Goal: Information Seeking & Learning: Learn about a topic

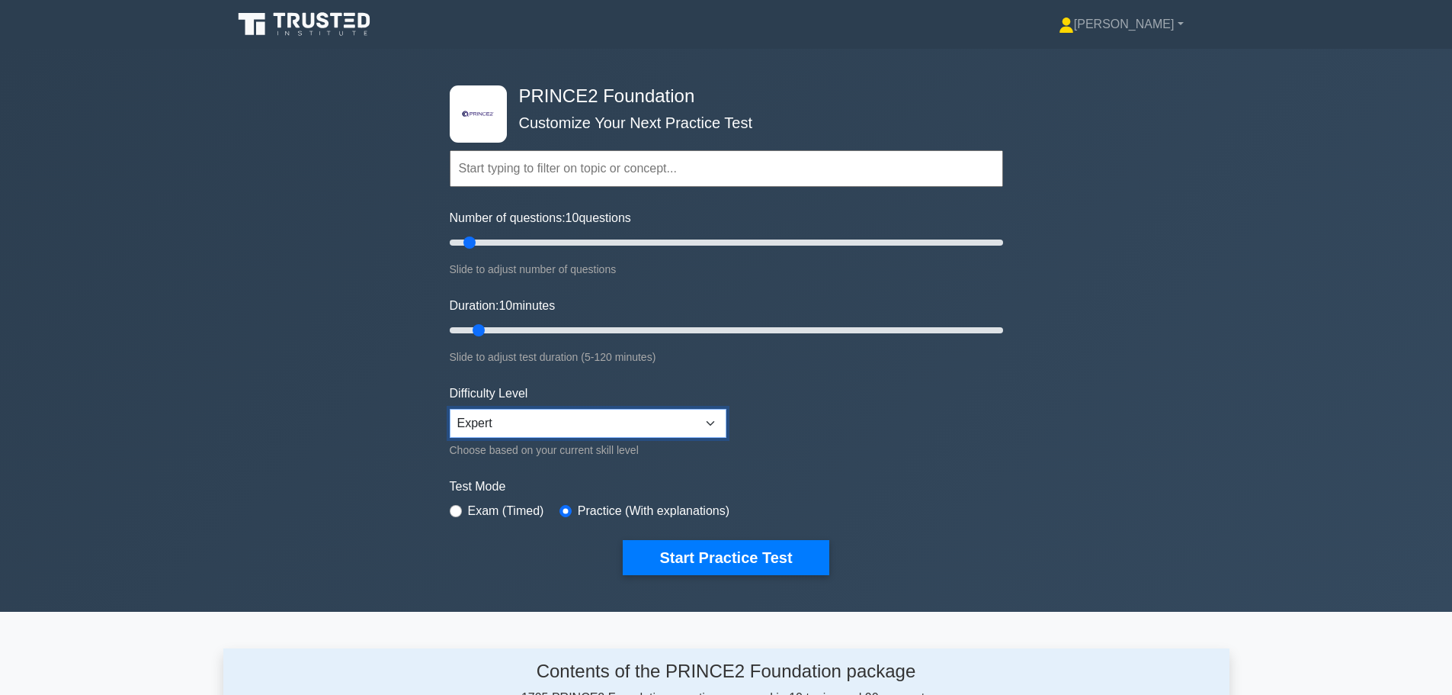
click at [637, 425] on select "Beginner Intermediate Expert" at bounding box center [588, 423] width 277 height 29
select select "intermediate"
click at [450, 409] on select "Beginner Intermediate Expert" at bounding box center [588, 423] width 277 height 29
drag, startPoint x: 472, startPoint y: 240, endPoint x: 495, endPoint y: 242, distance: 22.9
type input "20"
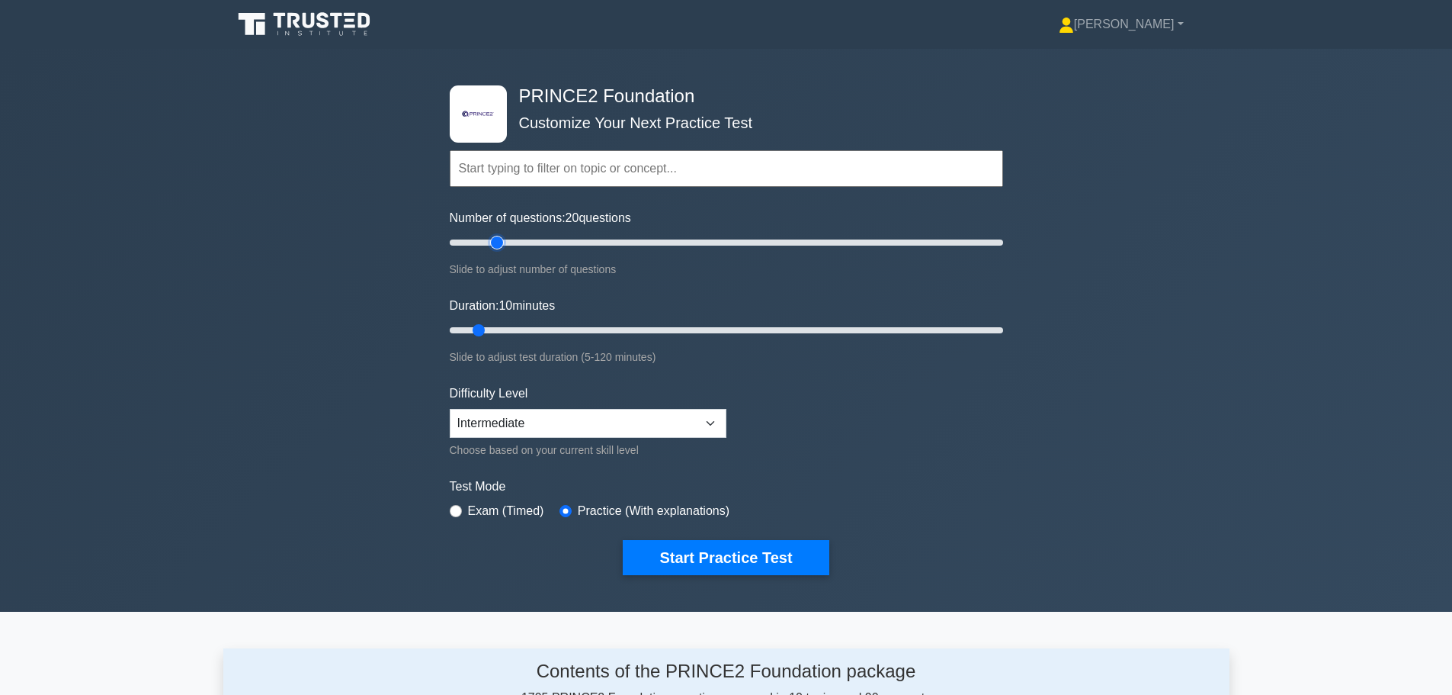
click at [495, 242] on input "Number of questions: 20 questions" at bounding box center [727, 242] width 554 height 18
drag, startPoint x: 477, startPoint y: 334, endPoint x: 526, endPoint y: 334, distance: 48.8
type input "20"
click at [526, 334] on input "Duration: 20 minutes" at bounding box center [727, 330] width 554 height 18
click at [695, 423] on select "Beginner Intermediate Expert" at bounding box center [588, 423] width 277 height 29
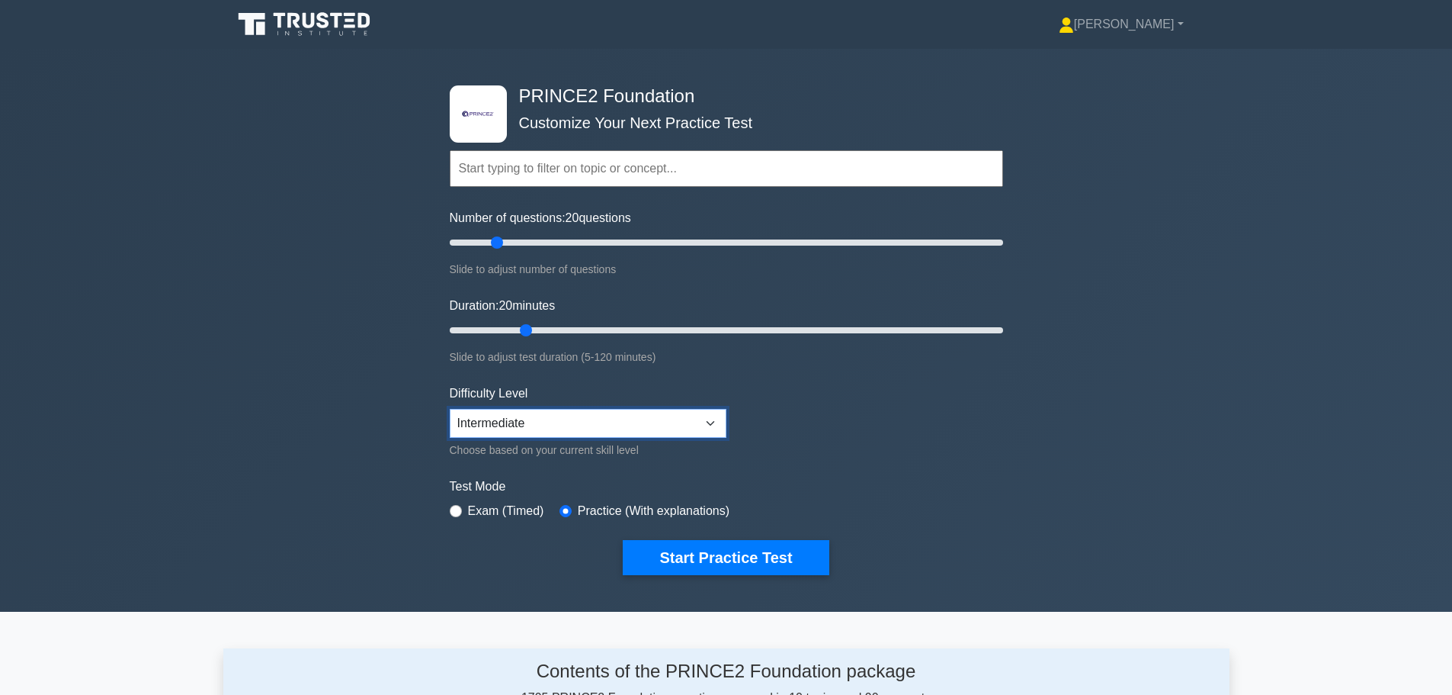
click at [695, 423] on select "Beginner Intermediate Expert" at bounding box center [588, 423] width 277 height 29
click at [764, 560] on button "Start Practice Test" at bounding box center [726, 557] width 206 height 35
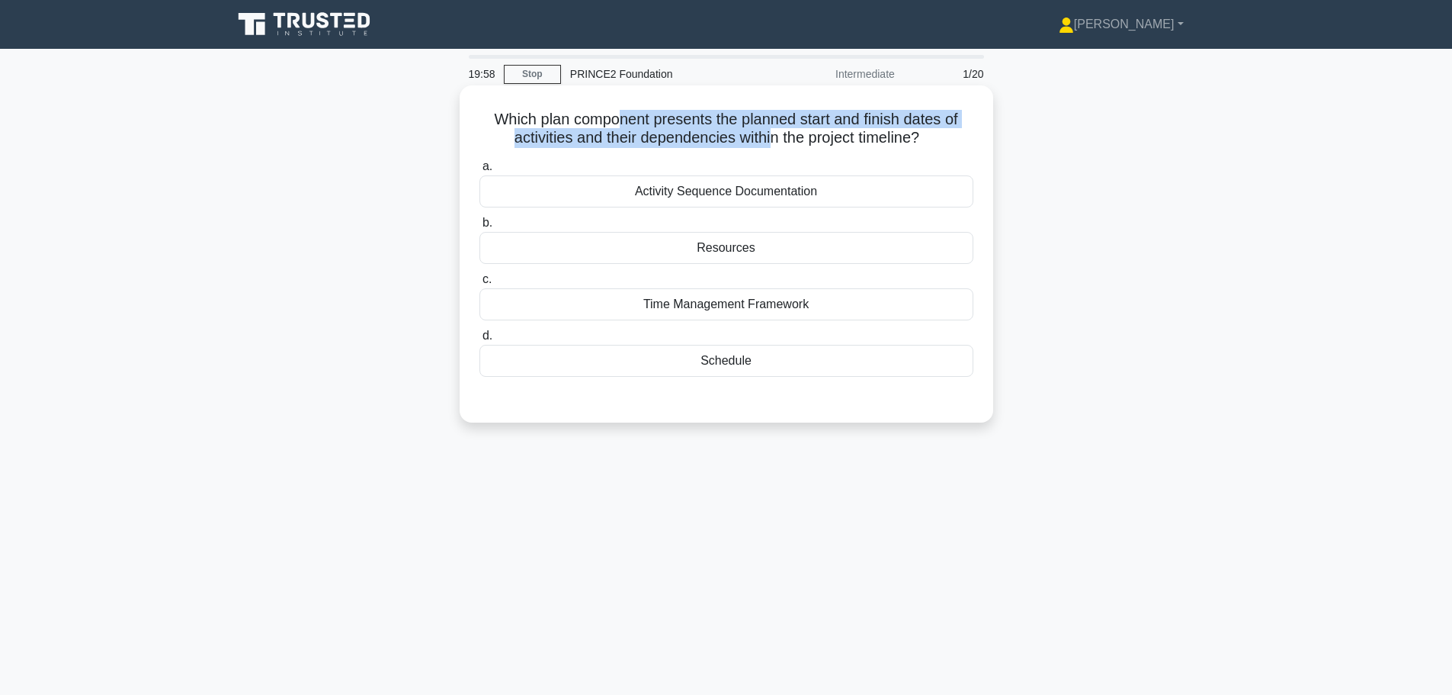
drag, startPoint x: 621, startPoint y: 114, endPoint x: 772, endPoint y: 133, distance: 152.1
click at [772, 133] on h5 "Which plan component presents the planned start and finish dates of activities …" at bounding box center [726, 129] width 497 height 38
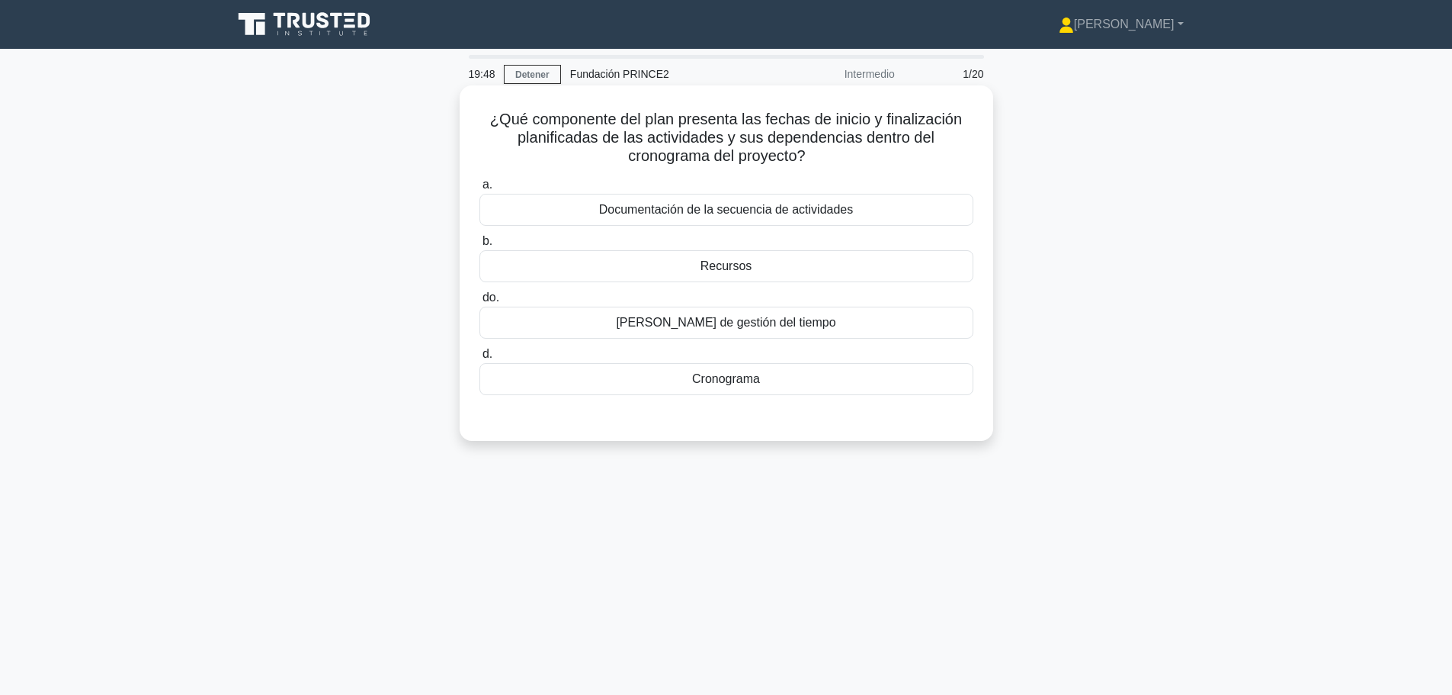
click at [617, 154] on h5 "¿Qué componente del plan presenta las fechas de inicio y finalización planifica…" at bounding box center [726, 138] width 497 height 56
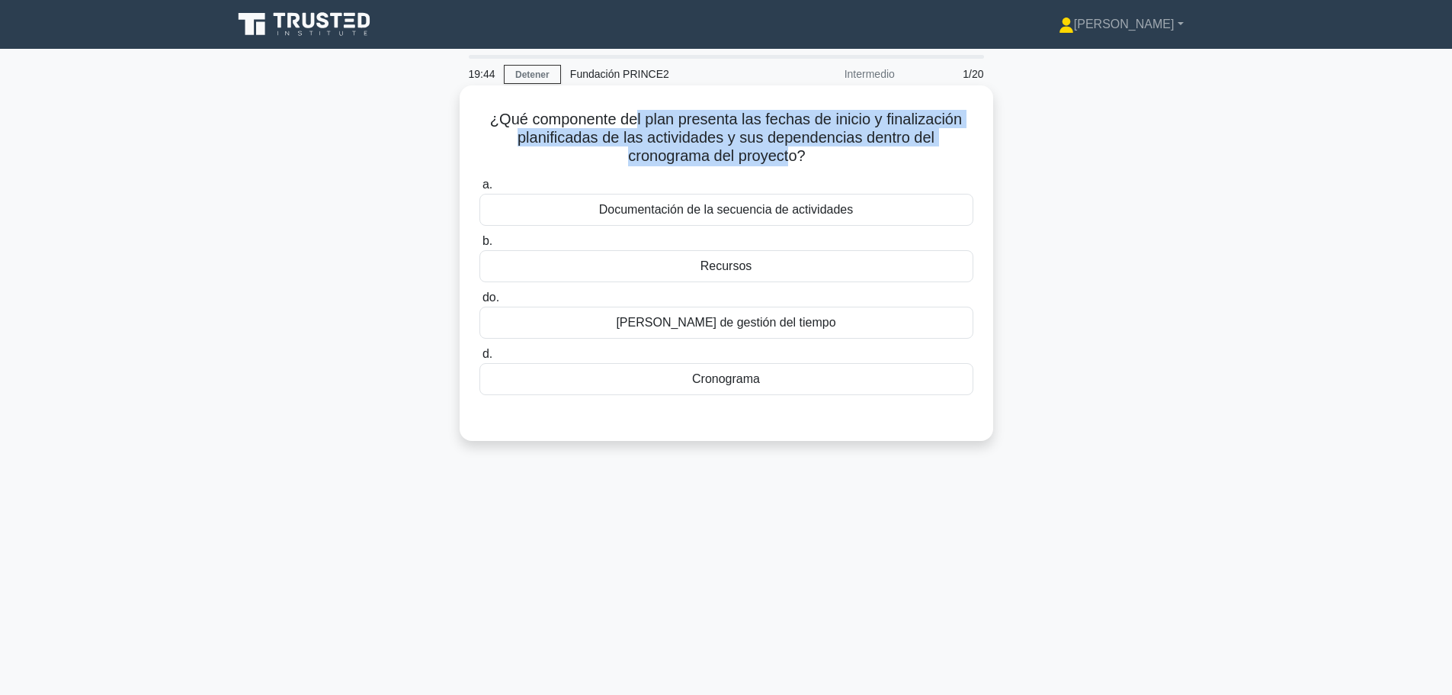
drag, startPoint x: 634, startPoint y: 106, endPoint x: 788, endPoint y: 154, distance: 161.3
click at [788, 154] on div "¿Qué componente del plan presenta las fechas de inicio y finalización planifica…" at bounding box center [727, 262] width 522 height 343
click at [788, 154] on font "¿Qué componente del plan presenta las fechas de inicio y finalización planifica…" at bounding box center [726, 137] width 472 height 53
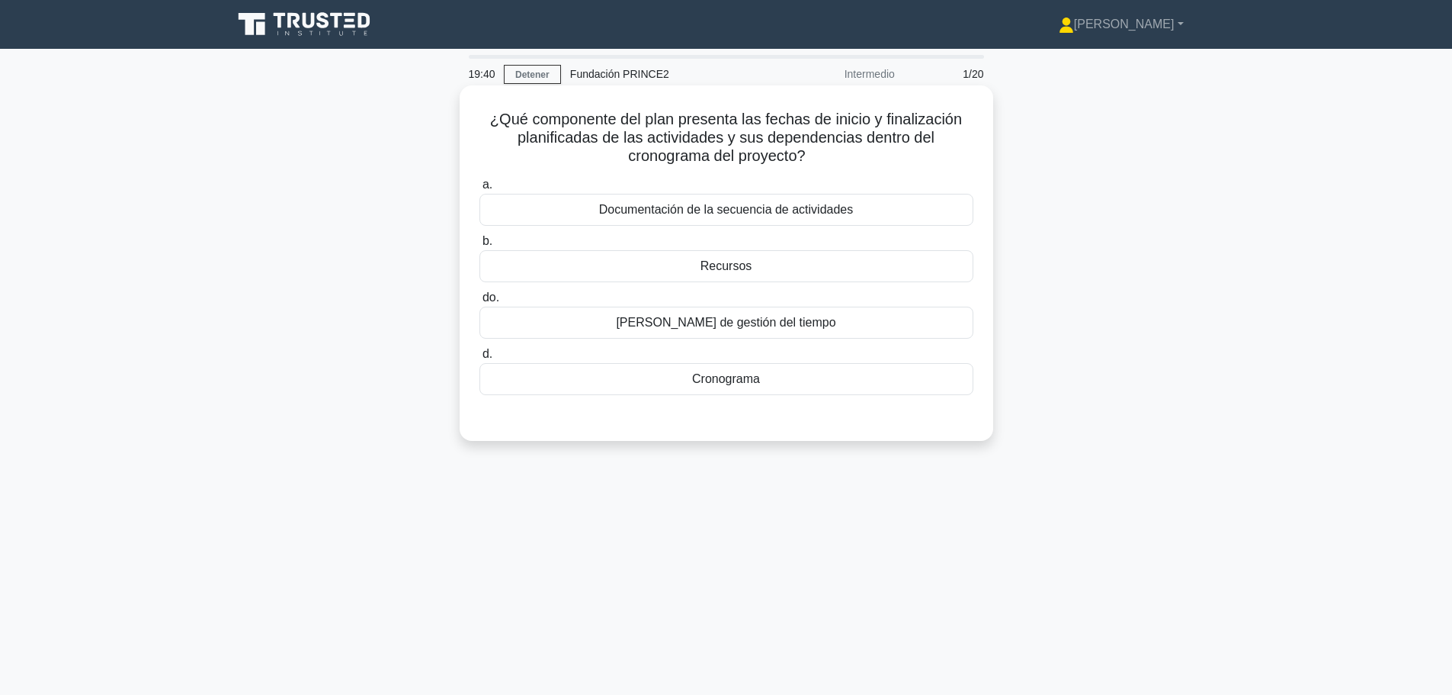
click at [722, 379] on font "Cronograma" at bounding box center [726, 378] width 68 height 13
click at [480, 359] on input "d. Cronograma" at bounding box center [480, 354] width 0 height 10
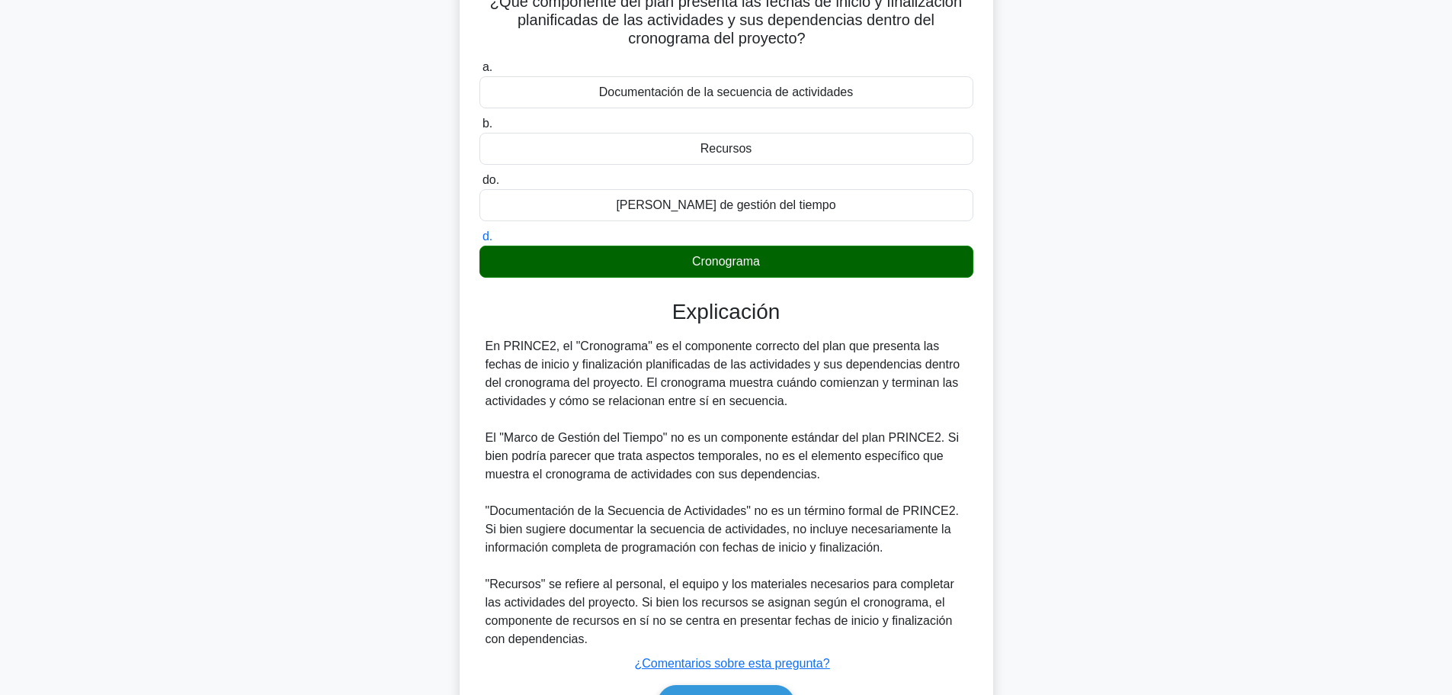
scroll to position [212, 0]
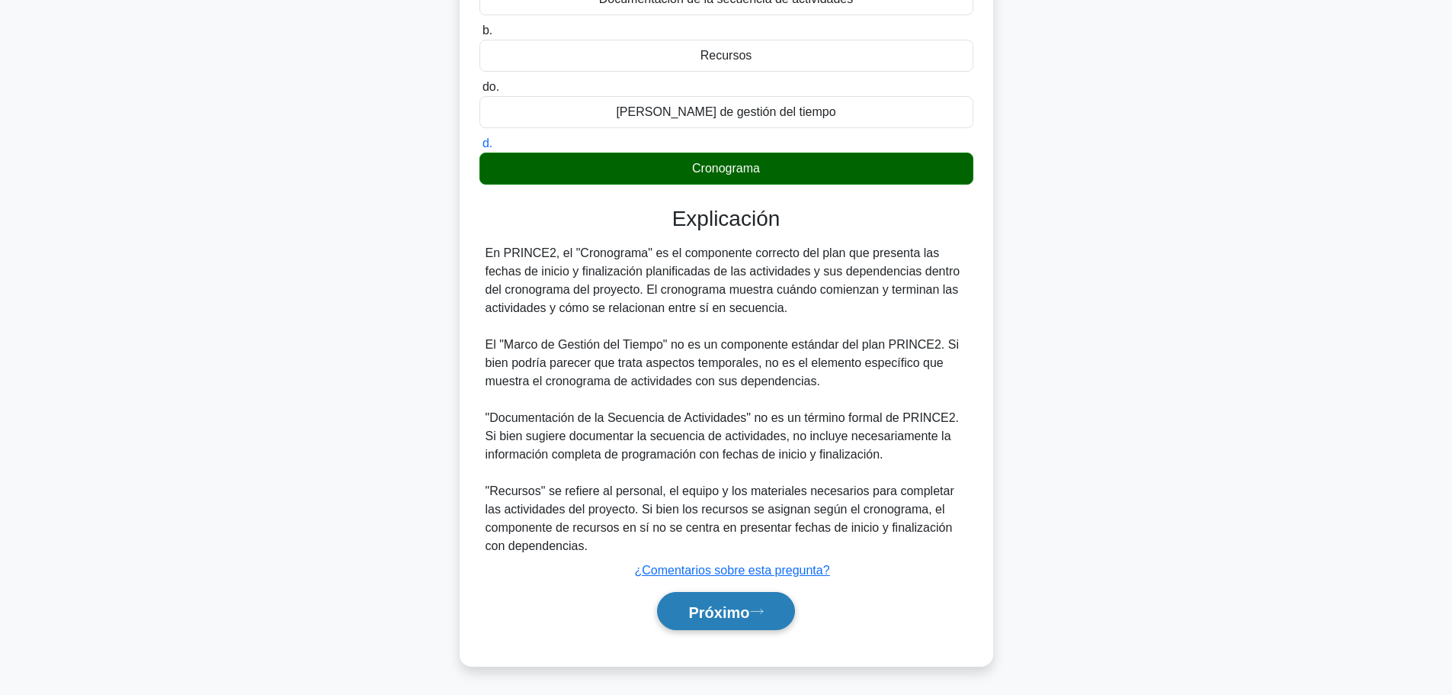
click at [736, 615] on font "Próximo" at bounding box center [719, 611] width 61 height 17
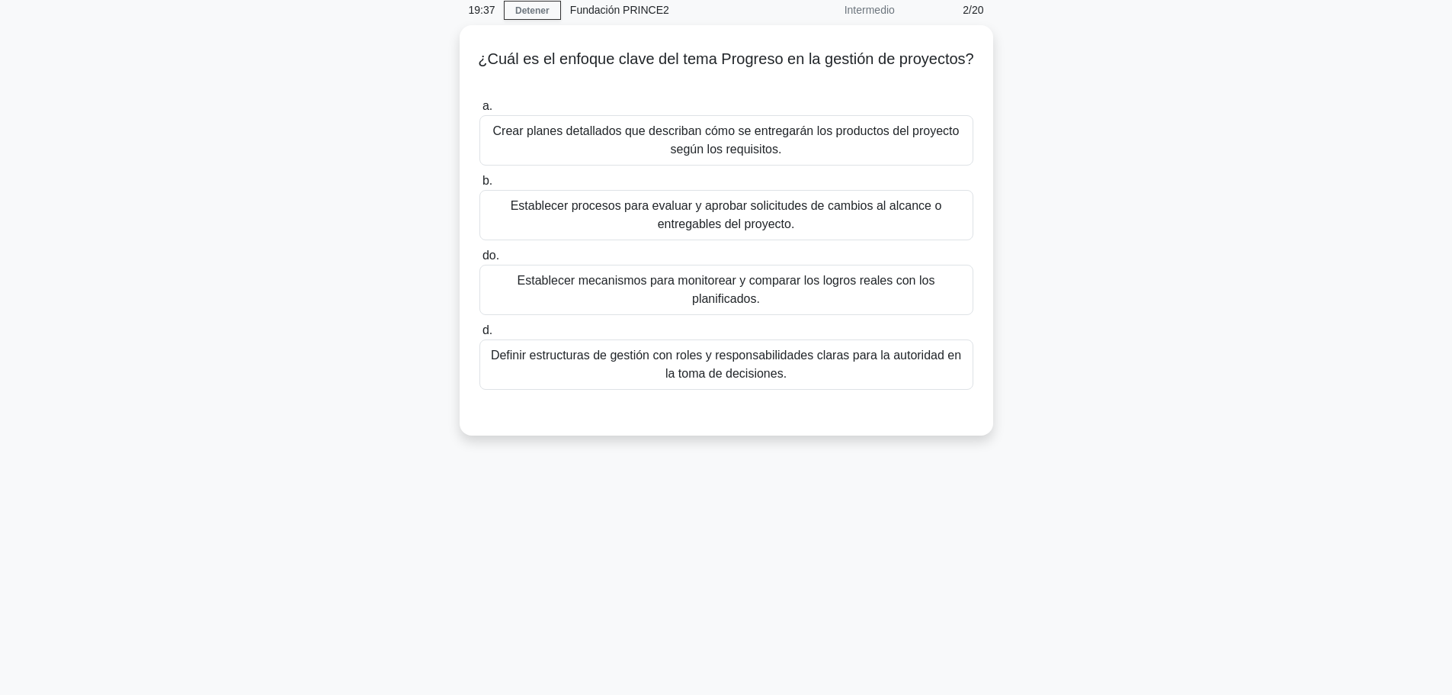
scroll to position [0, 0]
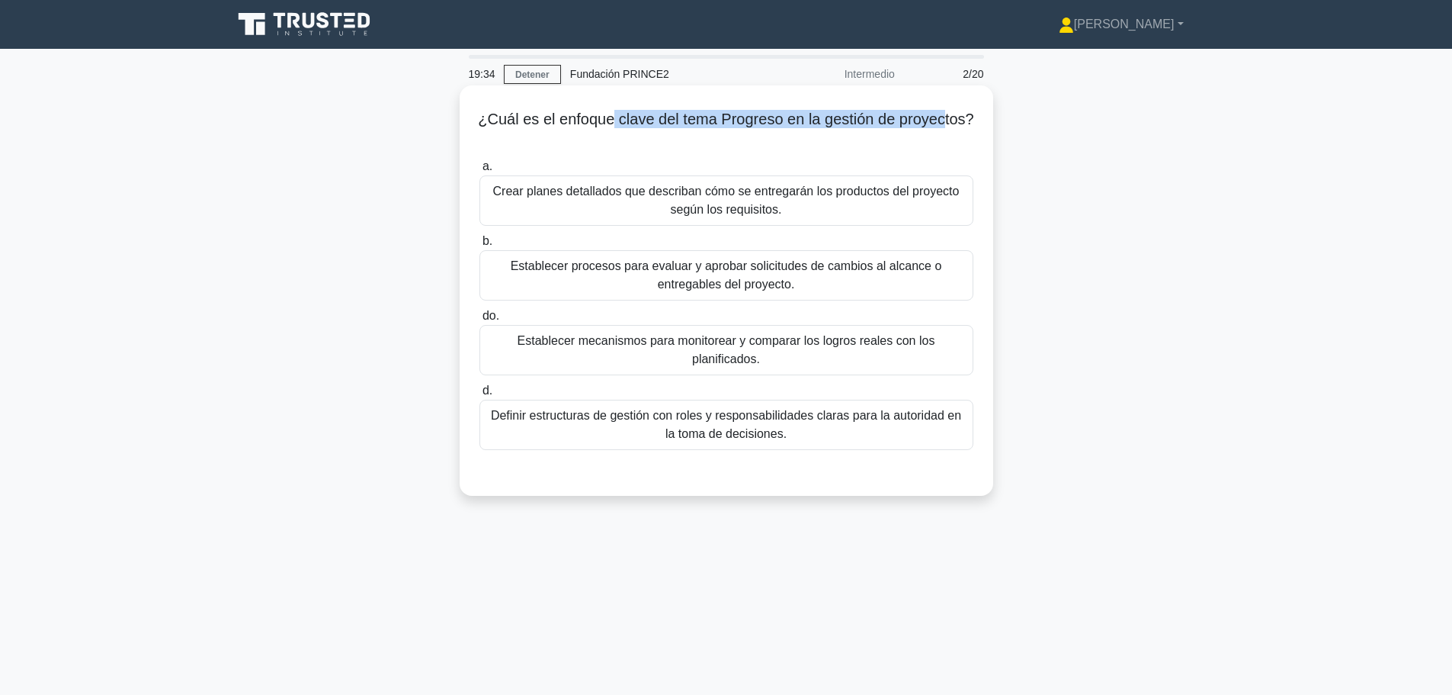
drag, startPoint x: 611, startPoint y: 120, endPoint x: 945, endPoint y: 128, distance: 334.1
click at [945, 127] on font "¿Cuál es el enfoque clave del tema Progreso en la gestión de proyectos?" at bounding box center [726, 119] width 496 height 17
click at [891, 355] on font "Establecer mecanismos para monitorear y comparar los logros reales con los plan…" at bounding box center [726, 350] width 480 height 37
click at [480, 321] on input "do. Establecer mecanismos para monitorear y comparar los logros reales con los …" at bounding box center [480, 316] width 0 height 10
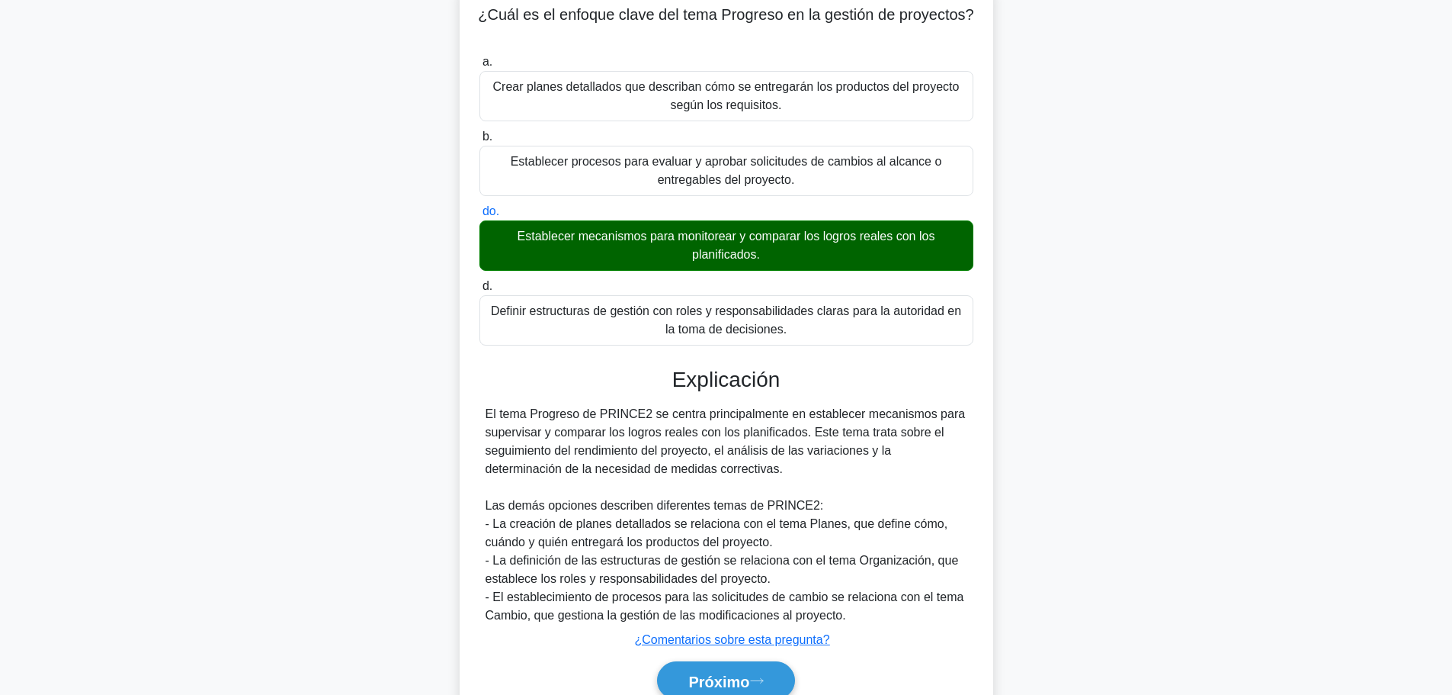
scroll to position [175, 0]
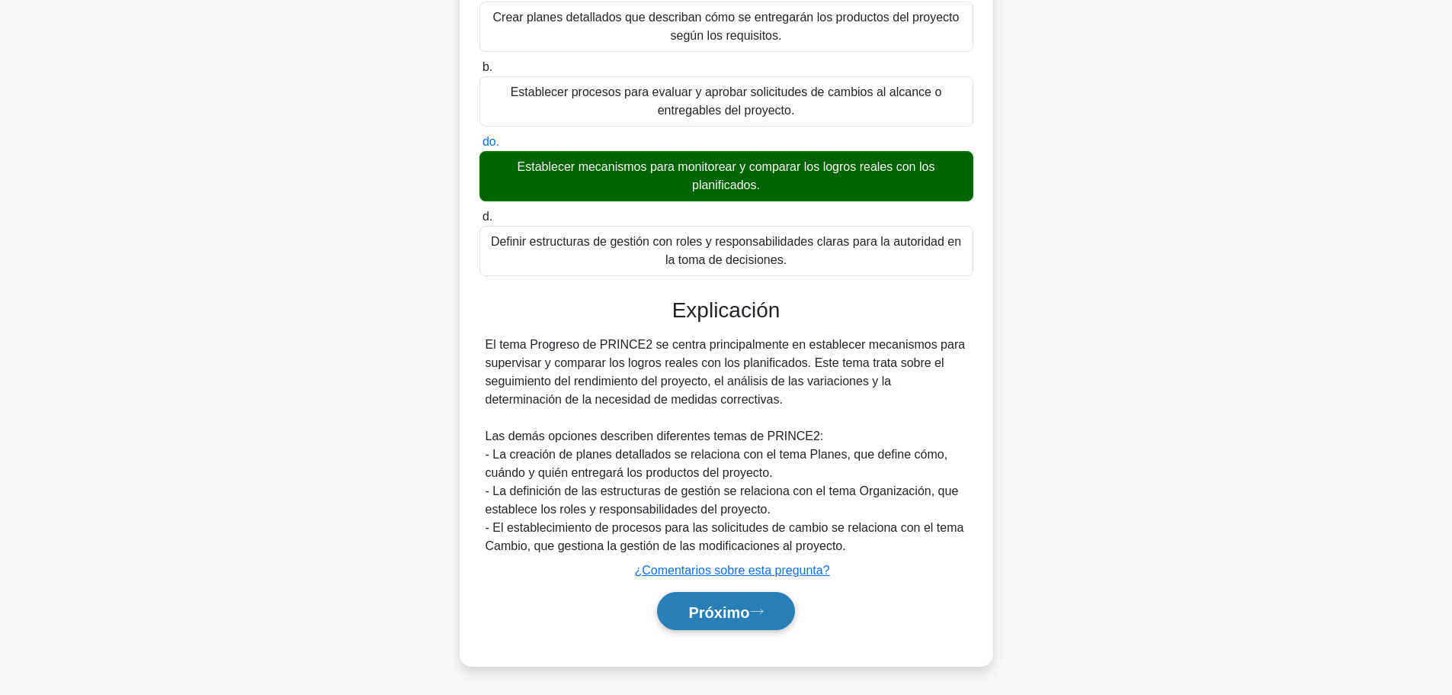
click at [757, 615] on icon at bounding box center [757, 611] width 14 height 8
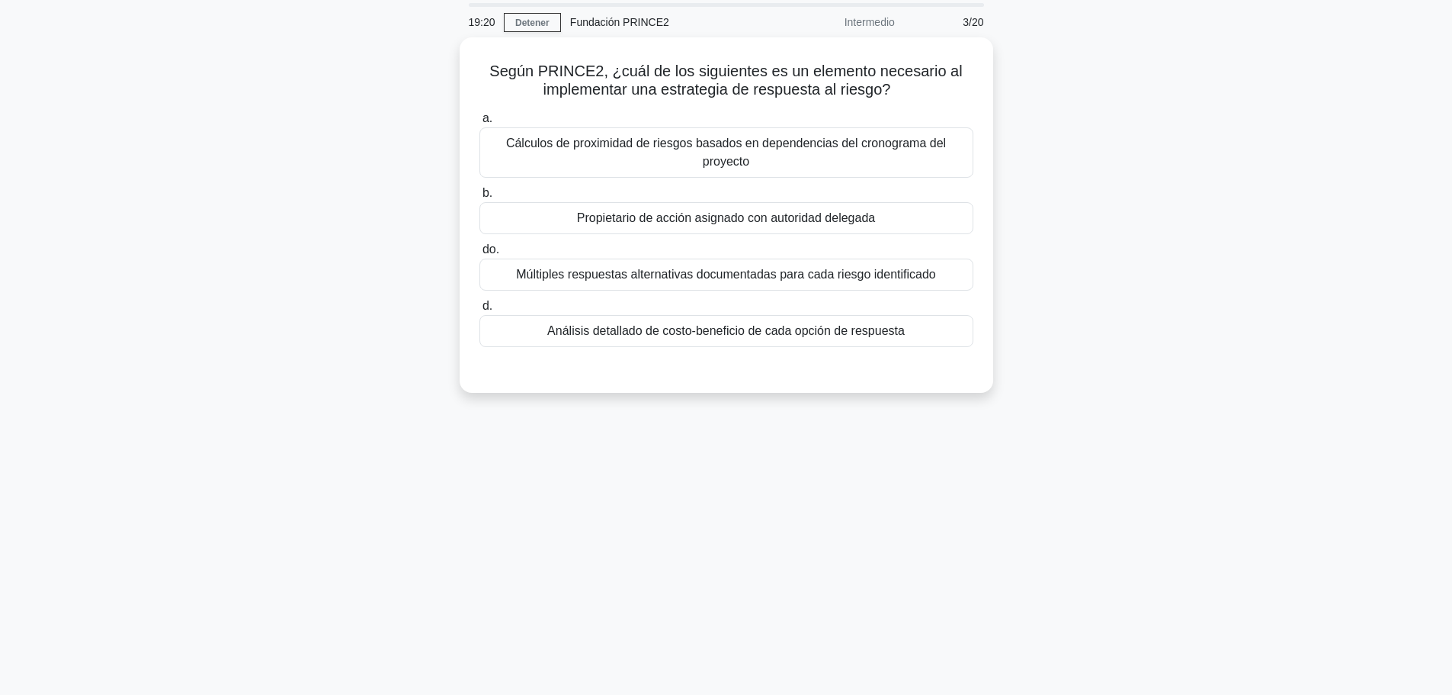
scroll to position [0, 0]
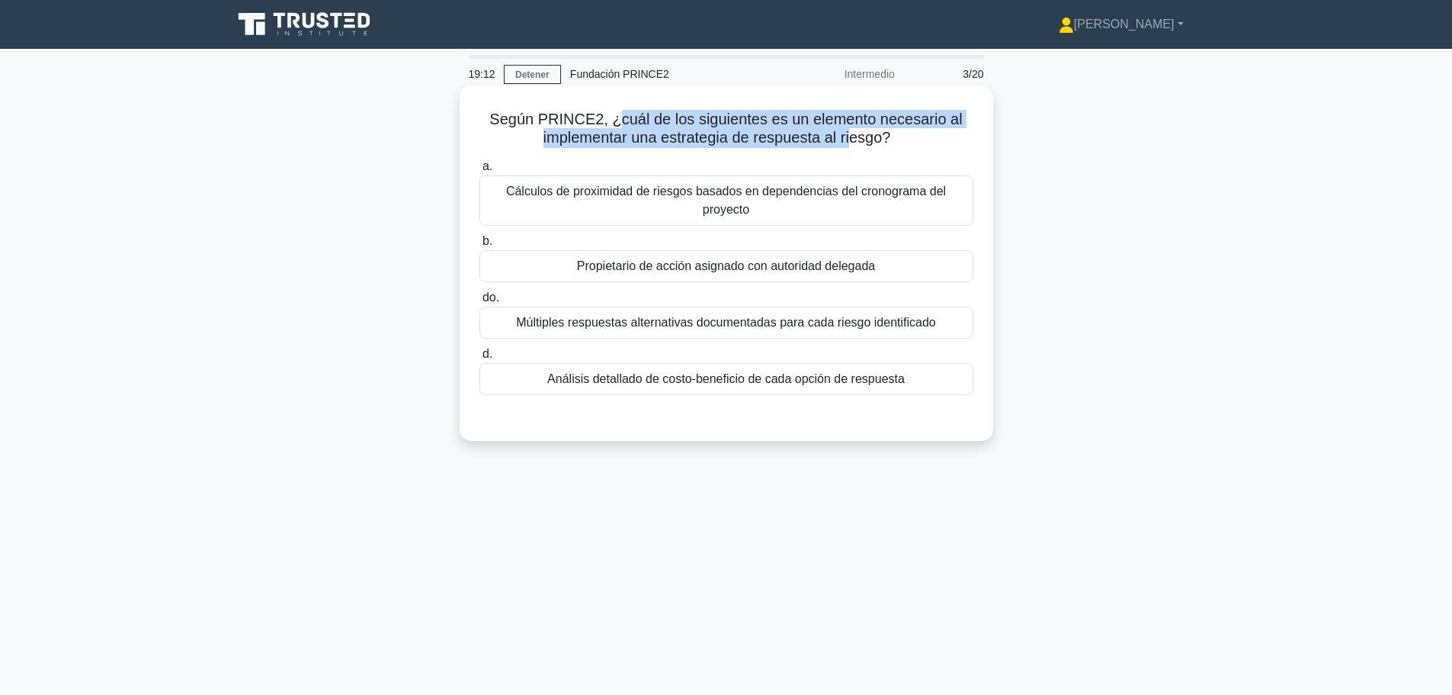
drag, startPoint x: 613, startPoint y: 120, endPoint x: 855, endPoint y: 138, distance: 243.2
click at [855, 138] on font "Según PRINCE2, ¿cuál de los siguientes es un elemento necesario al implementar …" at bounding box center [726, 128] width 473 height 35
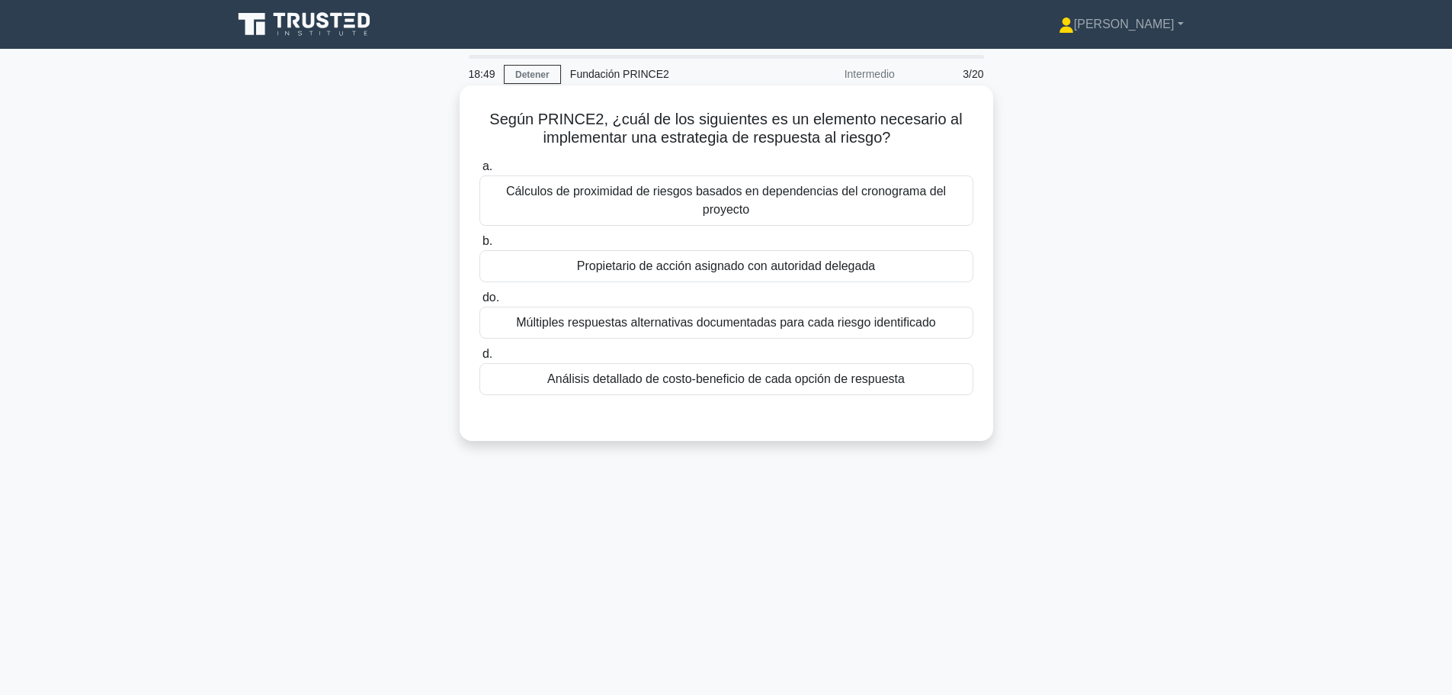
click at [693, 210] on font "Cálculos de proximidad de riesgos basados ​​en dependencias del cronograma del …" at bounding box center [726, 200] width 480 height 37
click at [480, 172] on input "a. Cálculos de proximidad de riesgos basados ​​en dependencias del cronograma d…" at bounding box center [480, 167] width 0 height 10
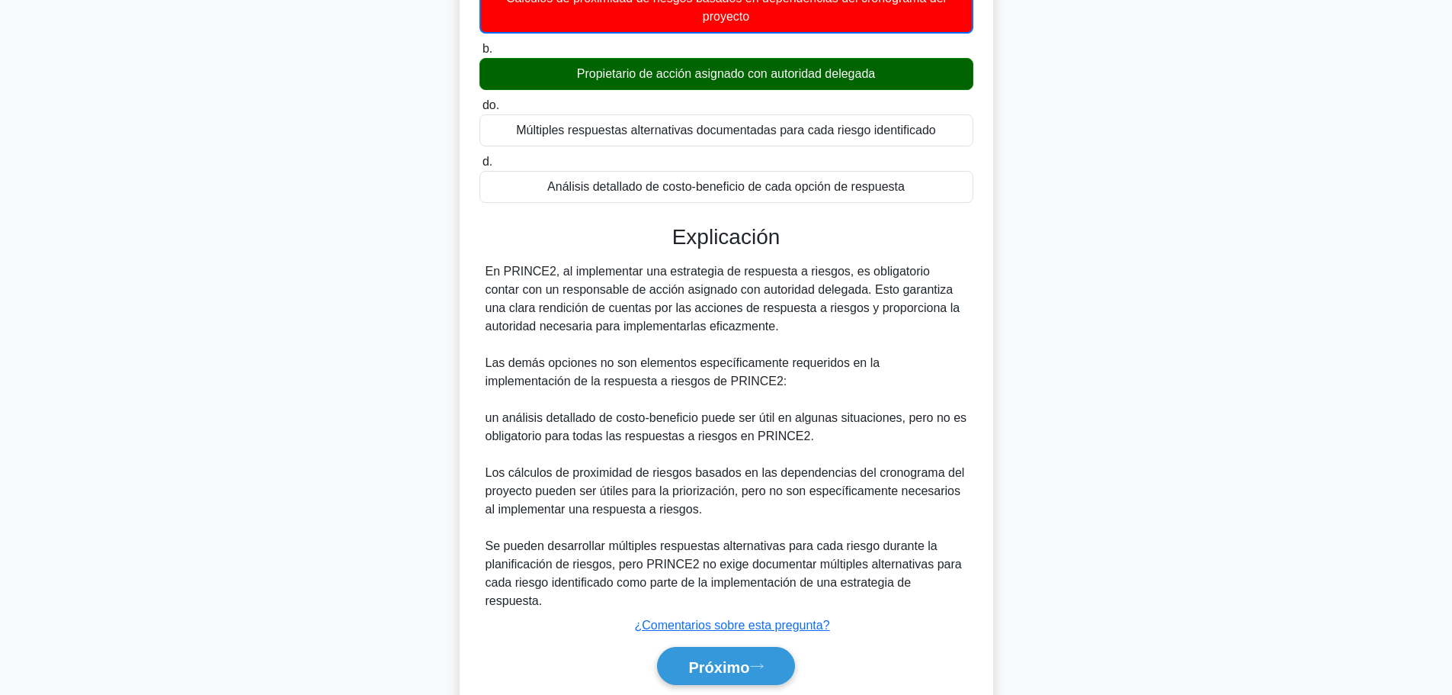
scroll to position [250, 0]
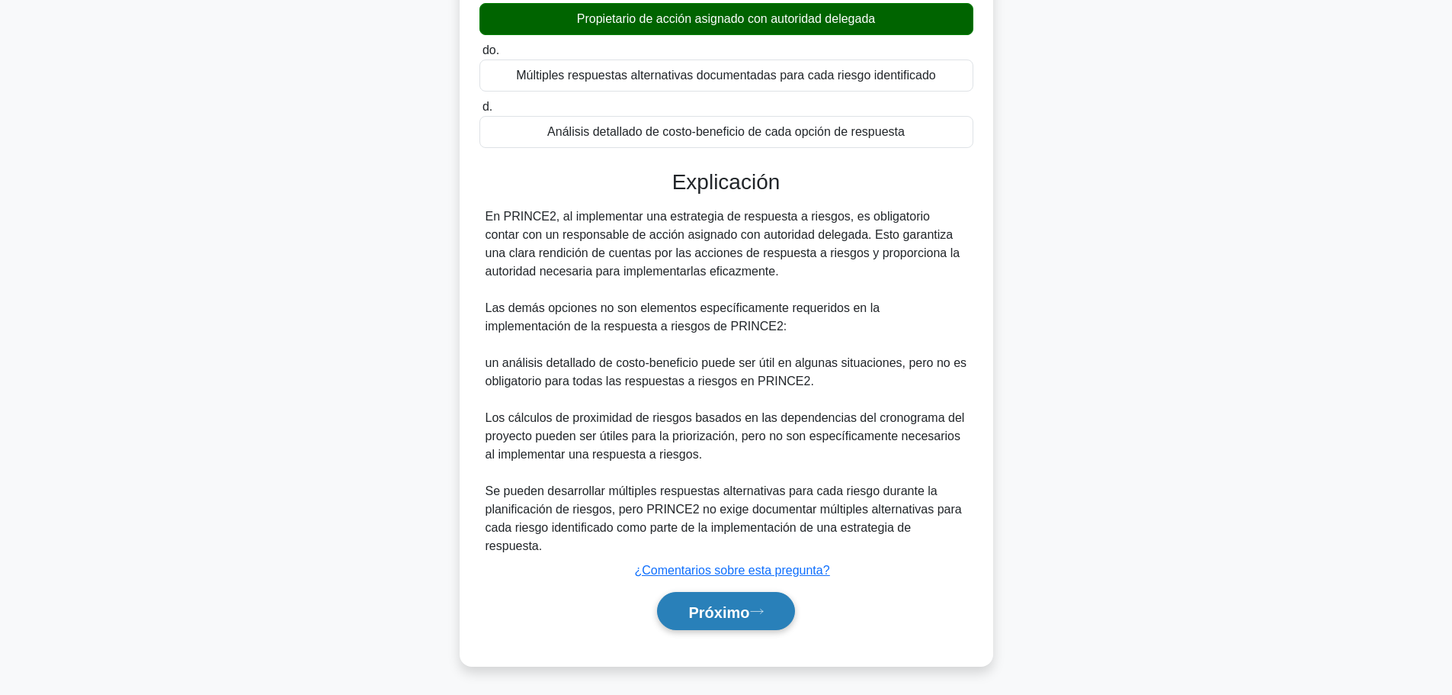
click at [740, 615] on font "Próximo" at bounding box center [719, 611] width 61 height 17
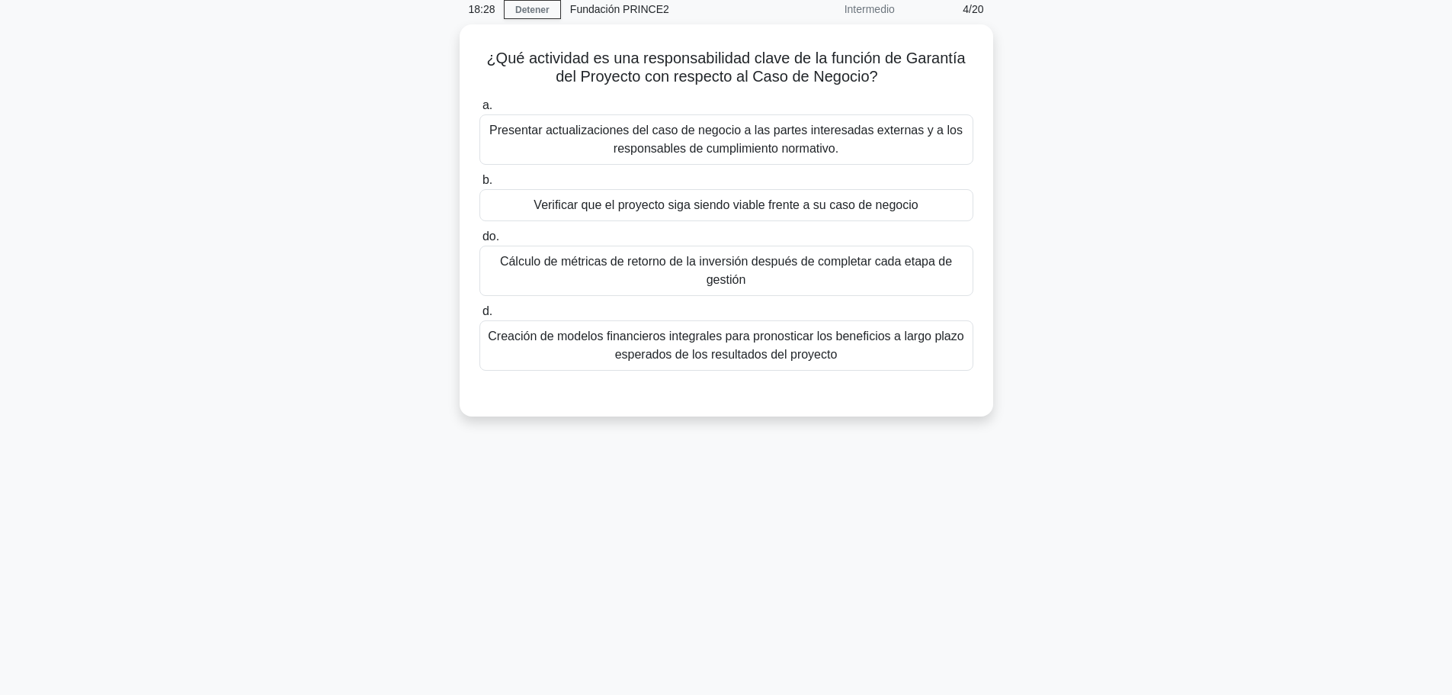
scroll to position [0, 0]
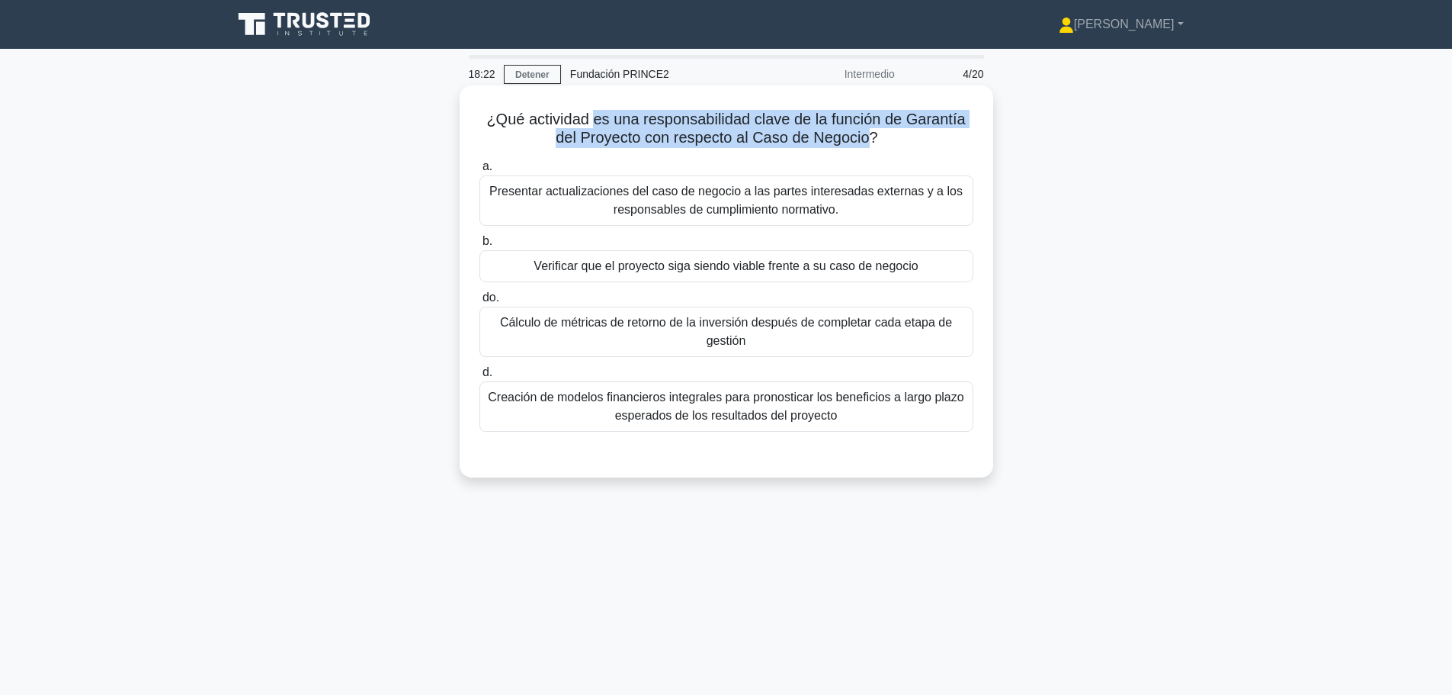
drag, startPoint x: 593, startPoint y: 122, endPoint x: 872, endPoint y: 146, distance: 280.1
click at [872, 146] on font "¿Qué actividad es una responsabilidad clave de la función de Garantía del Proye…" at bounding box center [725, 128] width 479 height 35
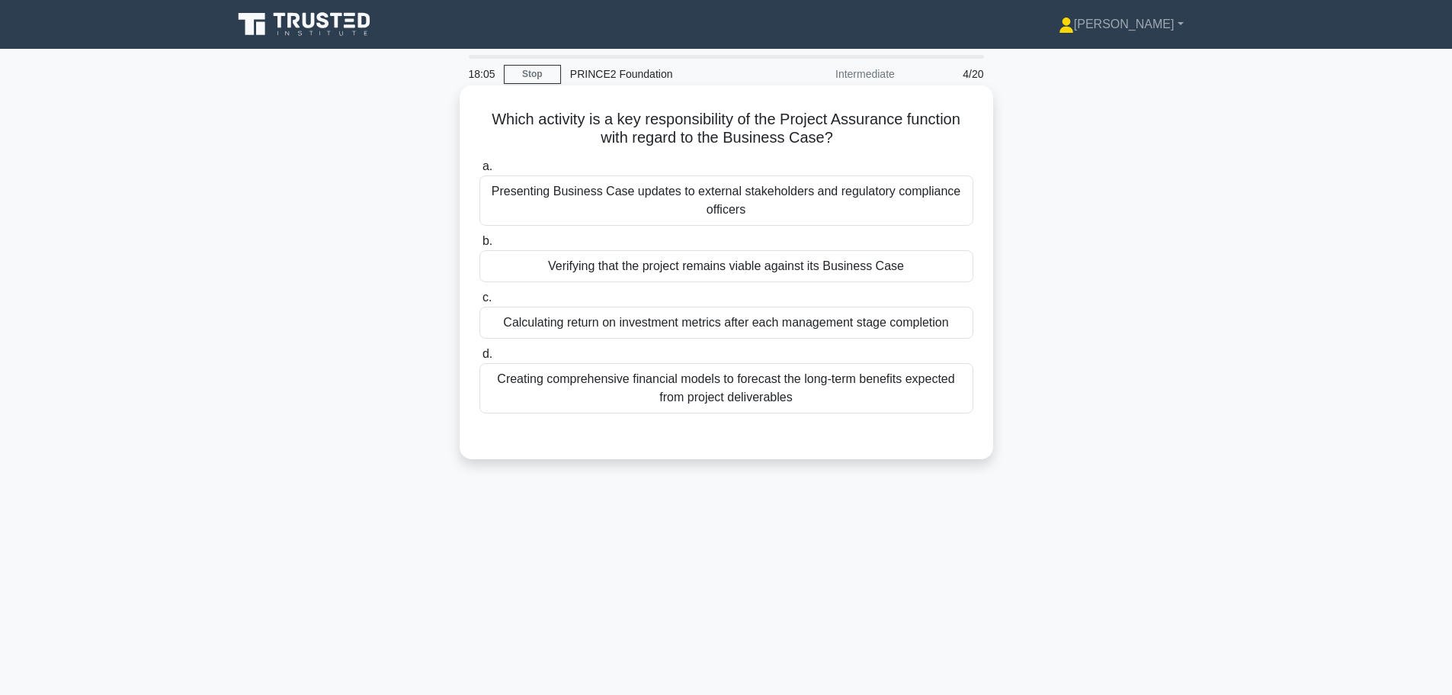
click at [665, 127] on h5 "Which activity is a key responsibility of the Project Assurance function with r…" at bounding box center [726, 129] width 497 height 38
drag, startPoint x: 656, startPoint y: 120, endPoint x: 775, endPoint y: 142, distance: 120.8
click at [775, 142] on h5 "Which activity is a key responsibility of the Project Assurance function with r…" at bounding box center [726, 129] width 497 height 38
click at [931, 206] on div "Presenting Business Case updates to external stakeholders and regulatory compli…" at bounding box center [727, 200] width 494 height 50
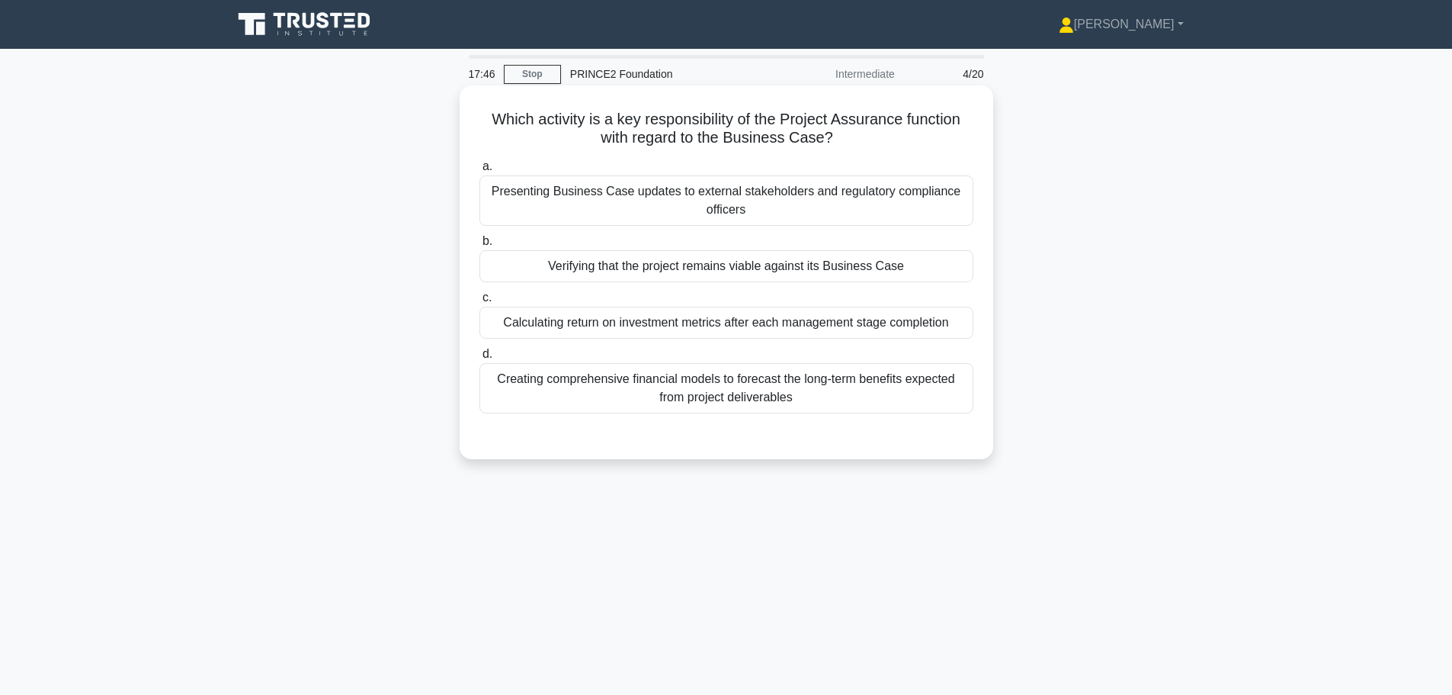
click at [480, 172] on input "a. Presenting Business Case updates to external stakeholders and regulatory com…" at bounding box center [480, 167] width 0 height 10
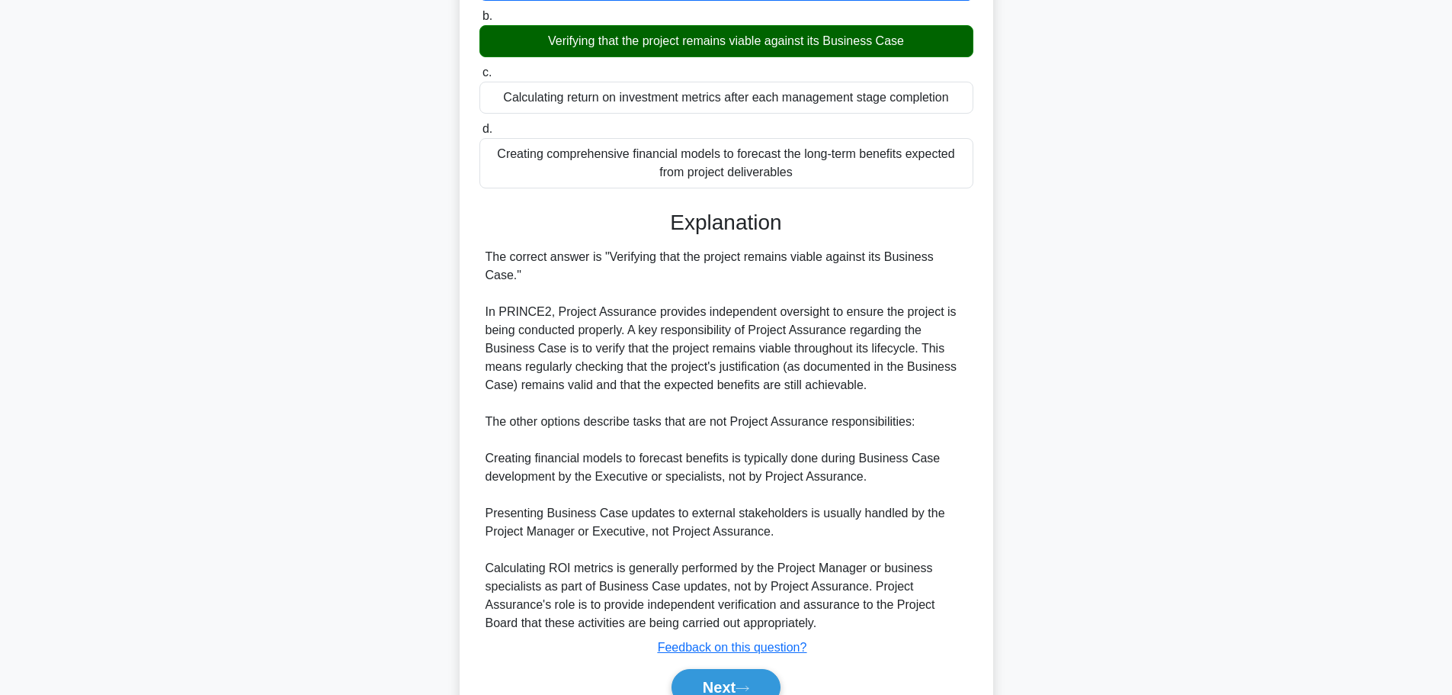
scroll to position [284, 0]
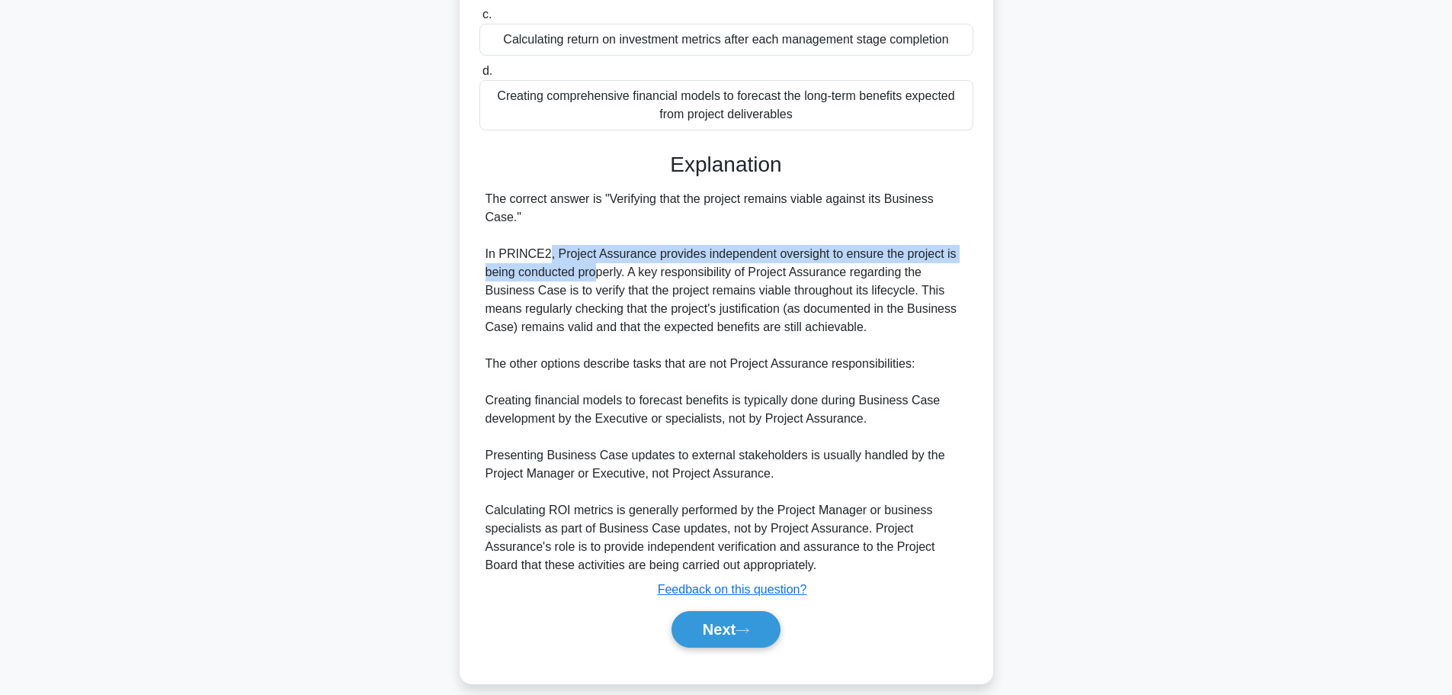
drag, startPoint x: 543, startPoint y: 239, endPoint x: 598, endPoint y: 260, distance: 58.6
click at [598, 260] on div "The correct answer is "Verifying that the project remains viable against its Bu…" at bounding box center [727, 382] width 482 height 384
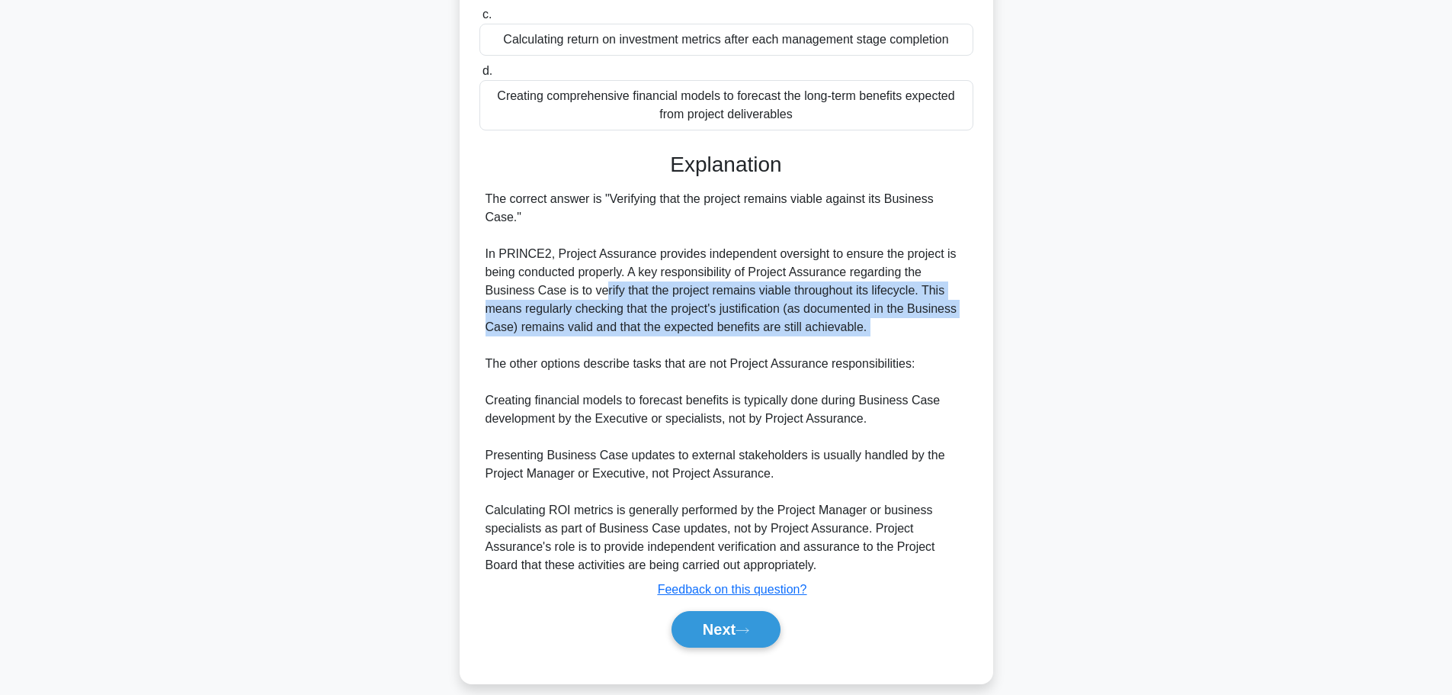
drag, startPoint x: 599, startPoint y: 272, endPoint x: 737, endPoint y: 326, distance: 147.5
click at [737, 326] on div "The correct answer is "Verifying that the project remains viable against its Bu…" at bounding box center [727, 382] width 482 height 384
click at [749, 626] on icon at bounding box center [743, 630] width 14 height 8
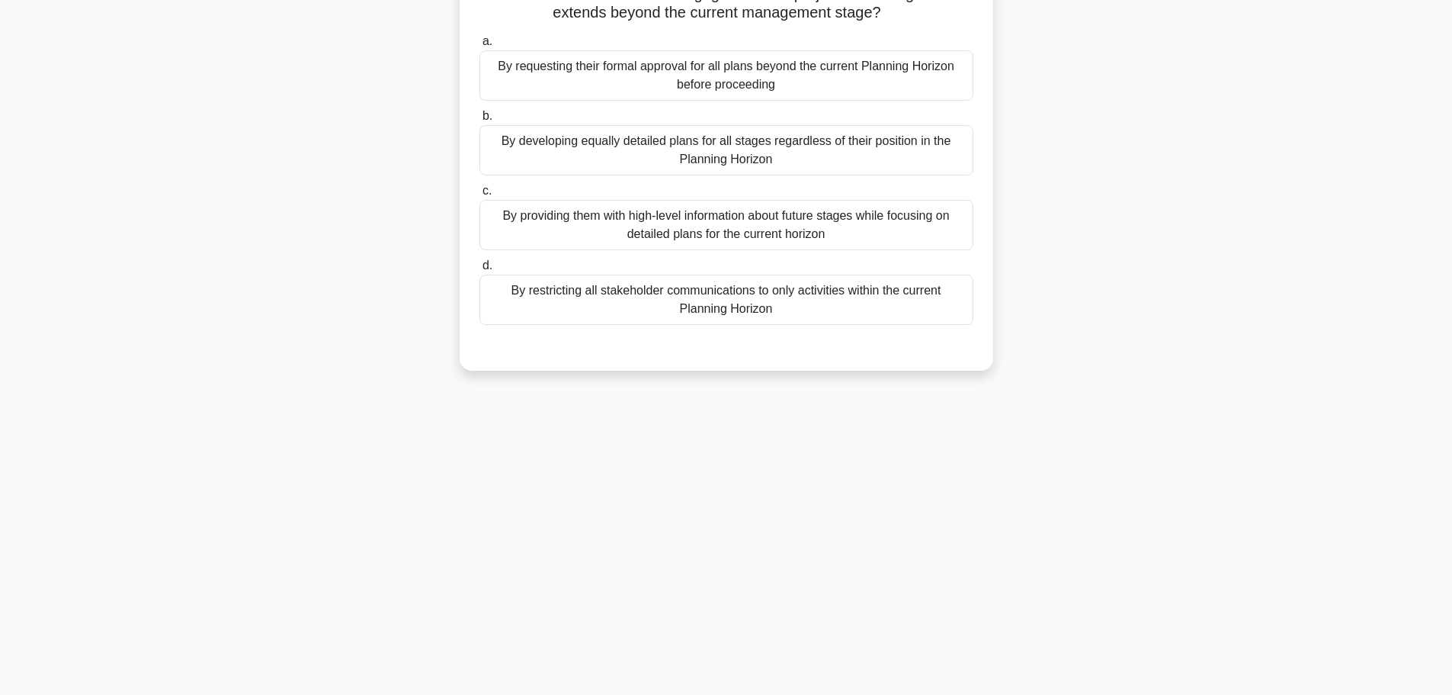
scroll to position [0, 0]
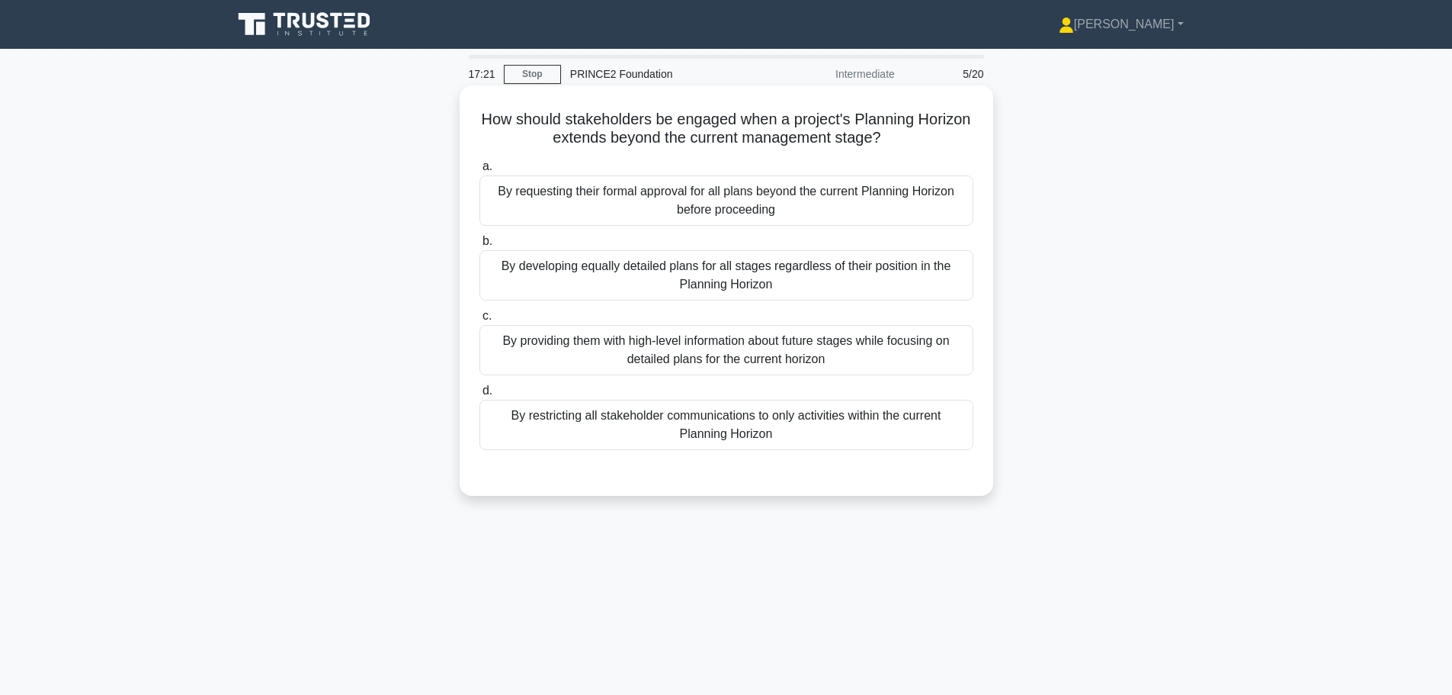
drag, startPoint x: 538, startPoint y: 123, endPoint x: 922, endPoint y: 138, distance: 383.8
click at [922, 138] on h5 "How should stakeholders be engaged when a project's Planning Horizon extends be…" at bounding box center [726, 129] width 497 height 38
click at [900, 138] on icon ".spinner_0XTQ{transform-origin:center;animation:spinner_y6GP .75s linear infini…" at bounding box center [890, 139] width 18 height 18
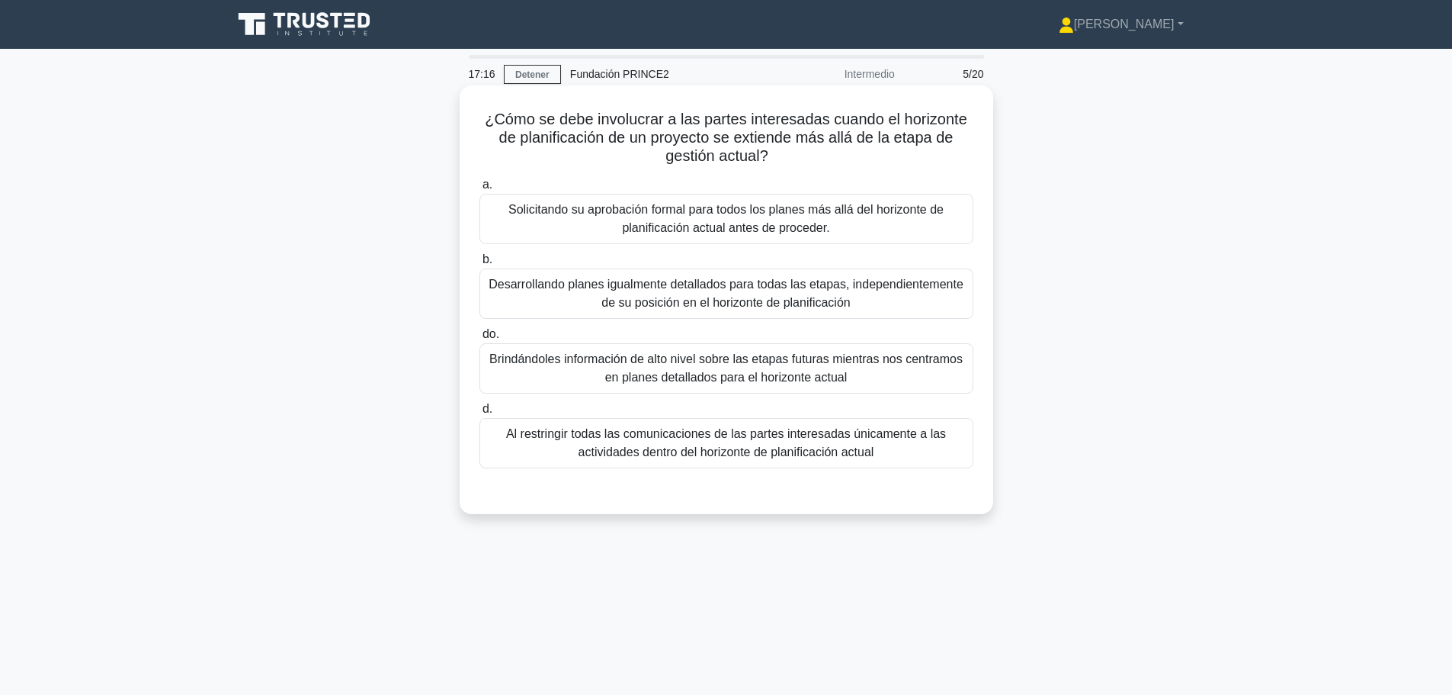
click at [495, 135] on font "¿Cómo se debe involucrar a las partes interesadas cuando el horizonte de planif…" at bounding box center [726, 137] width 483 height 53
drag, startPoint x: 502, startPoint y: 123, endPoint x: 788, endPoint y: 150, distance: 287.2
click at [788, 150] on h5 "¿Cómo se debe involucrar a las partes interesadas cuando el horizonte de planif…" at bounding box center [726, 138] width 497 height 56
click at [787, 150] on icon ".spinner_0XTQ{transform-origin:center;animation:spinner_y6GP .75s linear infini…" at bounding box center [778, 157] width 18 height 18
click at [681, 364] on font "Brindándoles información de alto nivel sobre las etapas futuras mientras nos ce…" at bounding box center [726, 367] width 473 height 31
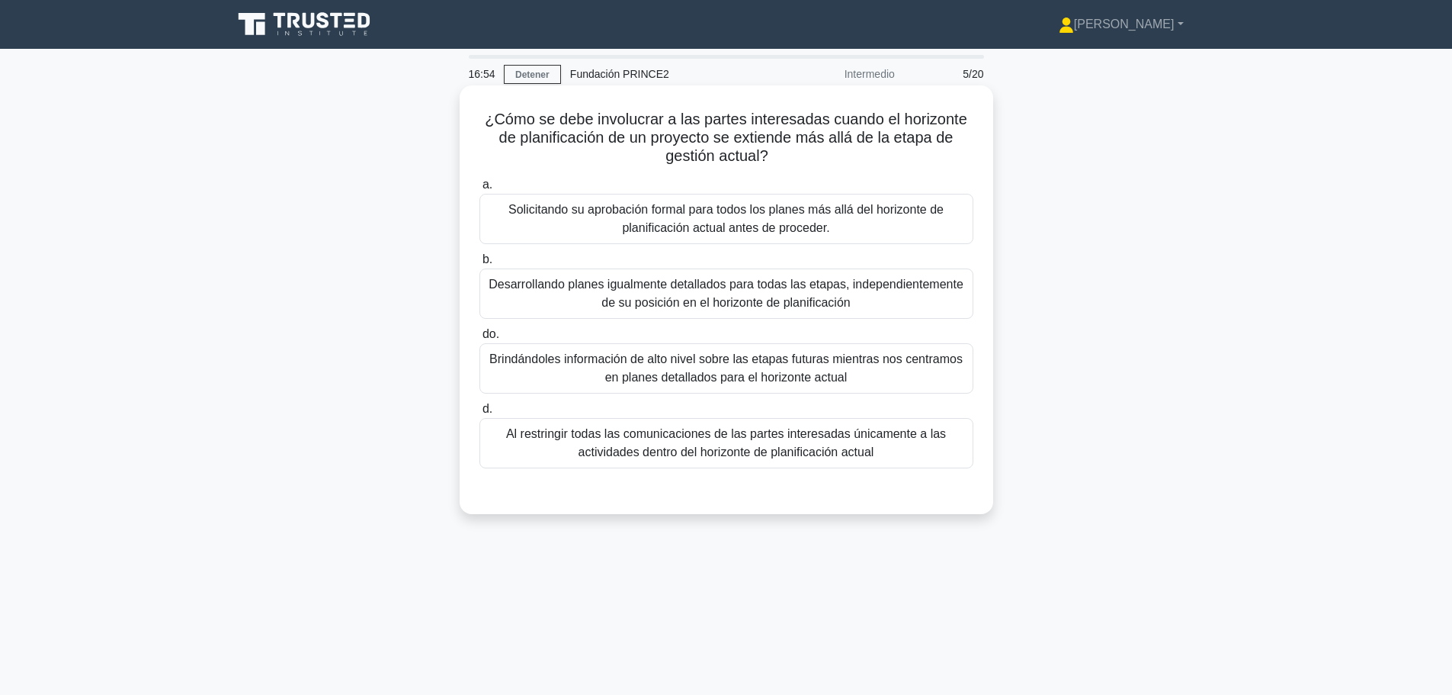
click at [480, 339] on input "do. Brindándoles información de alto nivel sobre las etapas futuras mientras no…" at bounding box center [480, 334] width 0 height 10
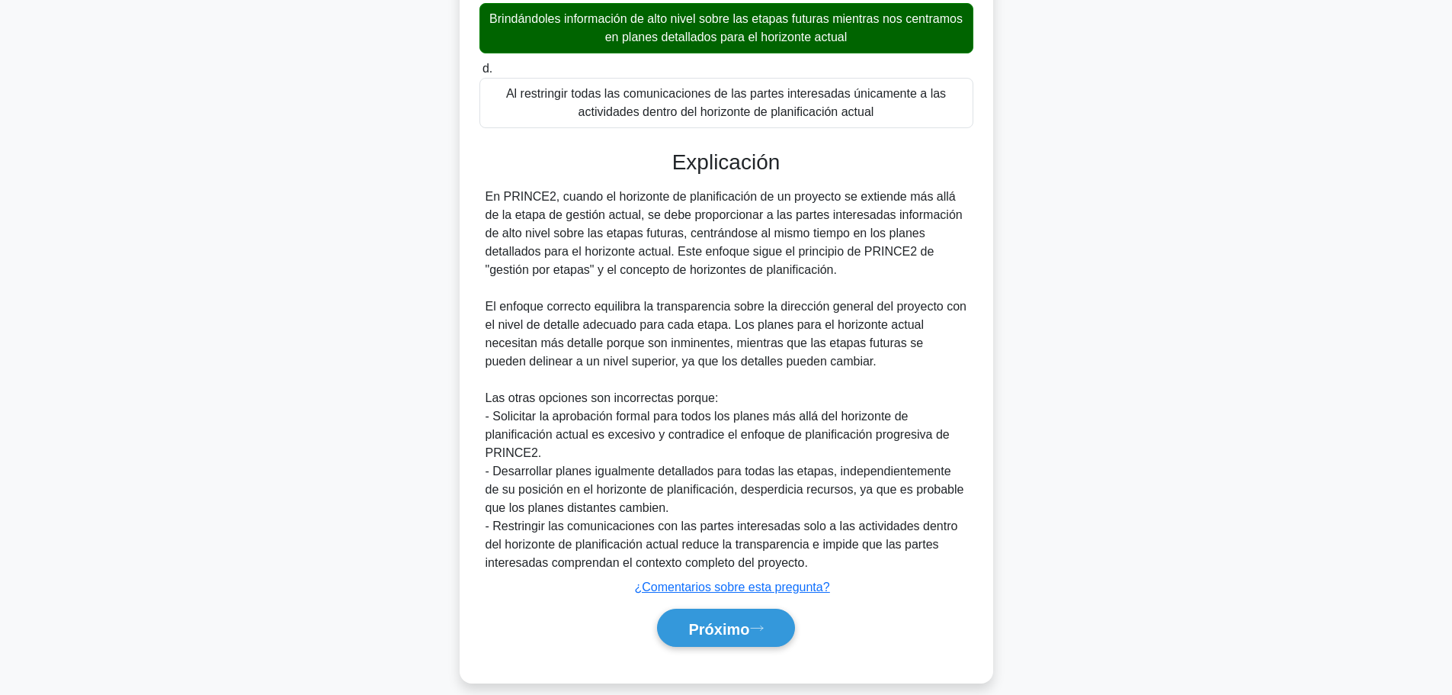
scroll to position [358, 0]
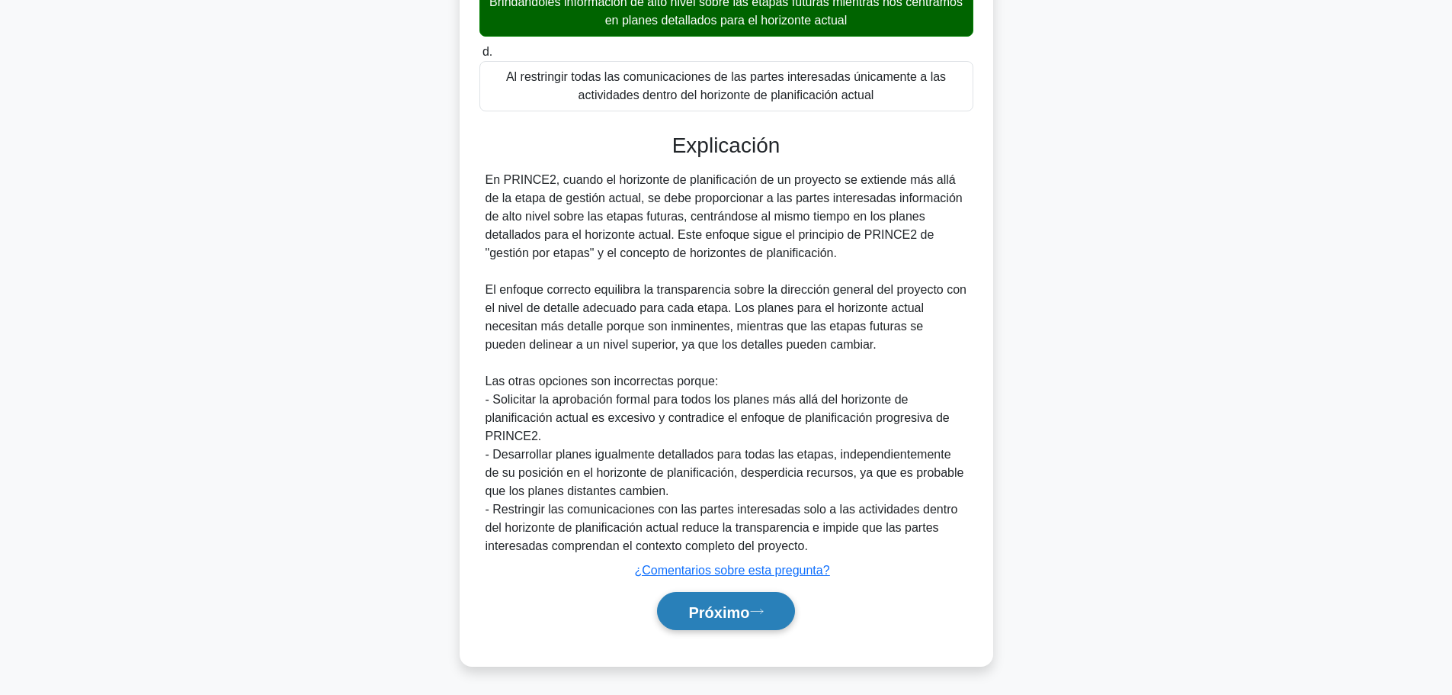
click at [749, 608] on font "Próximo" at bounding box center [719, 611] width 61 height 17
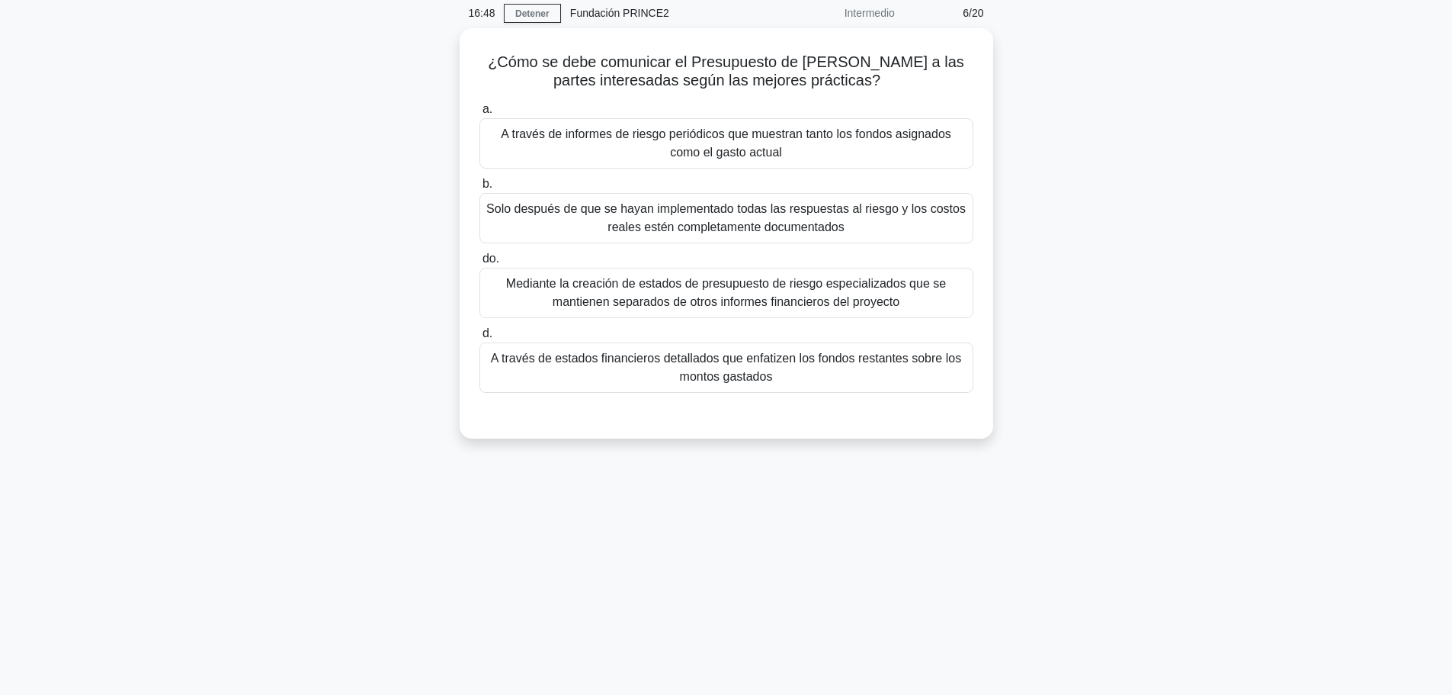
scroll to position [0, 0]
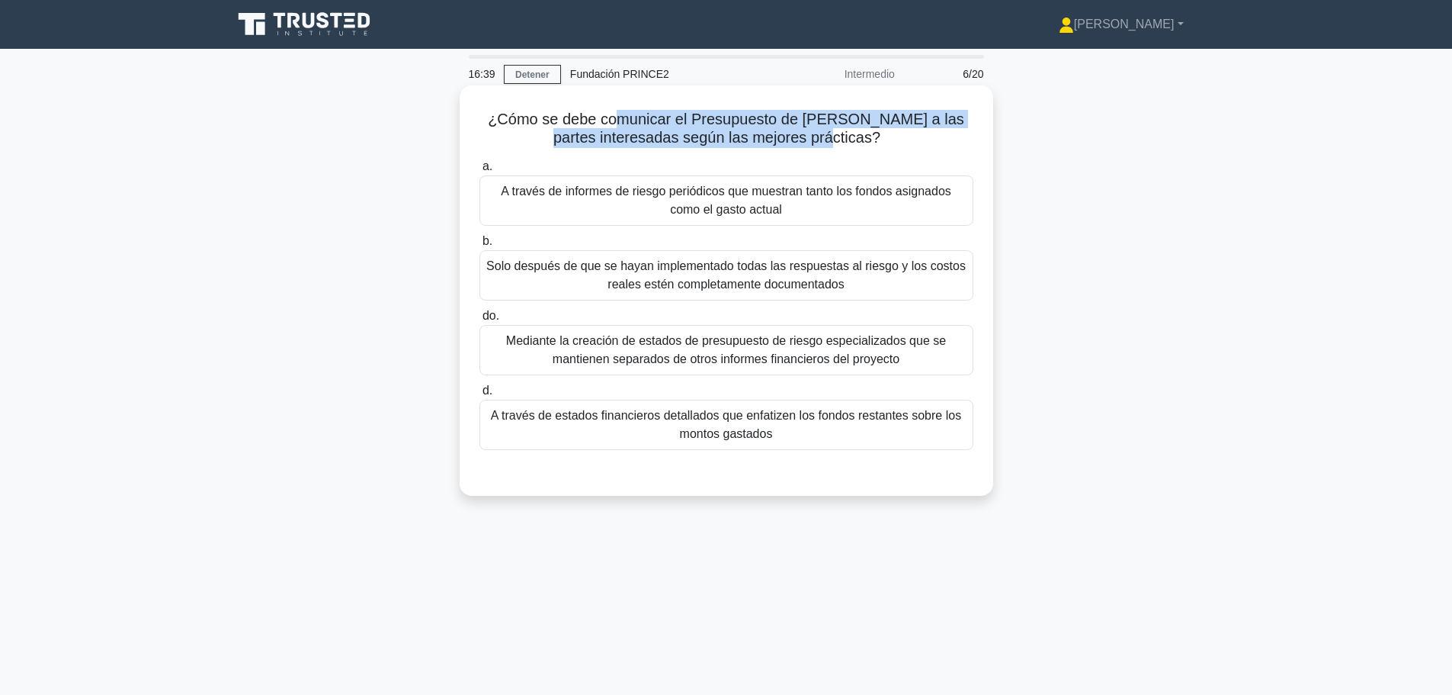
drag, startPoint x: 628, startPoint y: 123, endPoint x: 849, endPoint y: 136, distance: 220.7
click at [849, 136] on font "¿Cómo se debe comunicar el Presupuesto de Riesgos a las partes interesadas segú…" at bounding box center [726, 128] width 477 height 35
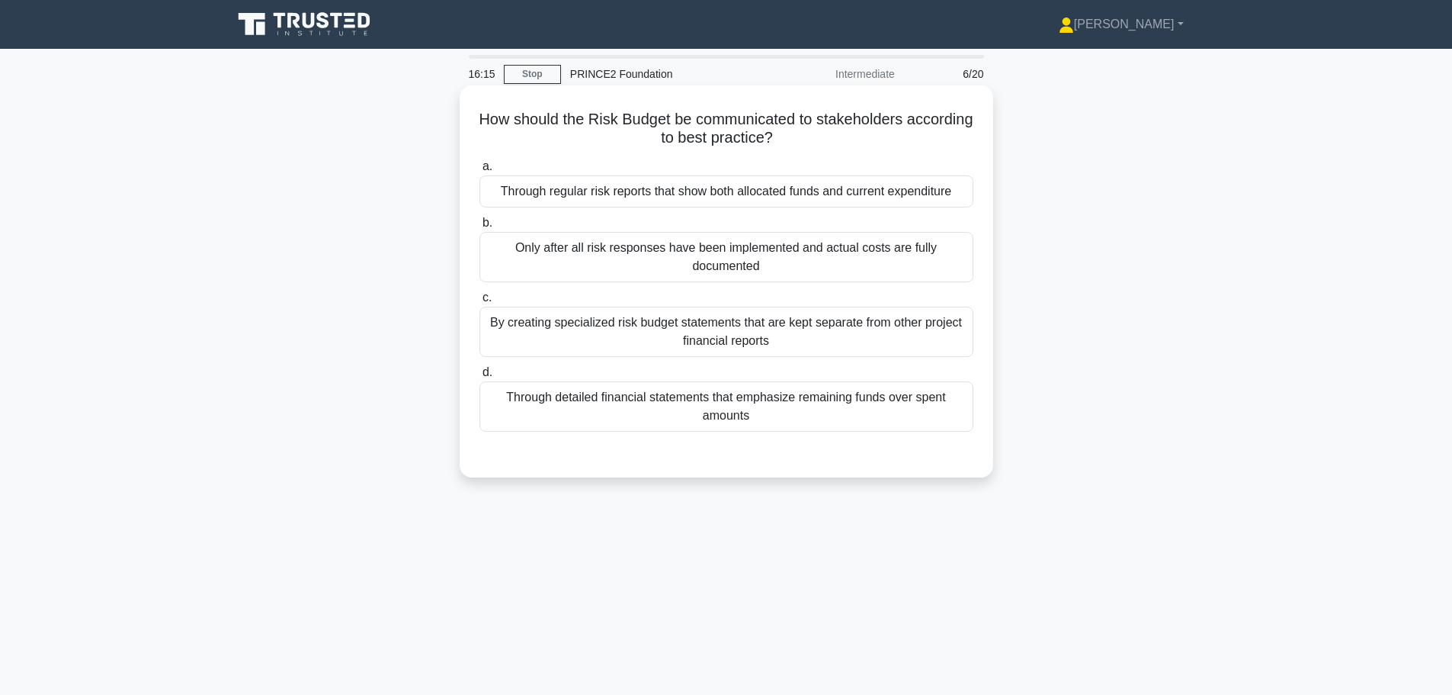
click at [675, 193] on div "Through regular risk reports that show both allocated funds and current expendi…" at bounding box center [727, 191] width 494 height 32
click at [480, 172] on input "a. Through regular risk reports that show both allocated funds and current expe…" at bounding box center [480, 167] width 0 height 10
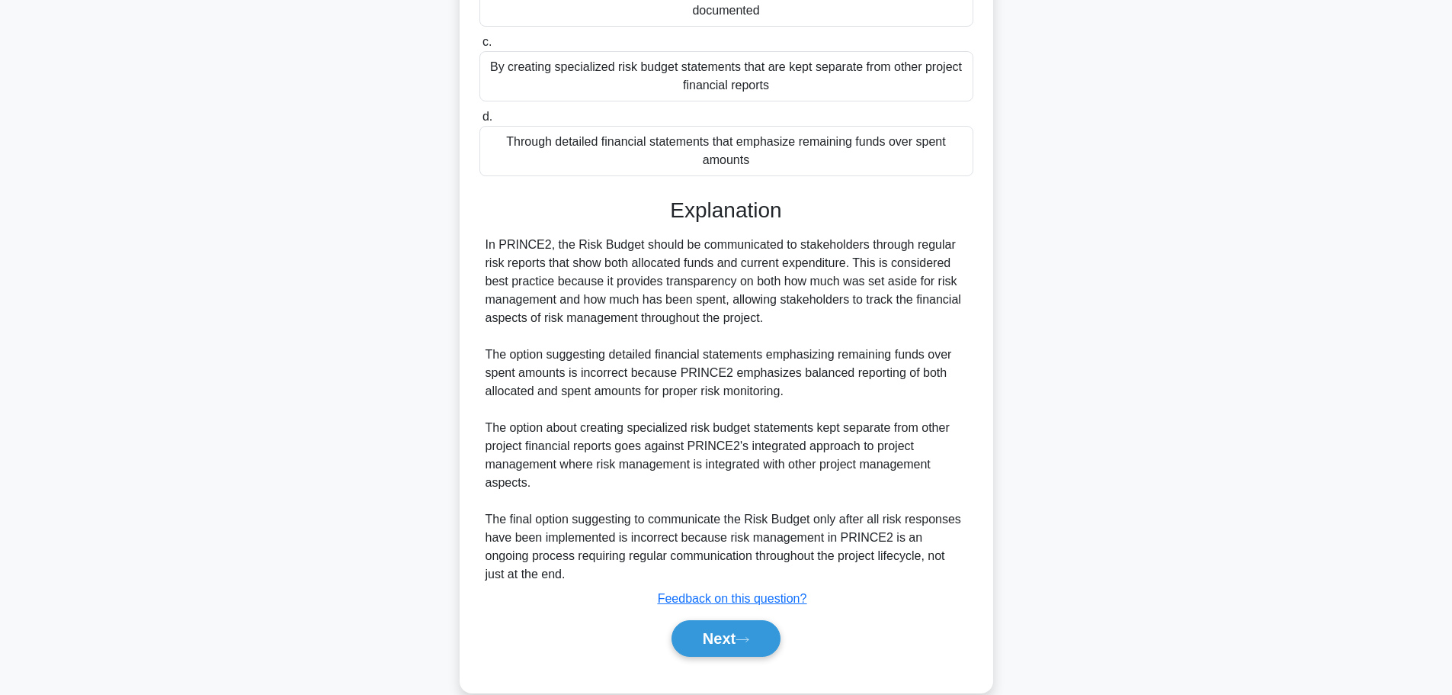
scroll to position [283, 0]
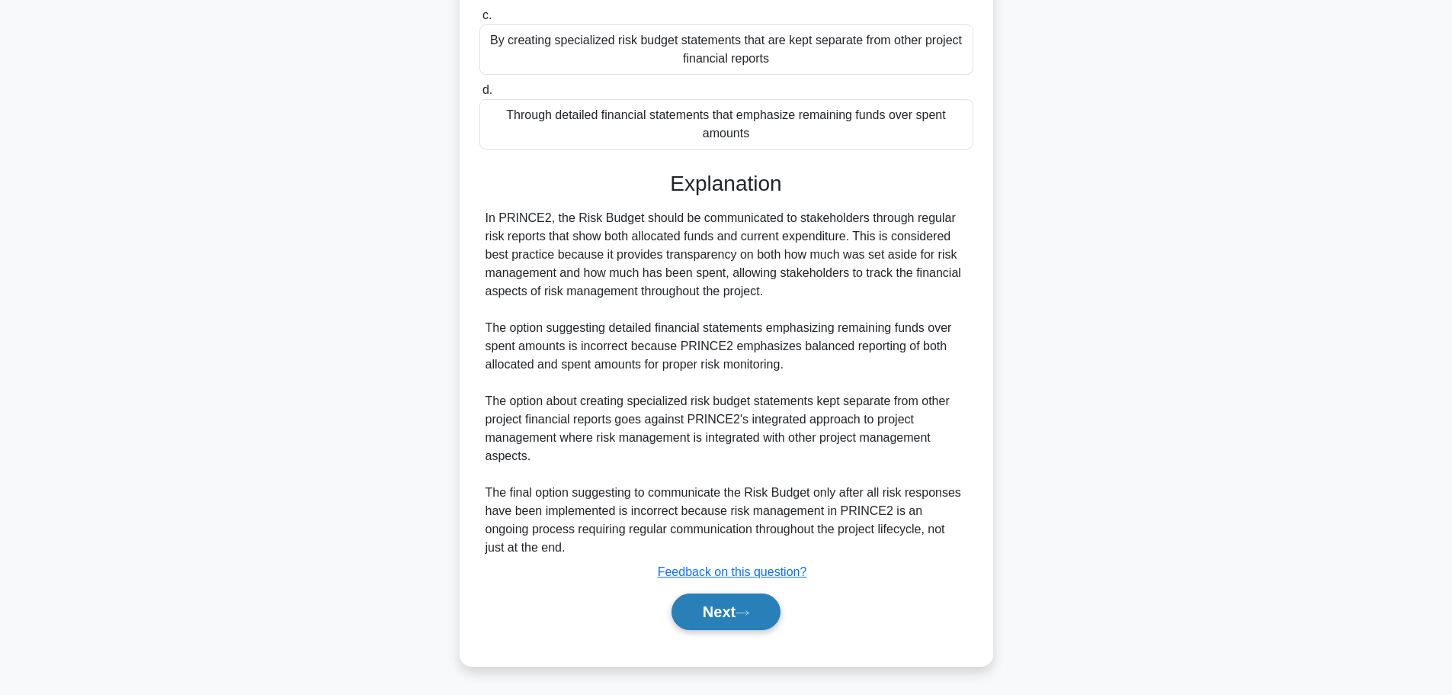
click at [749, 605] on button "Next" at bounding box center [726, 611] width 109 height 37
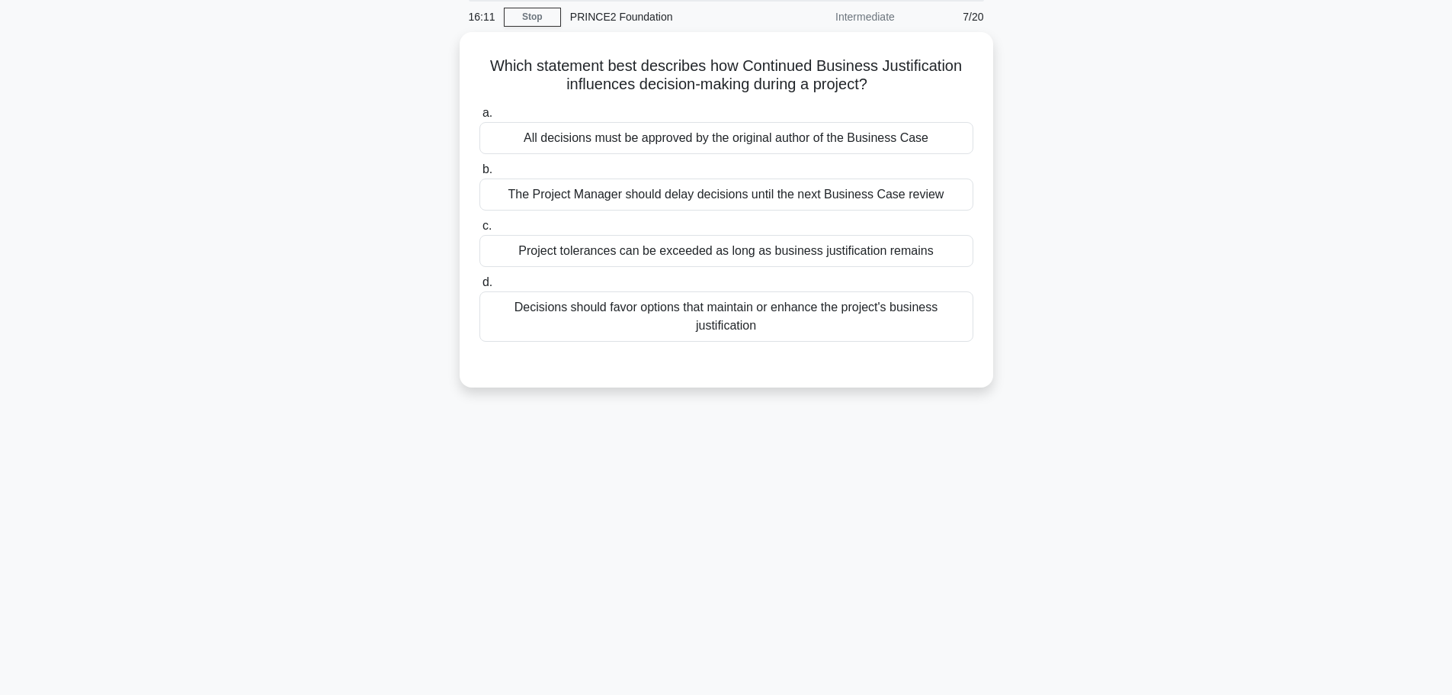
scroll to position [0, 0]
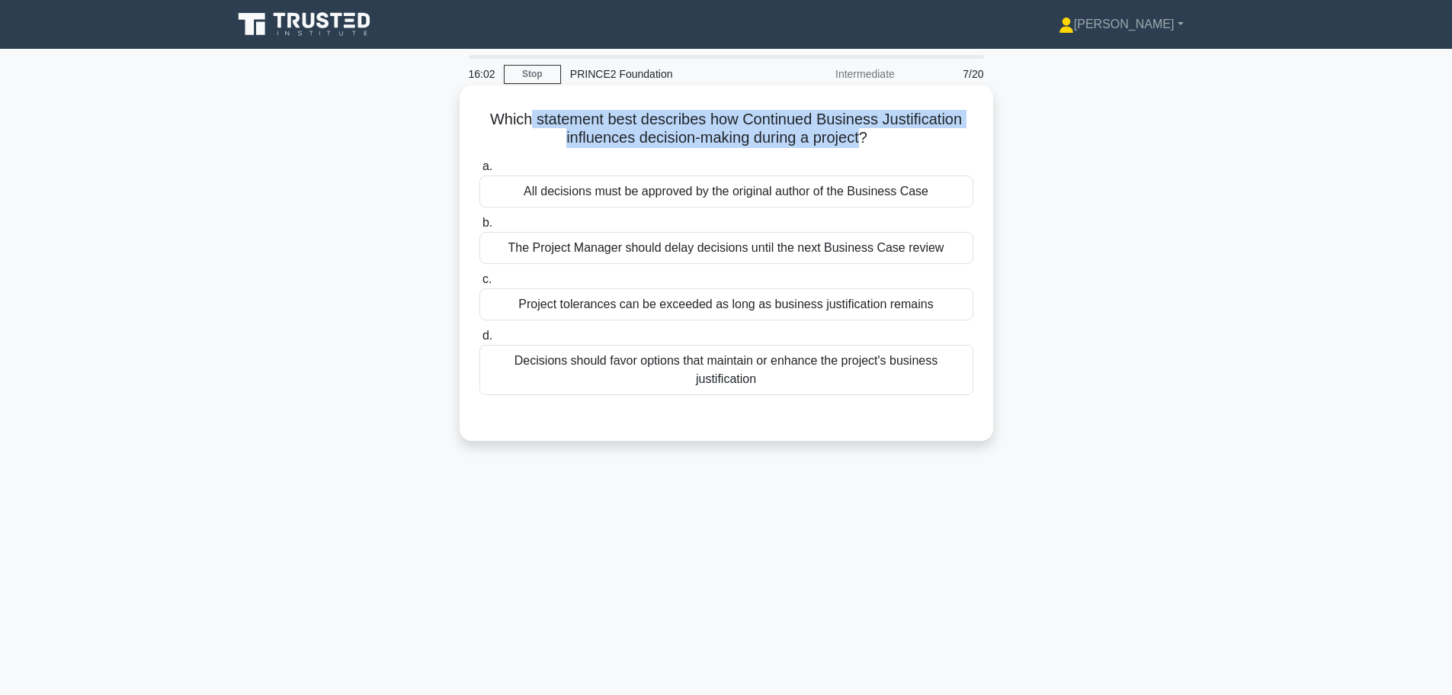
drag, startPoint x: 529, startPoint y: 113, endPoint x: 864, endPoint y: 130, distance: 335.2
click at [864, 130] on h5 "Which statement best describes how Continued Business Justification influences …" at bounding box center [726, 129] width 497 height 38
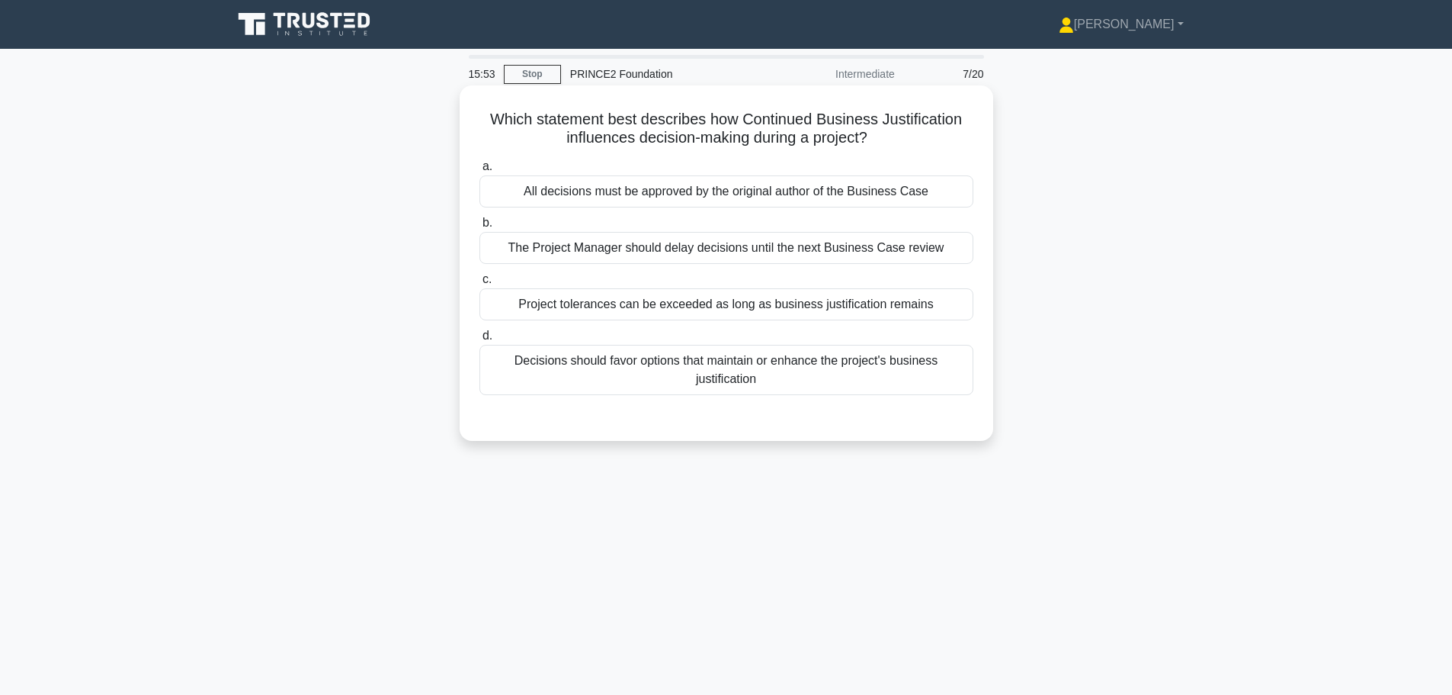
click at [796, 375] on div "Decisions should favor options that maintain or enhance the project's business …" at bounding box center [727, 370] width 494 height 50
click at [480, 341] on input "d. Decisions should favor options that maintain or enhance the project's busine…" at bounding box center [480, 336] width 0 height 10
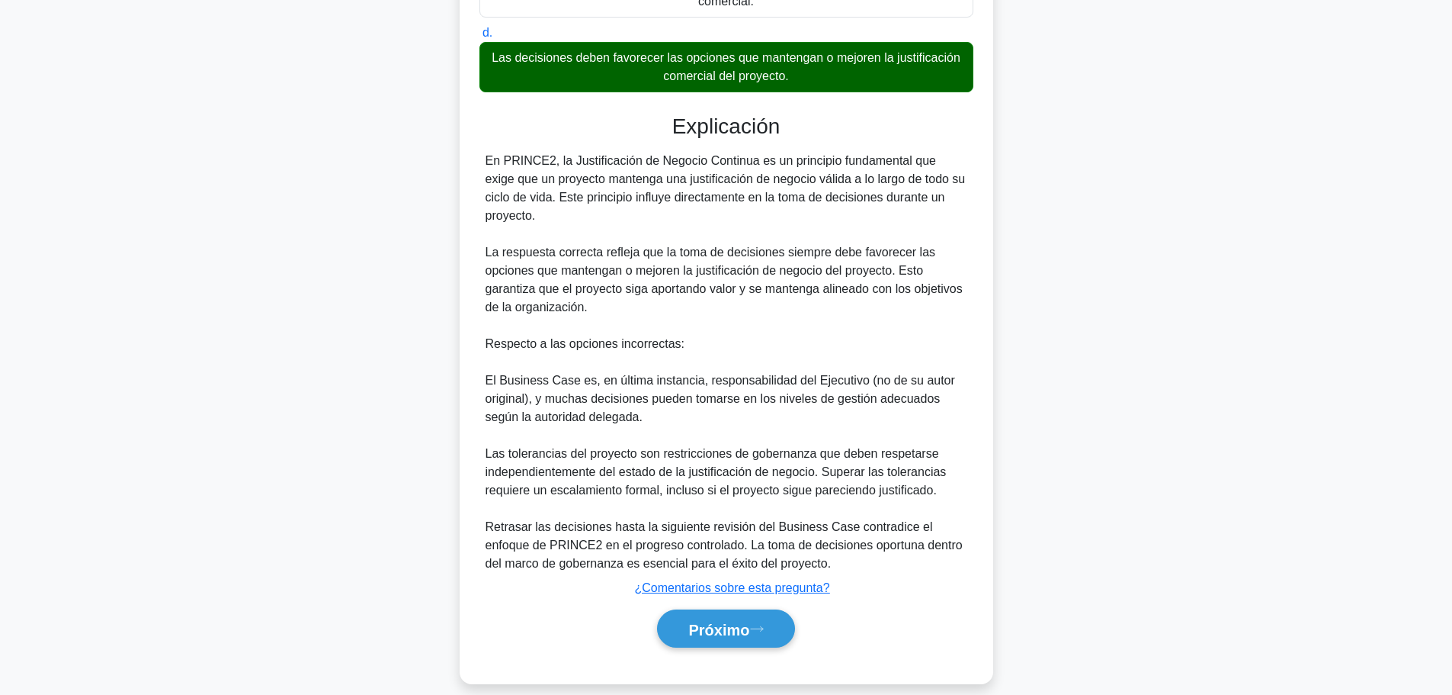
scroll to position [358, 0]
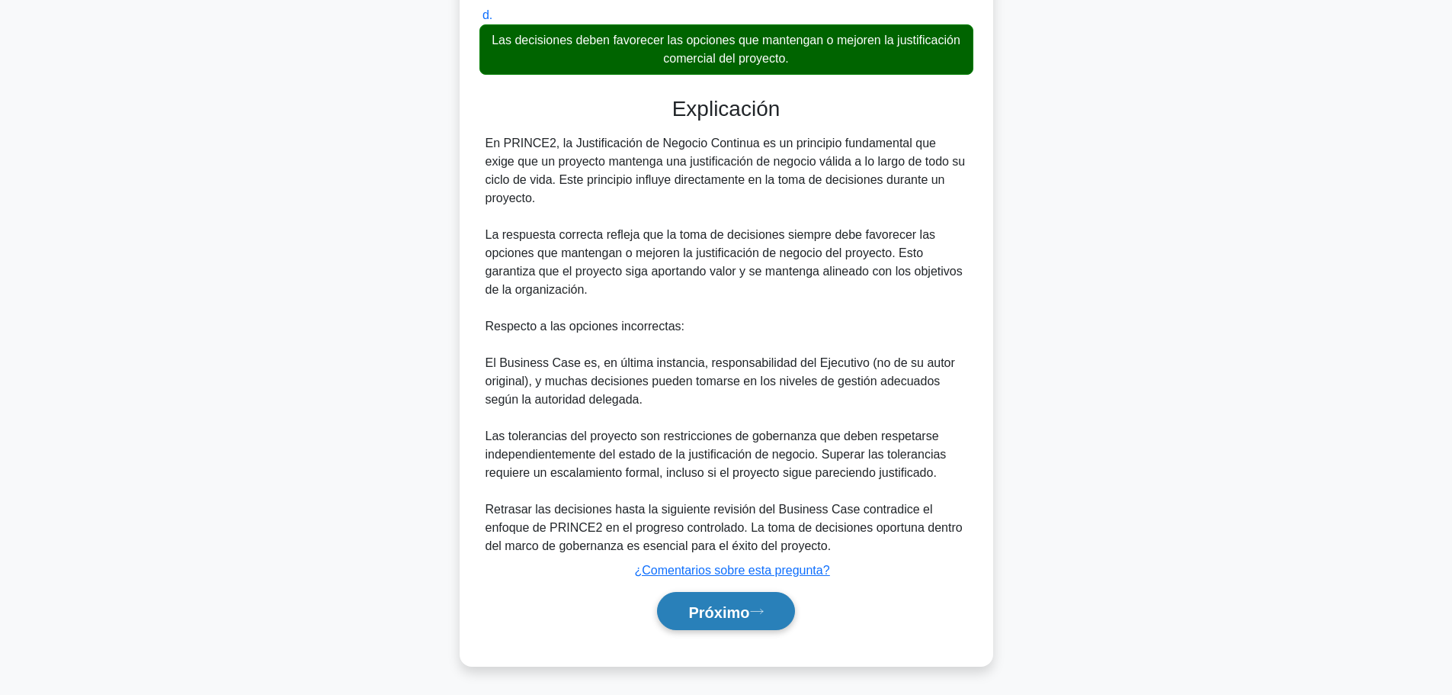
click at [743, 610] on font "Próximo" at bounding box center [719, 611] width 61 height 17
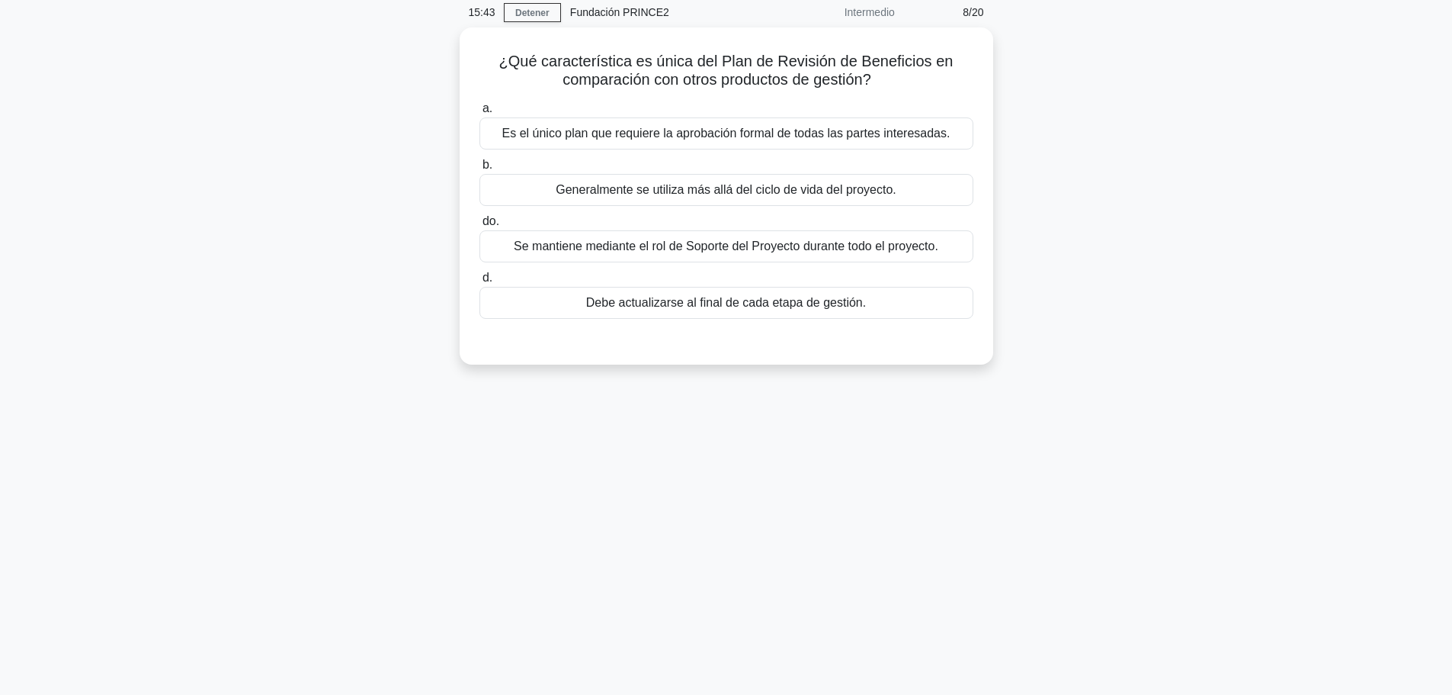
scroll to position [0, 0]
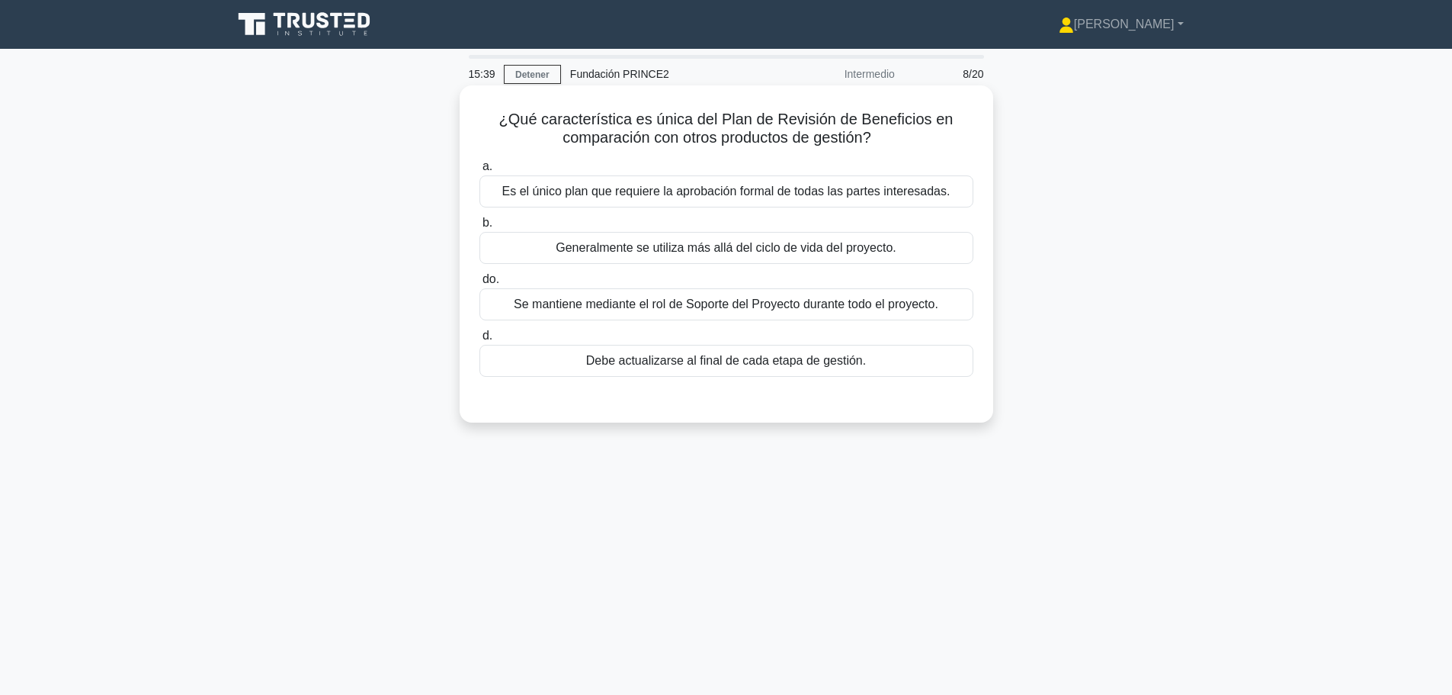
drag, startPoint x: 605, startPoint y: 118, endPoint x: 911, endPoint y: 137, distance: 306.3
click at [911, 137] on h5 "¿Qué característica es única del Plan de Revisión de Beneficios en comparación …" at bounding box center [726, 129] width 497 height 38
click at [854, 250] on font "Generalmente se utiliza más allá del ciclo de vida del proyecto." at bounding box center [726, 247] width 340 height 13
click at [480, 228] on input "b. Generalmente se utiliza más allá del ciclo de vida del proyecto." at bounding box center [480, 223] width 0 height 10
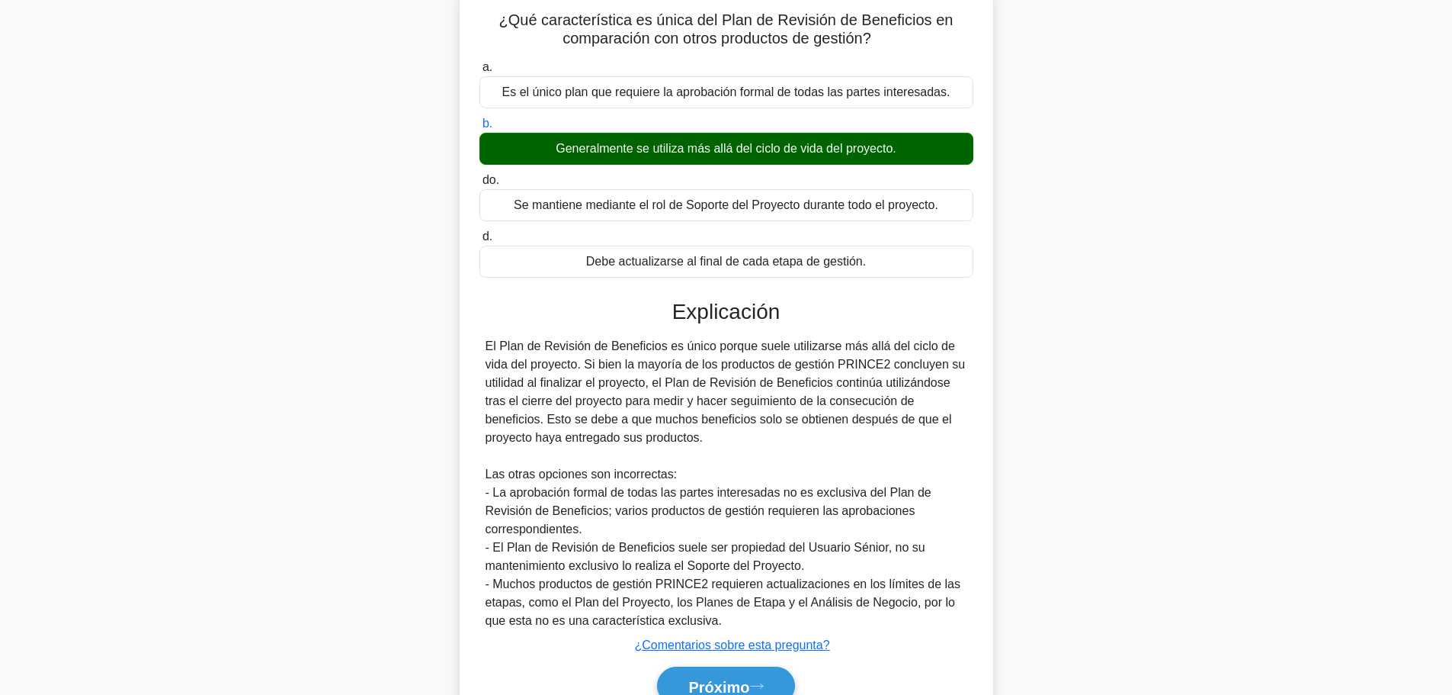
scroll to position [175, 0]
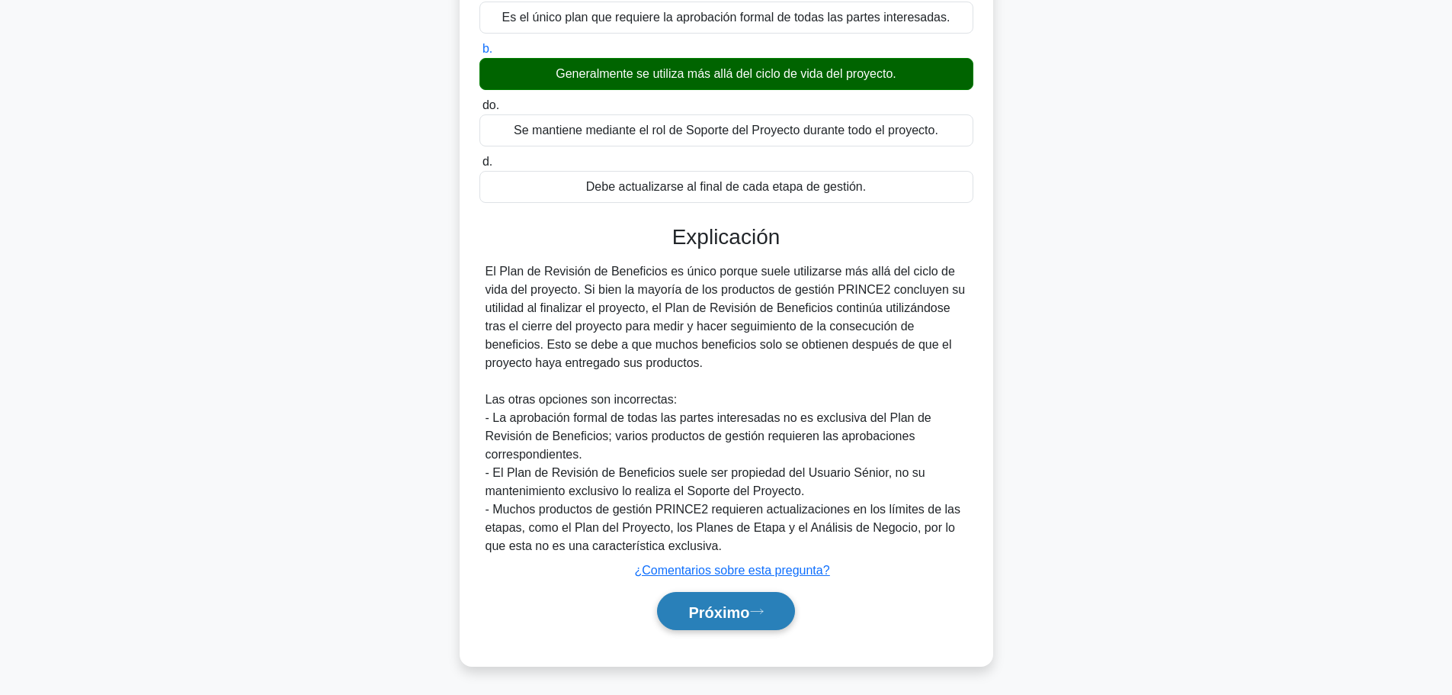
click at [757, 618] on button "Próximo" at bounding box center [725, 611] width 137 height 39
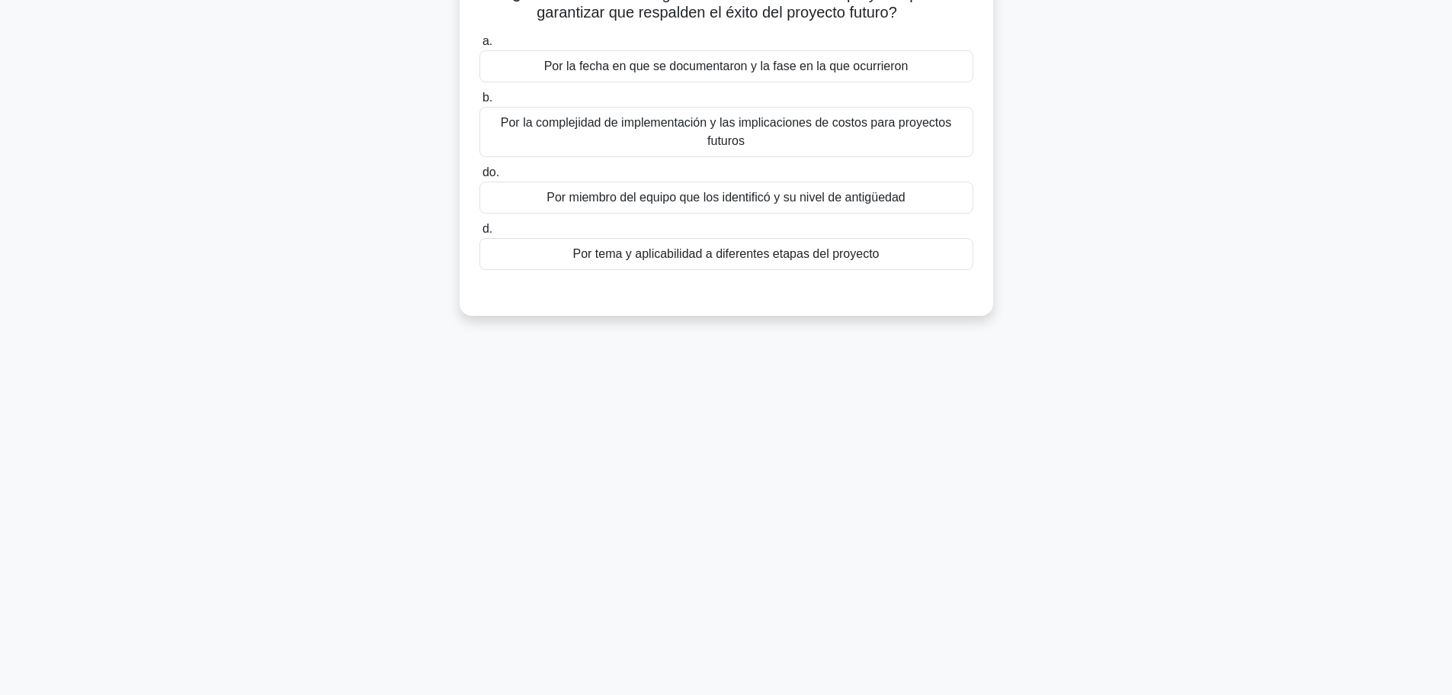
scroll to position [0, 0]
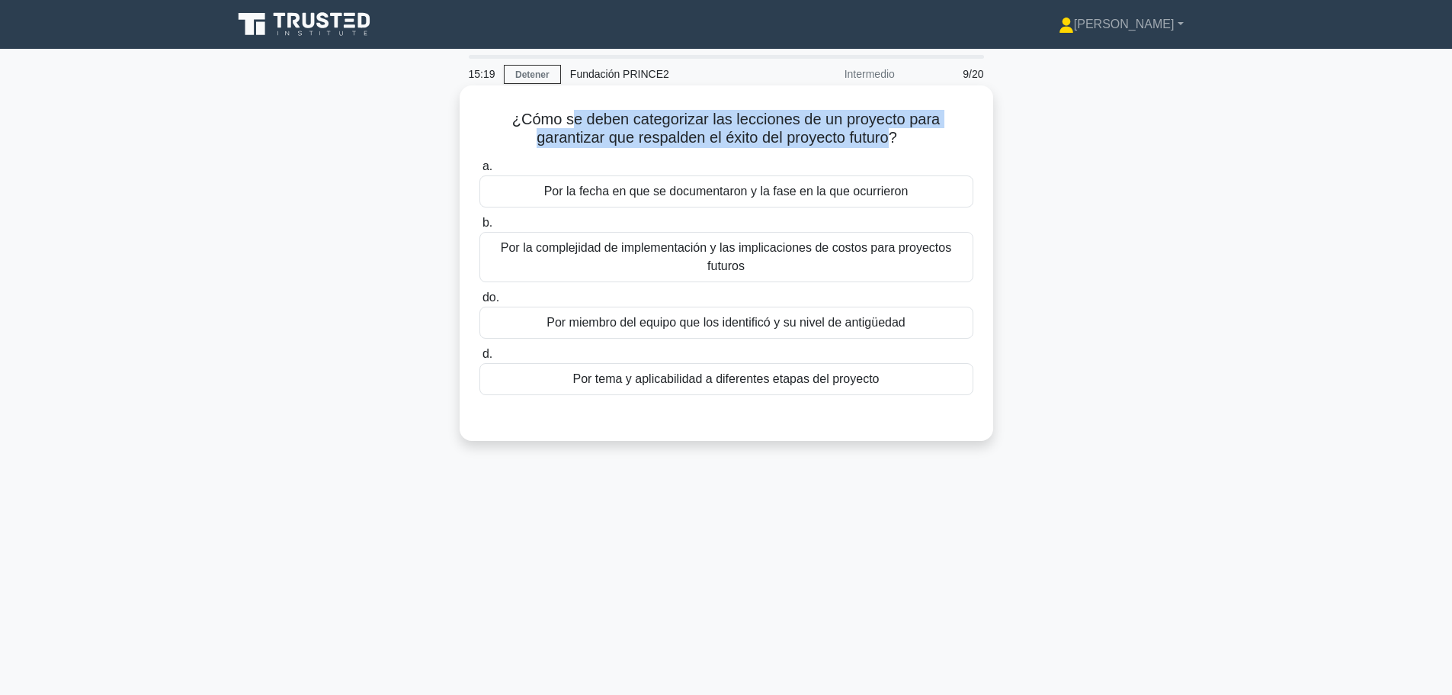
drag, startPoint x: 573, startPoint y: 118, endPoint x: 893, endPoint y: 138, distance: 320.1
click at [893, 138] on font "¿Cómo se deben categorizar las lecciones de un proyecto para garantizar que res…" at bounding box center [726, 128] width 428 height 35
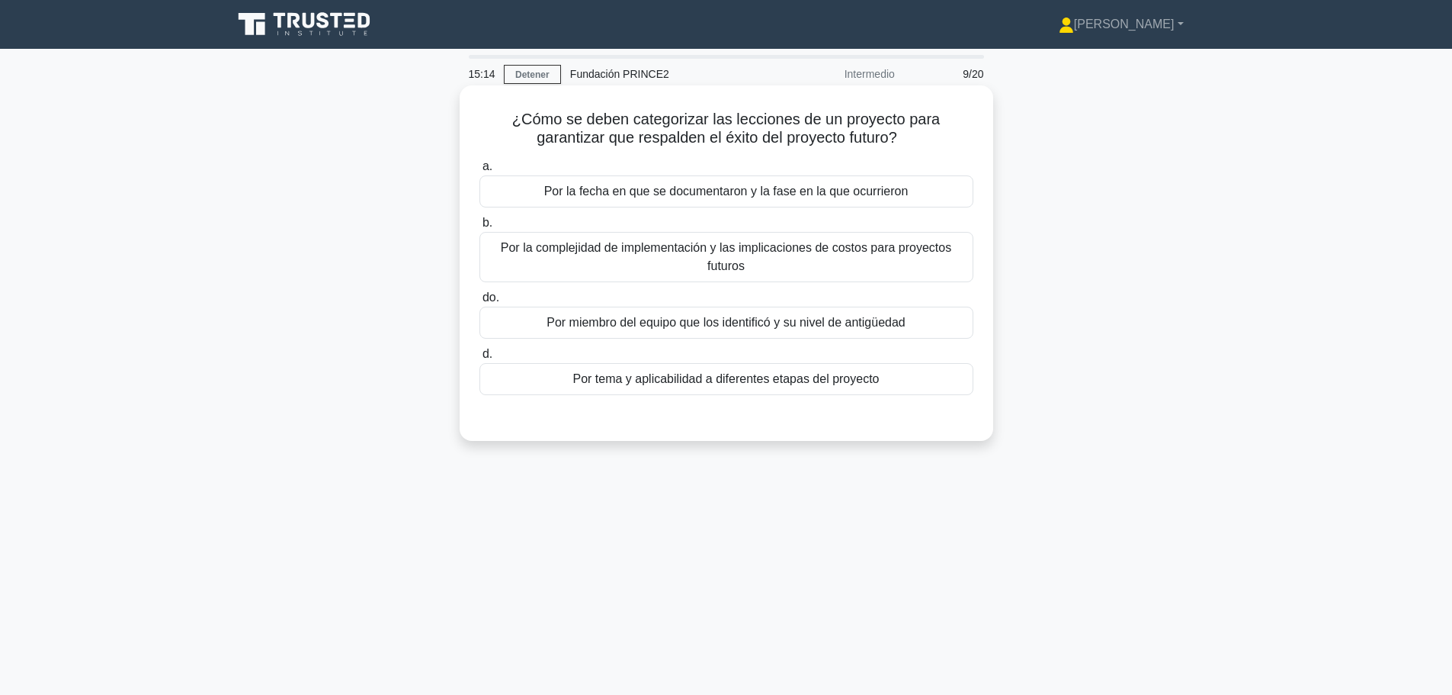
click at [814, 384] on font "Por tema y aplicabilidad a diferentes etapas del proyecto" at bounding box center [726, 378] width 307 height 13
click at [480, 359] on input "d. Por tema y aplicabilidad a diferentes etapas del proyecto" at bounding box center [480, 354] width 0 height 10
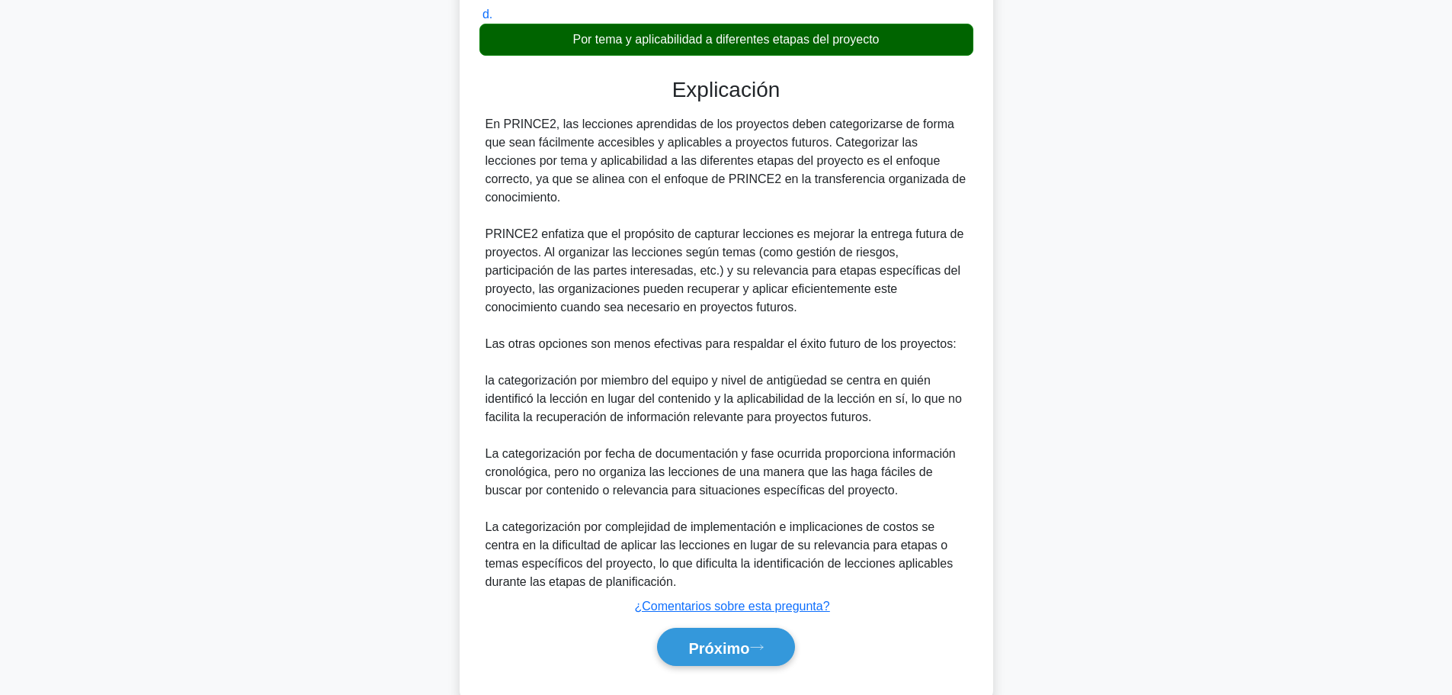
scroll to position [358, 0]
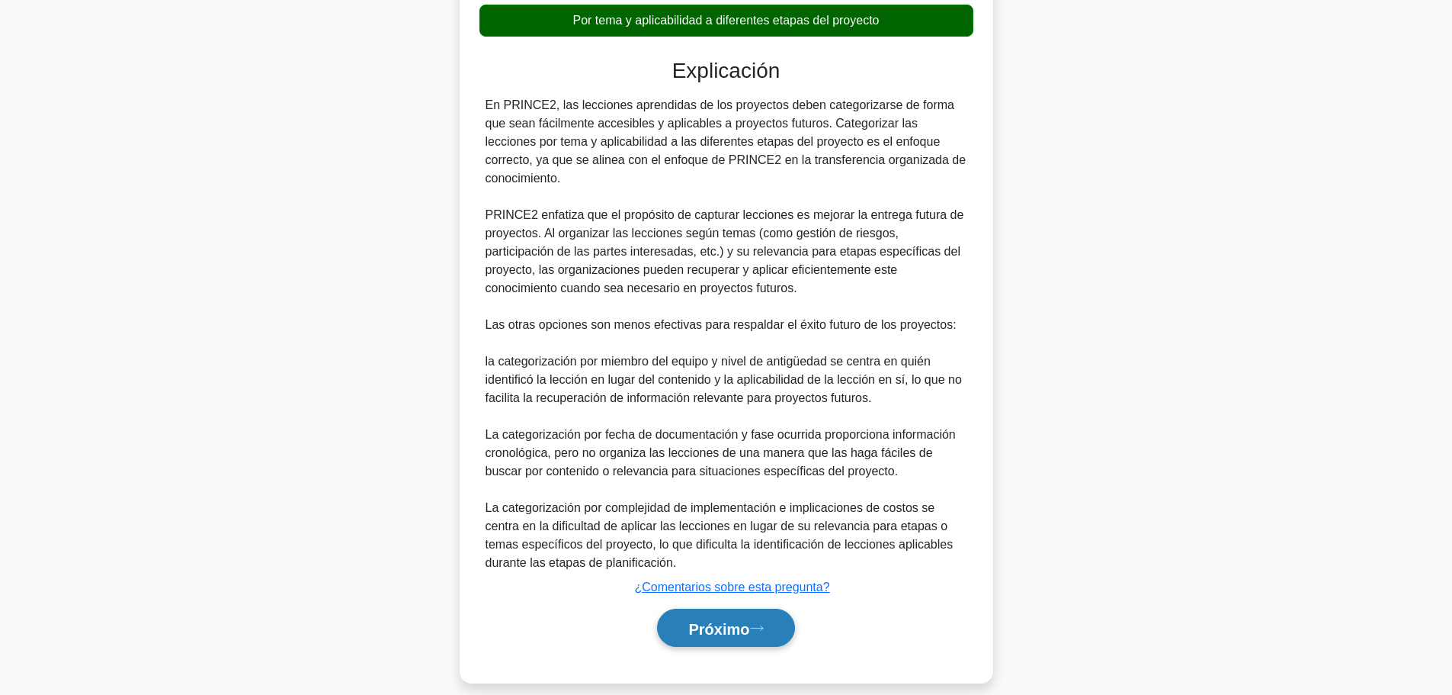
click at [749, 620] on font "Próximo" at bounding box center [719, 628] width 61 height 17
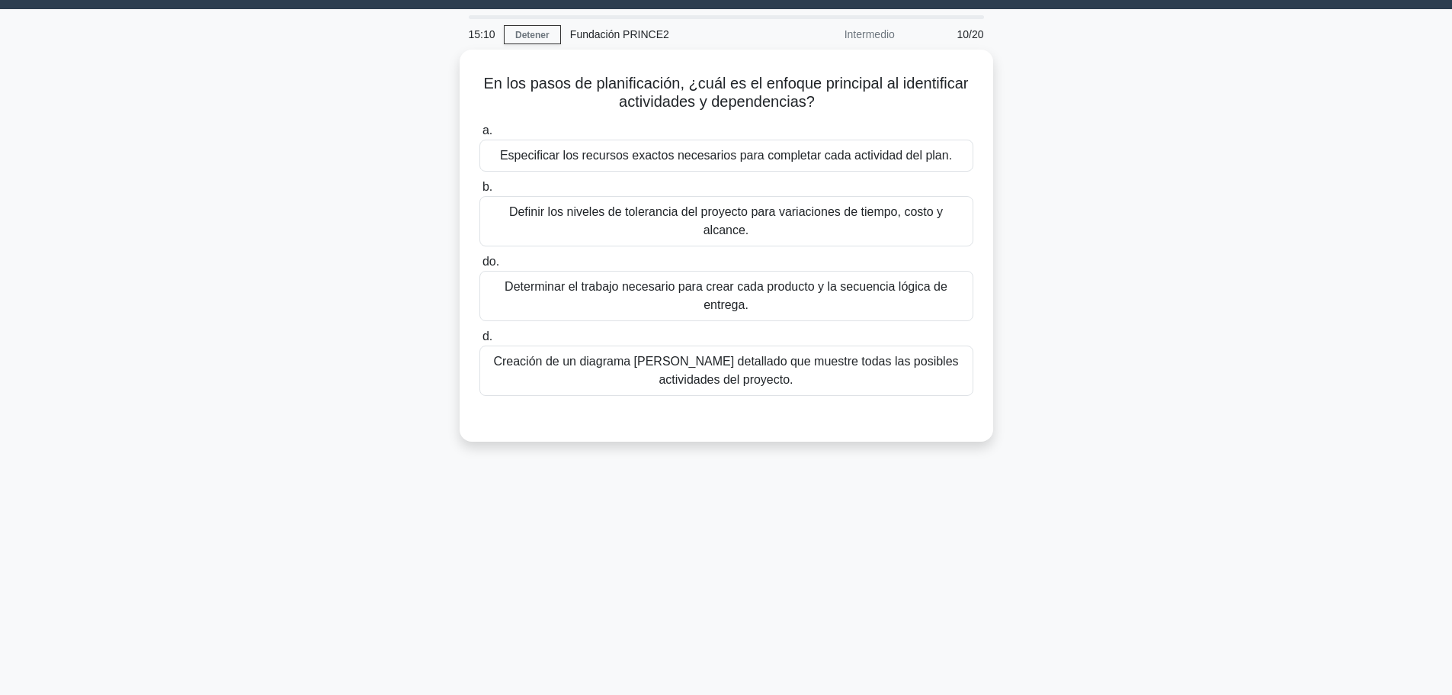
scroll to position [0, 0]
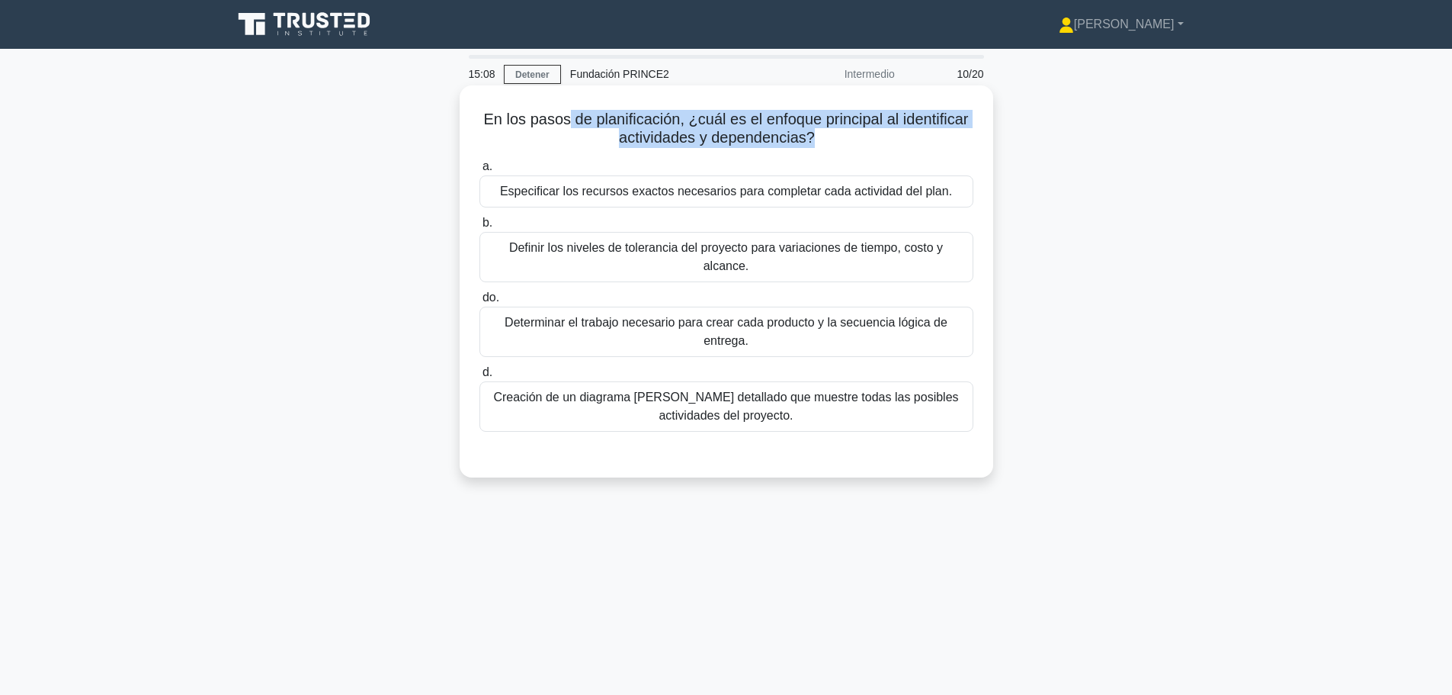
drag, startPoint x: 563, startPoint y: 122, endPoint x: 813, endPoint y: 133, distance: 250.3
click at [813, 133] on font "En los pasos de planificación, ¿cuál es el enfoque principal al identificar act…" at bounding box center [726, 128] width 485 height 35
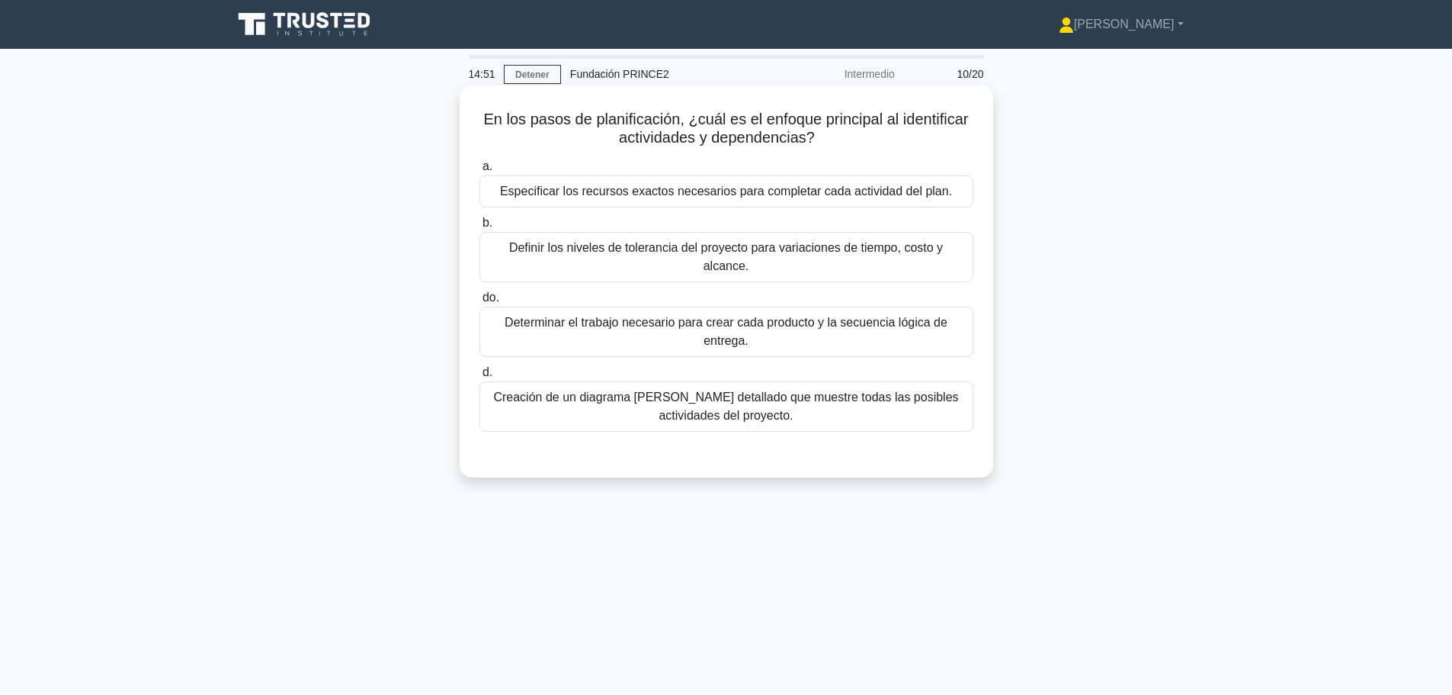
click at [876, 316] on font "Determinar el trabajo necesario para crear cada producto y la secuencia lógica …" at bounding box center [726, 331] width 480 height 37
click at [480, 303] on input "do. Determinar el trabajo necesario para crear cada producto y la secuencia lóg…" at bounding box center [480, 298] width 0 height 10
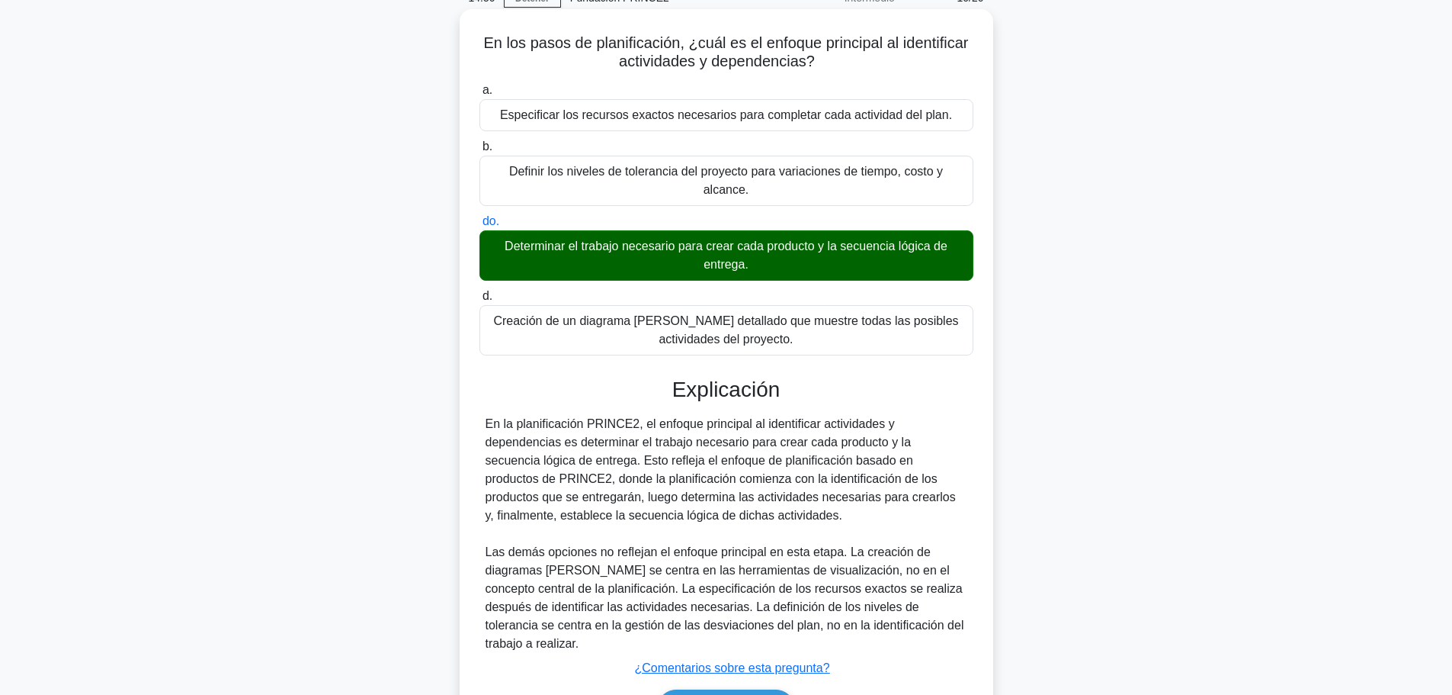
scroll to position [139, 0]
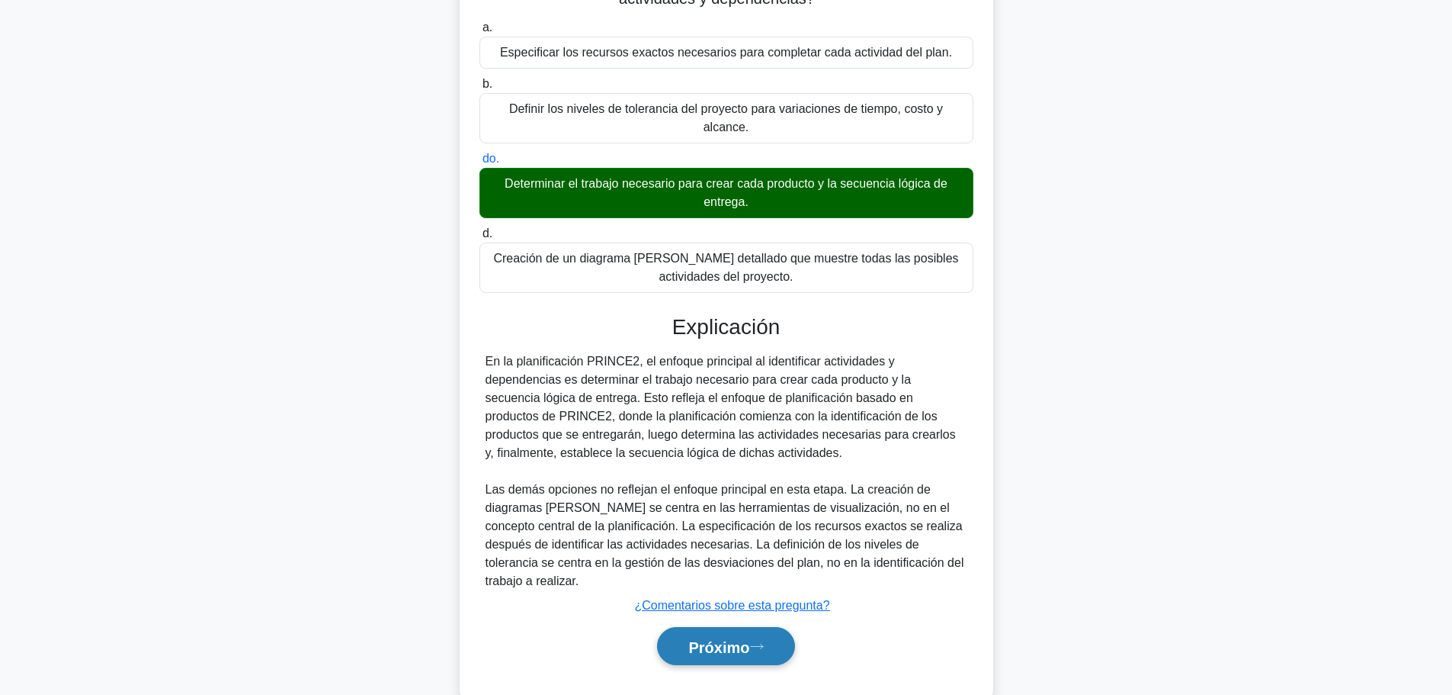
click at [743, 638] on font "Próximo" at bounding box center [719, 646] width 61 height 17
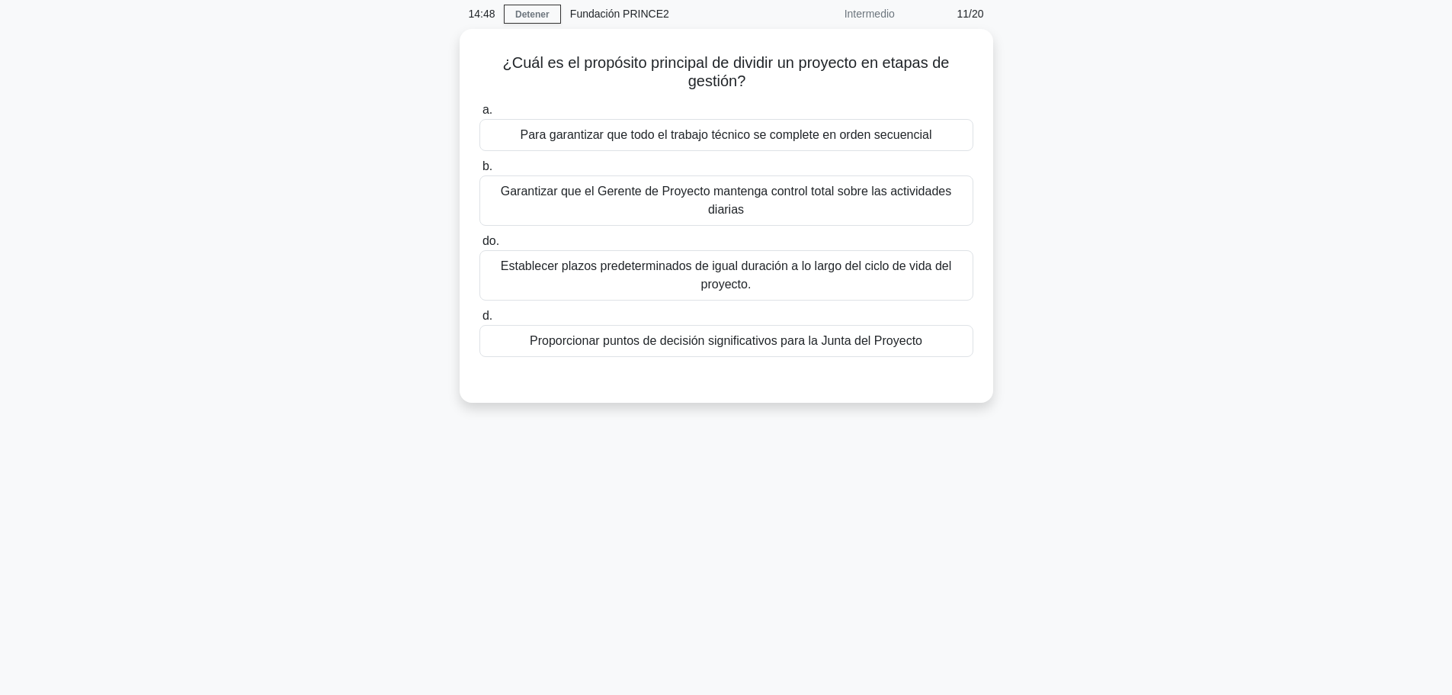
scroll to position [0, 0]
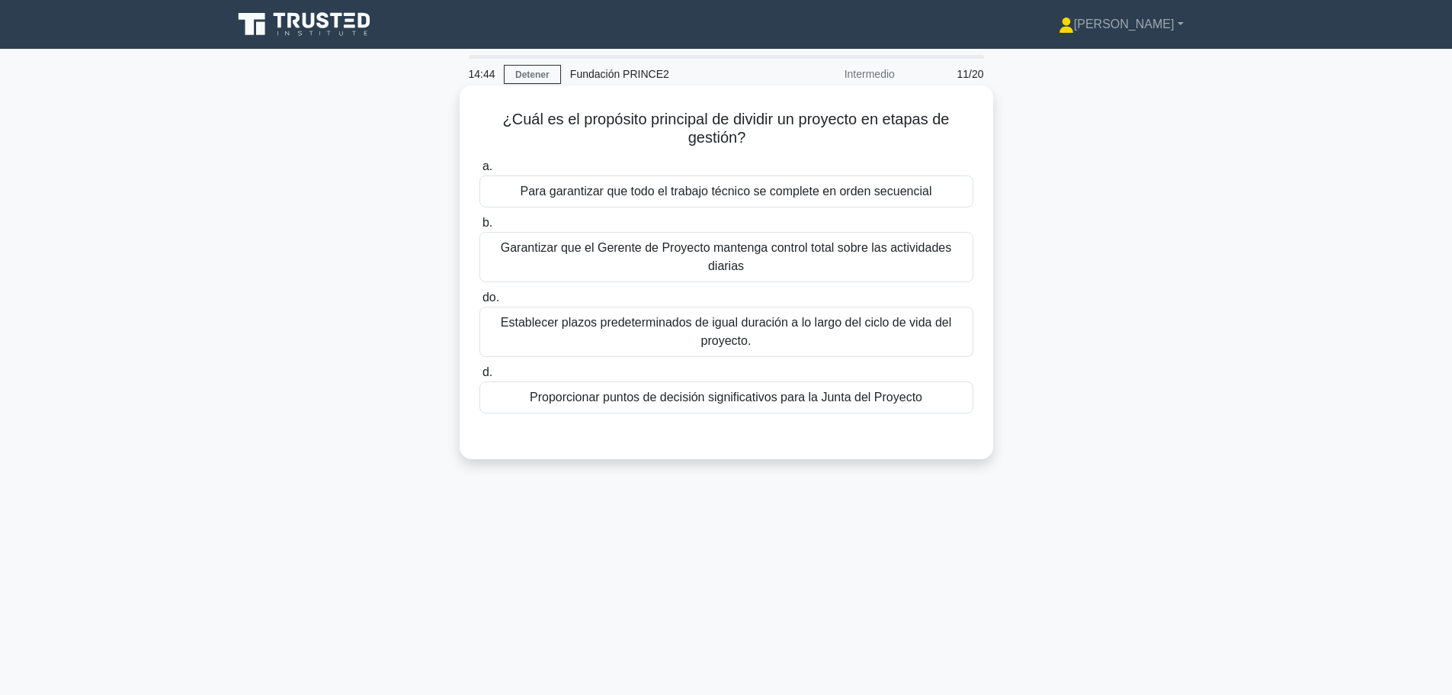
drag, startPoint x: 628, startPoint y: 111, endPoint x: 787, endPoint y: 139, distance: 161.1
click at [787, 139] on h5 "¿Cuál es el propósito principal de dividir un proyecto en etapas de gestión? .s…" at bounding box center [726, 129] width 497 height 38
click at [786, 127] on font "¿Cuál es el propósito principal de dividir un proyecto en etapas de gestión?" at bounding box center [726, 128] width 447 height 35
click at [806, 401] on font "Proporcionar puntos de decisión significativos para la Junta del Proyecto" at bounding box center [726, 396] width 393 height 13
click at [480, 377] on input "d. Proporcionar puntos de decisión significativos para la Junta del Proyecto" at bounding box center [480, 373] width 0 height 10
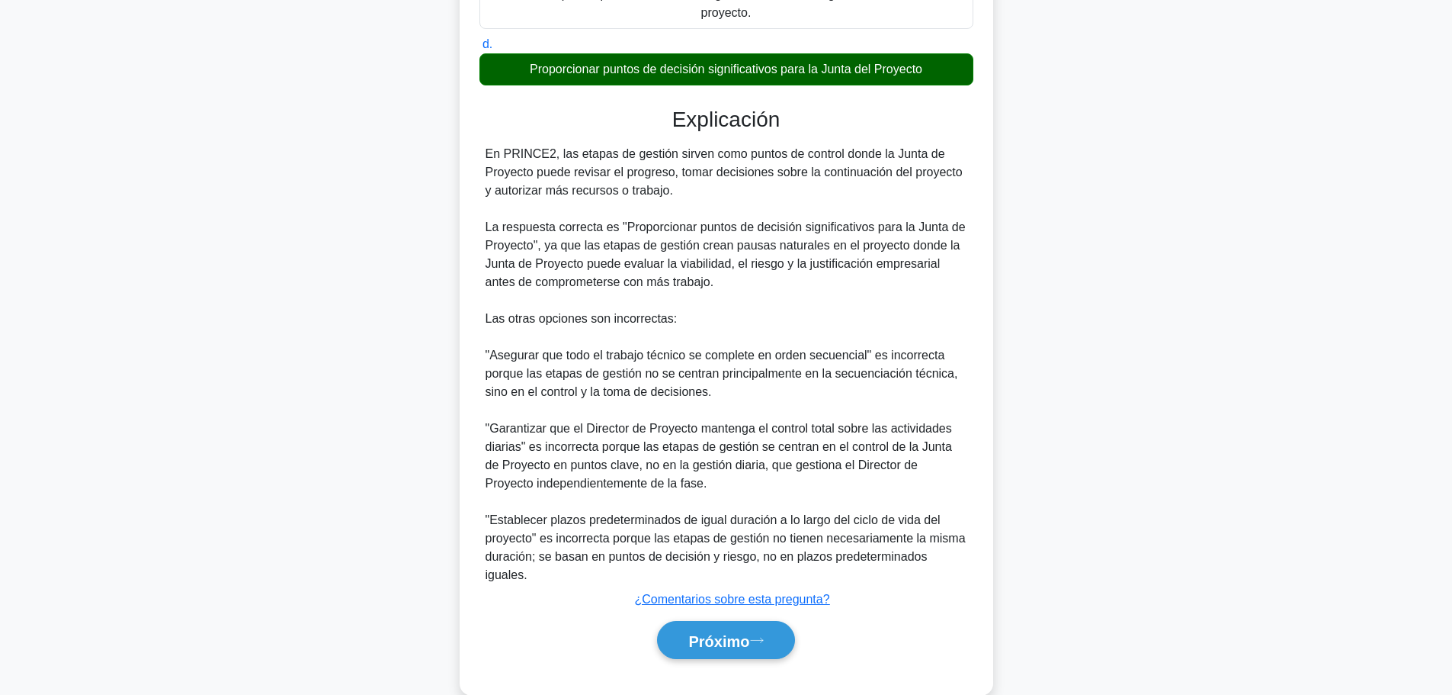
scroll to position [340, 0]
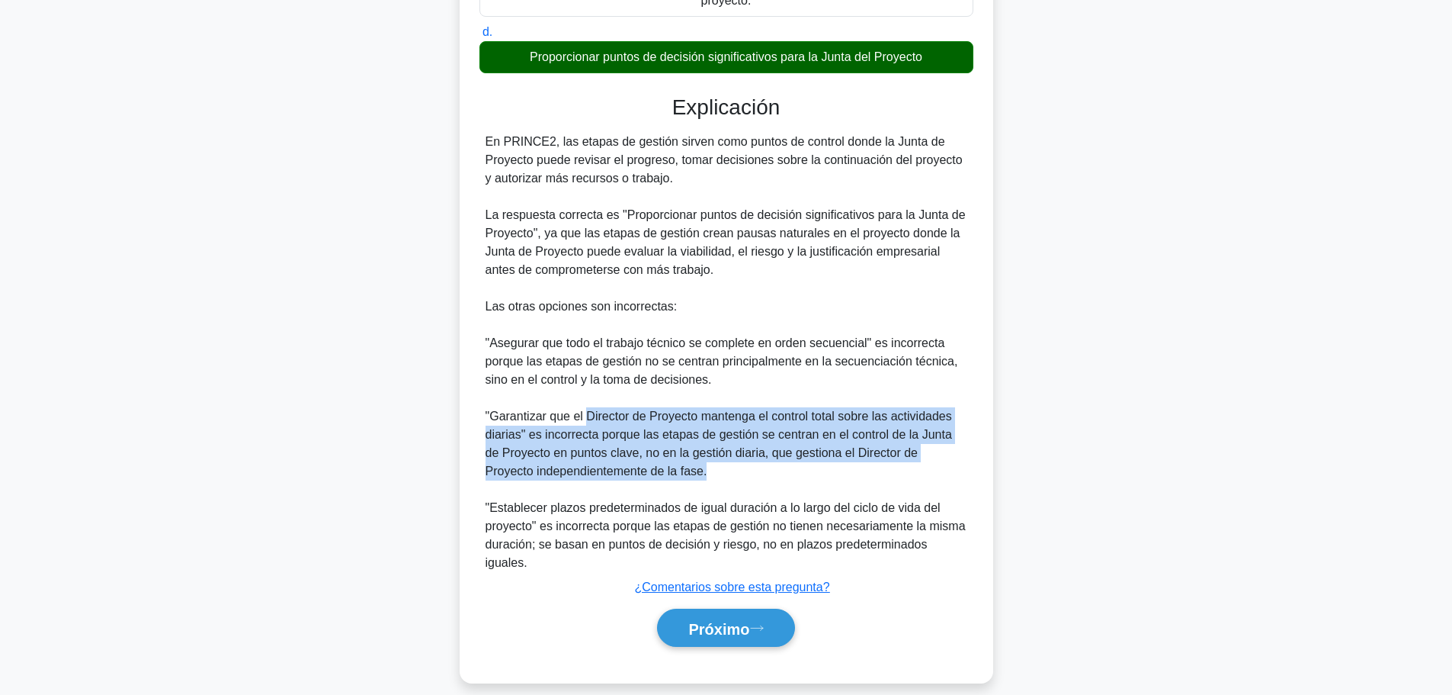
drag, startPoint x: 586, startPoint y: 422, endPoint x: 665, endPoint y: 467, distance: 91.5
click at [665, 467] on div "En PRINCE2, las etapas de gestión sirven como puntos de control donde la Junta …" at bounding box center [727, 352] width 482 height 439
click at [763, 624] on icon at bounding box center [757, 628] width 14 height 8
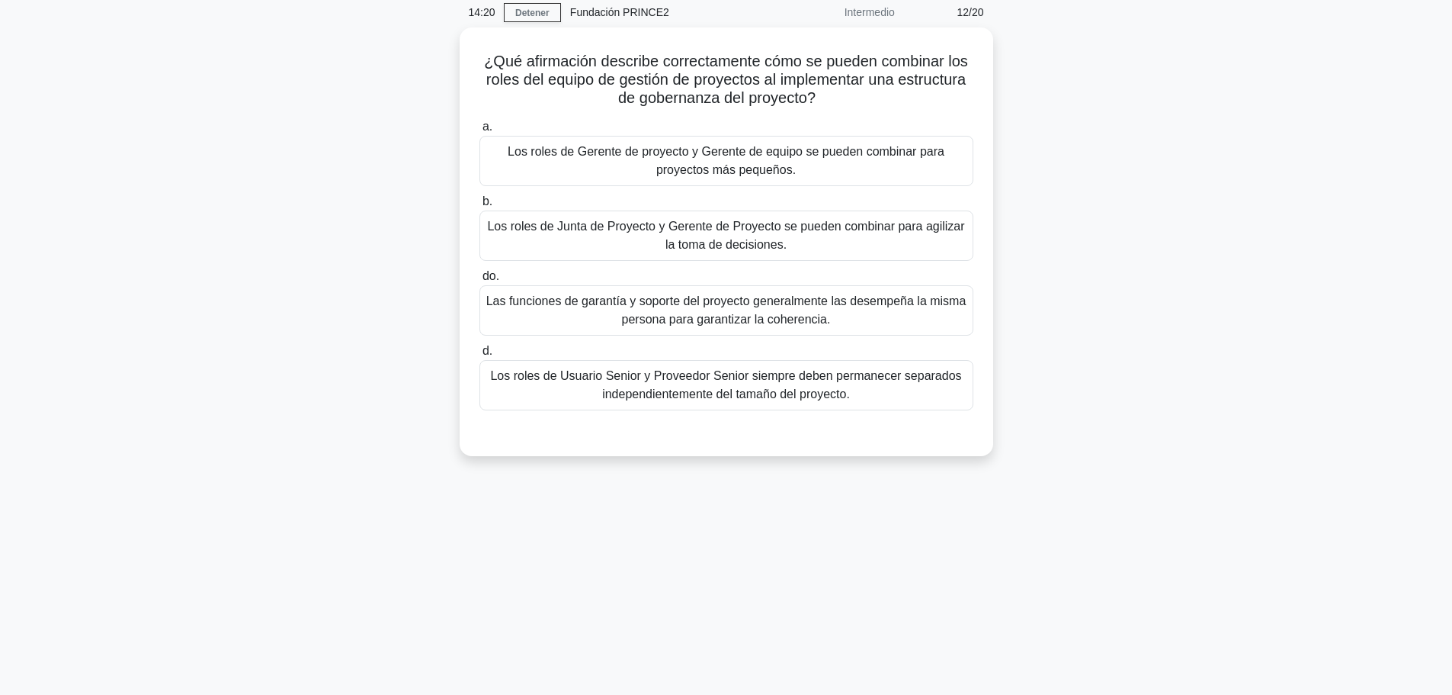
scroll to position [0, 0]
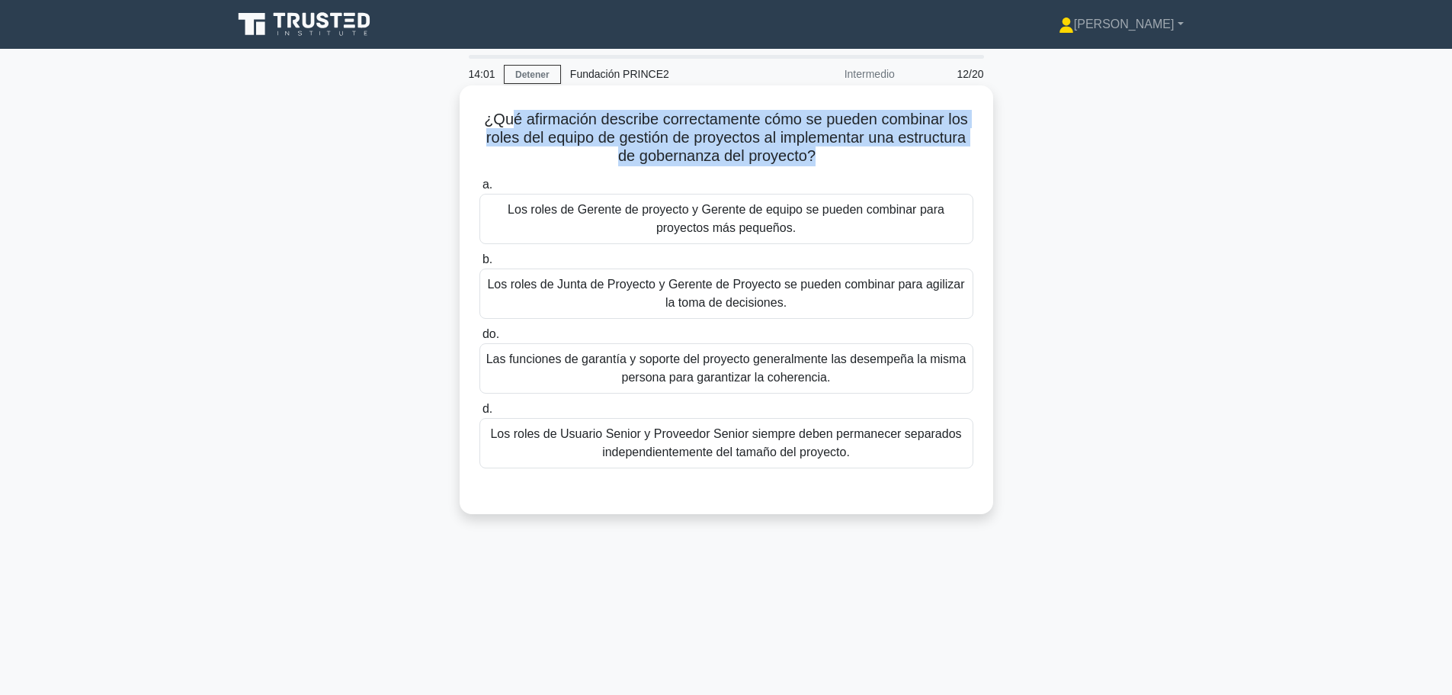
drag, startPoint x: 505, startPoint y: 119, endPoint x: 817, endPoint y: 151, distance: 314.2
click at [817, 151] on font "¿Qué afirmación describe correctamente cómo se pueden combinar los roles del eq…" at bounding box center [726, 137] width 484 height 53
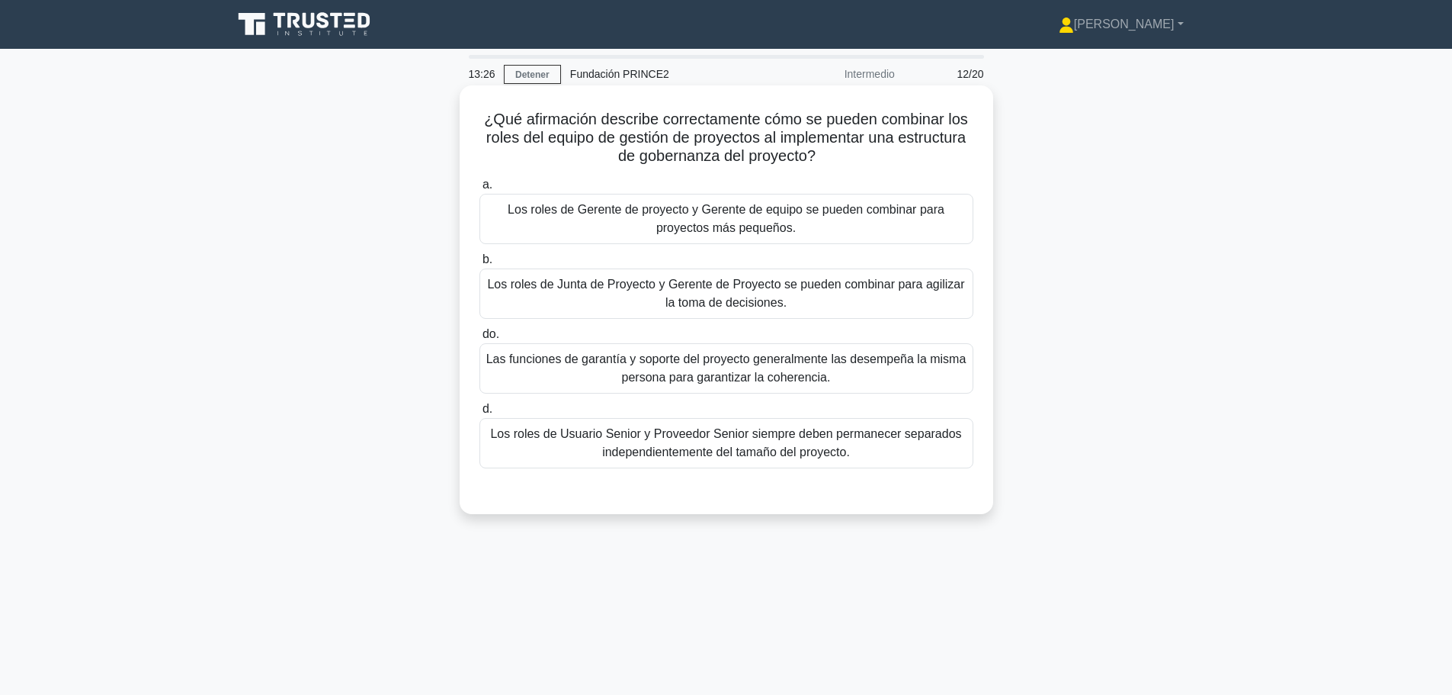
click at [780, 223] on font "Los roles de Gerente de proyecto y Gerente de equipo se pueden combinar para pr…" at bounding box center [726, 218] width 437 height 31
click at [480, 190] on input "a. Los roles de Gerente de proyecto y Gerente de equipo se pueden combinar para…" at bounding box center [480, 185] width 0 height 10
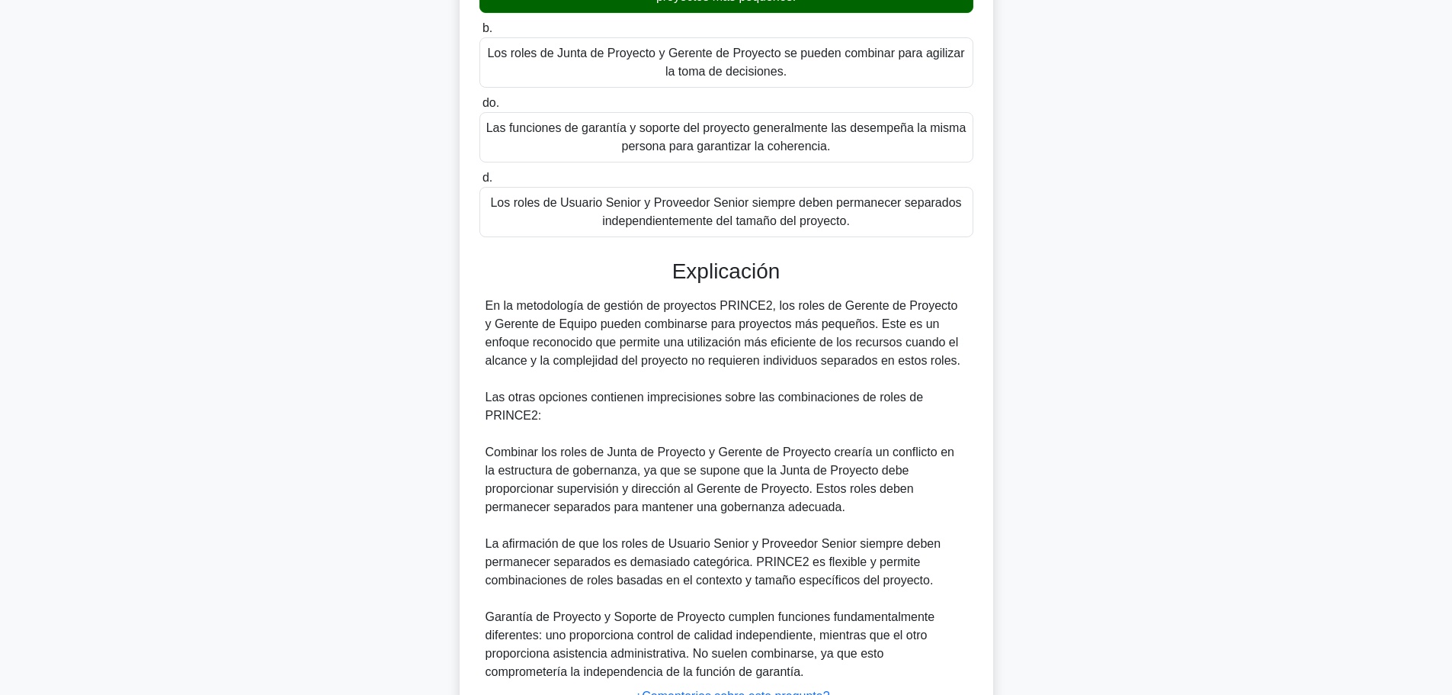
scroll to position [358, 0]
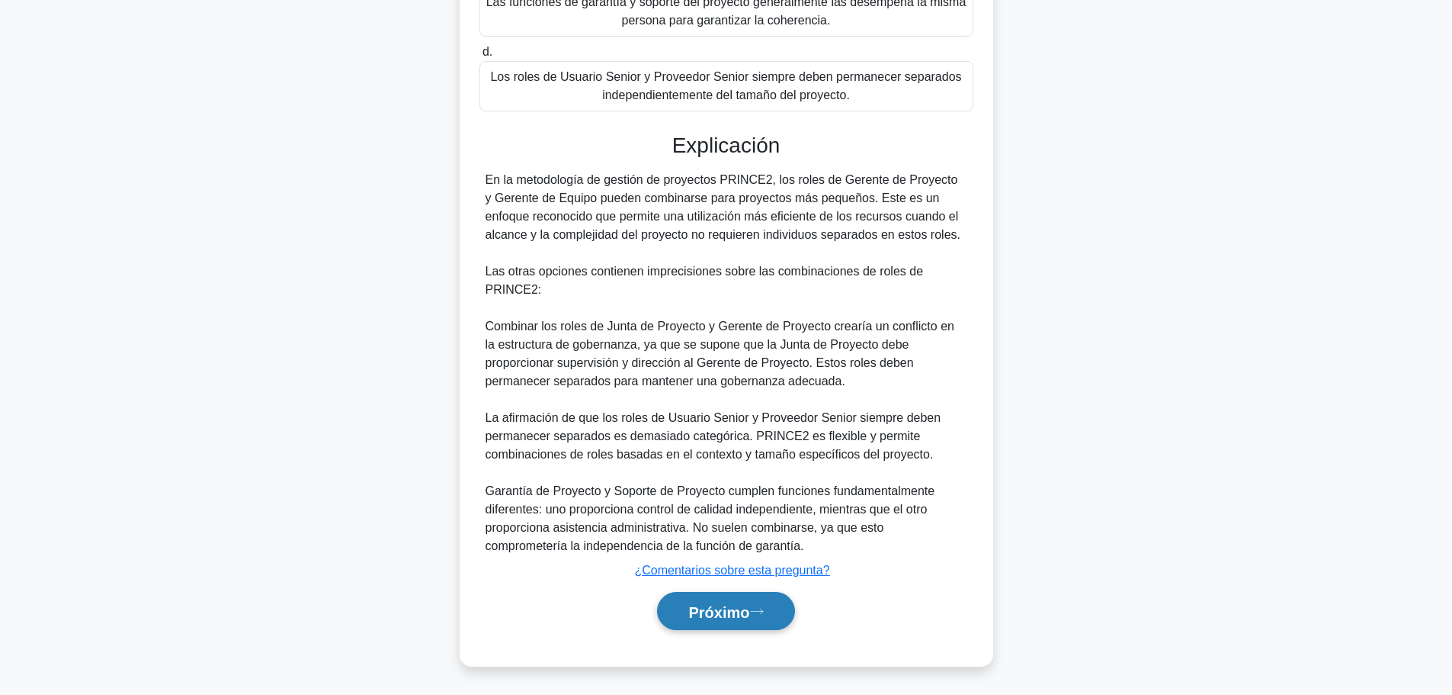
click at [736, 615] on font "Próximo" at bounding box center [719, 611] width 61 height 17
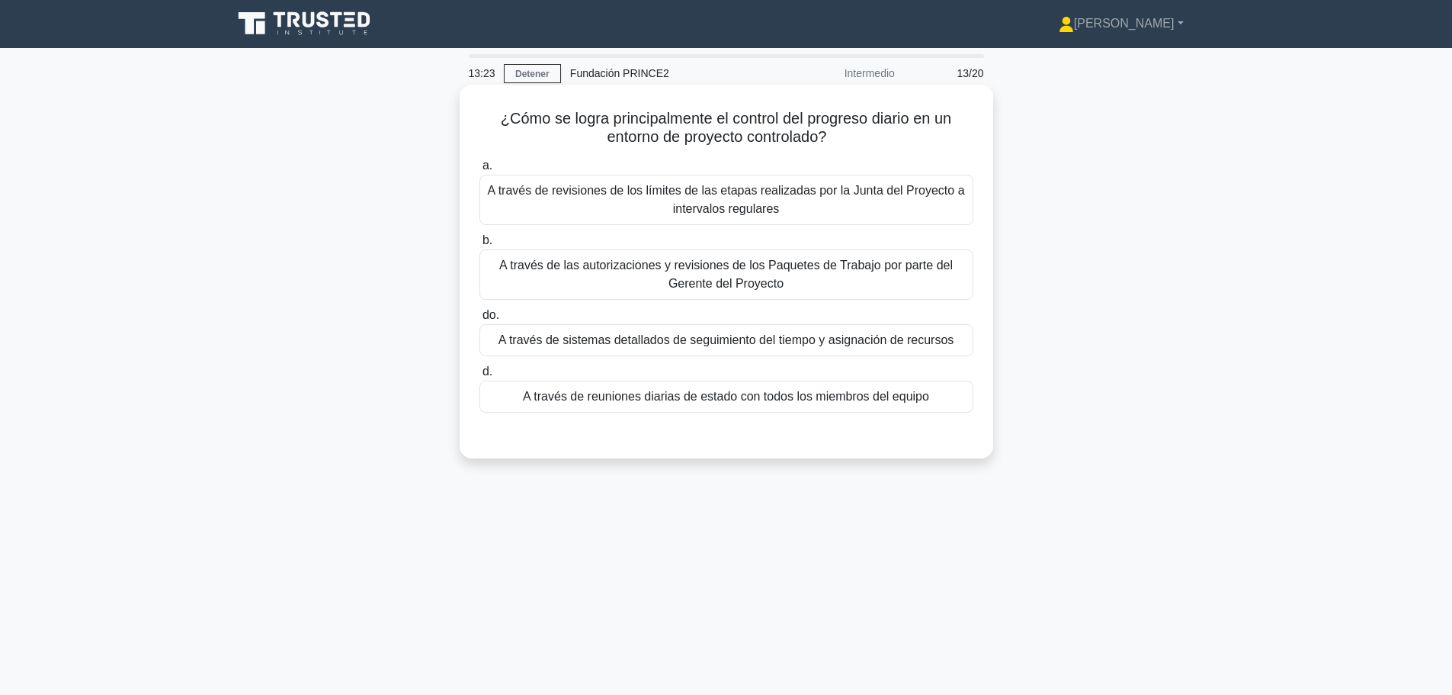
scroll to position [0, 0]
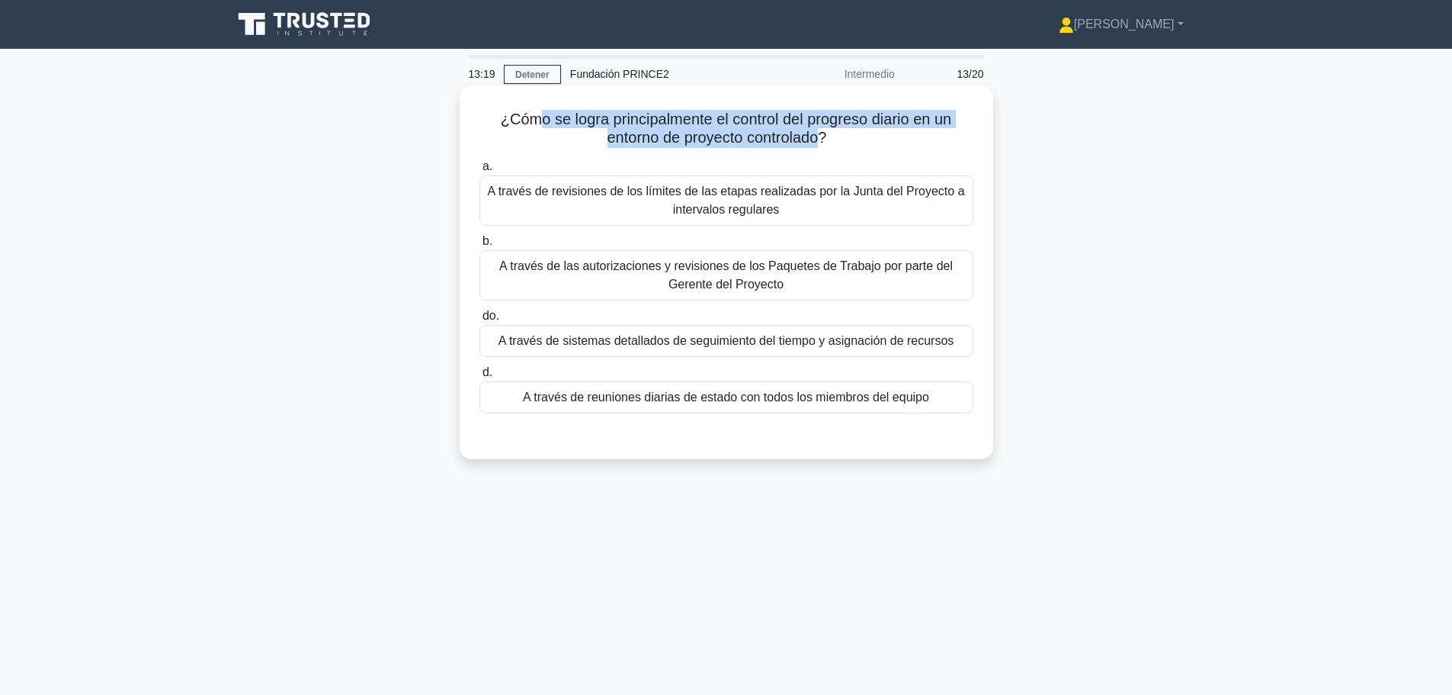
drag, startPoint x: 536, startPoint y: 121, endPoint x: 824, endPoint y: 140, distance: 288.8
click at [824, 140] on font "¿Cómo se logra principalmente el control del progreso diario en un entorno de p…" at bounding box center [726, 128] width 451 height 35
drag, startPoint x: 541, startPoint y: 120, endPoint x: 821, endPoint y: 135, distance: 280.2
click at [821, 135] on font "¿Cómo se logra principalmente el control del progreso diario en un entorno de p…" at bounding box center [726, 128] width 451 height 35
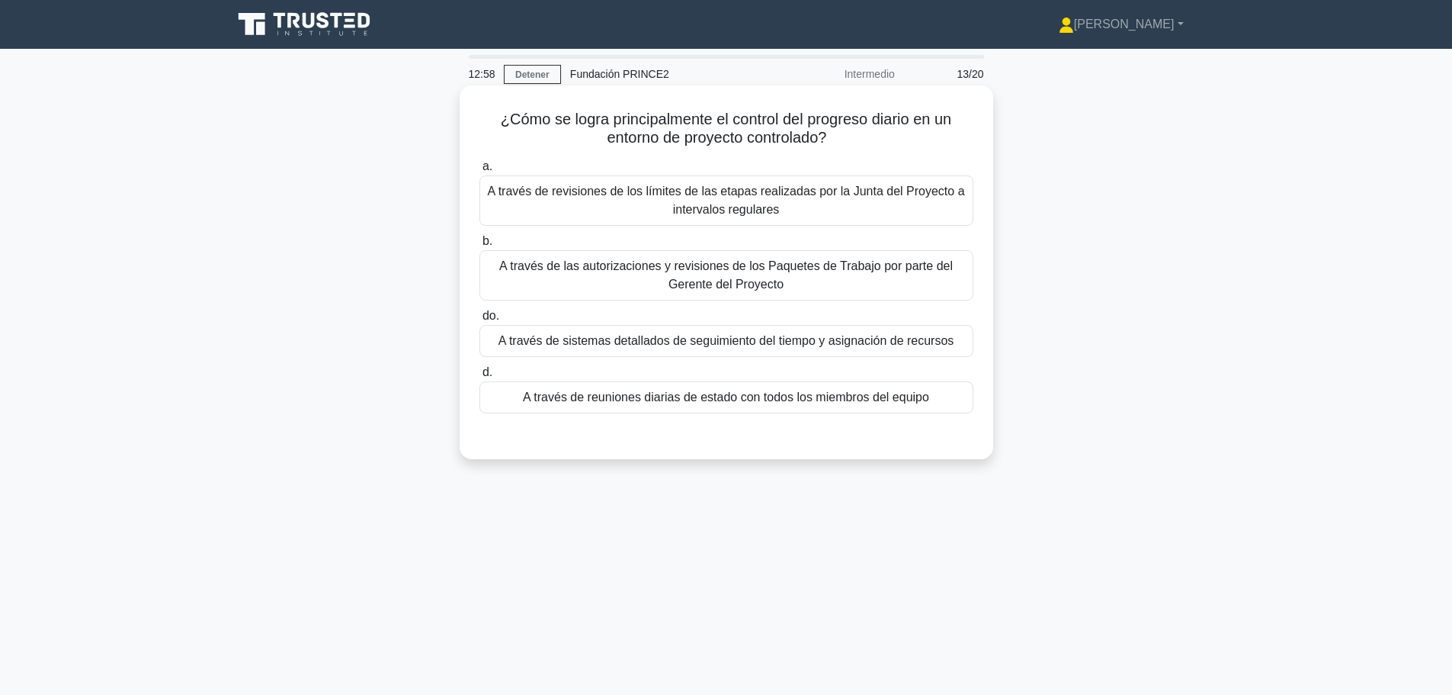
click at [824, 273] on font "A través de las autorizaciones y revisiones de los Paquetes de Trabajo por part…" at bounding box center [726, 274] width 454 height 31
click at [480, 246] on input "b. A través de las autorizaciones y revisiones de los Paquetes de Trabajo por p…" at bounding box center [480, 241] width 0 height 10
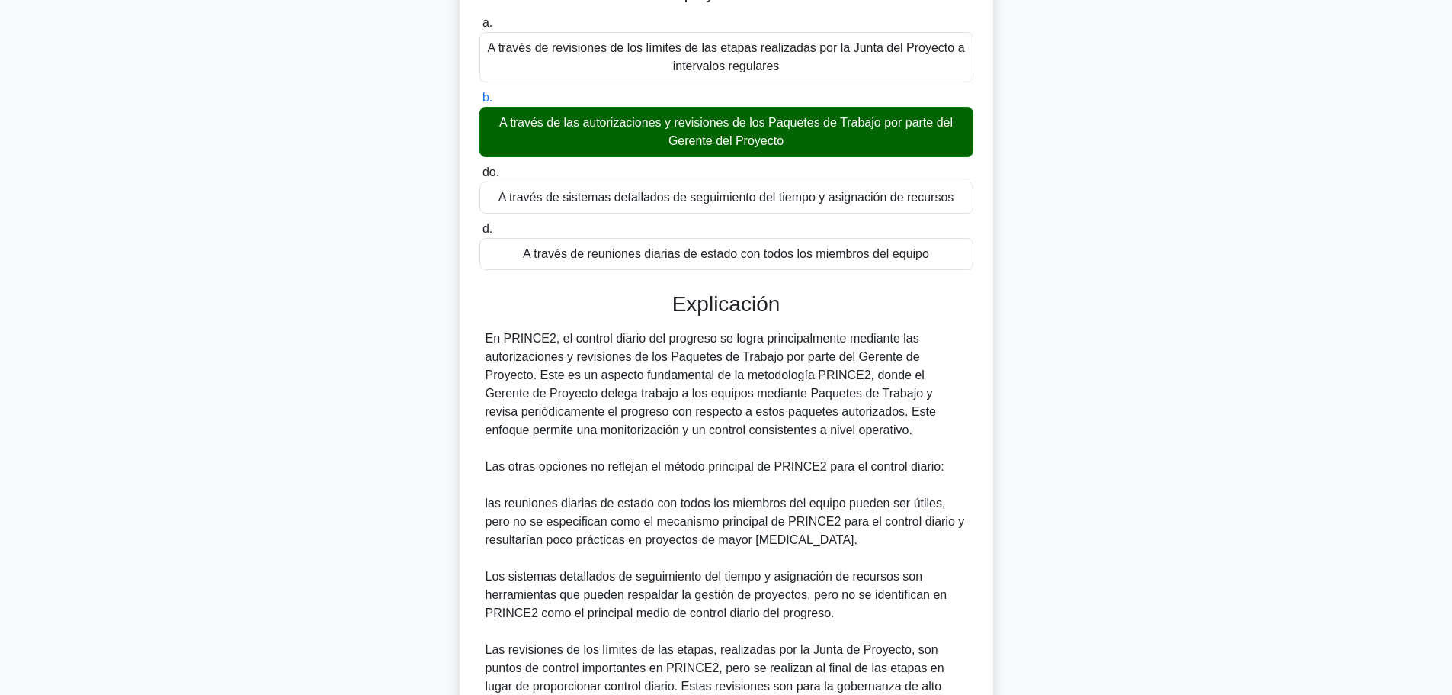
scroll to position [303, 0]
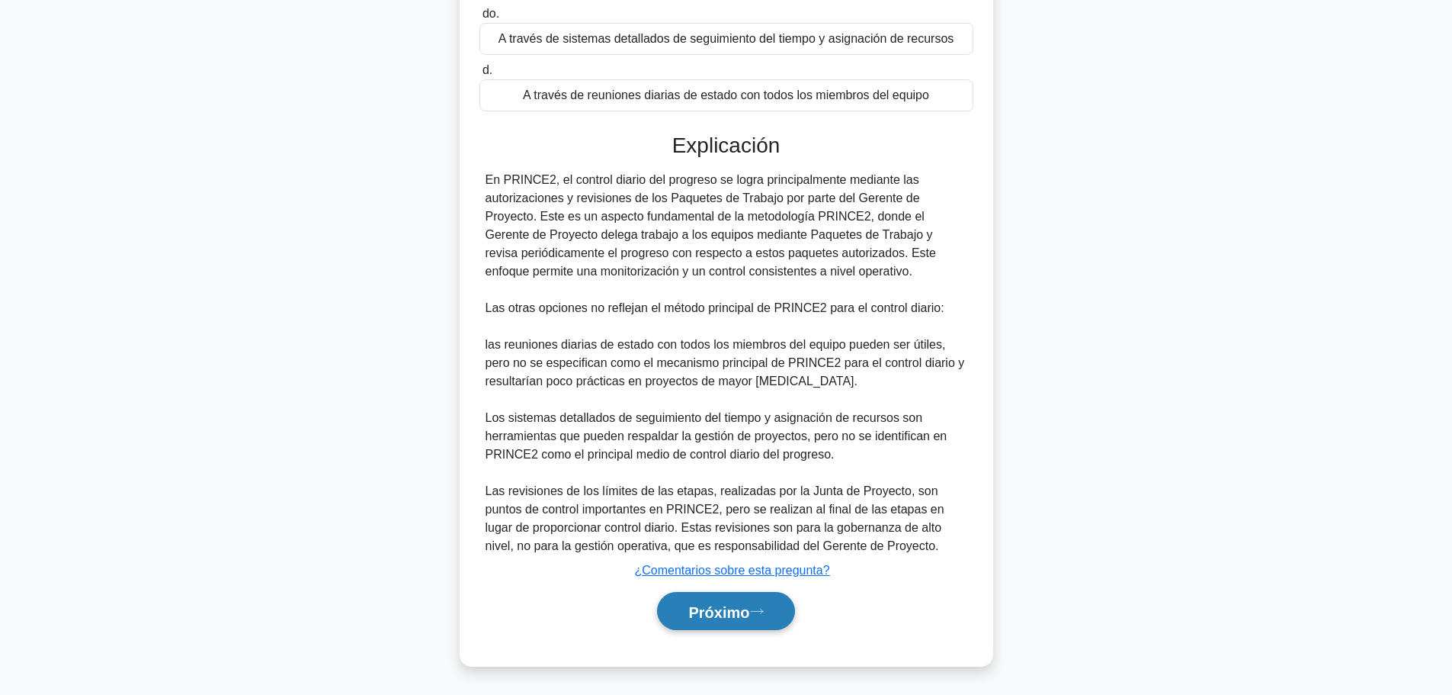
click at [756, 618] on button "Próximo" at bounding box center [725, 611] width 137 height 39
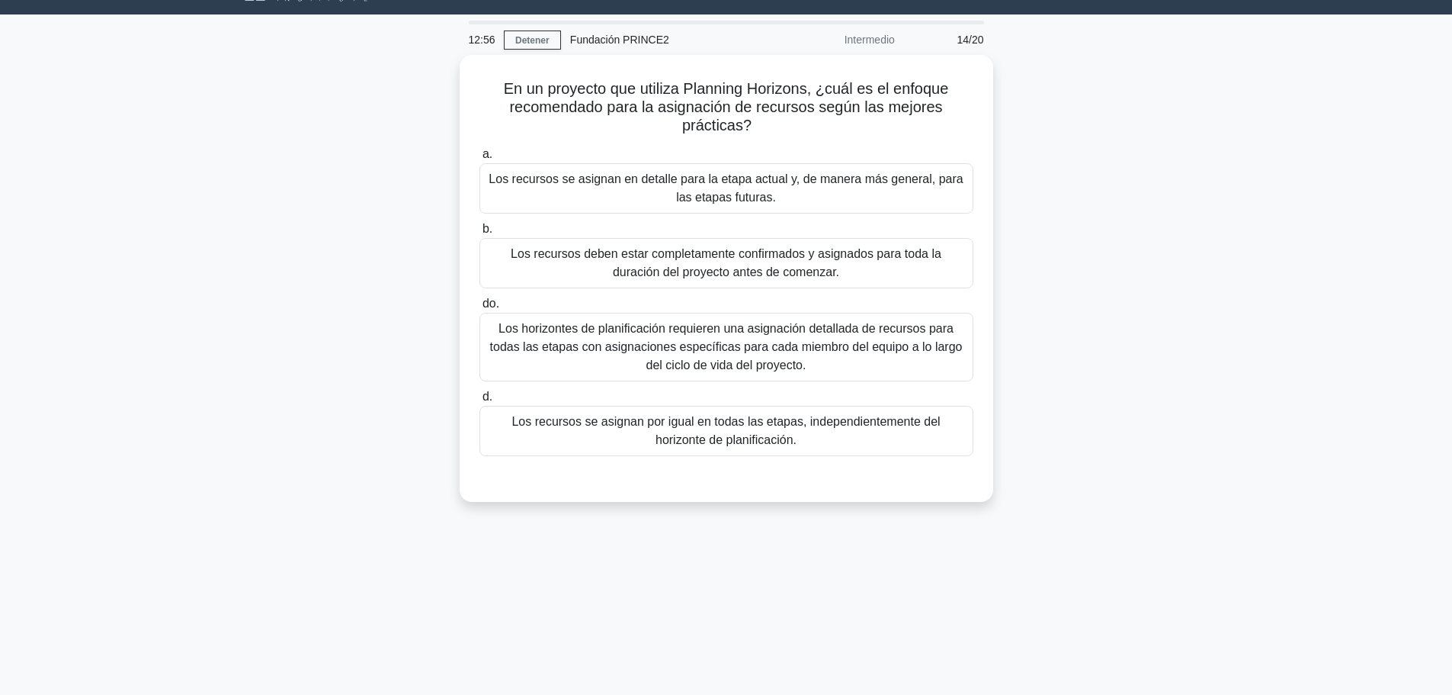
scroll to position [0, 0]
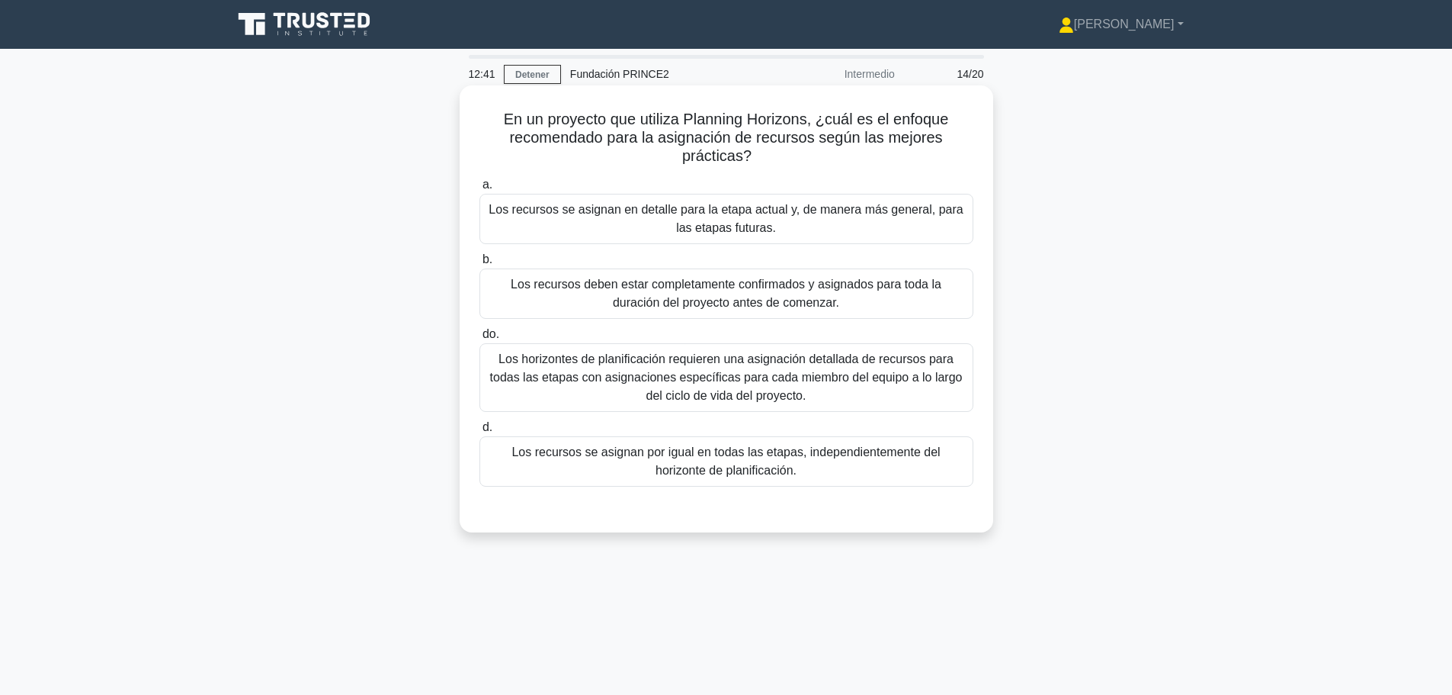
drag, startPoint x: 567, startPoint y: 106, endPoint x: 775, endPoint y: 150, distance: 212.1
click at [775, 150] on div "En un proyecto que utiliza Planning Horizons, ¿cuál es el enfoque recomendado p…" at bounding box center [727, 308] width 522 height 435
click at [775, 150] on h5 "En un proyecto que utiliza Planning Horizons, ¿cuál es el enfoque recomendado p…" at bounding box center [726, 138] width 497 height 56
click at [824, 225] on font "Los recursos se asignan en detalle para la etapa actual y, de manera más genera…" at bounding box center [726, 219] width 480 height 37
click at [480, 190] on input "a. Los recursos se asignan en detalle para la etapa actual y, de manera más gen…" at bounding box center [480, 185] width 0 height 10
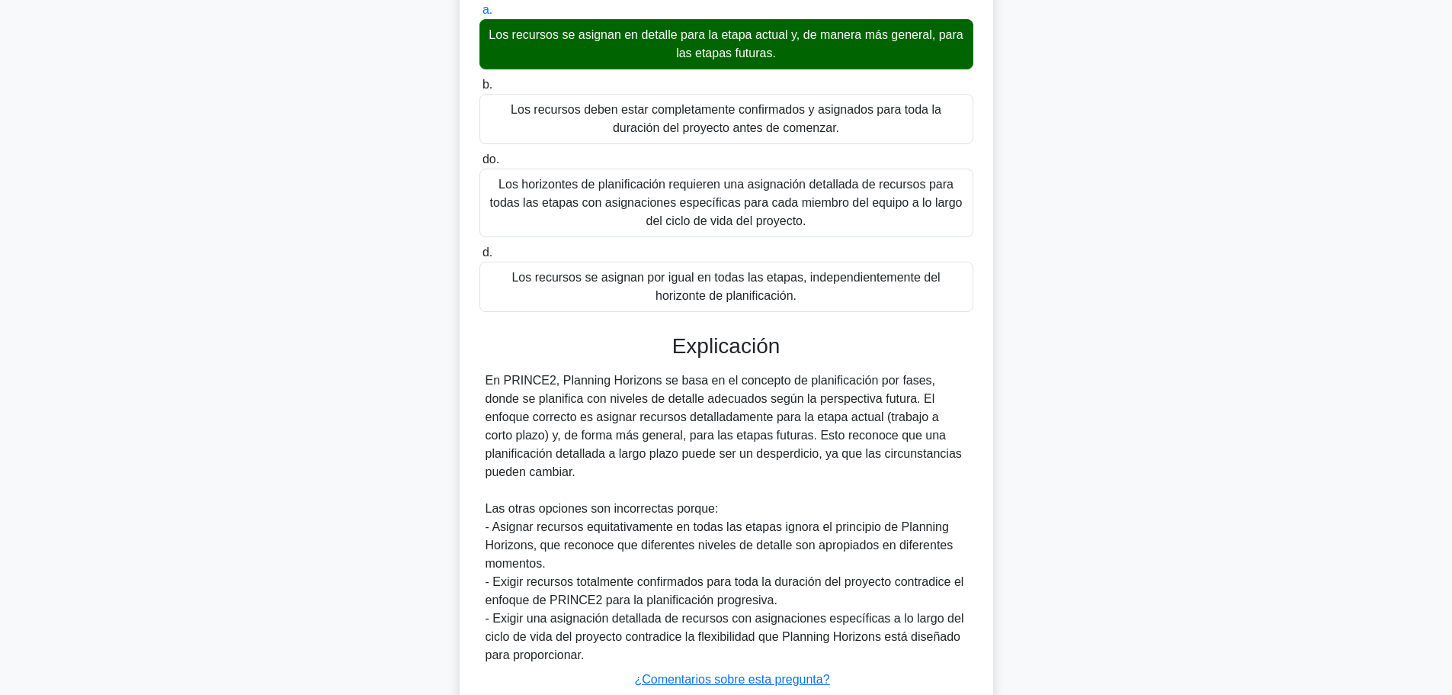
scroll to position [285, 0]
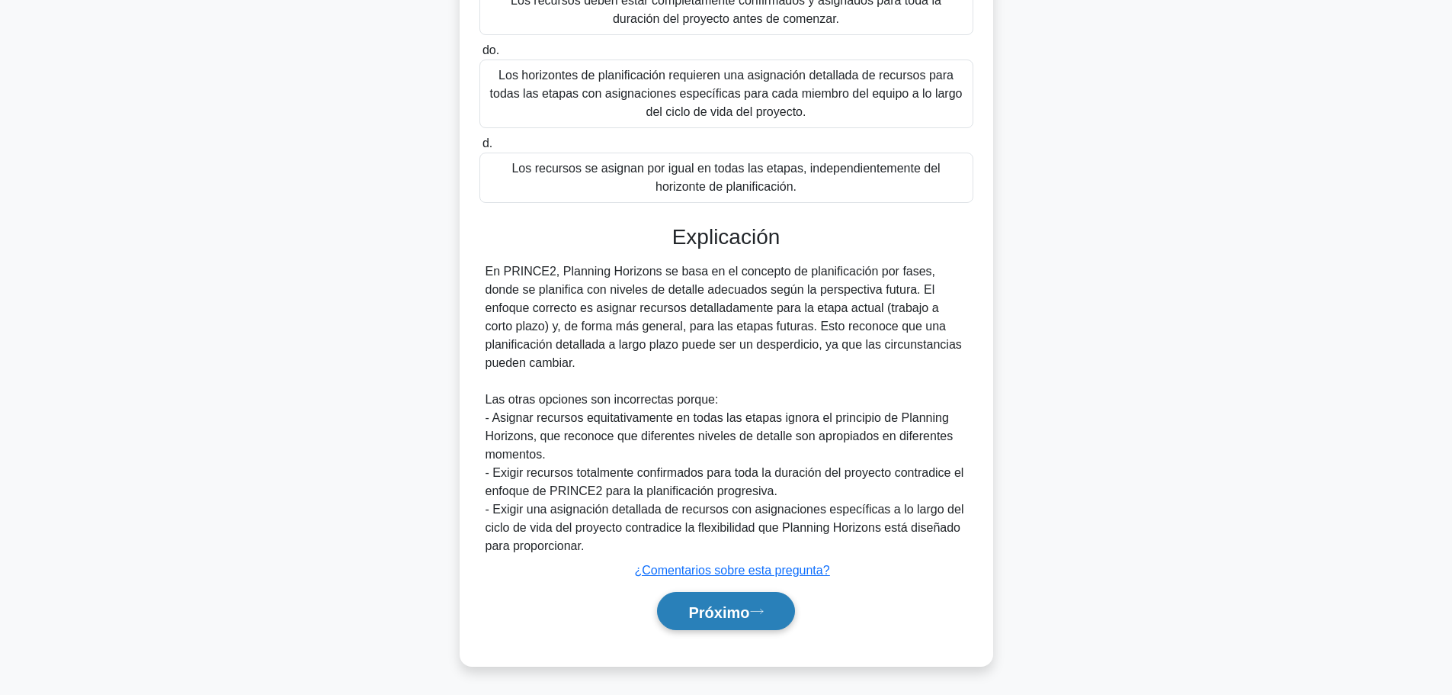
click at [724, 618] on font "Próximo" at bounding box center [719, 611] width 61 height 17
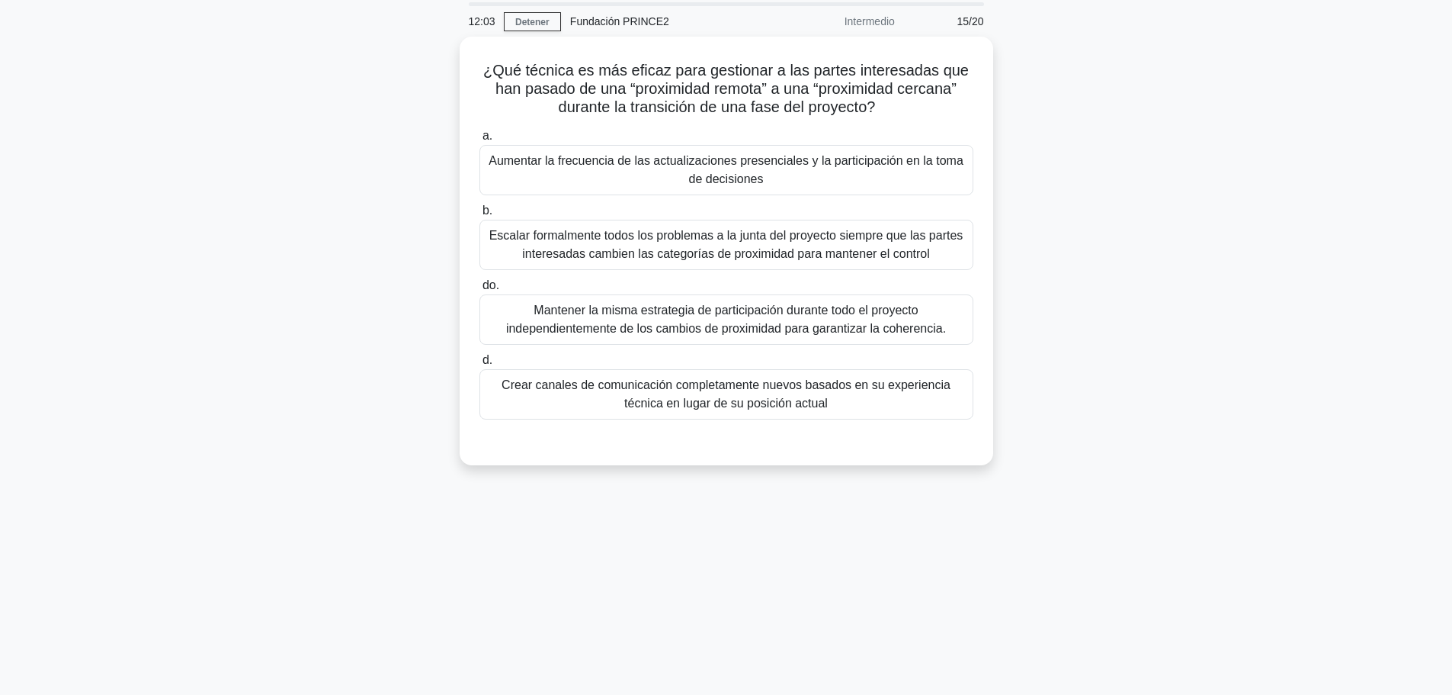
scroll to position [0, 0]
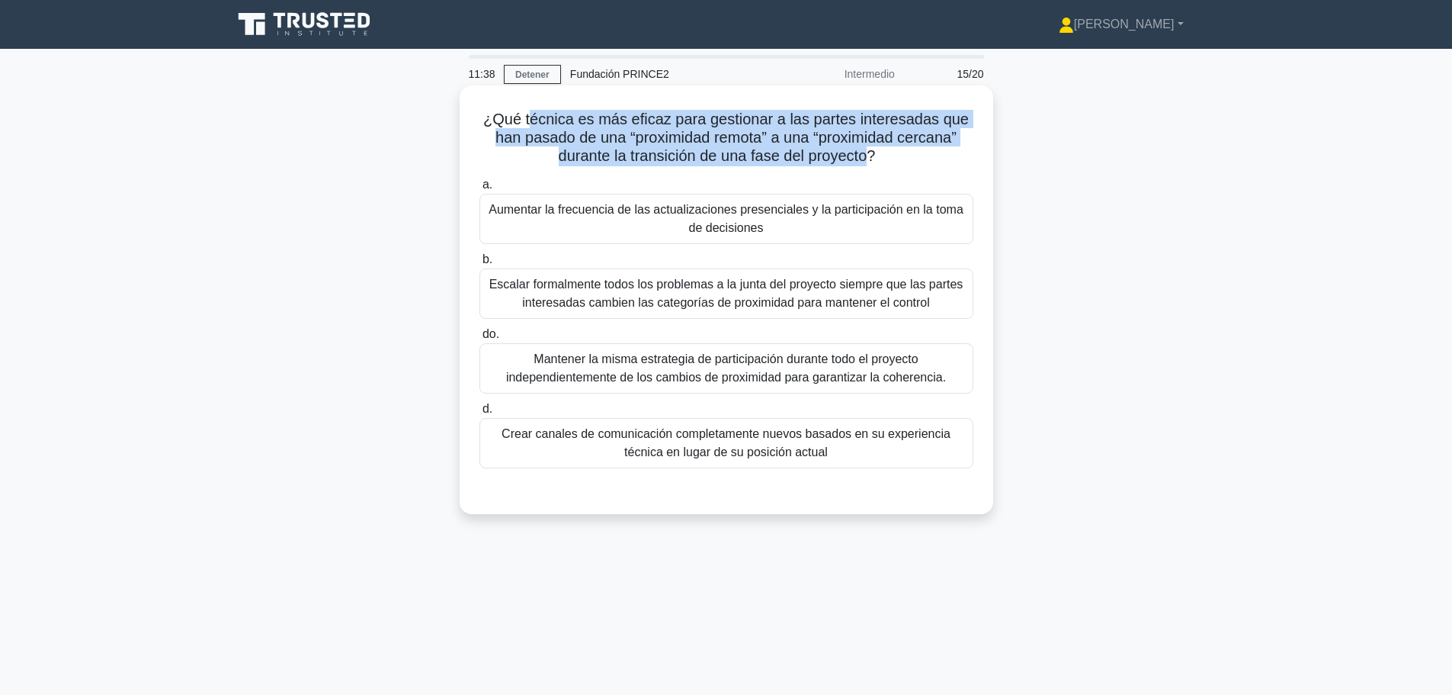
drag, startPoint x: 531, startPoint y: 117, endPoint x: 866, endPoint y: 160, distance: 337.4
click at [866, 160] on font "¿Qué técnica es más eficaz para gestionar a las partes interesadas que han pasa…" at bounding box center [726, 137] width 486 height 53
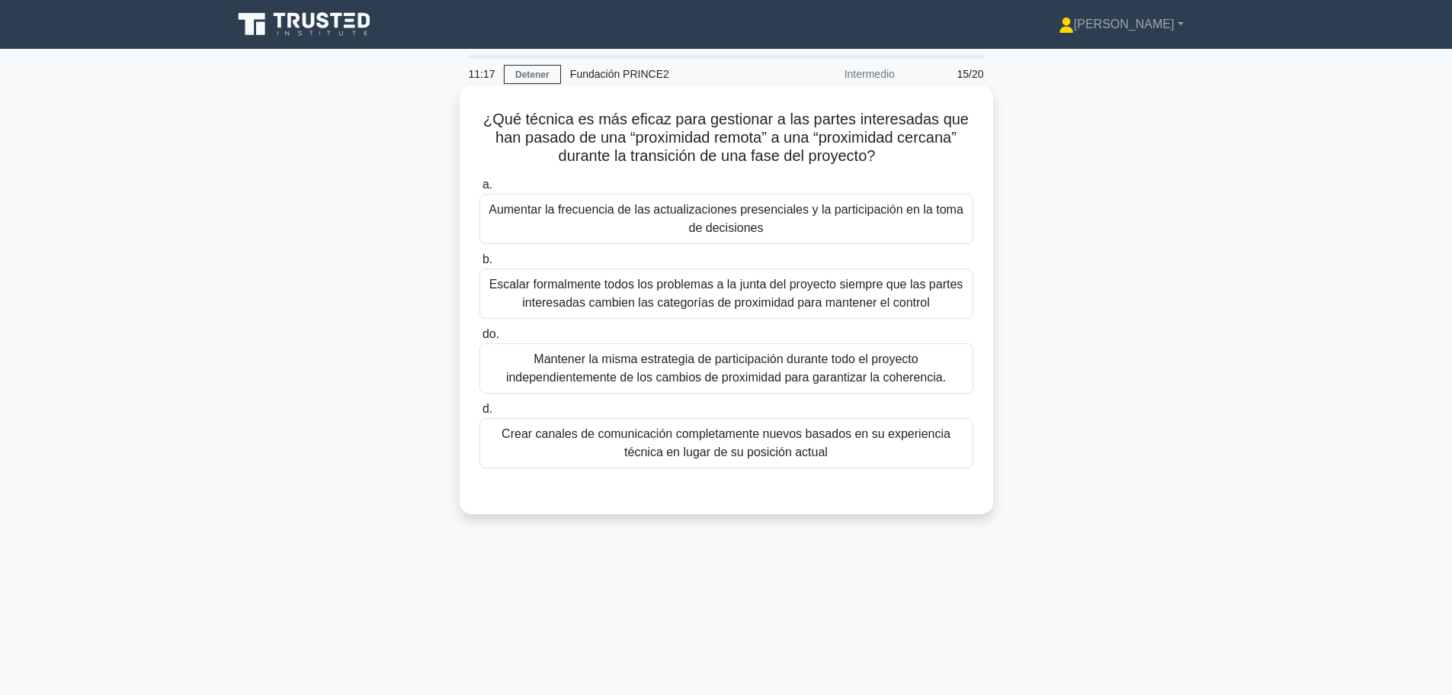
click at [900, 355] on font "Mantener la misma estrategia de participación durante todo el proyecto independ…" at bounding box center [726, 367] width 440 height 31
click at [480, 339] on input "do. Mantener la misma estrategia de participación durante todo el proyecto inde…" at bounding box center [480, 334] width 0 height 10
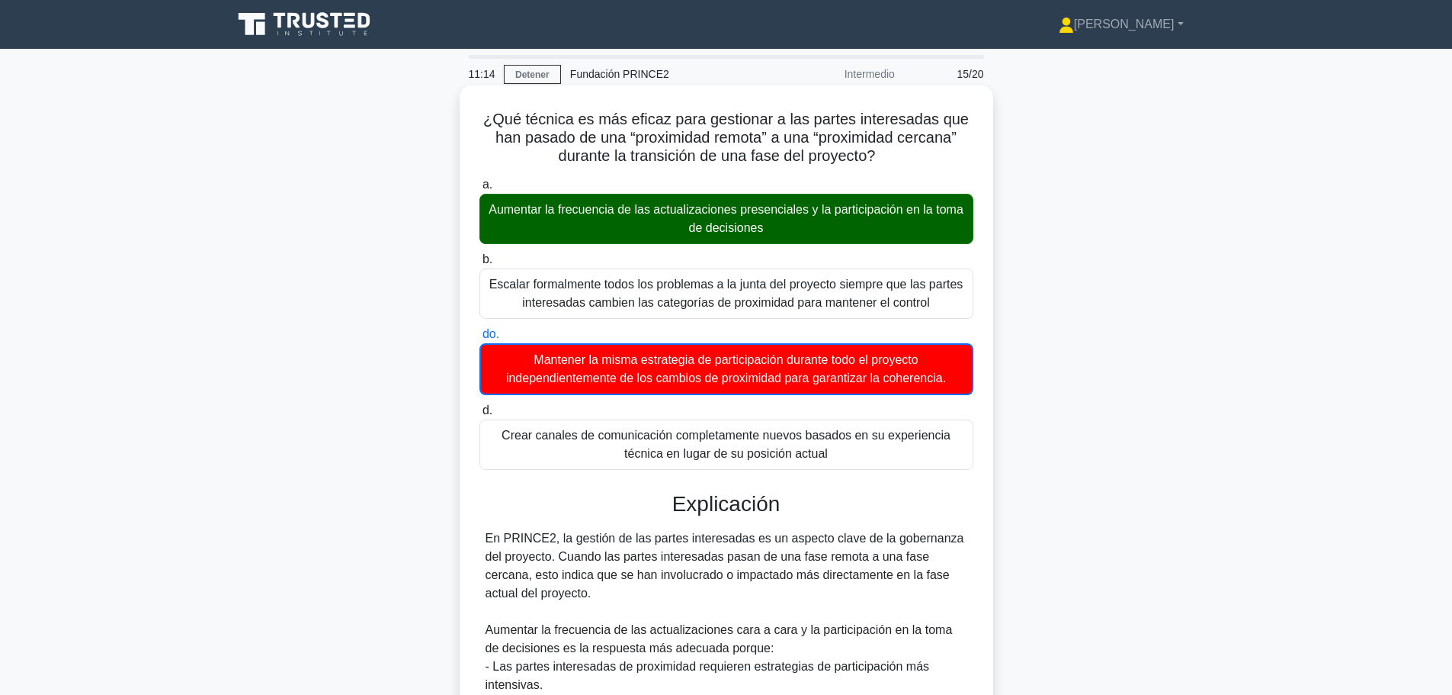
drag, startPoint x: 584, startPoint y: 216, endPoint x: 794, endPoint y: 223, distance: 209.8
click at [794, 223] on font "Aumentar la frecuencia de las actualizaciones presenciales y la participación e…" at bounding box center [726, 219] width 480 height 37
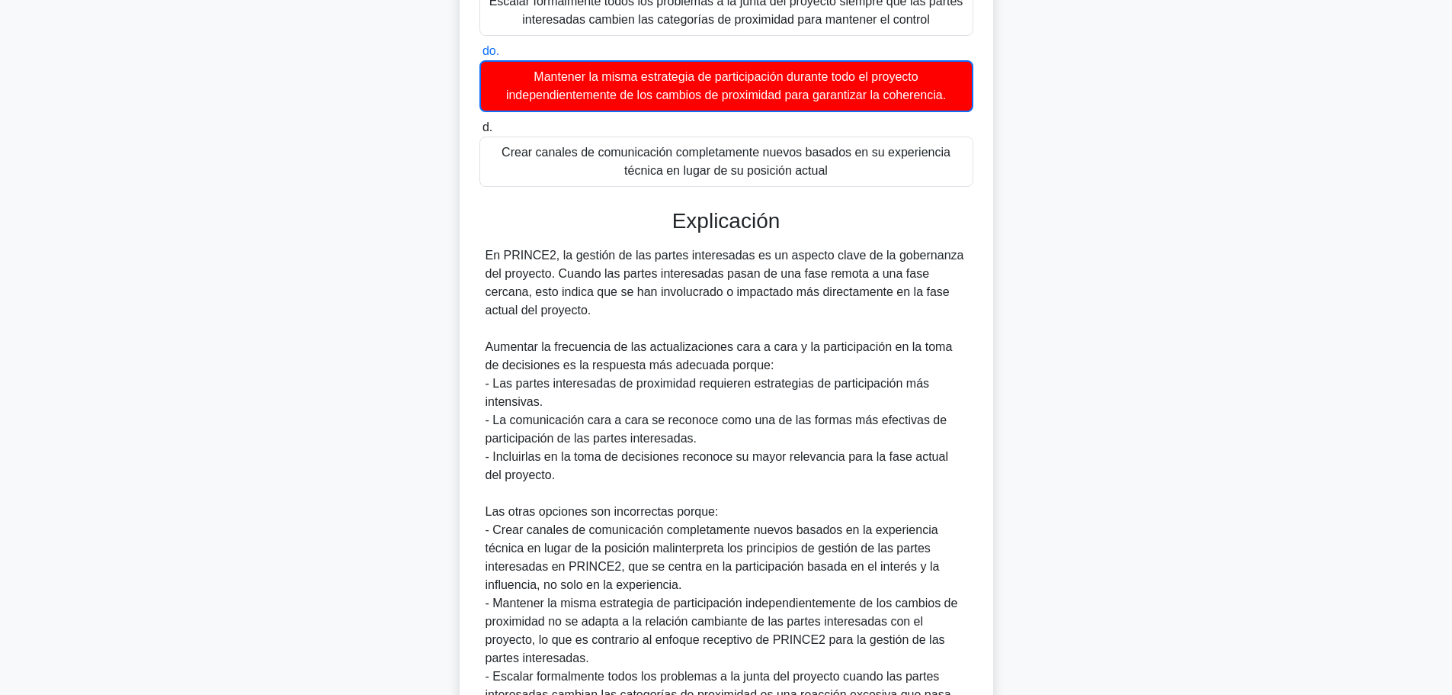
scroll to position [305, 0]
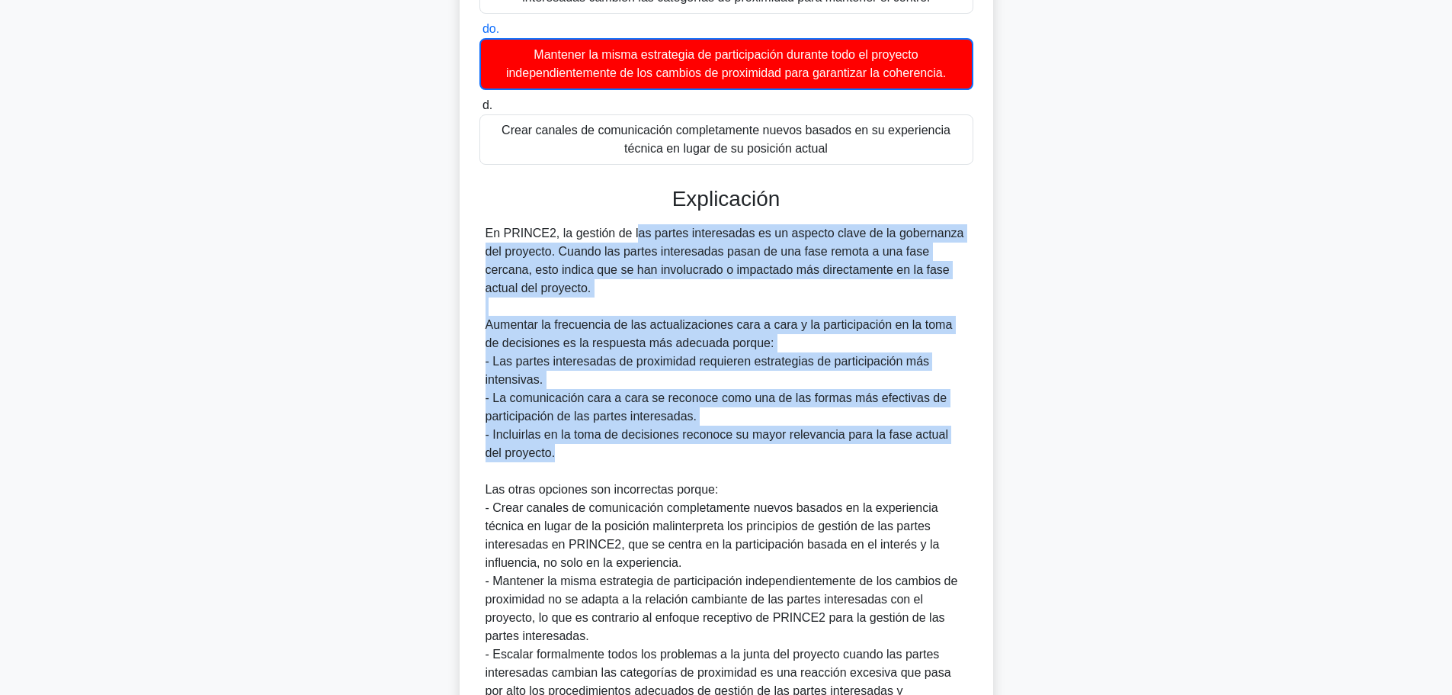
drag, startPoint x: 551, startPoint y: 239, endPoint x: 723, endPoint y: 462, distance: 281.1
click at [723, 462] on div "En PRINCE2, la gestión de las partes interesadas es un aspecto clave de la gobe…" at bounding box center [727, 471] width 482 height 494
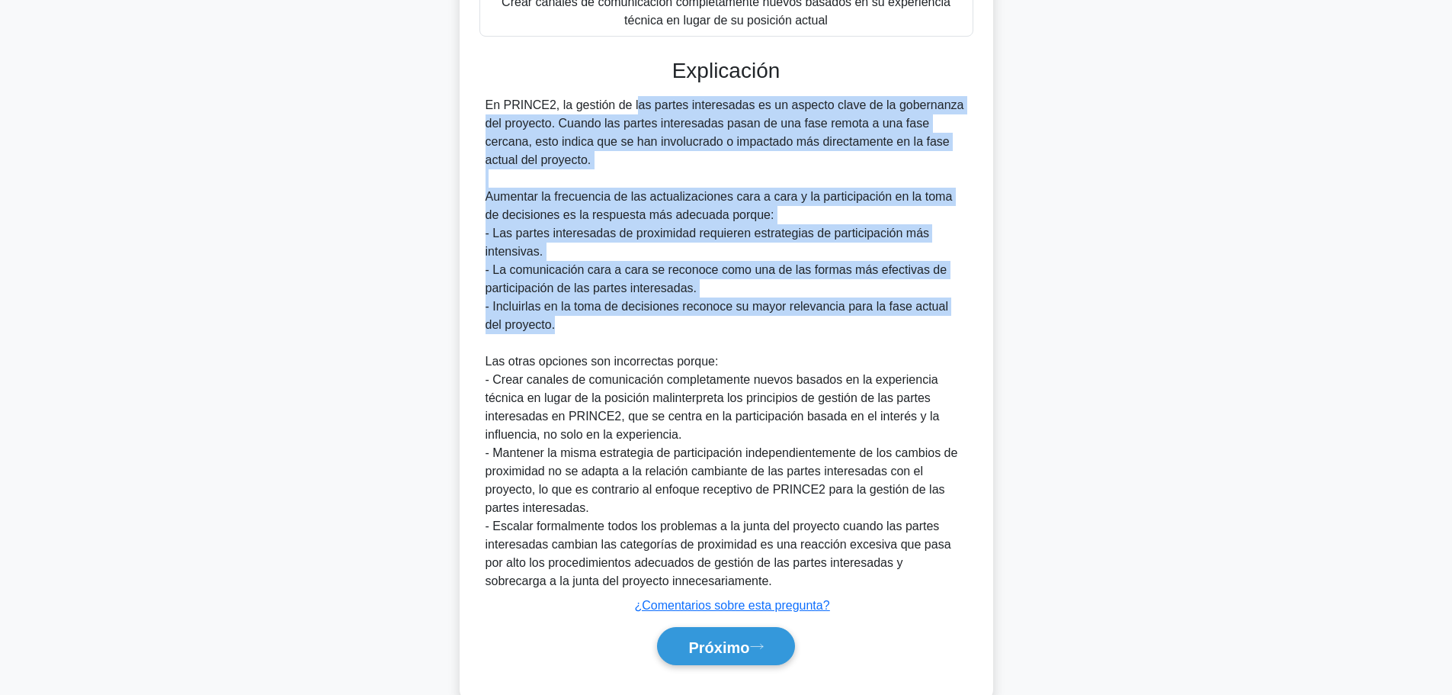
scroll to position [457, 0]
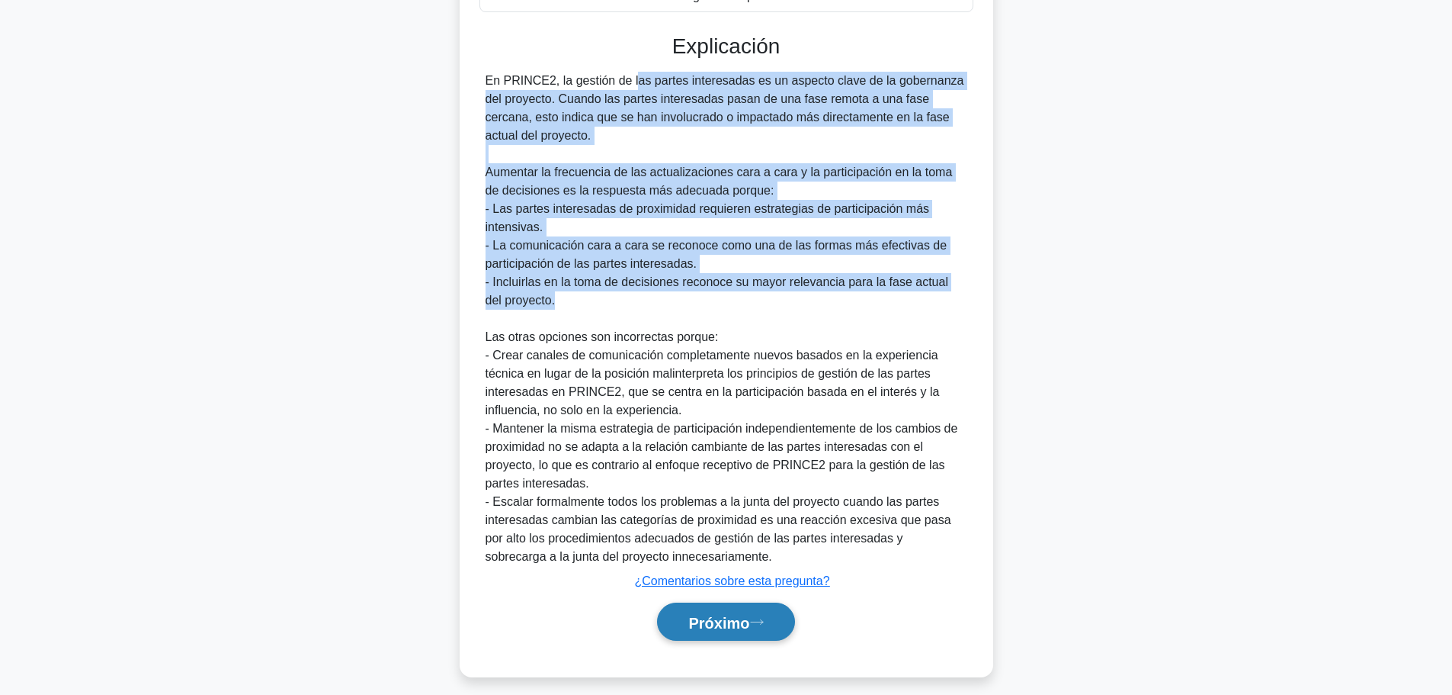
click at [744, 625] on font "Próximo" at bounding box center [719, 622] width 61 height 17
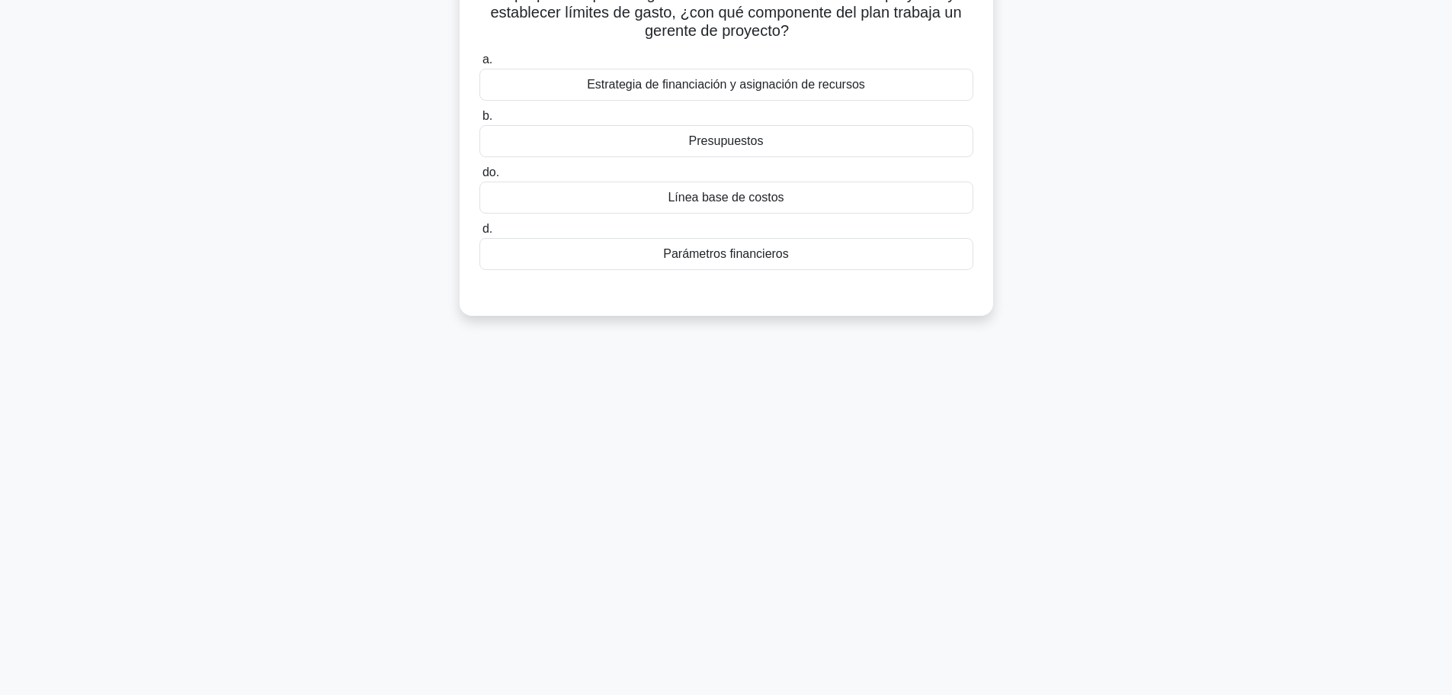
scroll to position [0, 0]
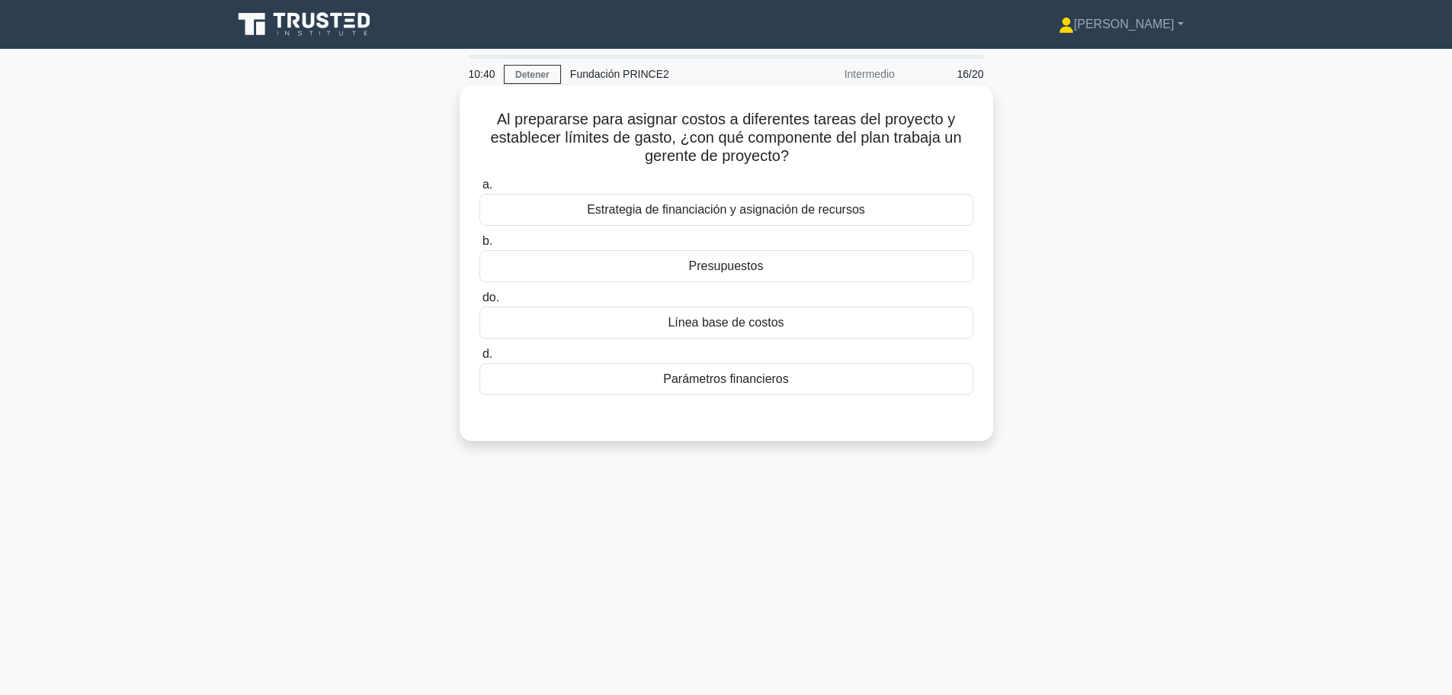
drag, startPoint x: 499, startPoint y: 114, endPoint x: 802, endPoint y: 151, distance: 305.0
click at [802, 151] on h5 "Al prepararse para asignar costos a diferentes tareas del proyecto y establecer…" at bounding box center [726, 138] width 497 height 56
drag, startPoint x: 642, startPoint y: 116, endPoint x: 775, endPoint y: 148, distance: 136.5
click at [775, 148] on h5 "When preparing to allocate costs to different project tasks and establish spend…" at bounding box center [726, 138] width 497 height 56
click at [760, 273] on div "Budgets" at bounding box center [727, 266] width 494 height 32
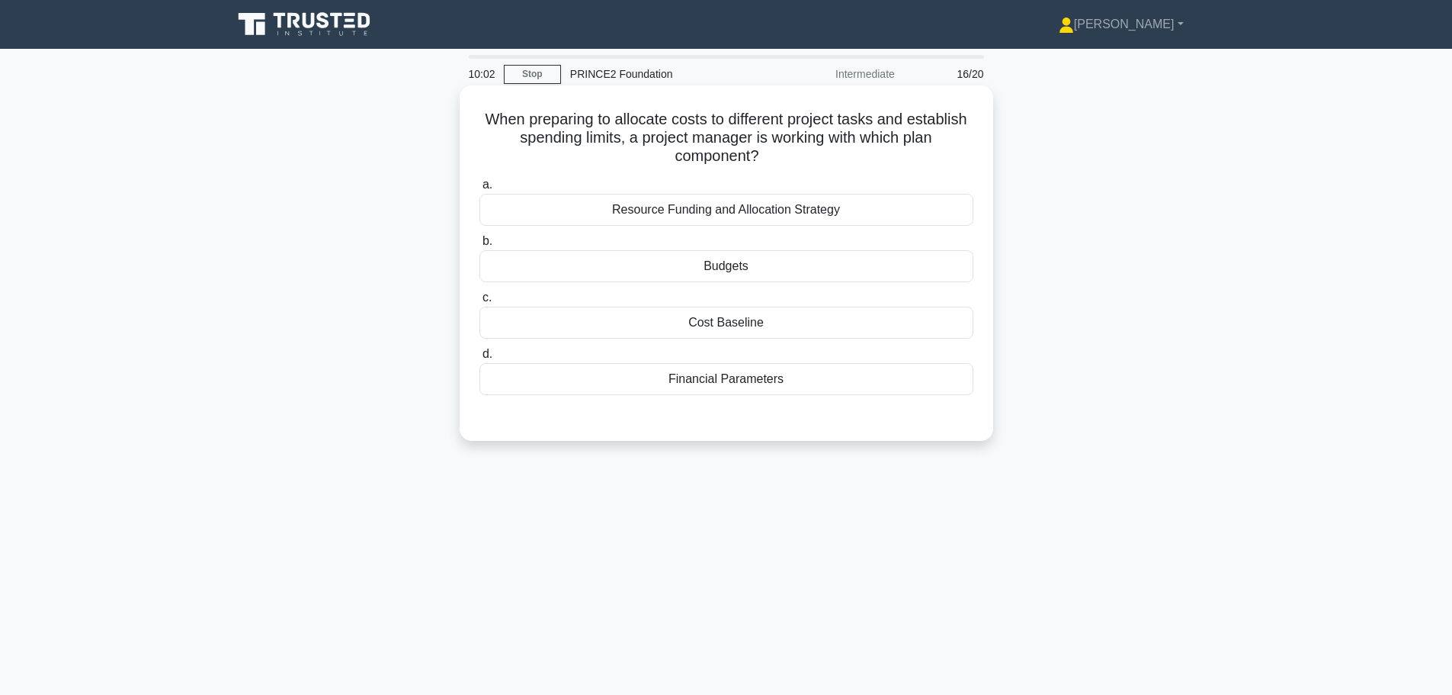
click at [480, 246] on input "b. Budgets" at bounding box center [480, 241] width 0 height 10
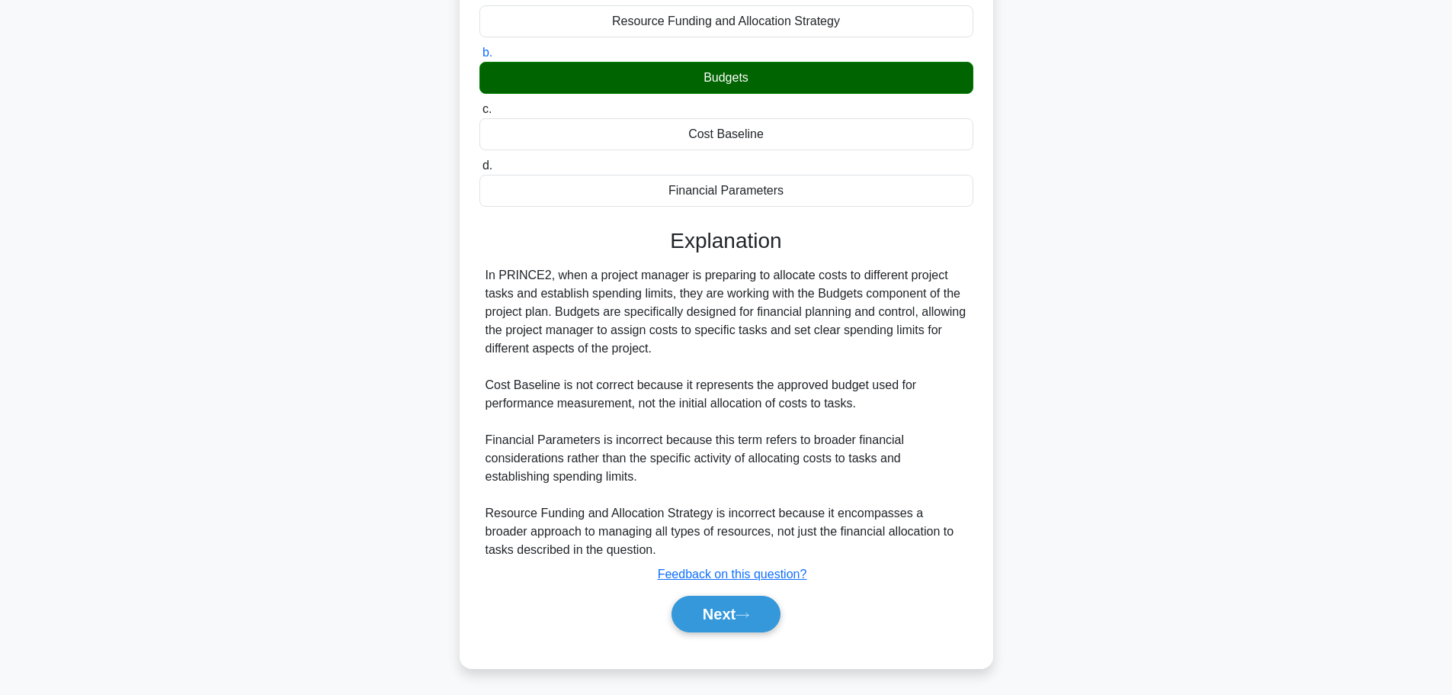
scroll to position [191, 0]
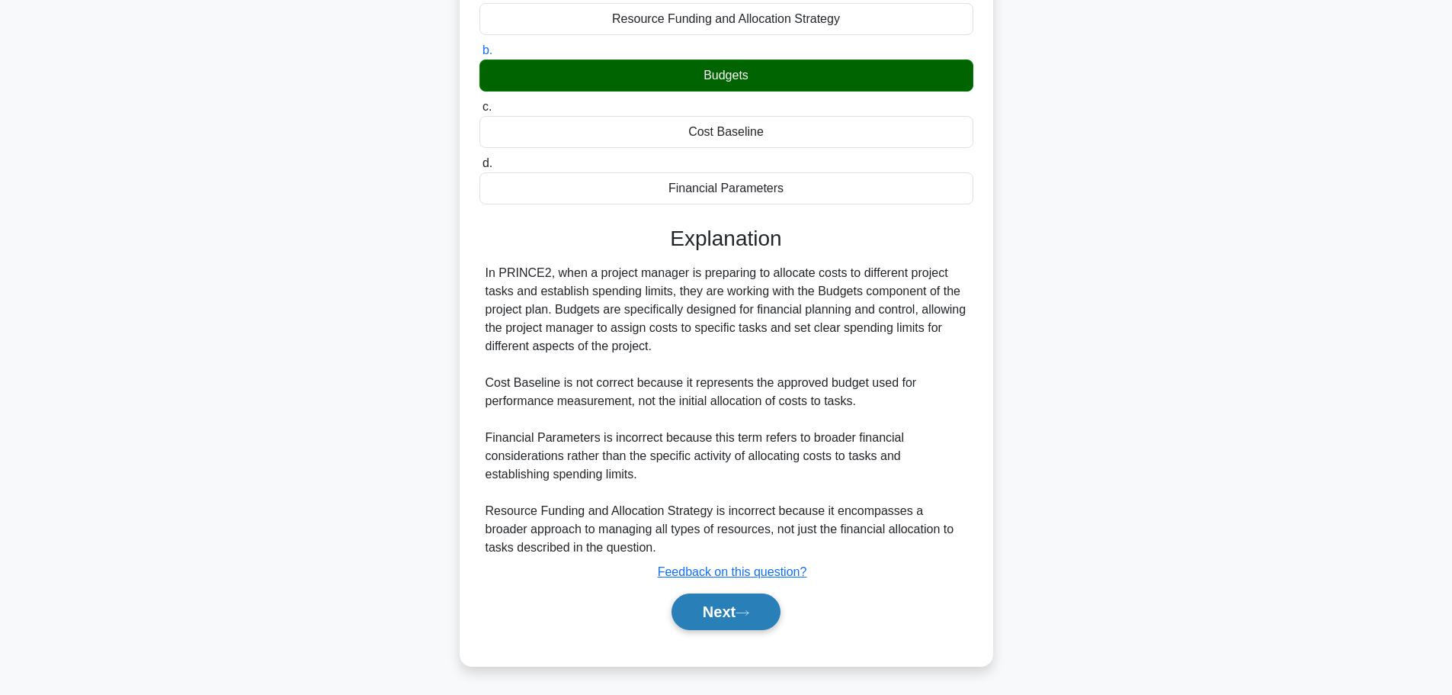
click at [748, 612] on icon at bounding box center [743, 612] width 14 height 8
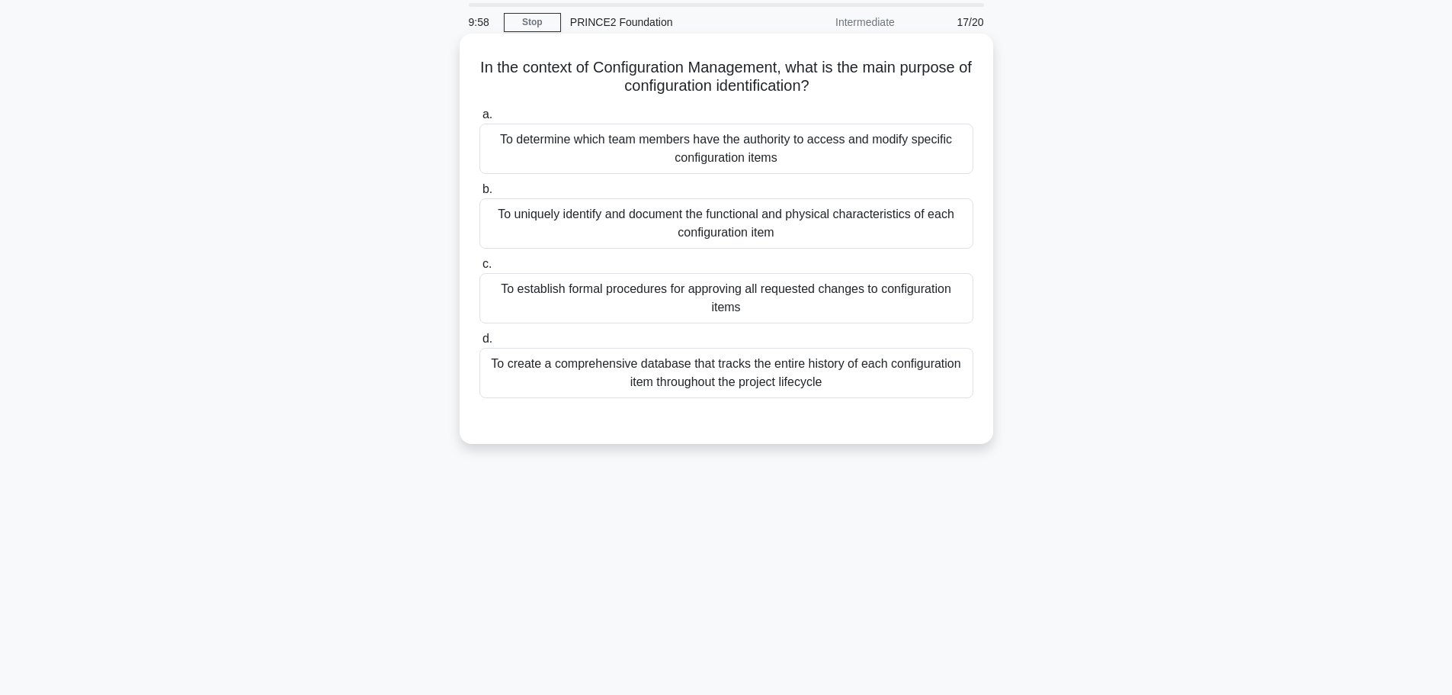
scroll to position [0, 0]
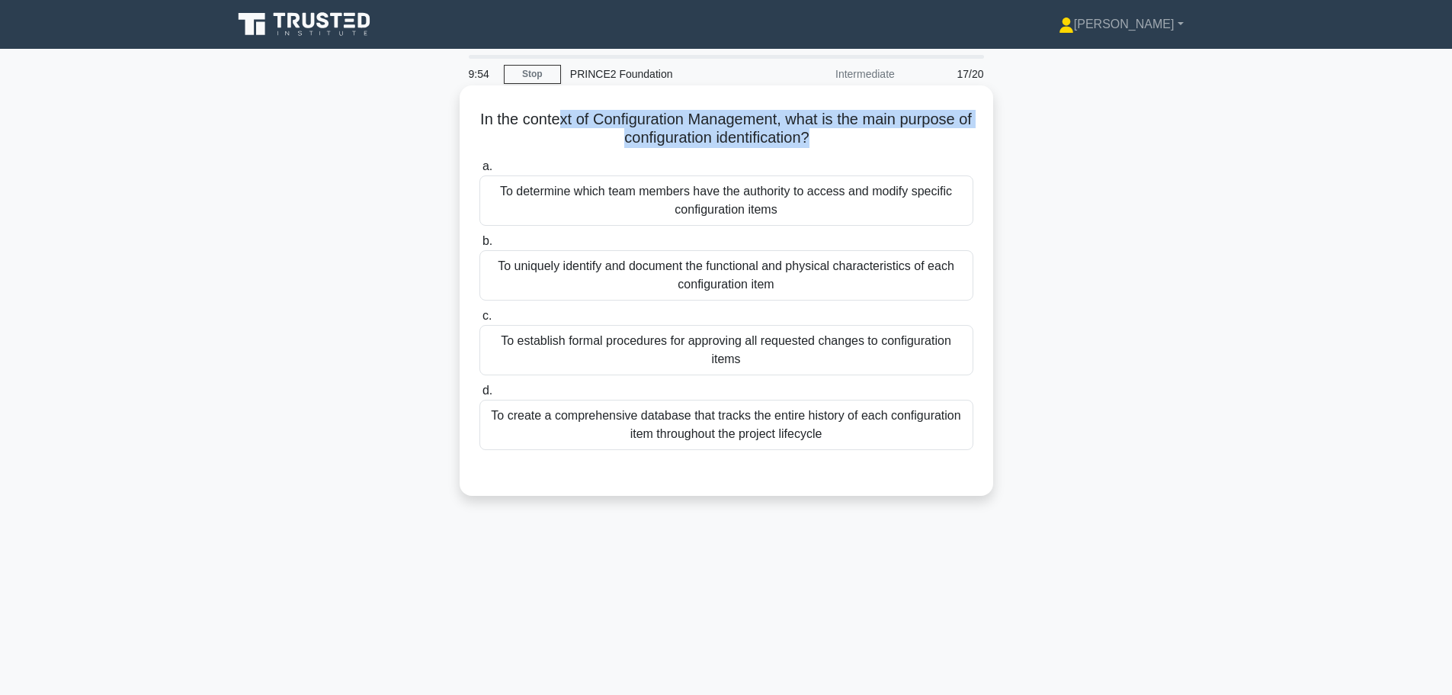
drag, startPoint x: 561, startPoint y: 115, endPoint x: 820, endPoint y: 137, distance: 260.2
click at [820, 137] on h5 "In the context of Configuration Management, what is the main purpose of configu…" at bounding box center [726, 129] width 497 height 38
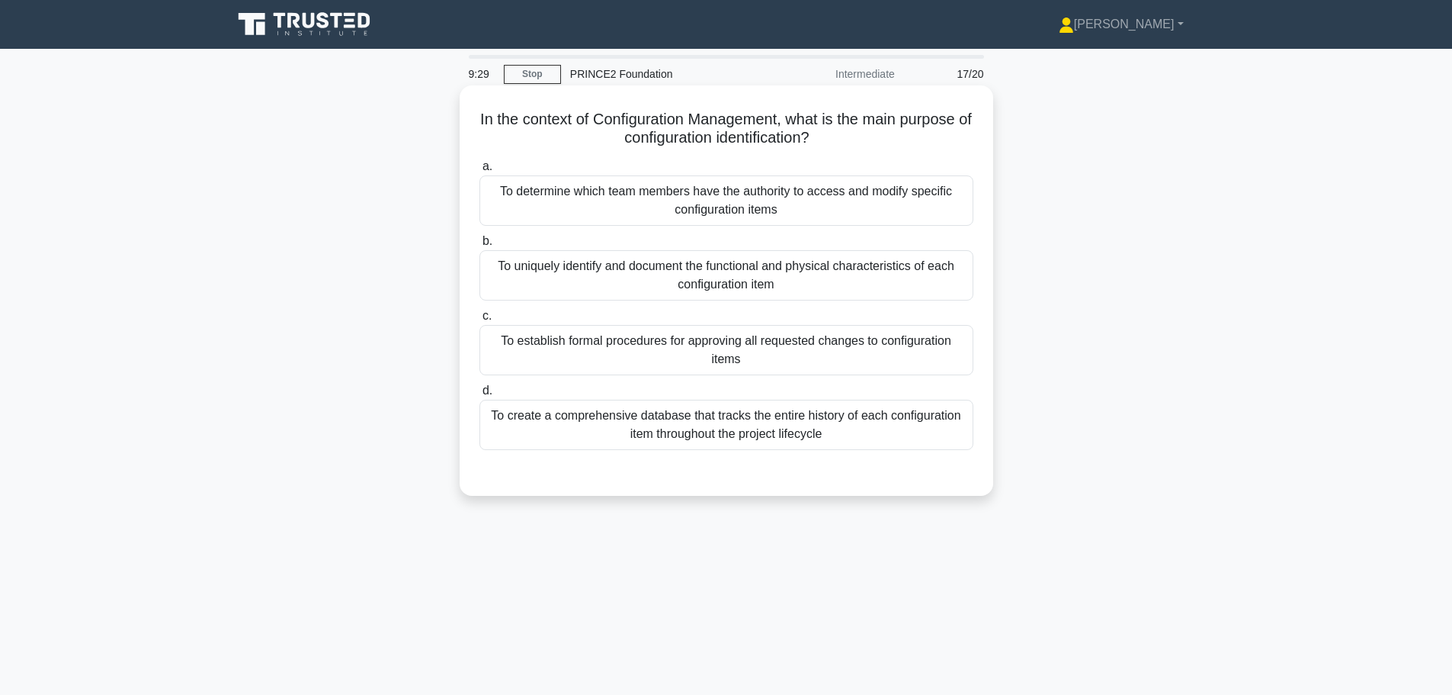
click at [803, 203] on div "To determine which team members have the authority to access and modify specifi…" at bounding box center [727, 200] width 494 height 50
click at [480, 172] on input "a. To determine which team members have the authority to access and modify spec…" at bounding box center [480, 167] width 0 height 10
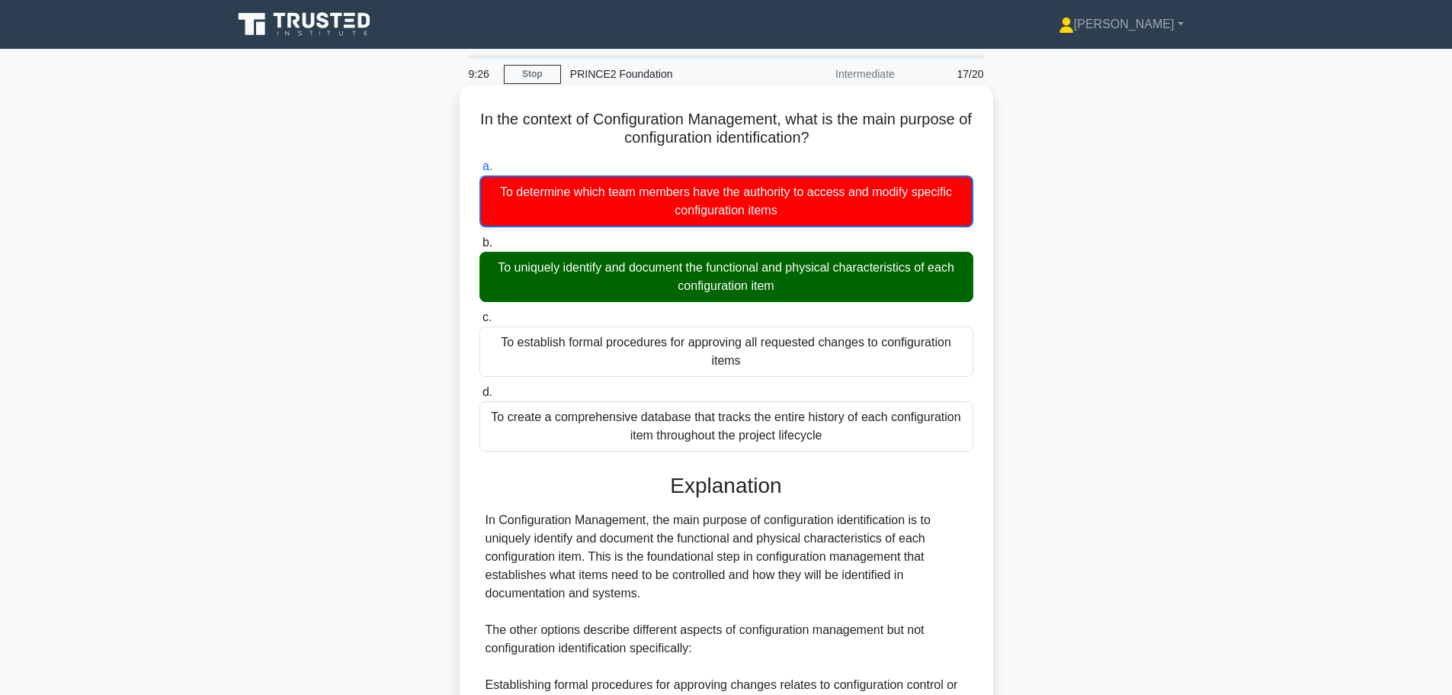
drag, startPoint x: 552, startPoint y: 268, endPoint x: 793, endPoint y: 290, distance: 242.0
click at [793, 290] on div "To uniquely identify and document the functional and physical characteristics o…" at bounding box center [727, 277] width 494 height 50
click at [480, 248] on input "b. To uniquely identify and document the functional and physical characteristic…" at bounding box center [480, 243] width 0 height 10
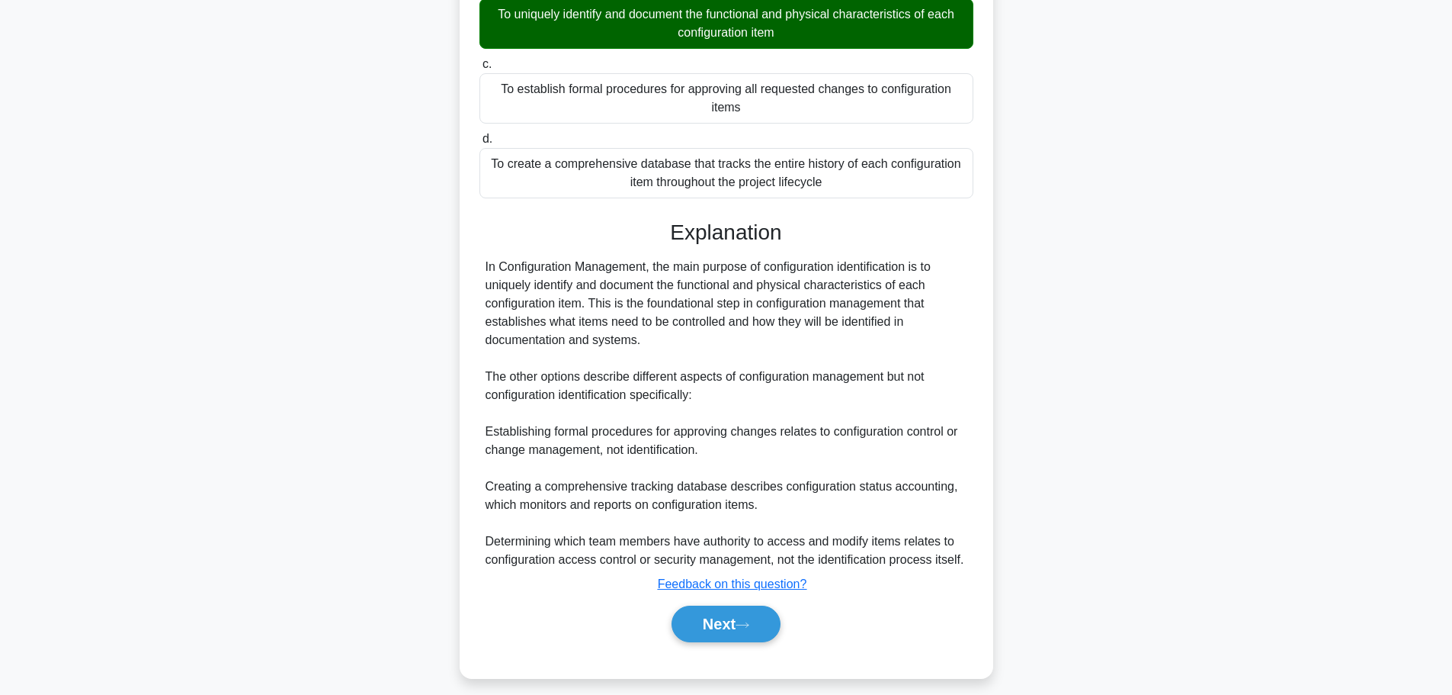
scroll to position [265, 0]
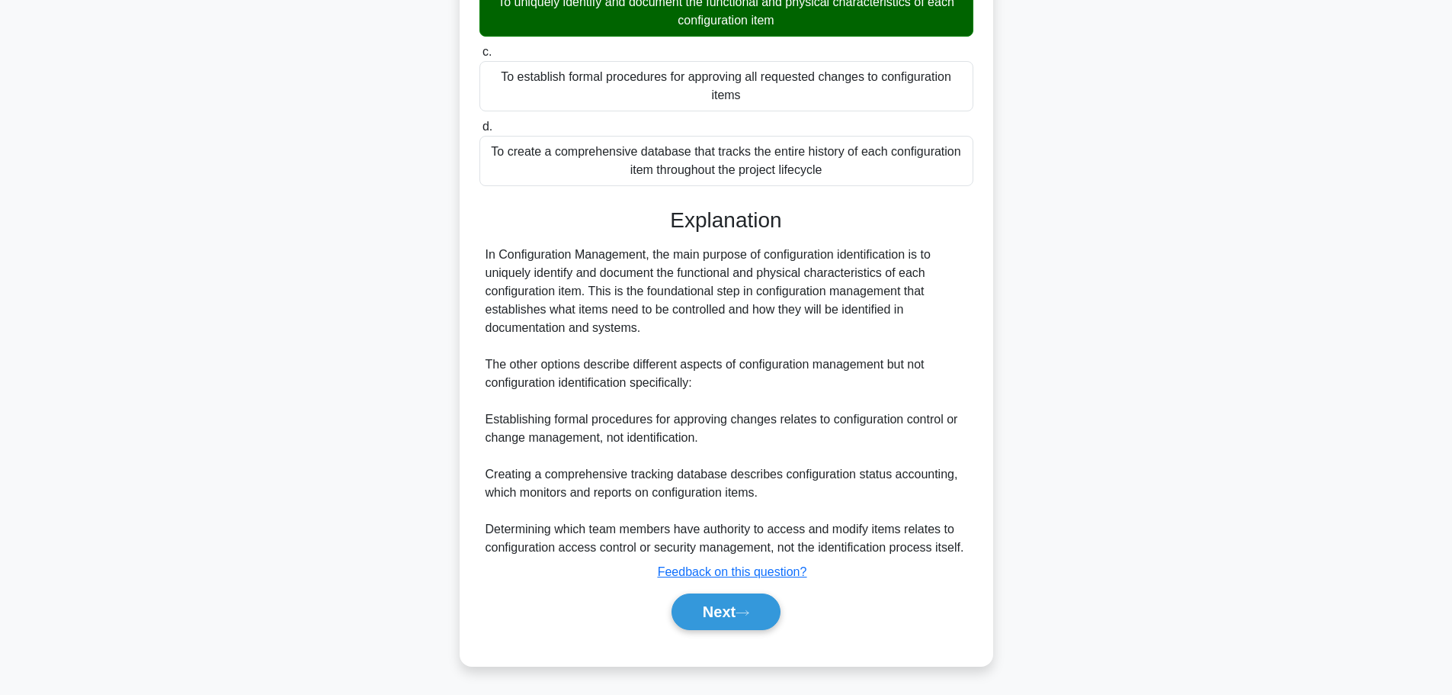
drag, startPoint x: 682, startPoint y: 254, endPoint x: 753, endPoint y: 325, distance: 100.3
click at [753, 325] on div "In Configuration Management, the main purpose of configuration identification i…" at bounding box center [727, 401] width 482 height 311
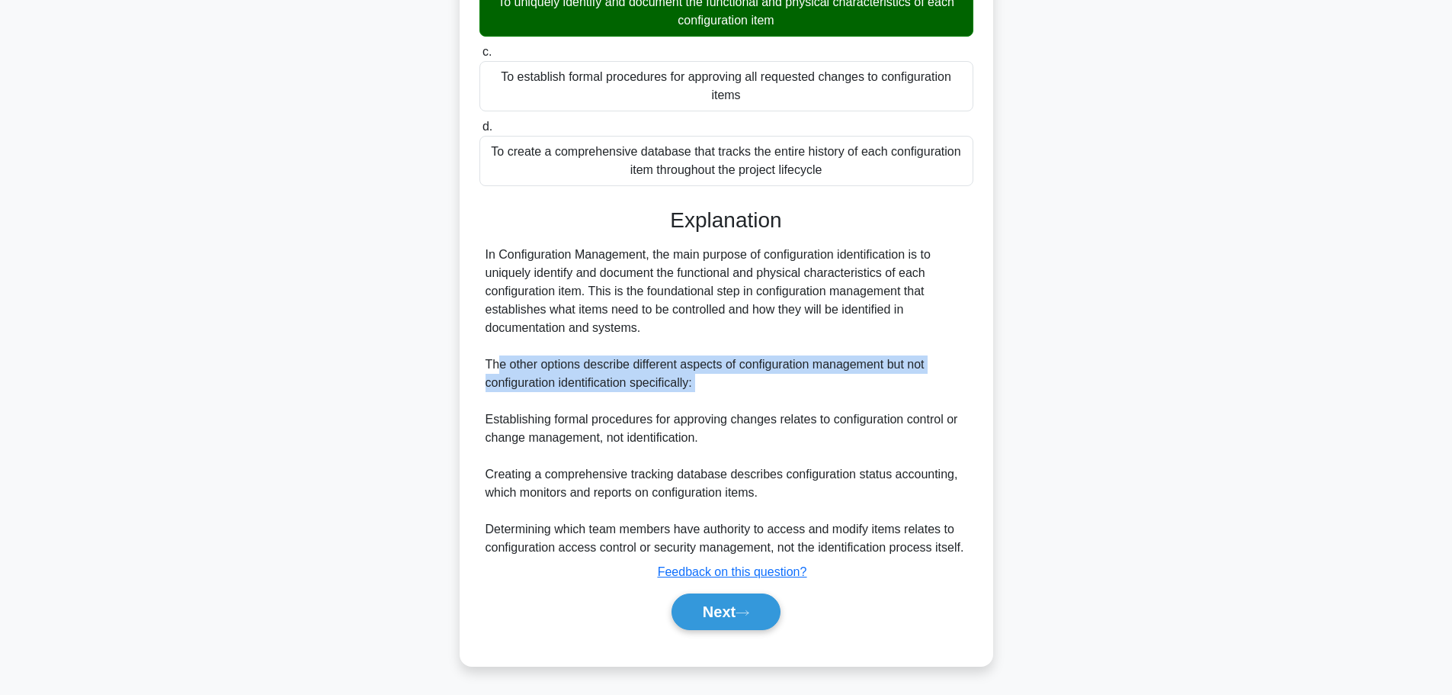
drag, startPoint x: 506, startPoint y: 364, endPoint x: 706, endPoint y: 393, distance: 202.0
click at [706, 393] on div "In Configuration Management, the main purpose of configuration identification i…" at bounding box center [727, 401] width 482 height 311
click at [741, 604] on button "Next" at bounding box center [726, 611] width 109 height 37
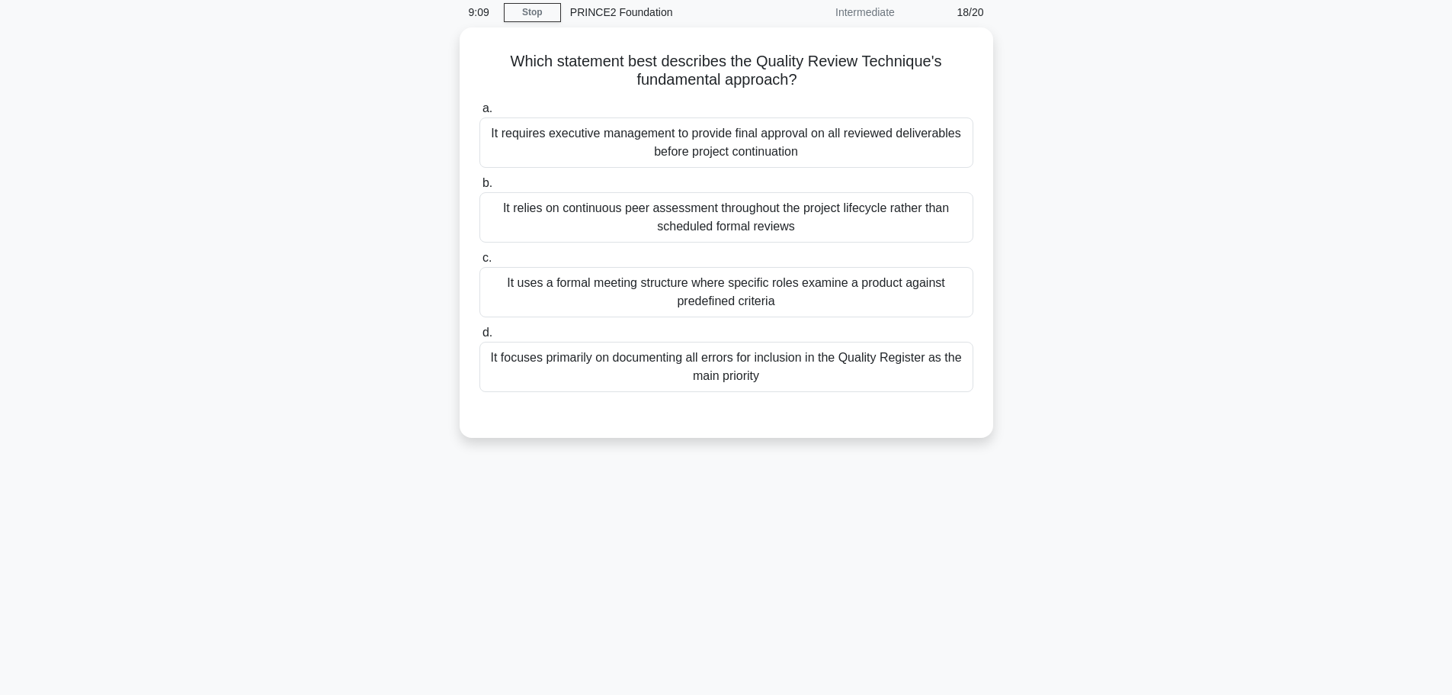
scroll to position [0, 0]
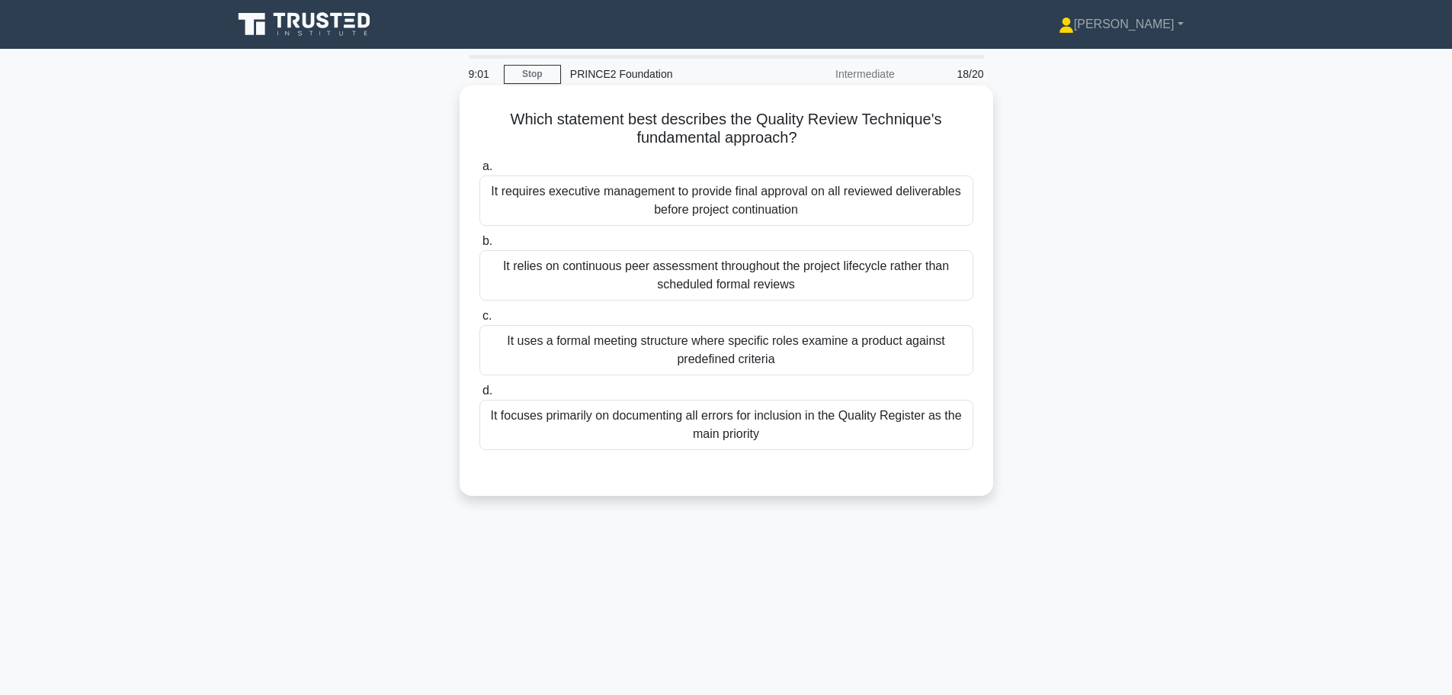
drag, startPoint x: 578, startPoint y: 114, endPoint x: 806, endPoint y: 133, distance: 228.8
click at [806, 133] on h5 "Which statement best describes the Quality Review Technique's fundamental appro…" at bounding box center [726, 129] width 497 height 38
click at [810, 434] on div "It focuses primarily on documenting all errors for inclusion in the Quality Reg…" at bounding box center [727, 425] width 494 height 50
click at [480, 396] on input "d. It focuses primarily on documenting all errors for inclusion in the Quality …" at bounding box center [480, 391] width 0 height 10
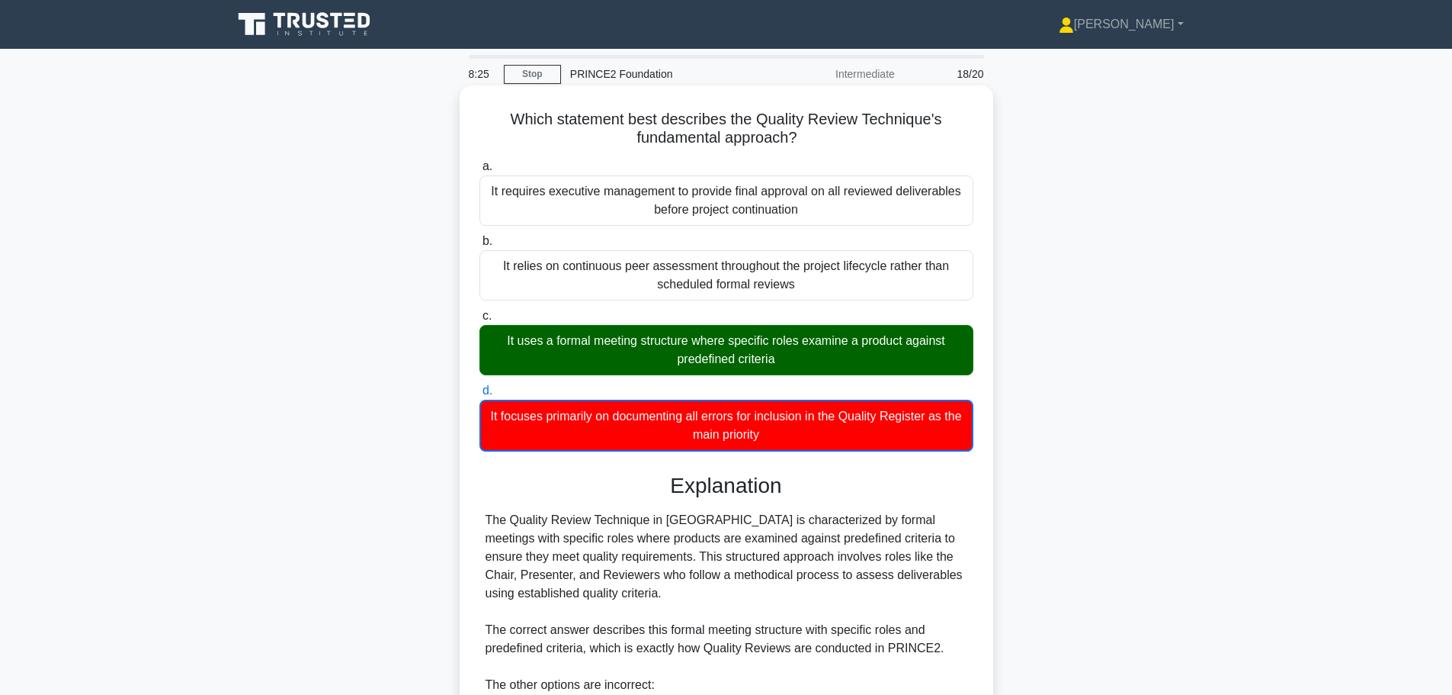
click at [705, 343] on div "It uses a formal meeting structure where specific roles examine a product again…" at bounding box center [727, 350] width 494 height 50
click at [480, 321] on input "c. It uses a formal meeting structure where specific roles examine a product ag…" at bounding box center [480, 316] width 0 height 10
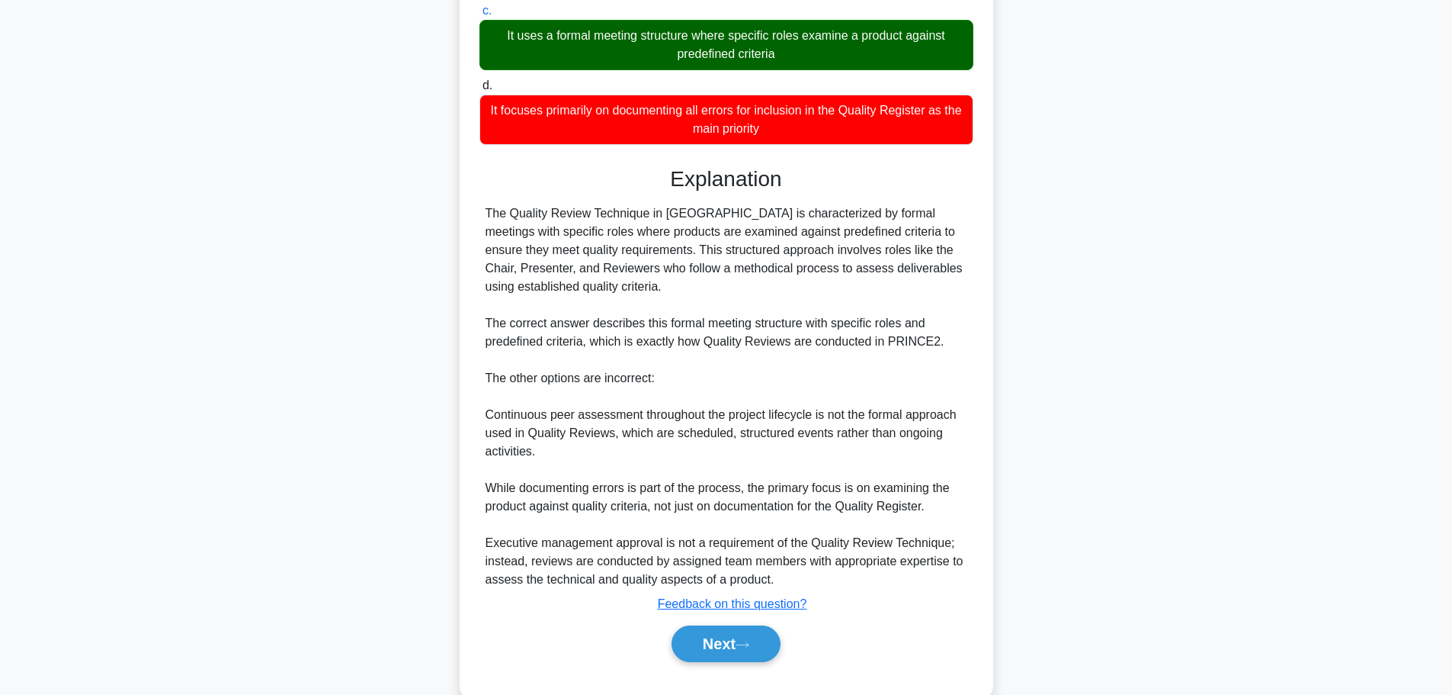
scroll to position [338, 0]
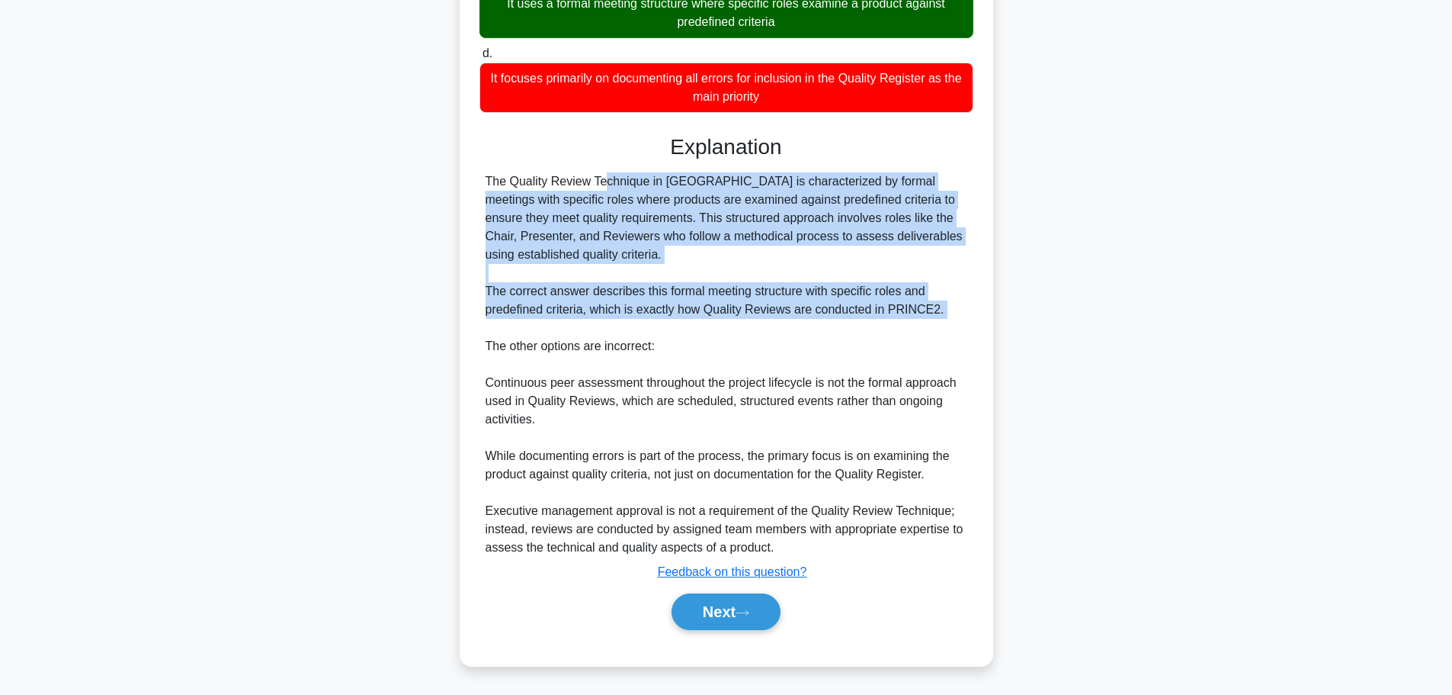
drag, startPoint x: 509, startPoint y: 180, endPoint x: 943, endPoint y: 320, distance: 456.0
click at [943, 320] on div "The Quality Review Technique in PRINCE2 is characterized by formal meetings wit…" at bounding box center [727, 364] width 482 height 384
click at [737, 614] on button "Next" at bounding box center [726, 611] width 109 height 37
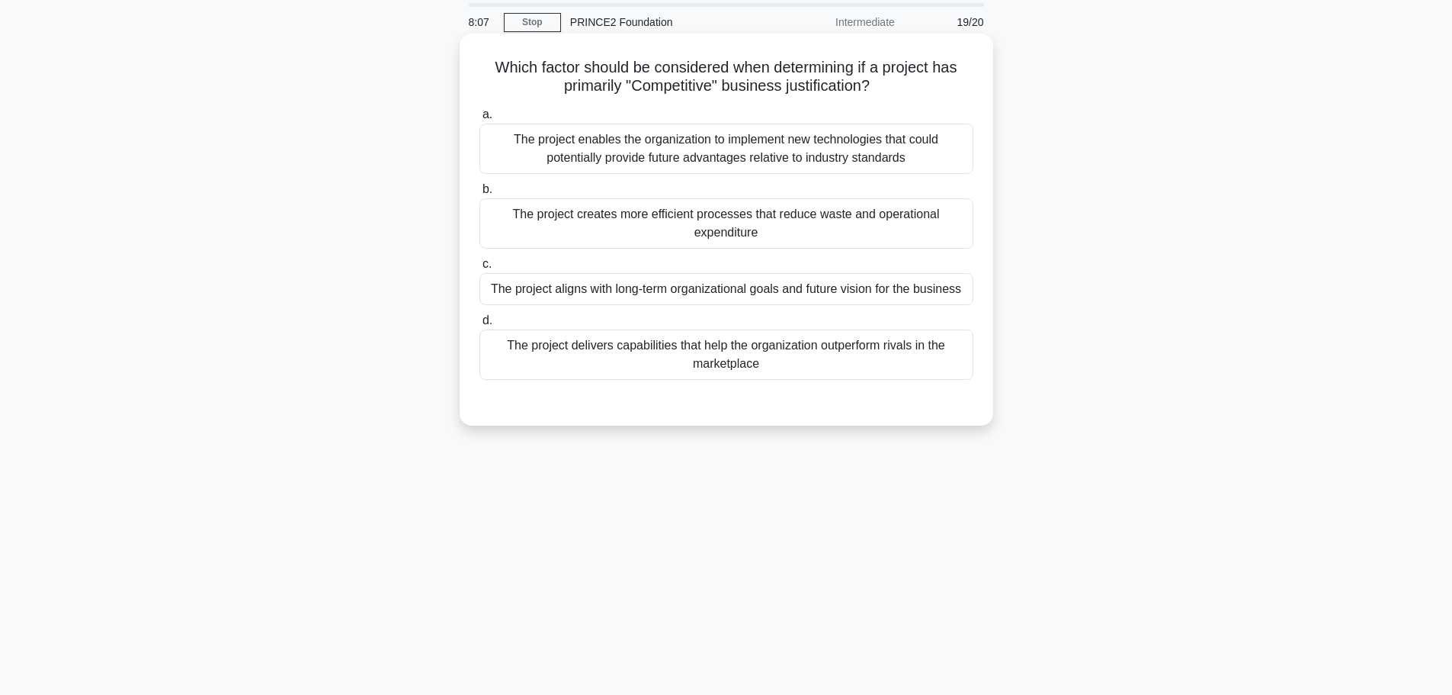
scroll to position [0, 0]
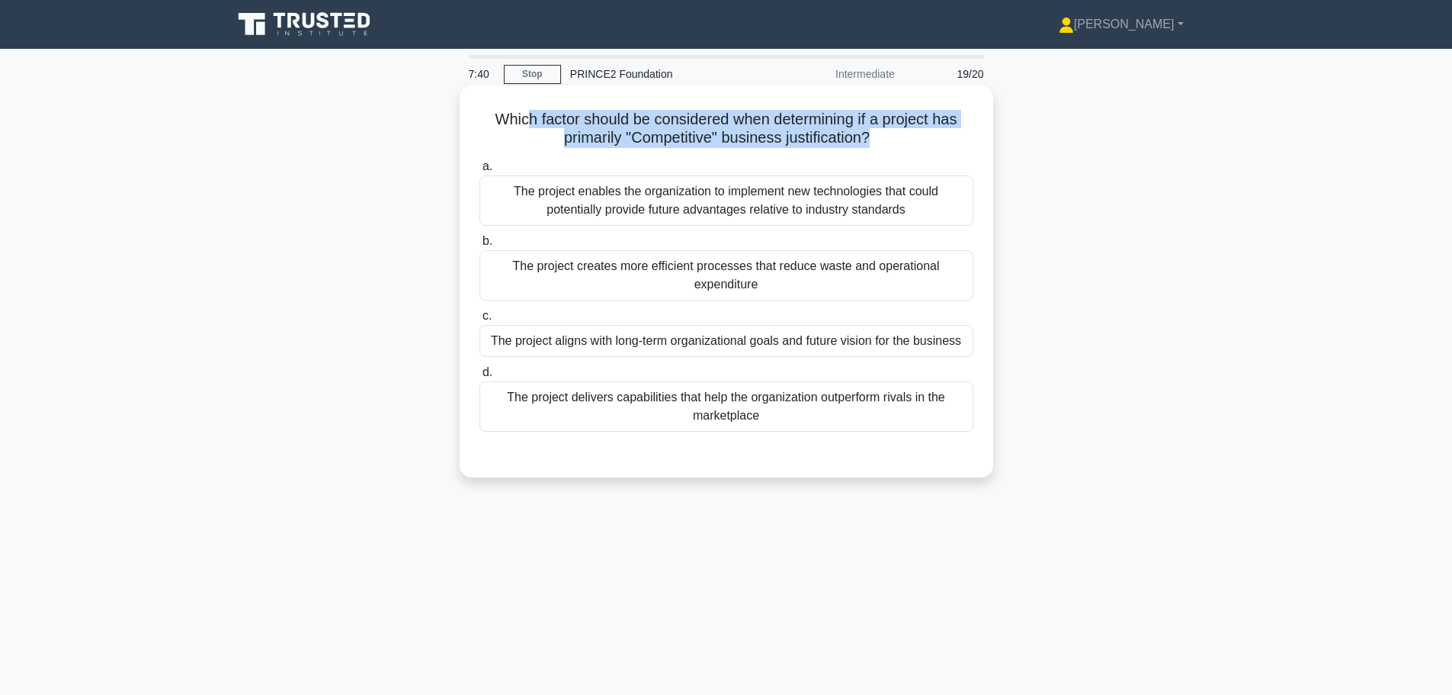
drag, startPoint x: 524, startPoint y: 117, endPoint x: 875, endPoint y: 135, distance: 351.2
click at [875, 135] on h5 "Which factor should be considered when determining if a project has primarily "…" at bounding box center [726, 129] width 497 height 38
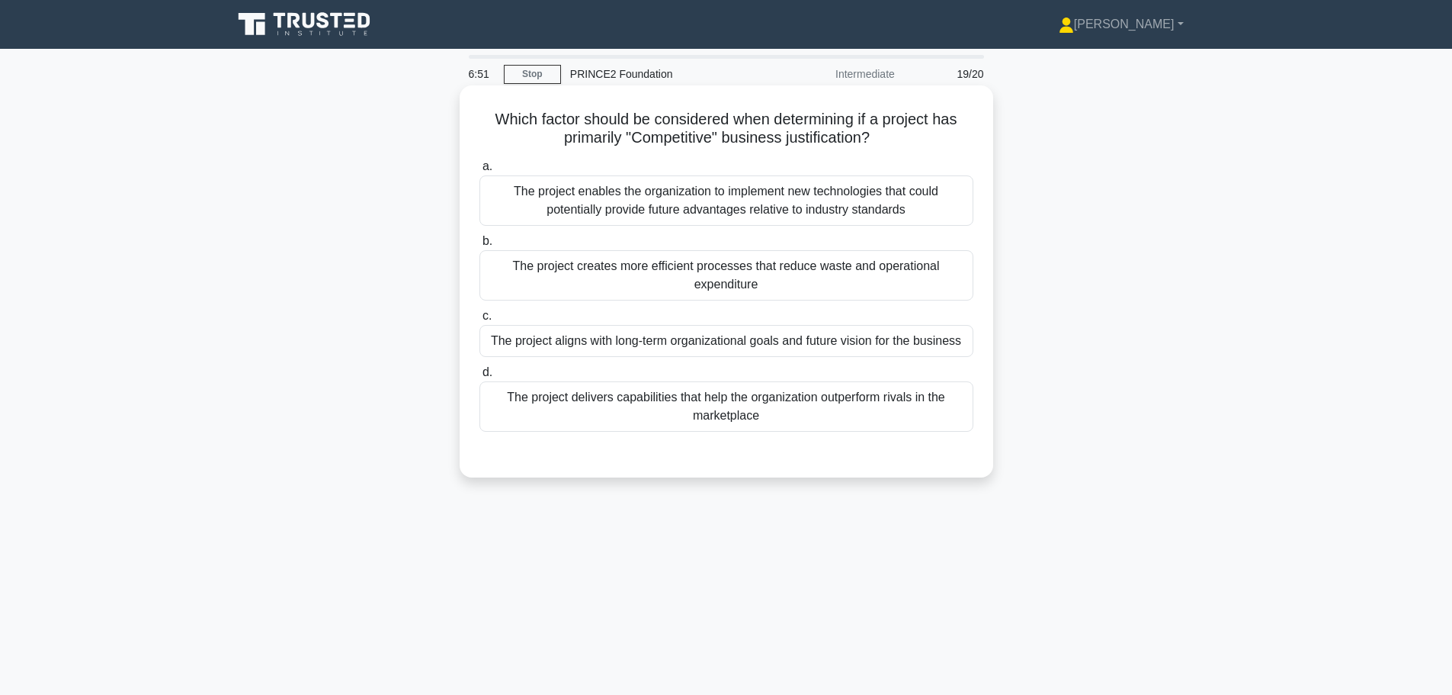
click at [768, 347] on div "The project aligns with long-term organizational goals and future vision for th…" at bounding box center [727, 341] width 494 height 32
click at [480, 321] on input "c. The project aligns with long-term organizational goals and future vision for…" at bounding box center [480, 316] width 0 height 10
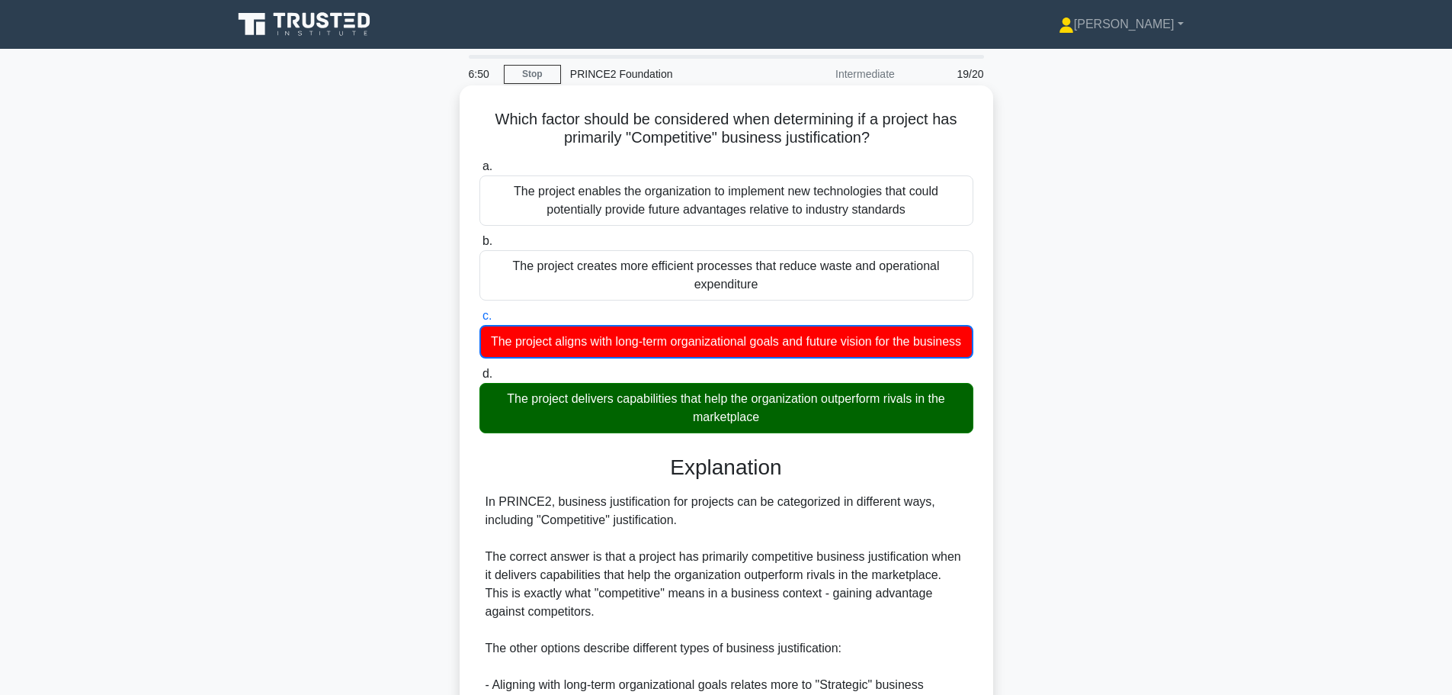
scroll to position [321, 0]
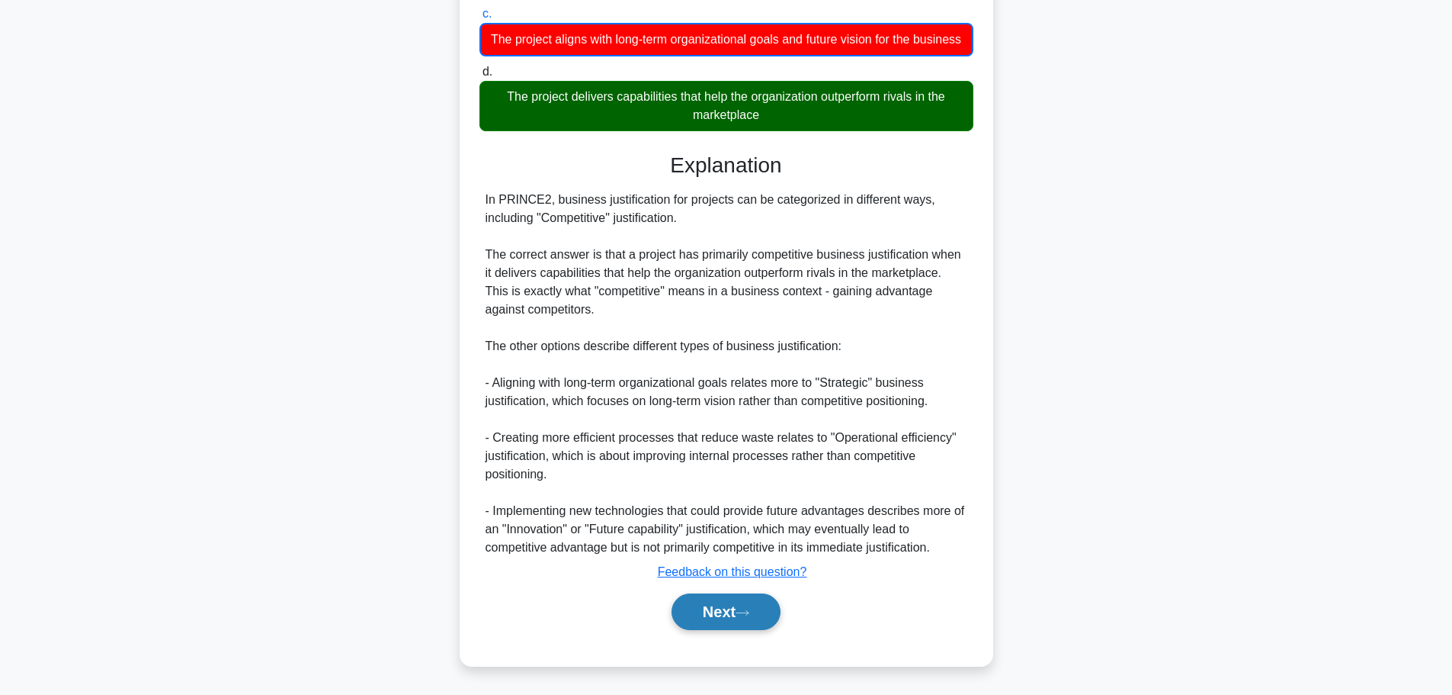
click at [730, 614] on button "Next" at bounding box center [726, 611] width 109 height 37
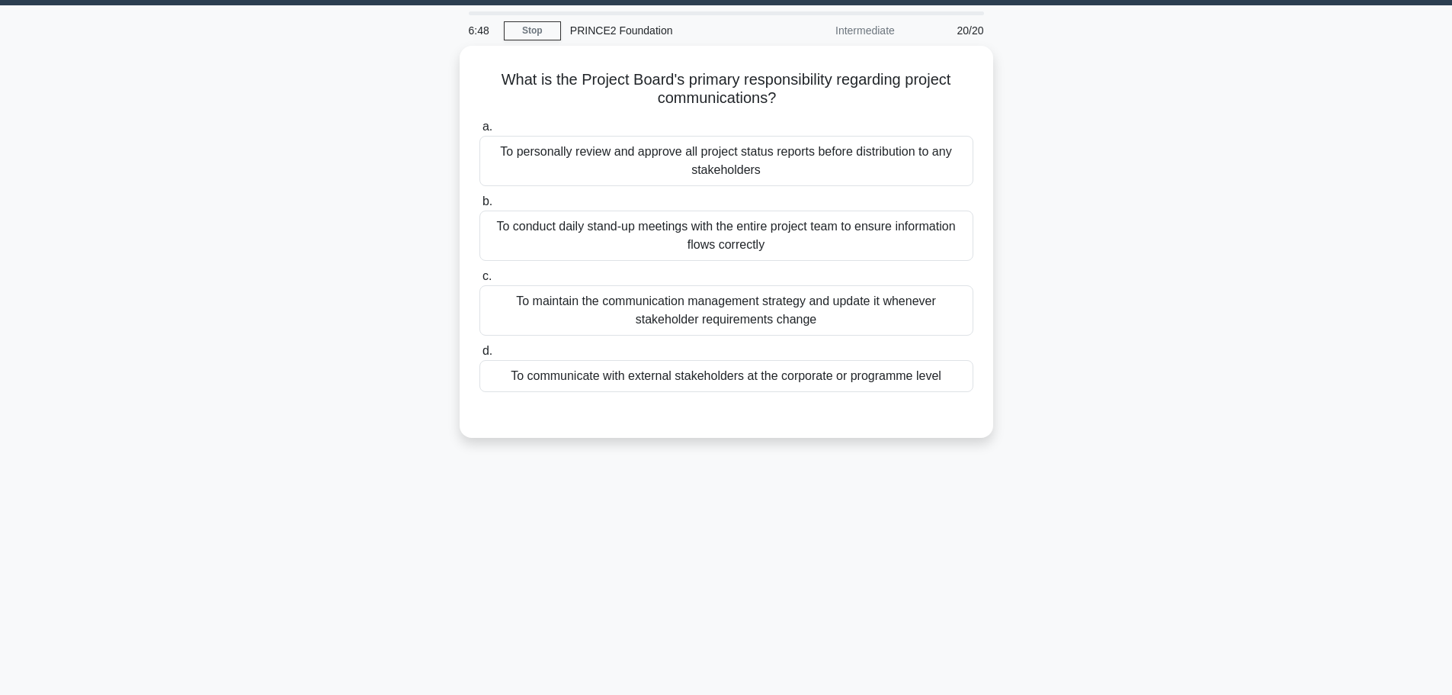
scroll to position [0, 0]
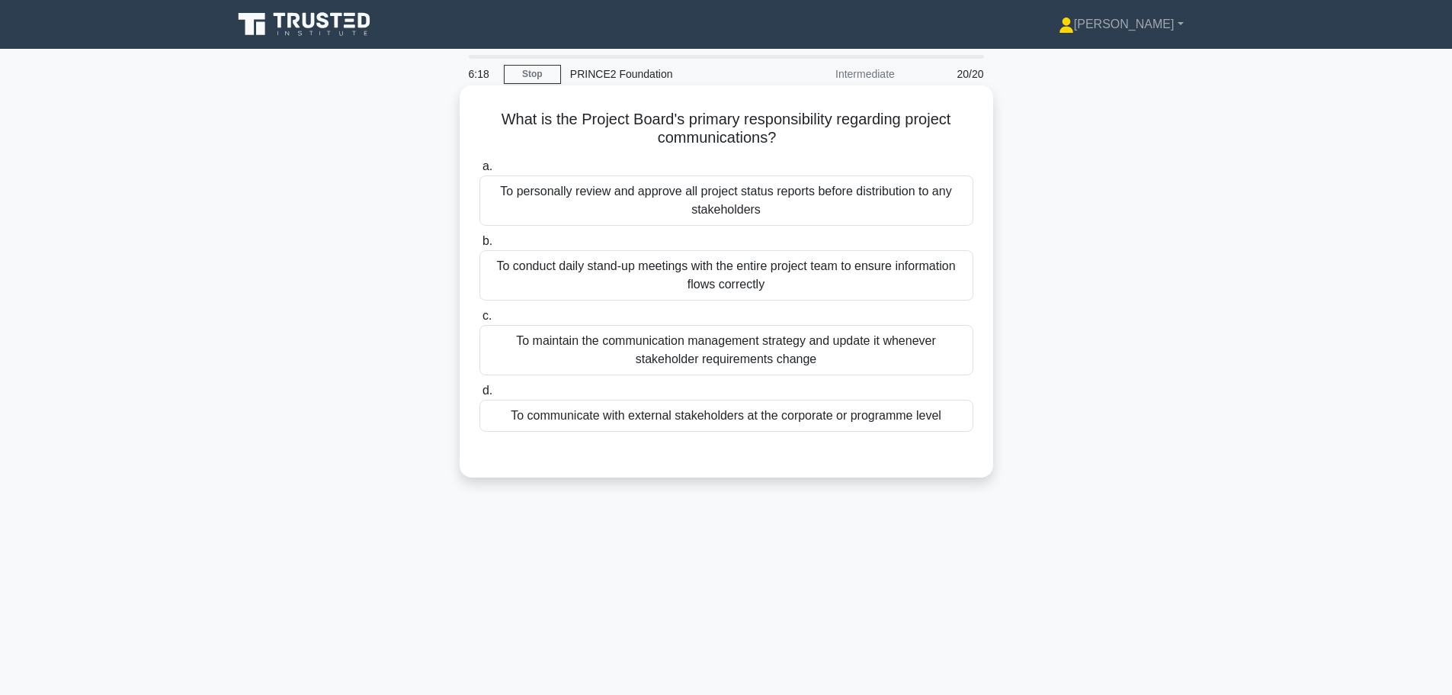
click at [685, 414] on div "To communicate with external stakeholders at the corporate or programme level" at bounding box center [727, 416] width 494 height 32
click at [480, 396] on input "d. To communicate with external stakeholders at the corporate or programme level" at bounding box center [480, 391] width 0 height 10
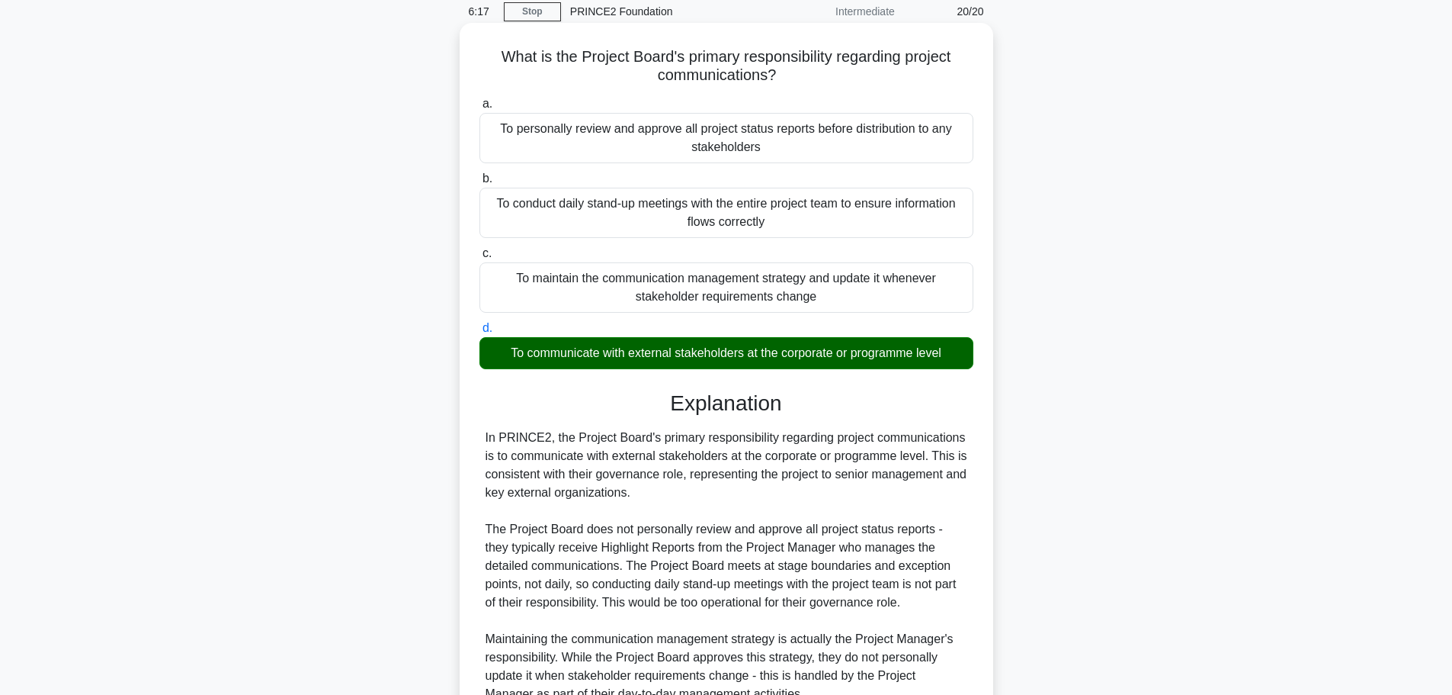
scroll to position [210, 0]
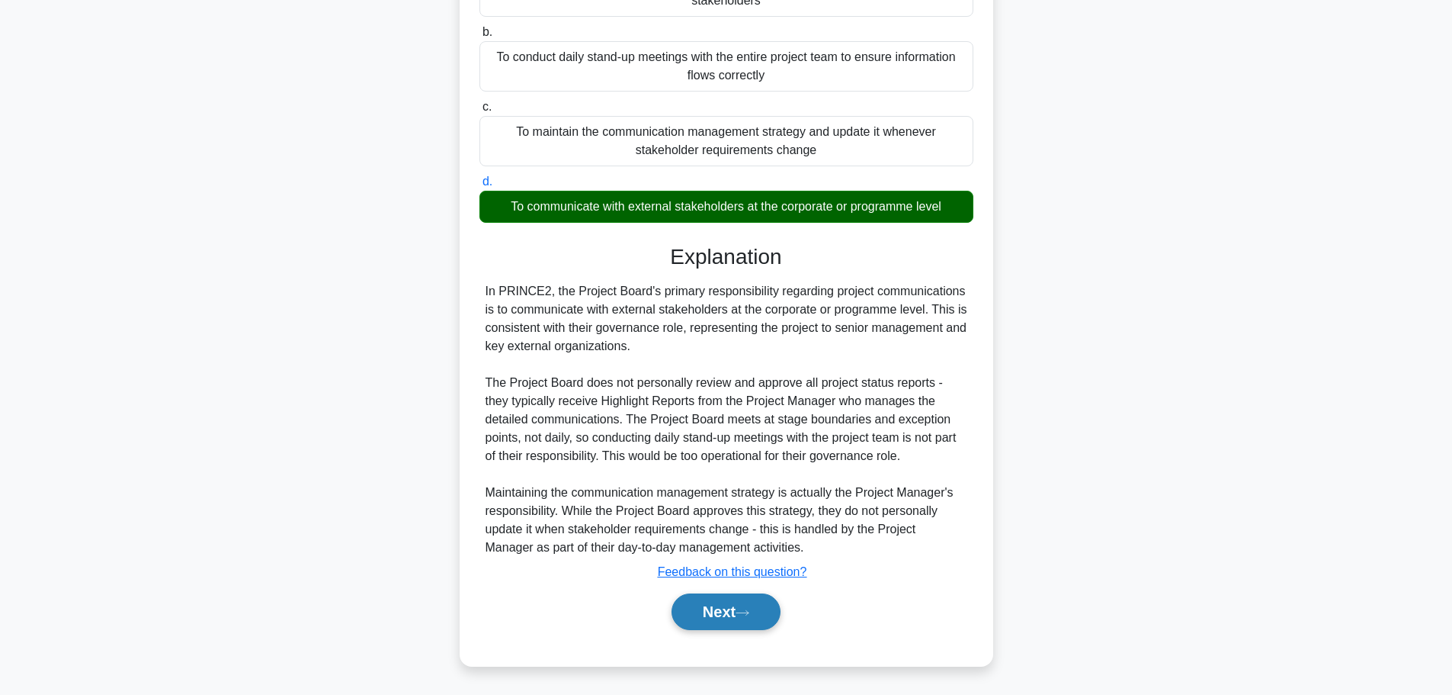
click at [734, 618] on button "Next" at bounding box center [726, 611] width 109 height 37
click at [737, 609] on button "Next" at bounding box center [726, 611] width 109 height 37
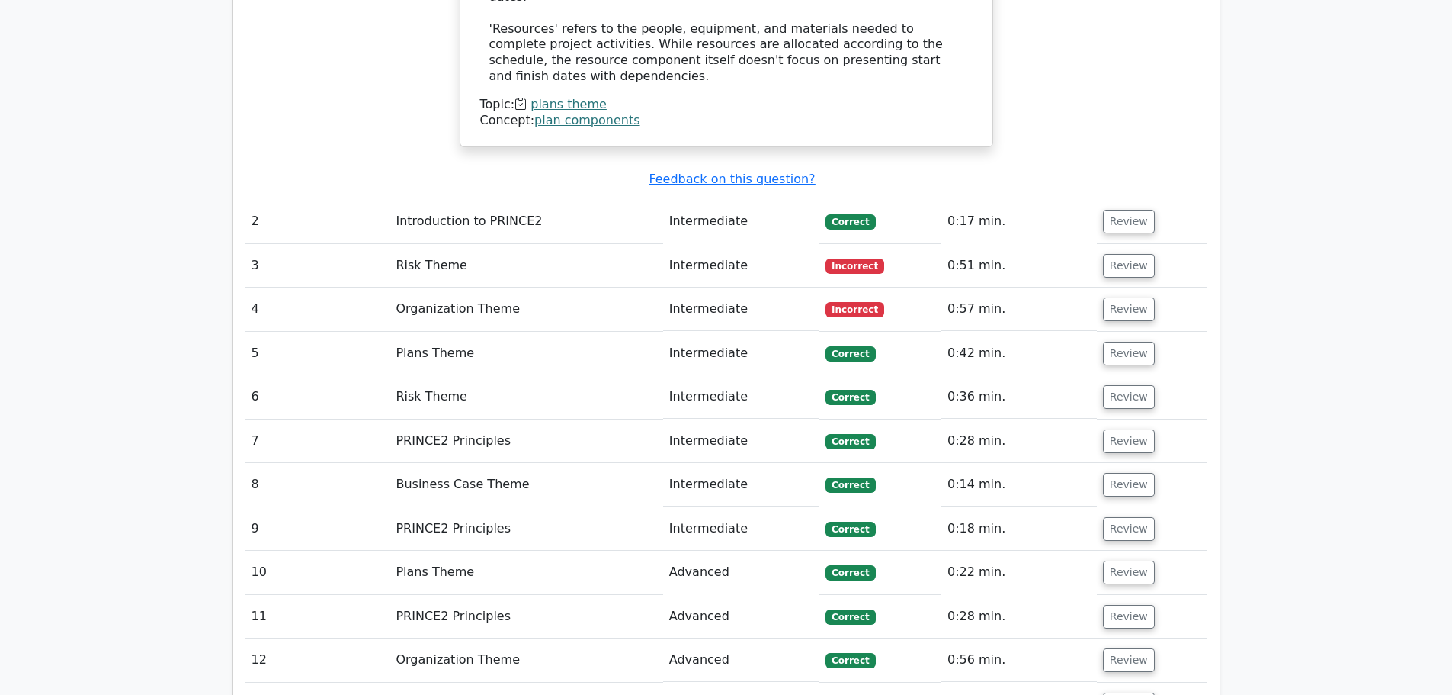
scroll to position [2049, 0]
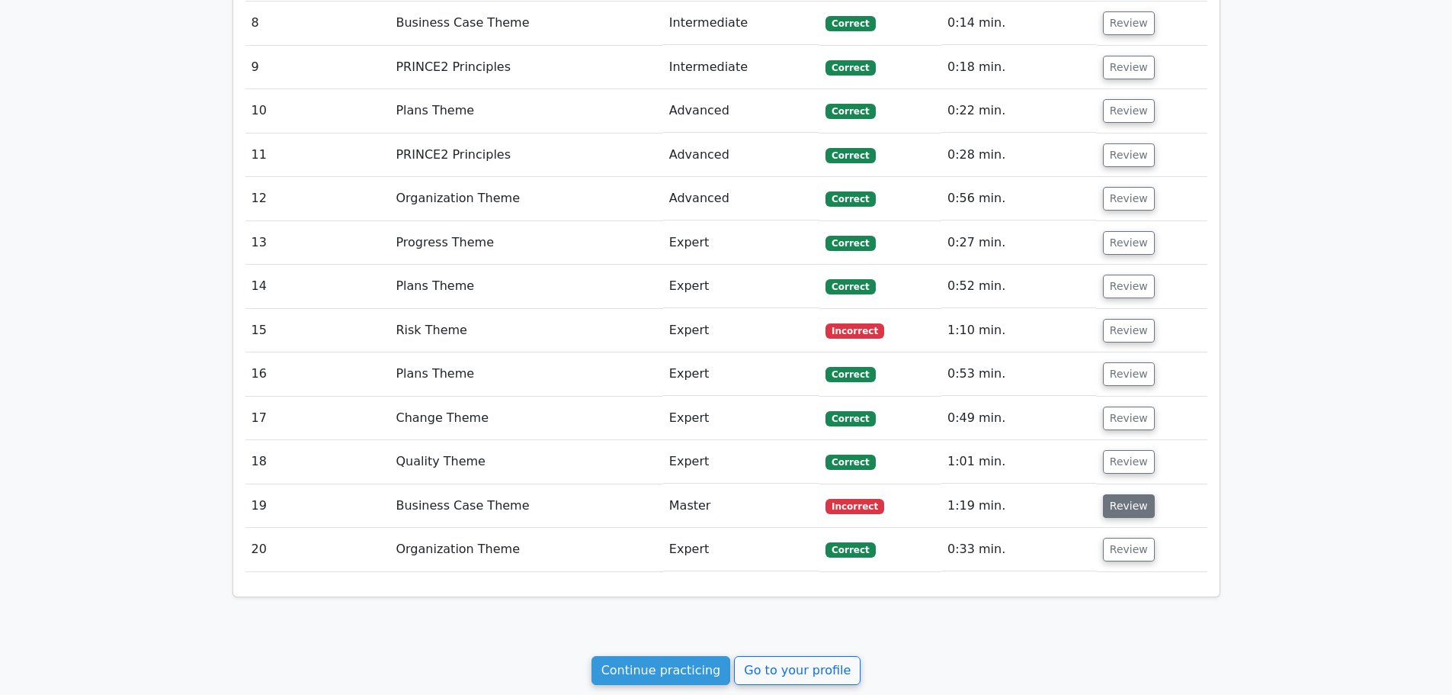
click at [1136, 494] on button "Review" at bounding box center [1129, 506] width 52 height 24
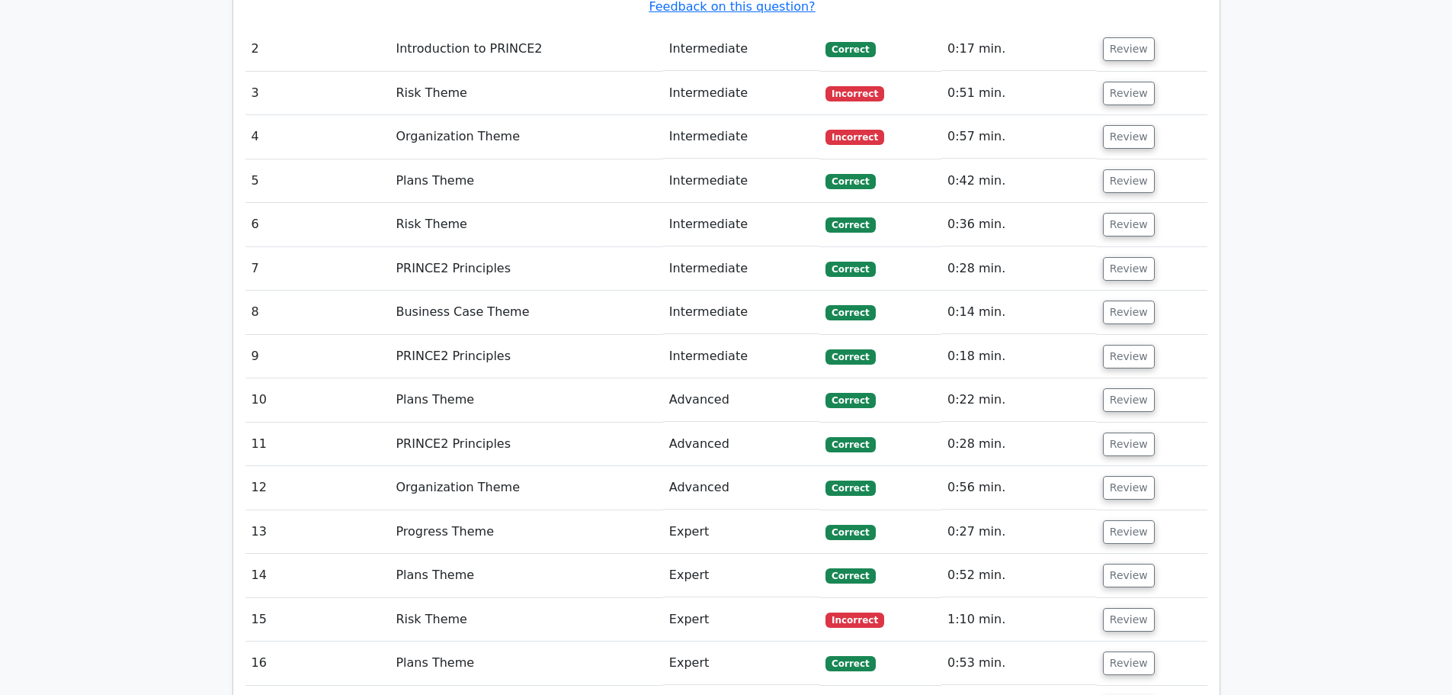
scroll to position [1745, 0]
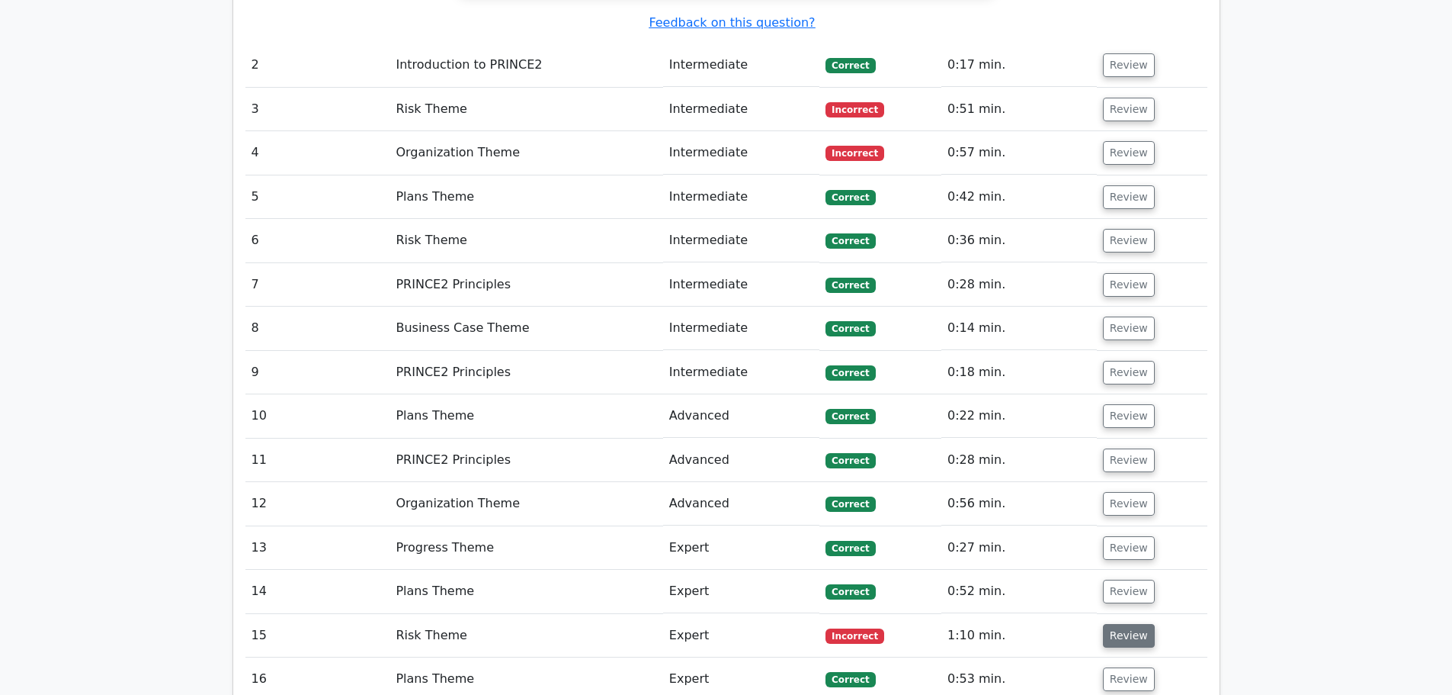
click at [1133, 624] on button "Review" at bounding box center [1129, 636] width 52 height 24
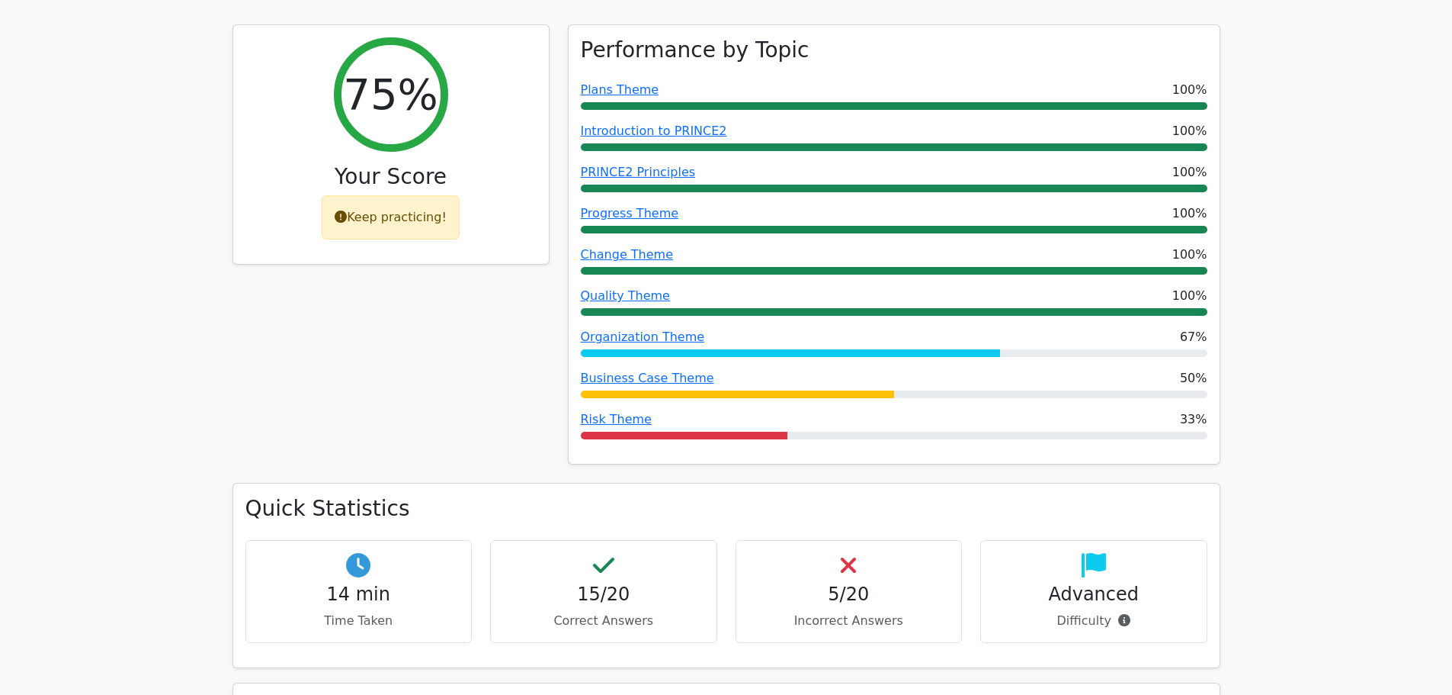
scroll to position [143, 0]
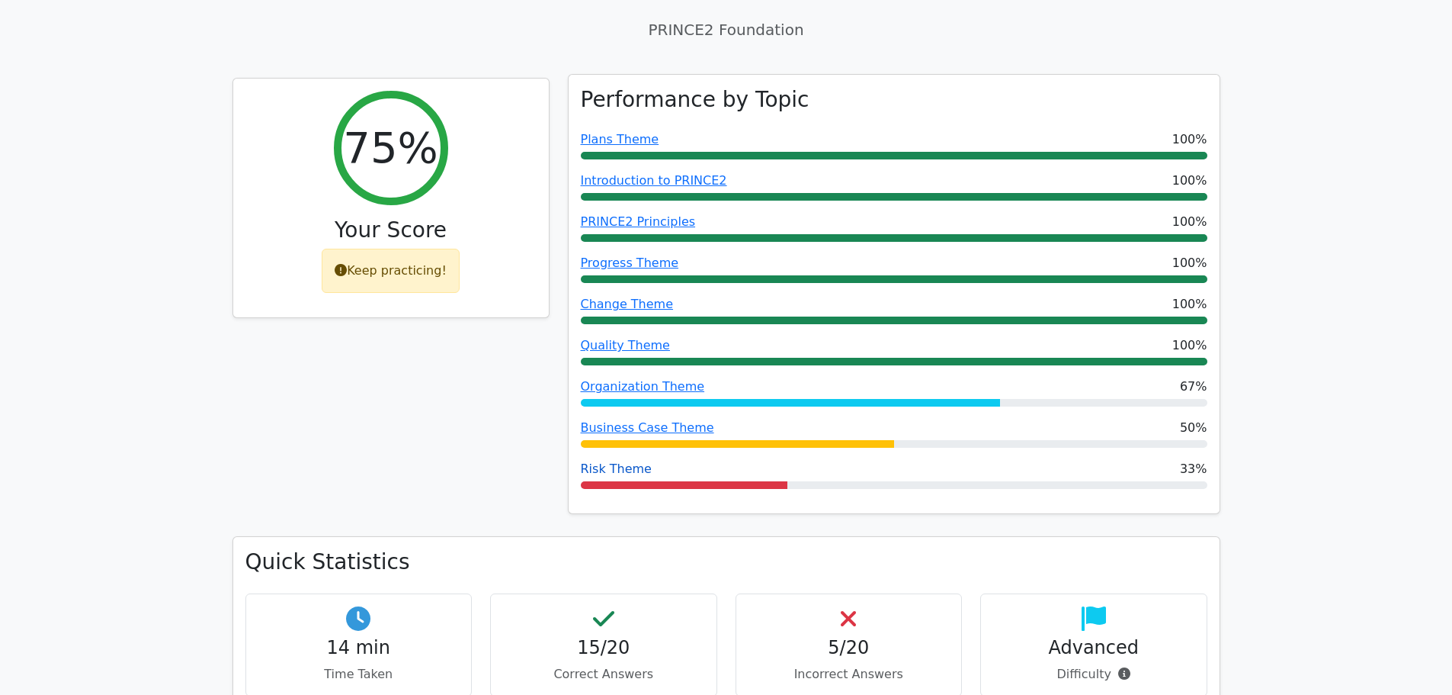
click at [612, 470] on link "Risk Theme" at bounding box center [616, 468] width 71 height 14
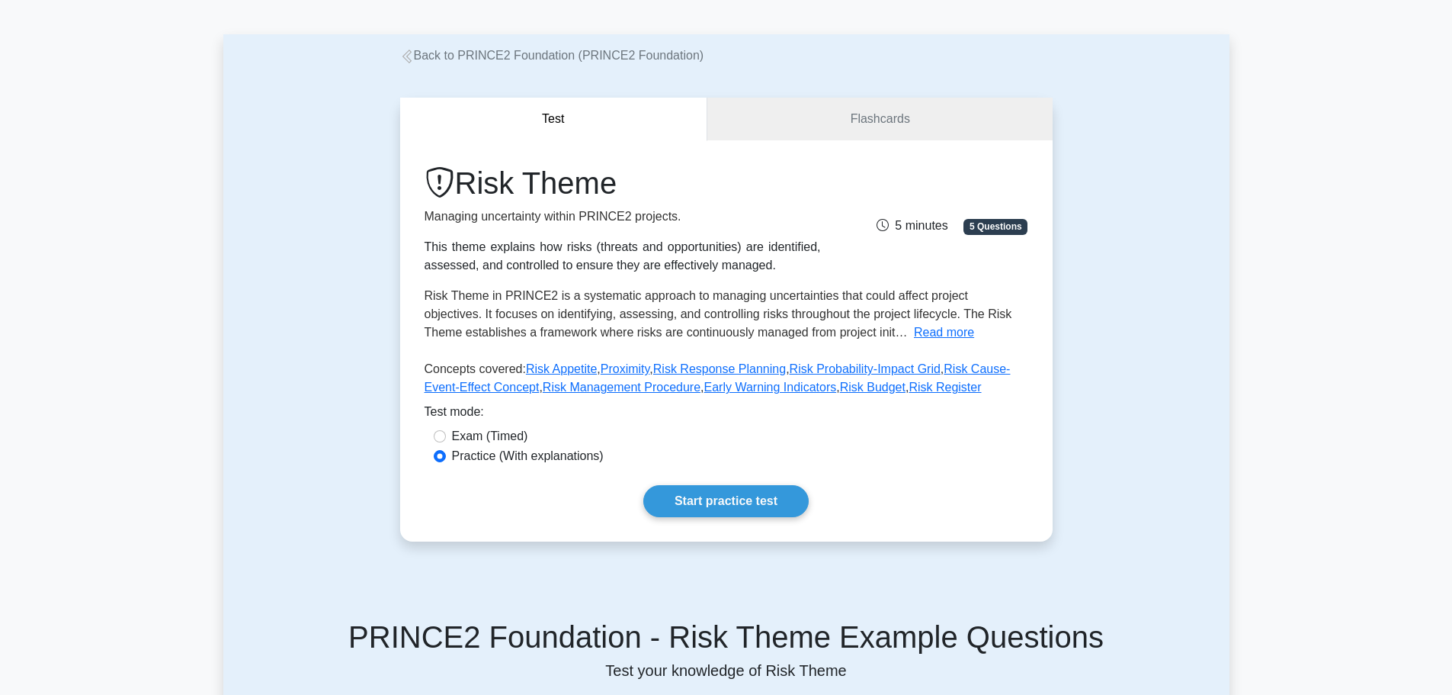
scroll to position [76, 0]
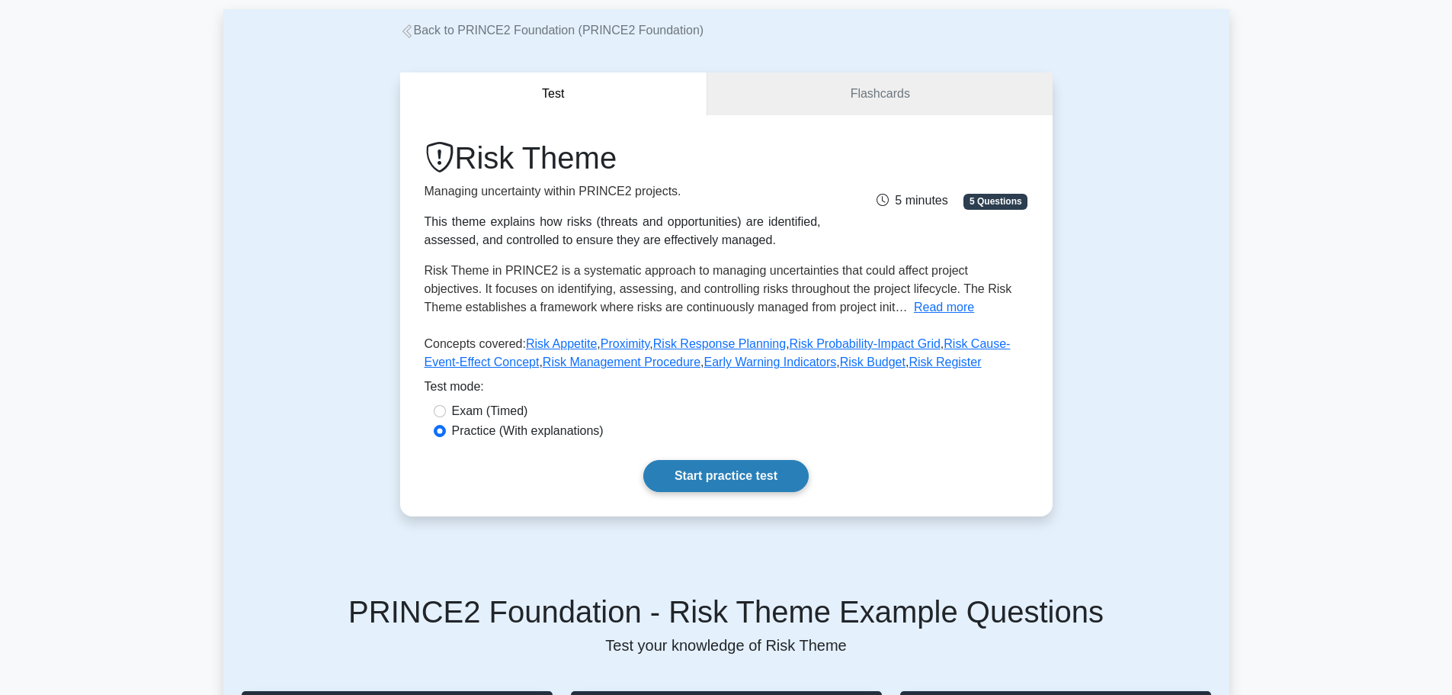
click at [759, 477] on link "Start practice test" at bounding box center [726, 476] width 165 height 32
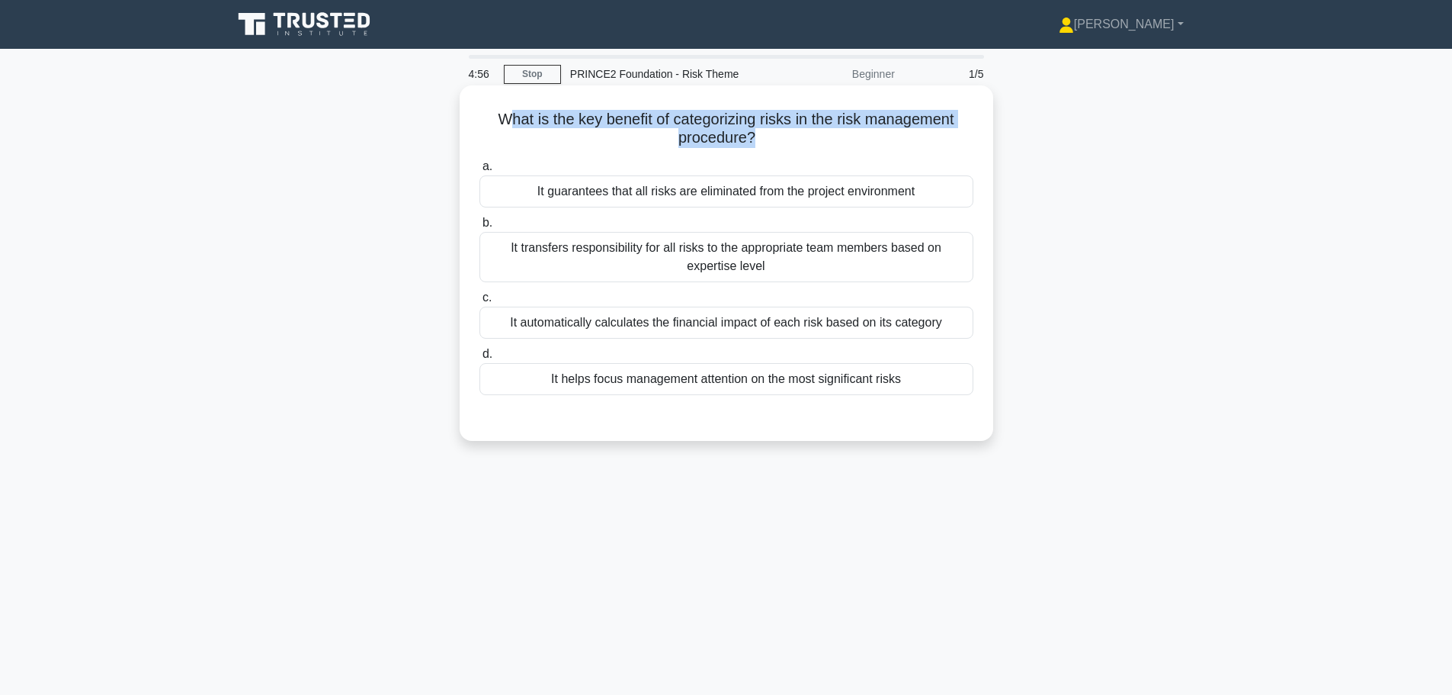
drag, startPoint x: 509, startPoint y: 126, endPoint x: 752, endPoint y: 142, distance: 243.8
click at [752, 142] on h5 "What is the key benefit of categorizing risks in the risk management procedure?…" at bounding box center [726, 129] width 497 height 38
click at [790, 380] on div "It helps focus management attention on the most significant risks" at bounding box center [727, 379] width 494 height 32
click at [480, 359] on input "d. It helps focus management attention on the most significant risks" at bounding box center [480, 354] width 0 height 10
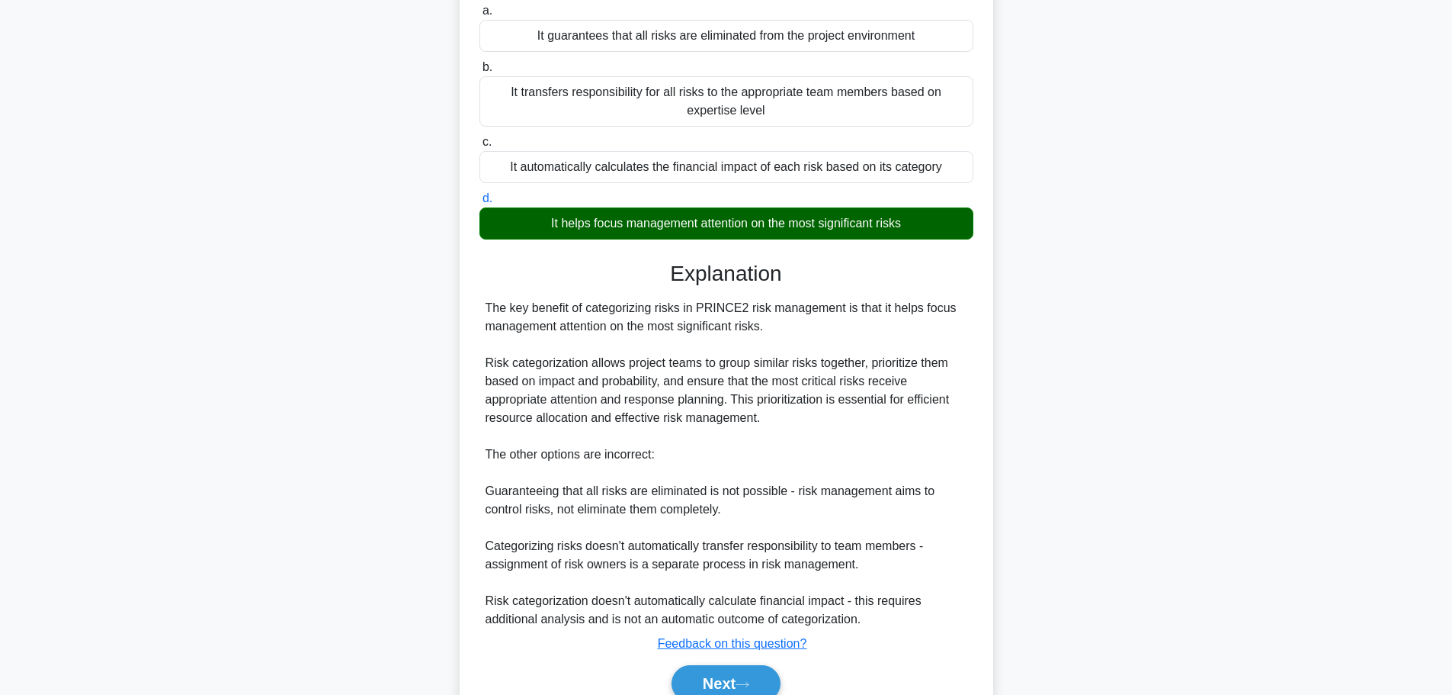
scroll to position [228, 0]
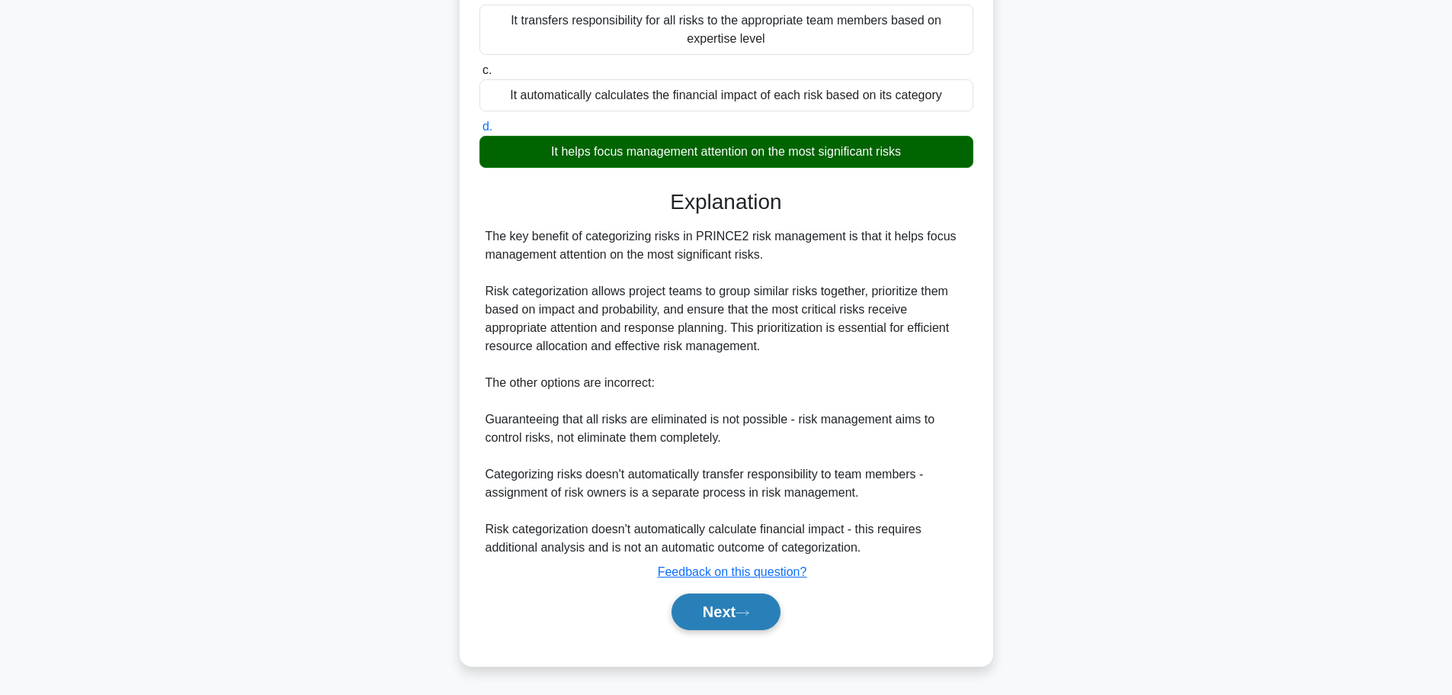
click at [730, 603] on button "Next" at bounding box center [726, 611] width 109 height 37
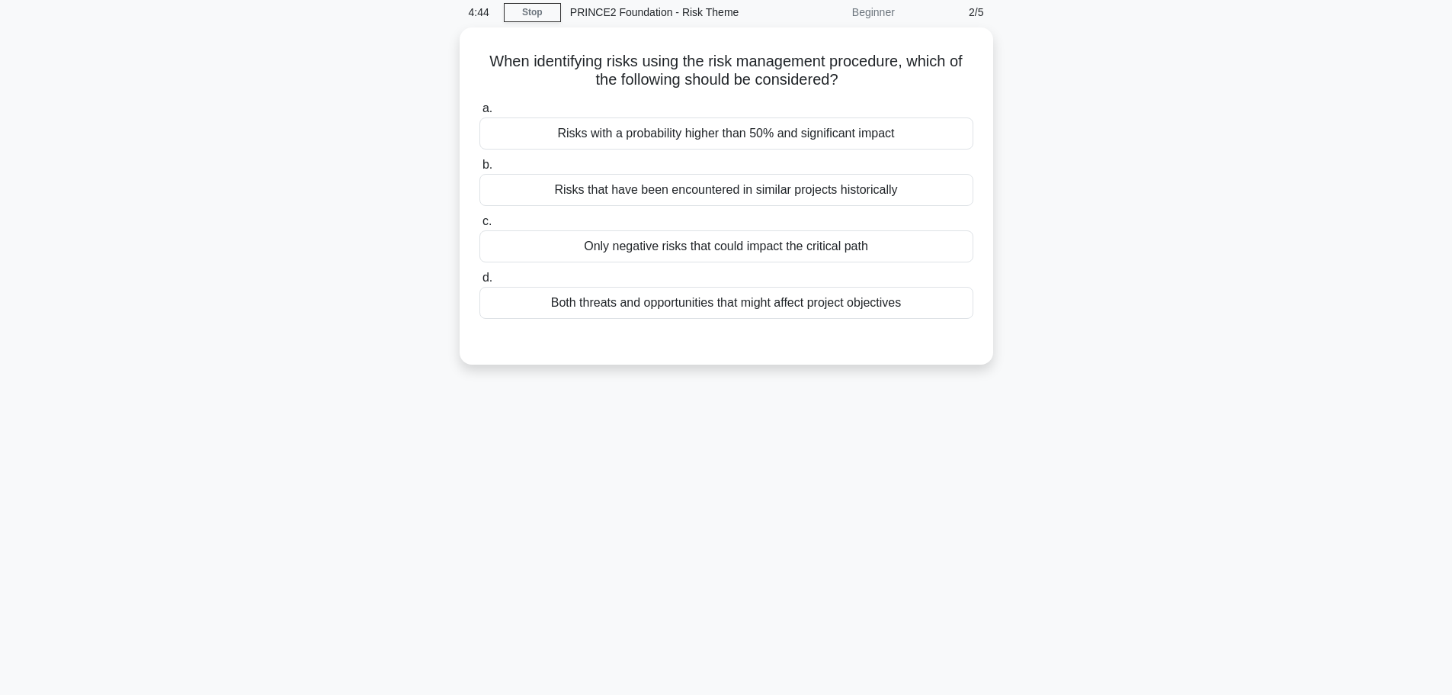
scroll to position [0, 0]
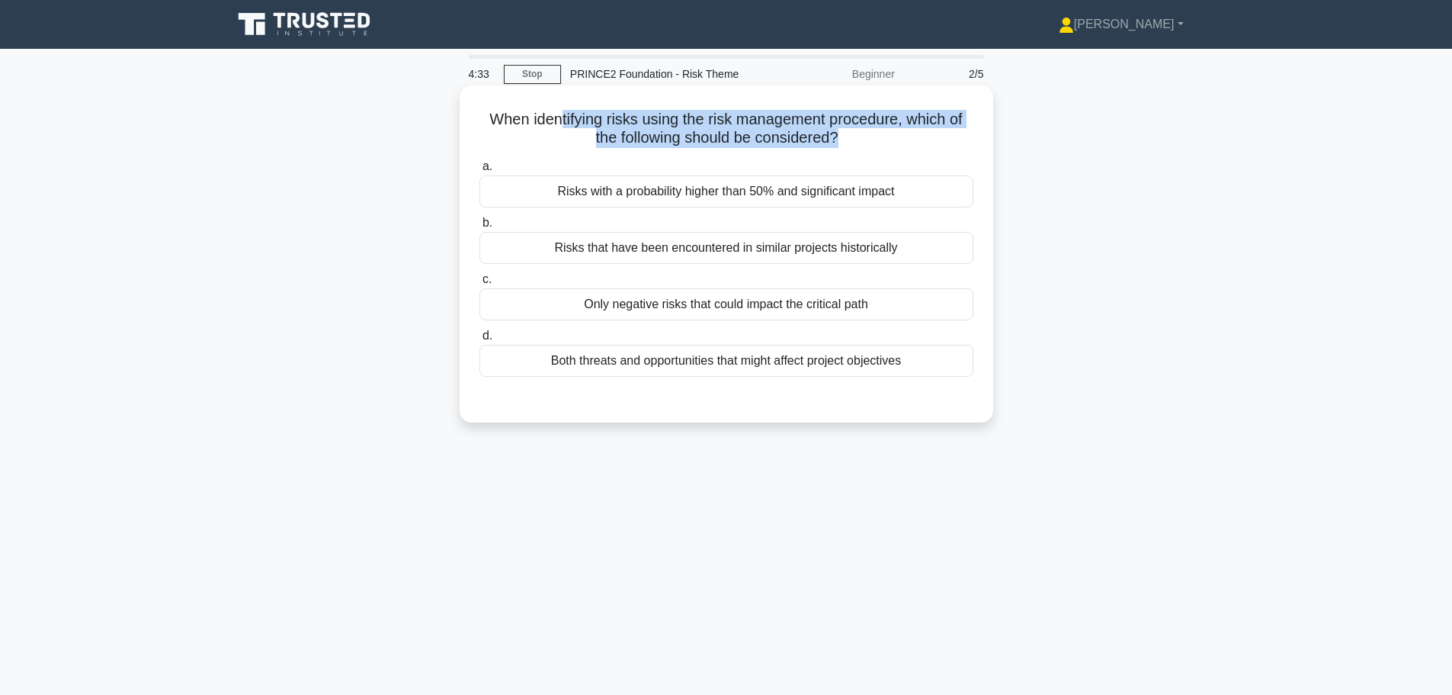
drag, startPoint x: 554, startPoint y: 115, endPoint x: 842, endPoint y: 143, distance: 288.8
click at [842, 143] on h5 "When identifying risks using the risk management procedure, which of the follow…" at bounding box center [726, 129] width 497 height 38
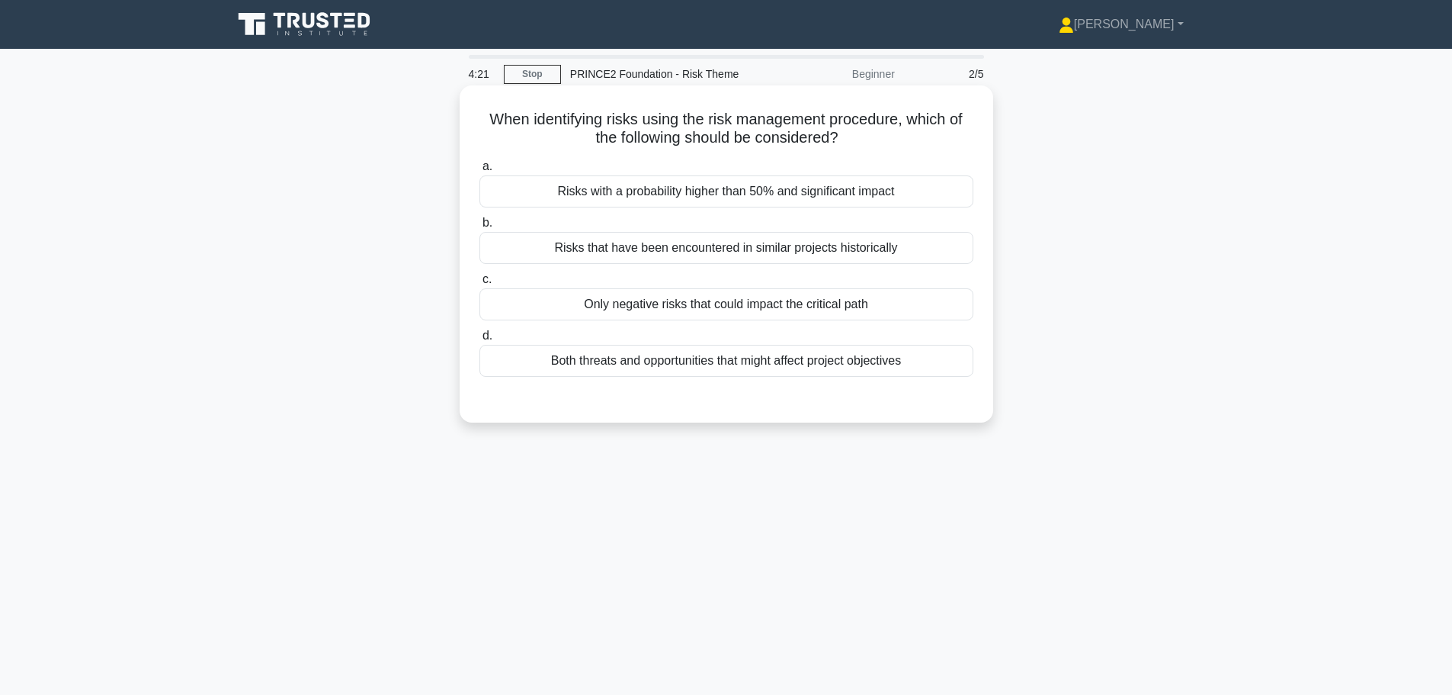
click at [772, 366] on div "Both threats and opportunities that might affect project objectives" at bounding box center [727, 361] width 494 height 32
click at [480, 341] on input "d. Both threats and opportunities that might affect project objectives" at bounding box center [480, 336] width 0 height 10
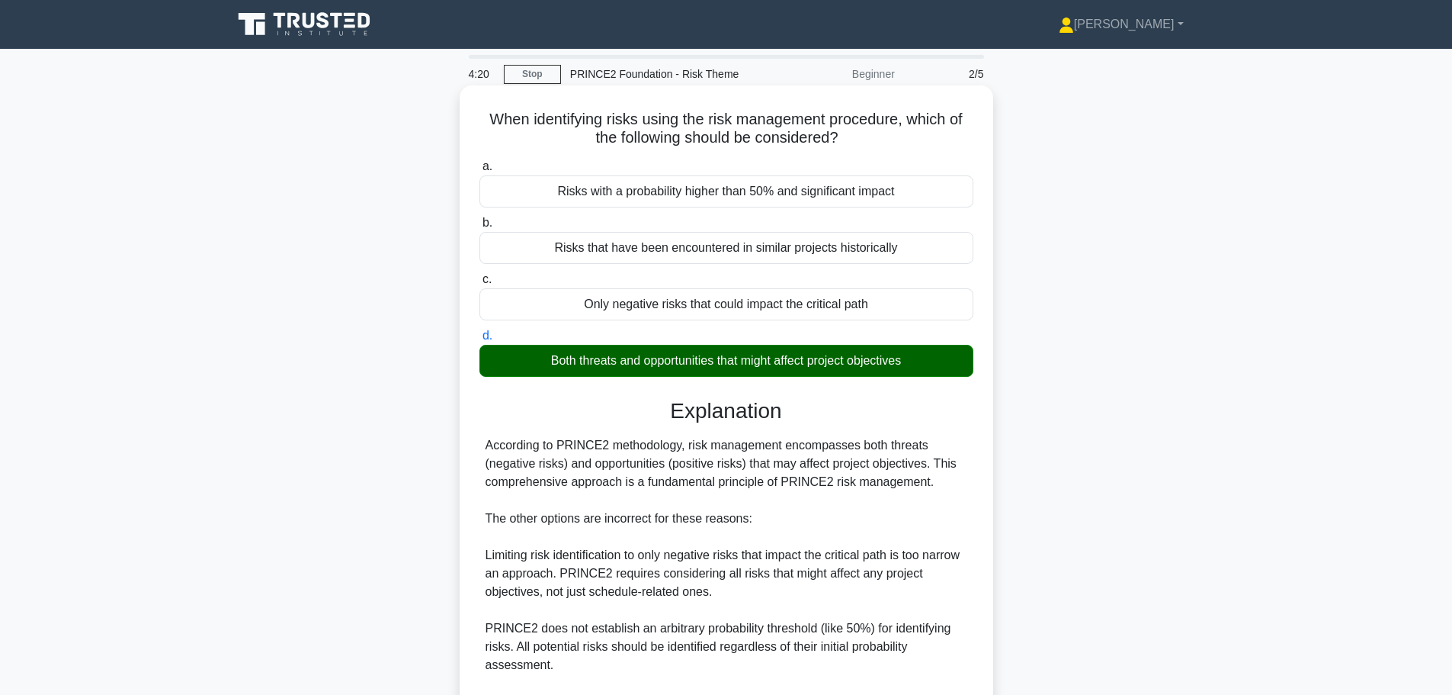
scroll to position [191, 0]
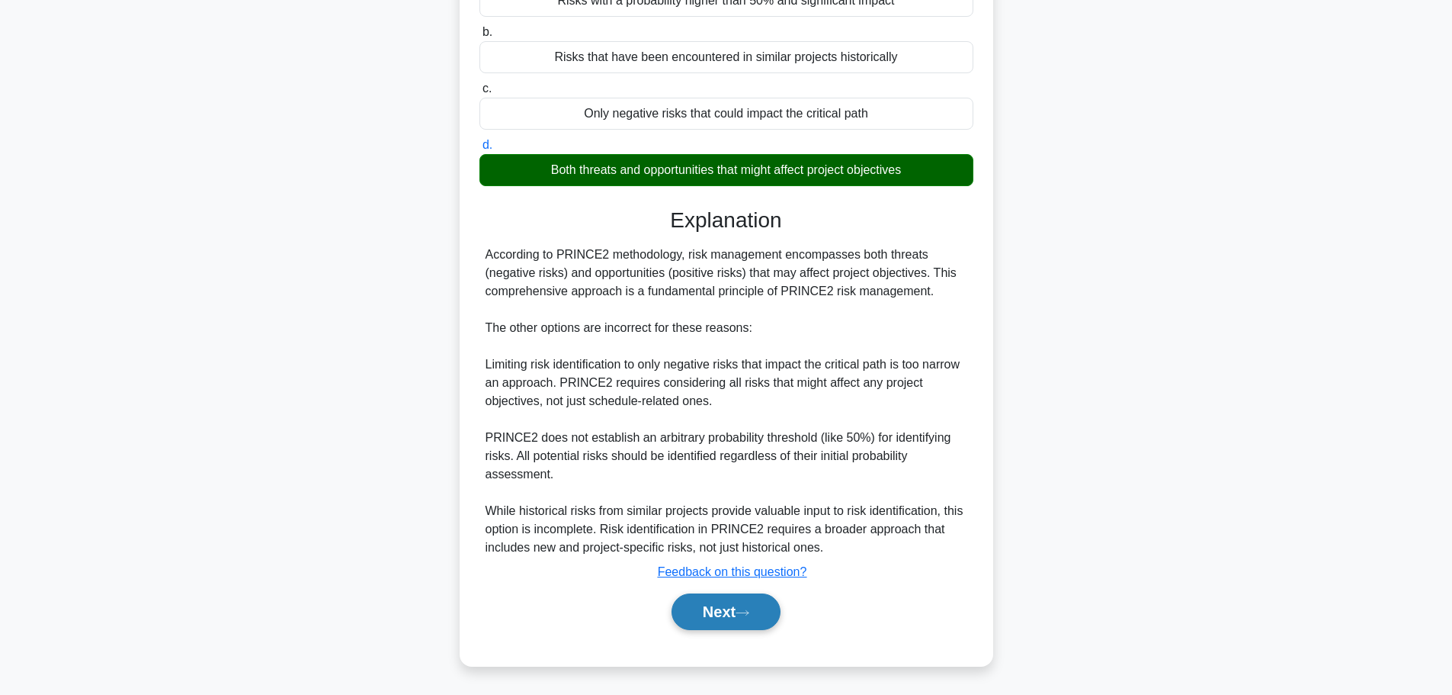
click at [738, 609] on button "Next" at bounding box center [726, 611] width 109 height 37
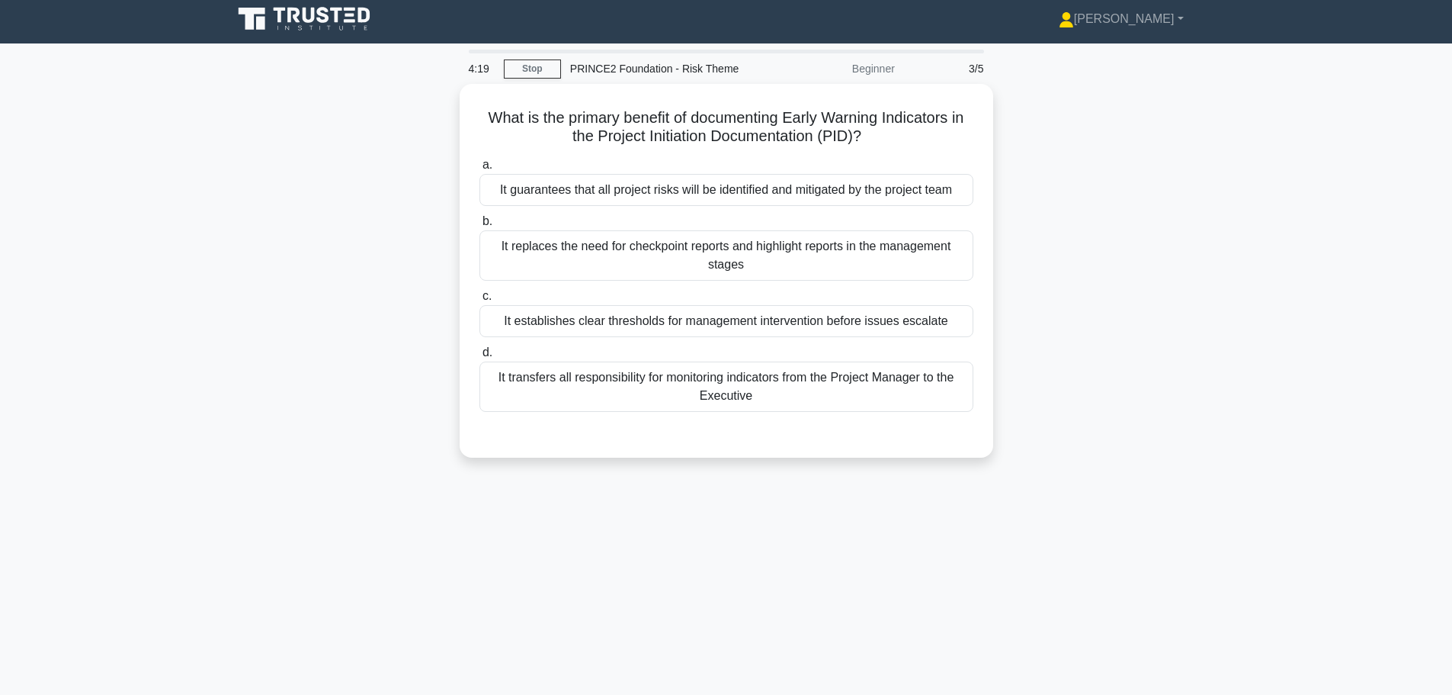
scroll to position [0, 0]
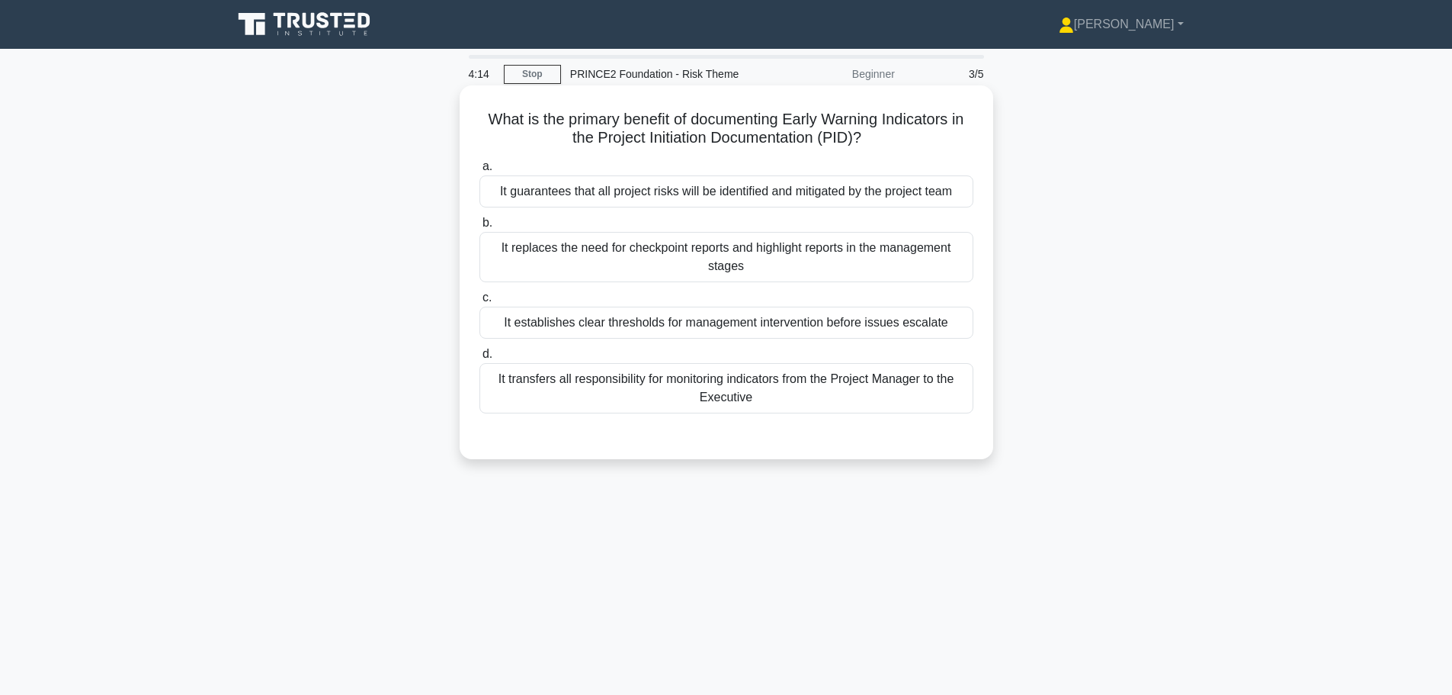
drag, startPoint x: 515, startPoint y: 119, endPoint x: 870, endPoint y: 143, distance: 355.3
click at [870, 143] on h5 "What is the primary benefit of documenting Early Warning Indicators in the Proj…" at bounding box center [726, 129] width 497 height 38
click at [870, 143] on icon ".spinner_0XTQ{transform-origin:center;animation:spinner_y6GP .75s linear infini…" at bounding box center [871, 139] width 18 height 18
click at [807, 199] on div "It guarantees that all project risks will be identified and mitigated by the pr…" at bounding box center [727, 191] width 494 height 32
click at [480, 172] on input "a. It guarantees that all project risks will be identified and mitigated by the…" at bounding box center [480, 167] width 0 height 10
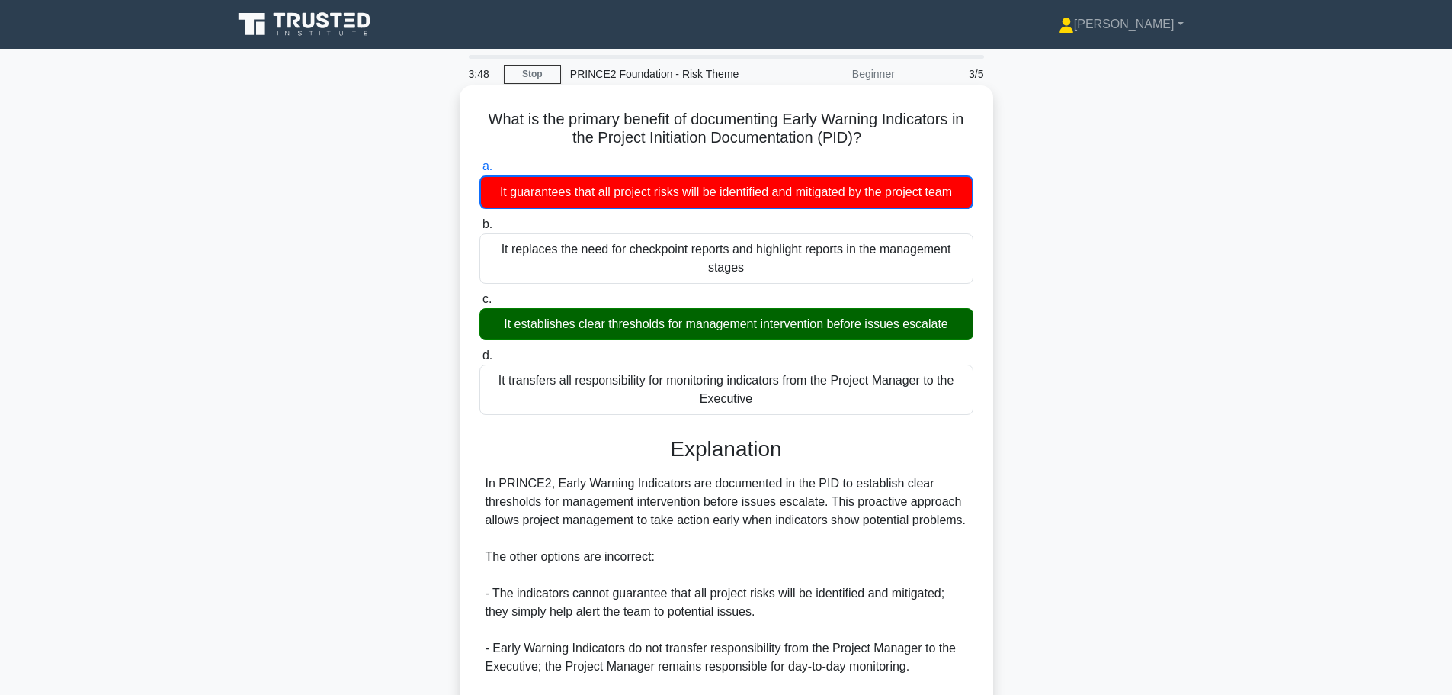
drag, startPoint x: 566, startPoint y: 323, endPoint x: 898, endPoint y: 329, distance: 332.5
click at [898, 329] on div "It establishes clear thresholds for management intervention before issues escal…" at bounding box center [727, 324] width 494 height 32
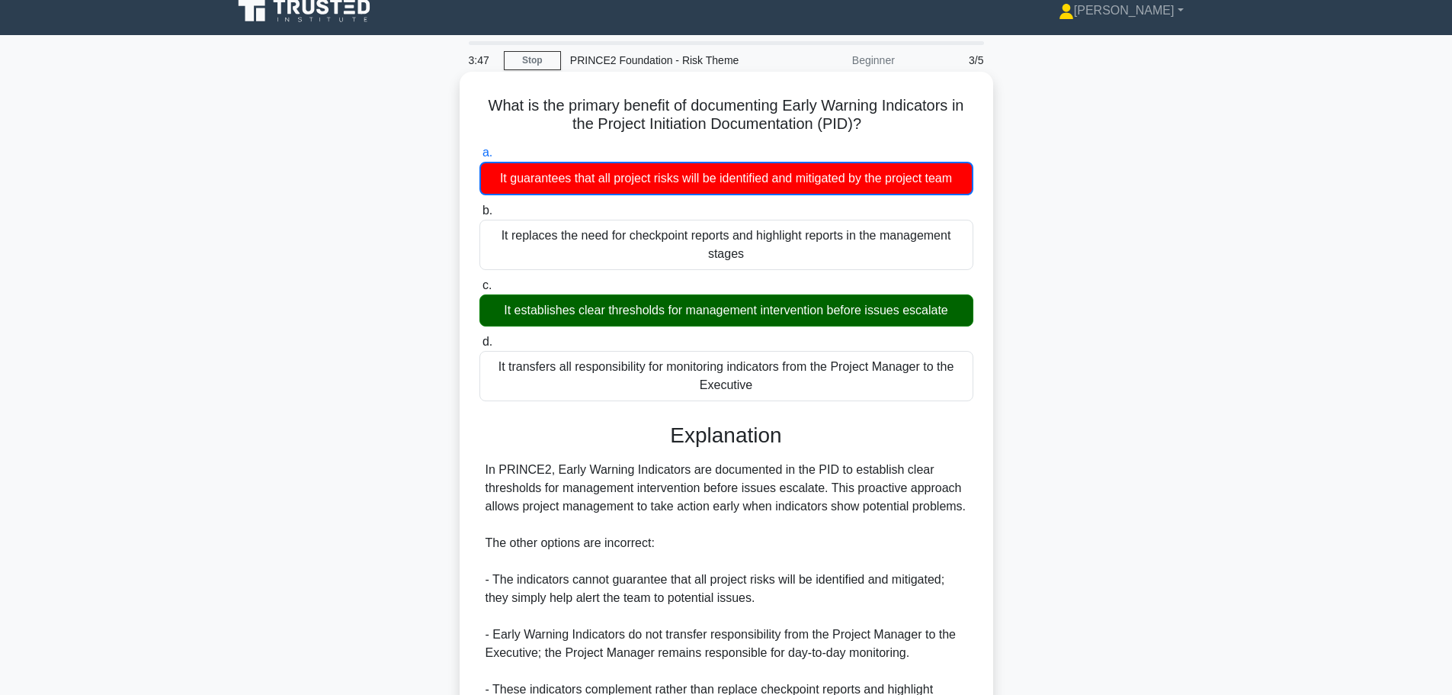
scroll to position [193, 0]
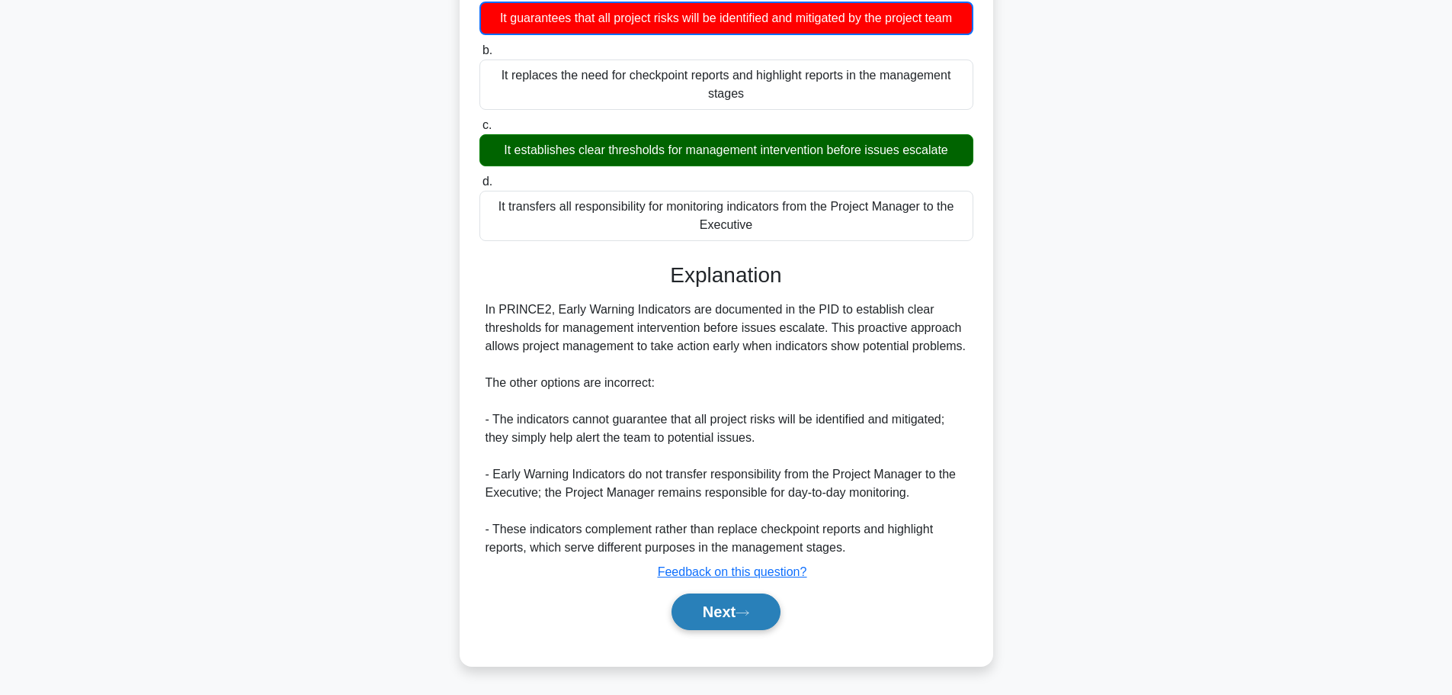
click at [730, 602] on button "Next" at bounding box center [726, 611] width 109 height 37
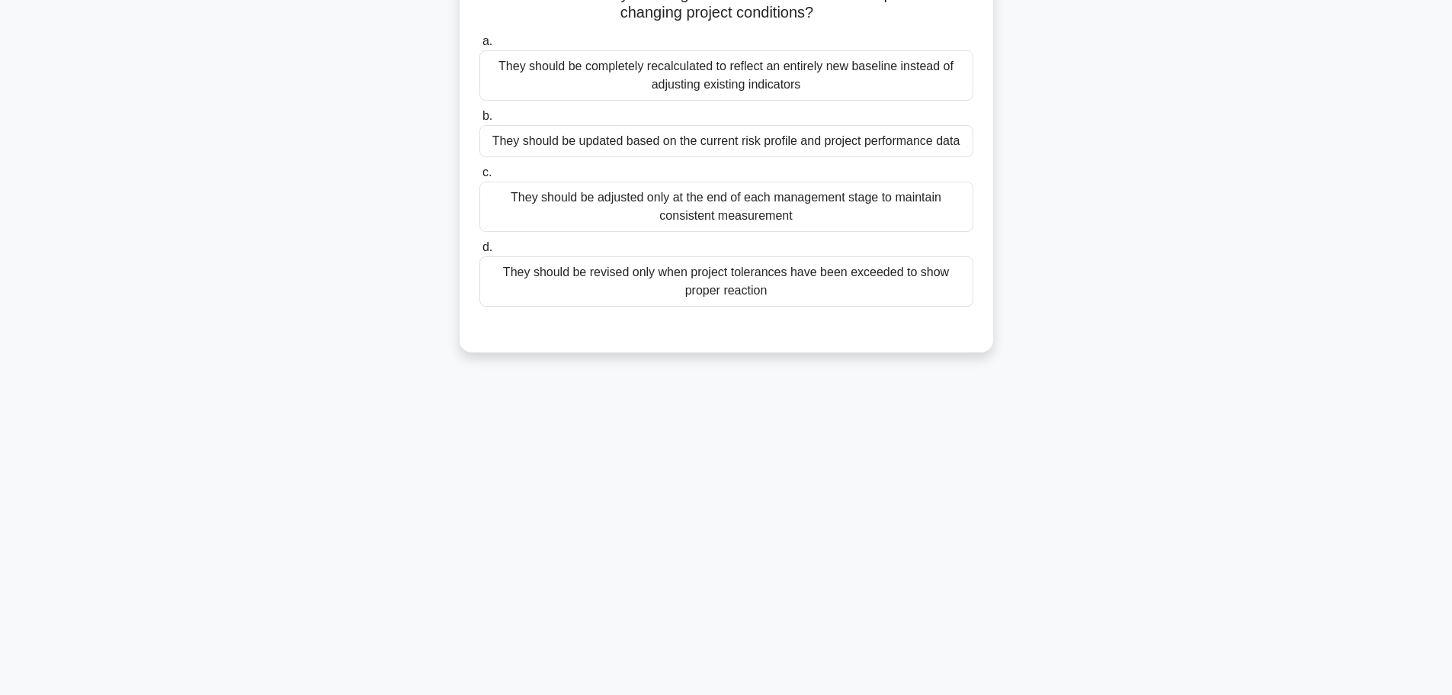
scroll to position [0, 0]
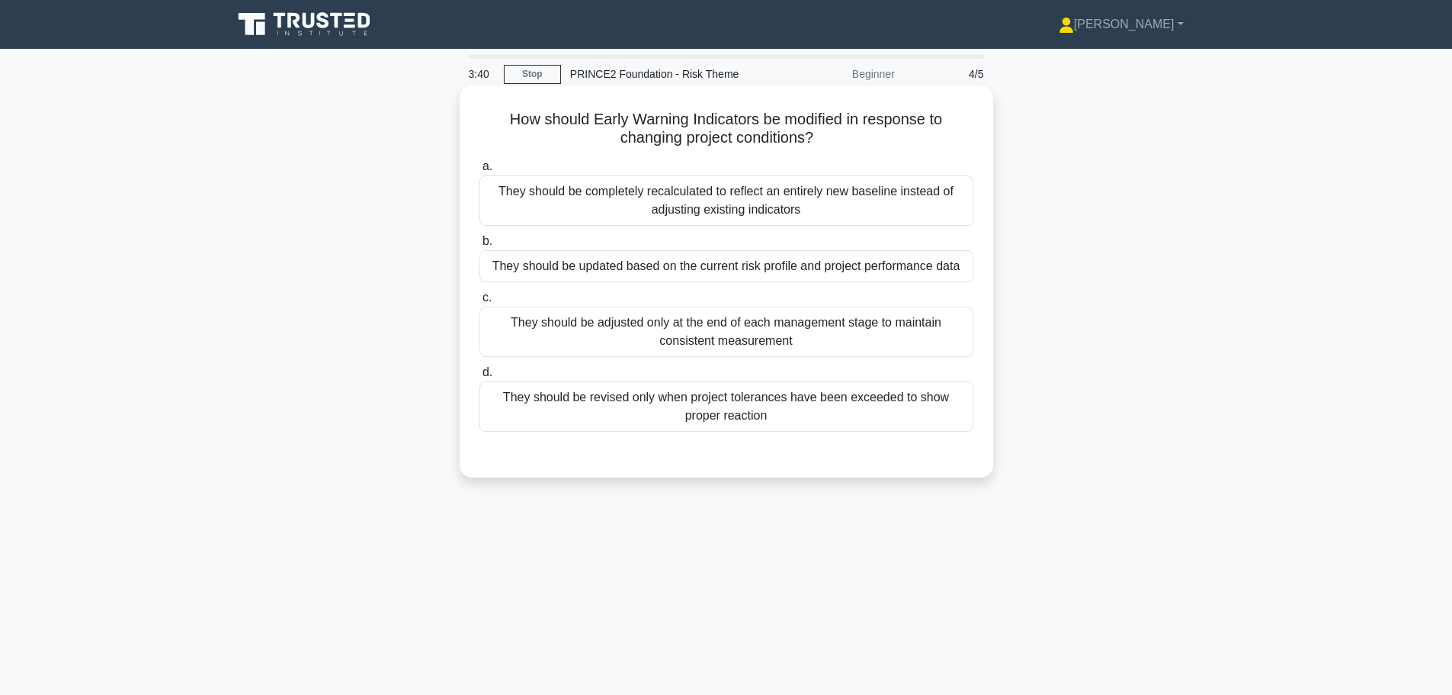
drag, startPoint x: 510, startPoint y: 117, endPoint x: 820, endPoint y: 140, distance: 310.4
click at [820, 140] on h5 "How should Early Warning Indicators be modified in response to changing project…" at bounding box center [726, 129] width 497 height 38
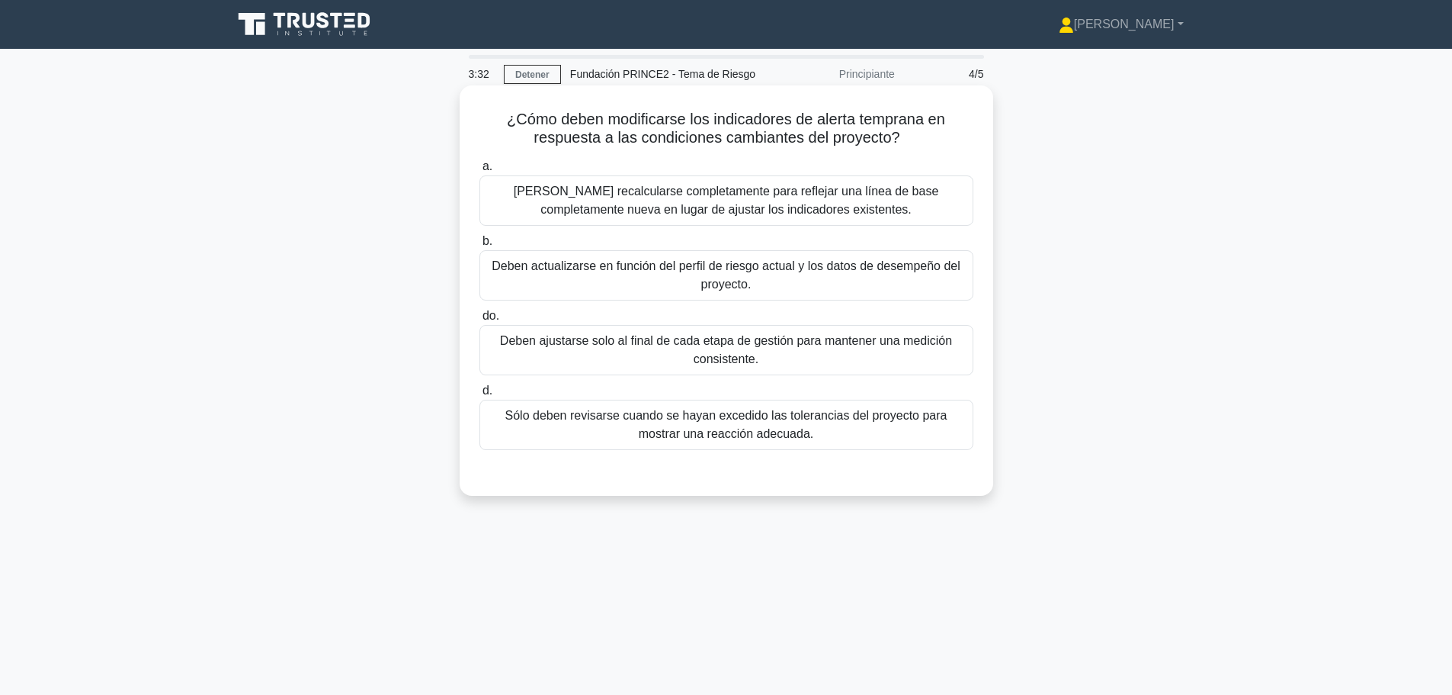
click at [753, 132] on font "¿Cómo deben modificarse los indicadores de alerta temprana en respuesta a las c…" at bounding box center [726, 128] width 438 height 35
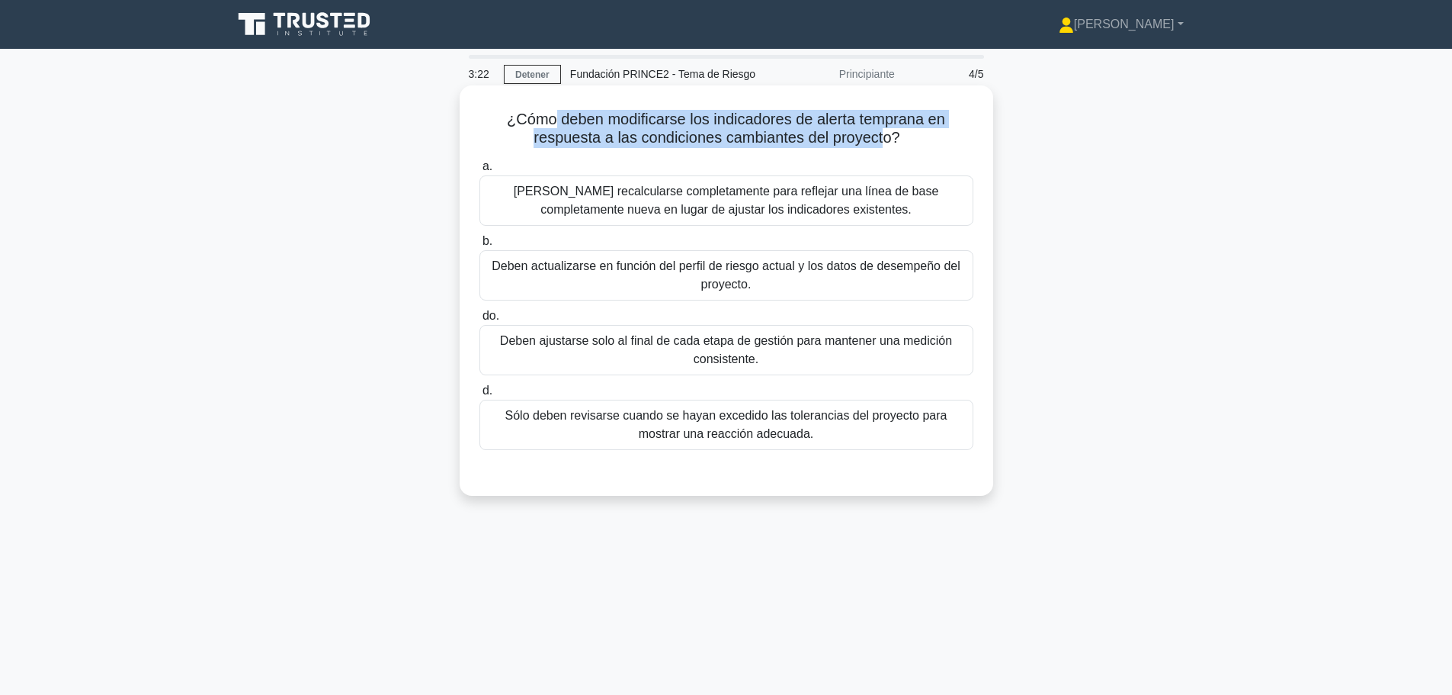
drag, startPoint x: 558, startPoint y: 117, endPoint x: 884, endPoint y: 146, distance: 327.6
click at [884, 146] on font "¿Cómo deben modificarse los indicadores de alerta temprana en respuesta a las c…" at bounding box center [726, 128] width 438 height 35
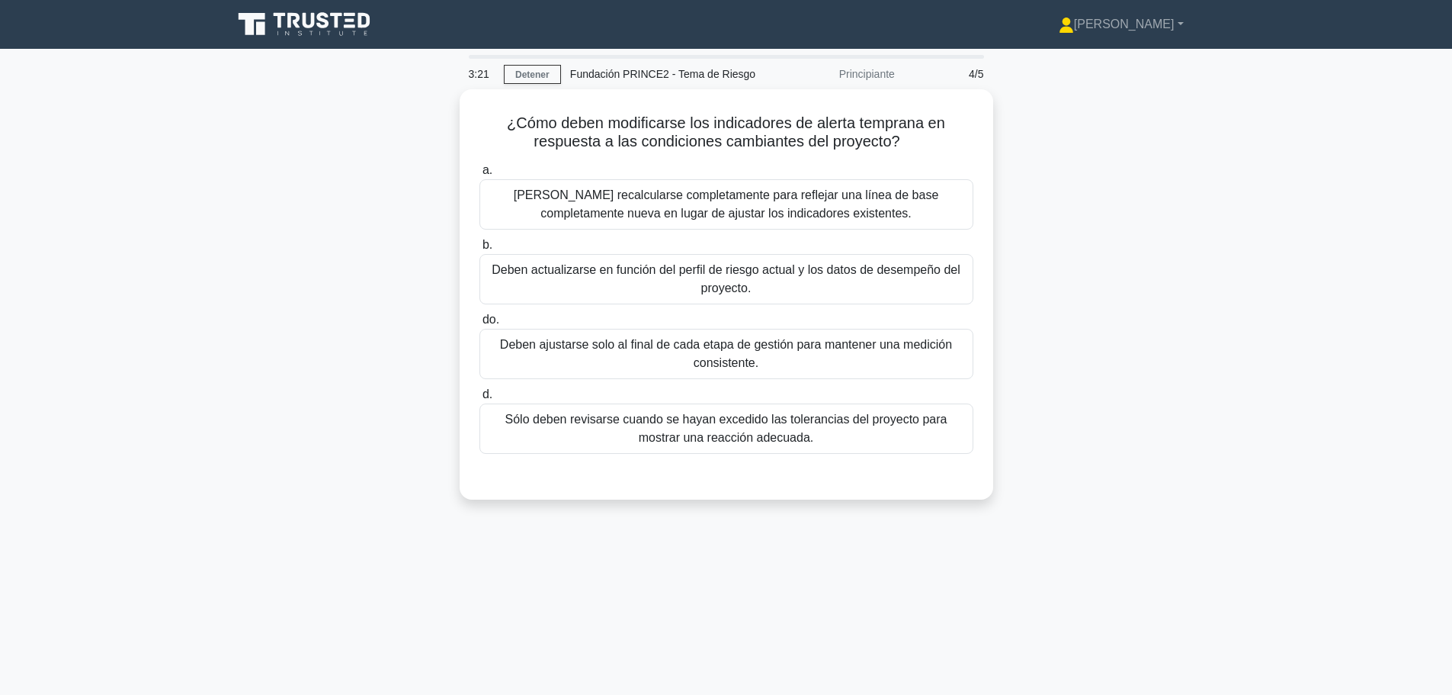
click at [1088, 172] on div "¿Cómo deben modificarse los indicadores de alerta temprana en respuesta a las c…" at bounding box center [726, 303] width 1006 height 429
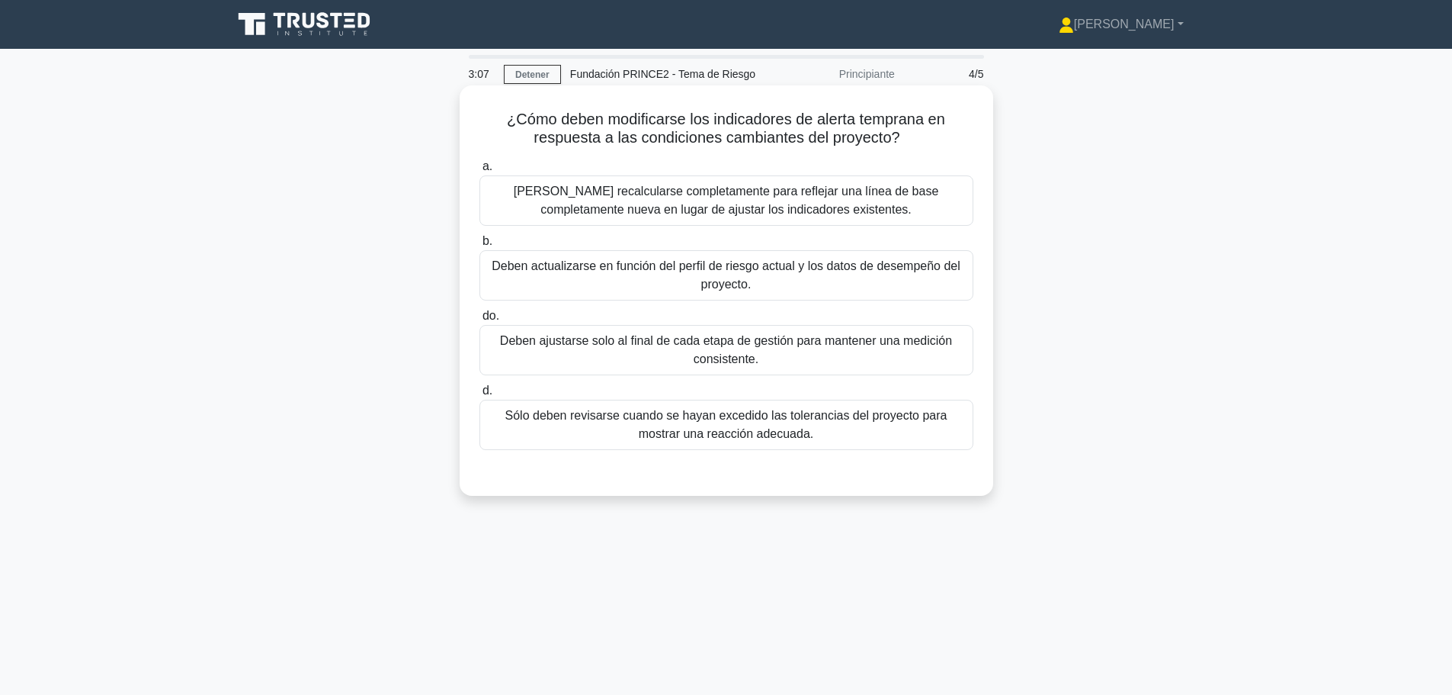
click at [818, 357] on font "Deben ajustarse solo al final de cada etapa de gestión para mantener una medici…" at bounding box center [726, 350] width 480 height 37
click at [480, 321] on input "do. Deben ajustarse solo al final de cada etapa de gestión para mantener una me…" at bounding box center [480, 316] width 0 height 10
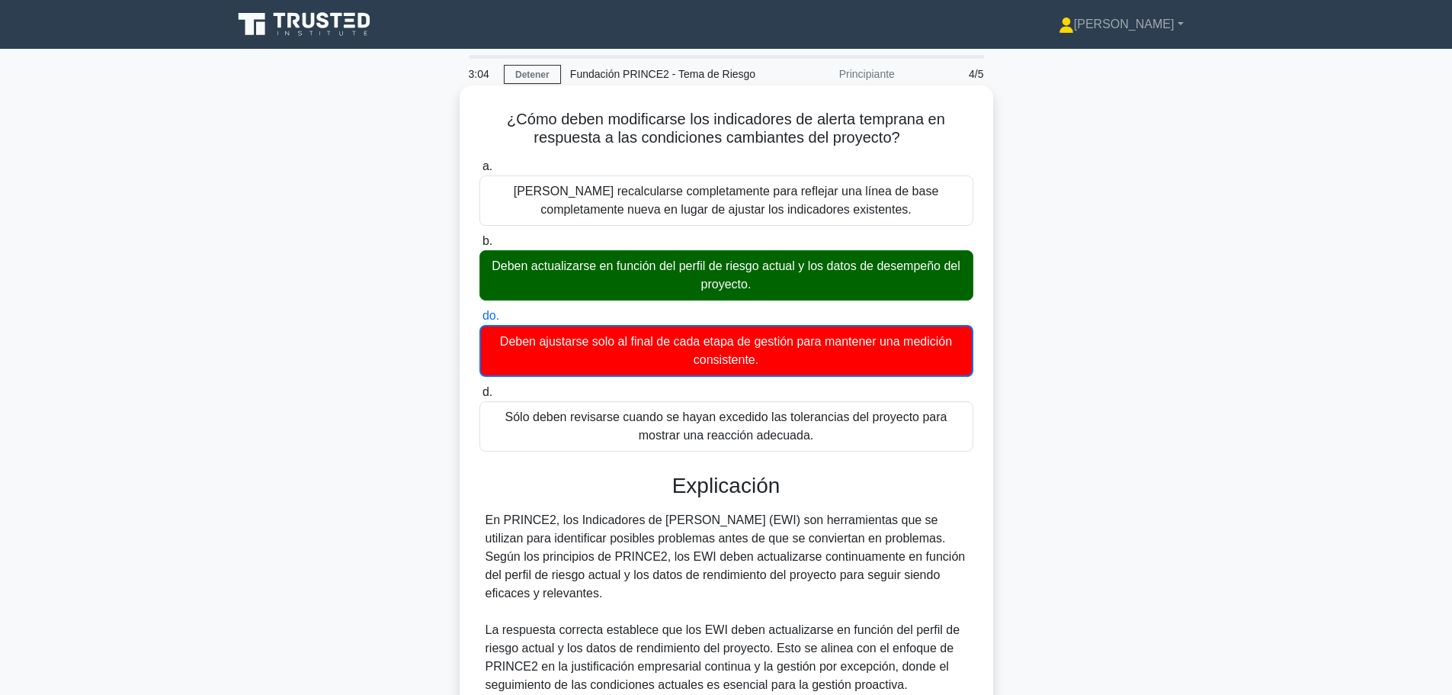
drag, startPoint x: 573, startPoint y: 264, endPoint x: 771, endPoint y: 295, distance: 200.7
click at [771, 295] on div "Deben actualizarse en función del perfil de riesgo actual y los datos de desemp…" at bounding box center [727, 275] width 494 height 50
click at [588, 284] on font "Deben actualizarse en función del perfil de riesgo actual y los datos de desemp…" at bounding box center [726, 275] width 480 height 37
click at [480, 246] on input "b. Deben actualizarse en función del perfil de riesgo actual y los datos de des…" at bounding box center [480, 241] width 0 height 10
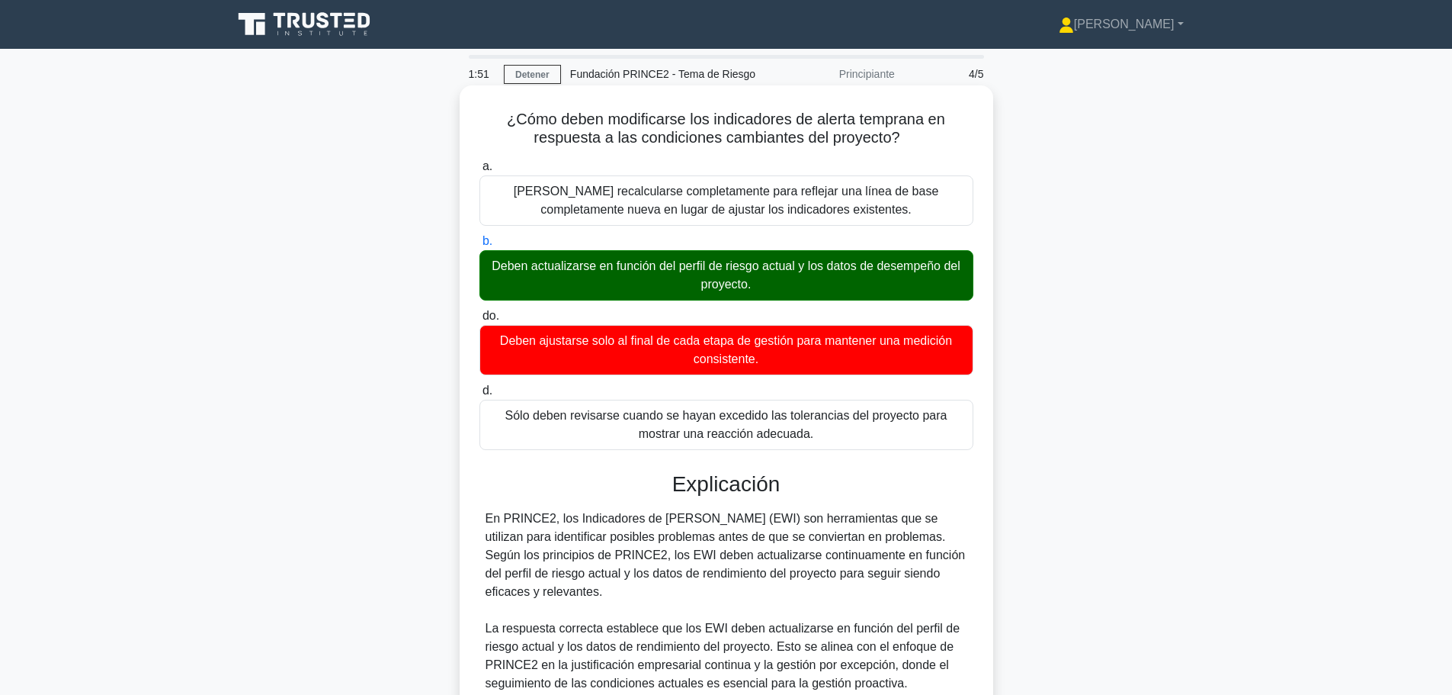
drag, startPoint x: 541, startPoint y: 264, endPoint x: 830, endPoint y: 282, distance: 290.3
click at [830, 282] on font "Deben actualizarse en función del perfil de riesgo actual y los datos de desemp…" at bounding box center [726, 275] width 480 height 37
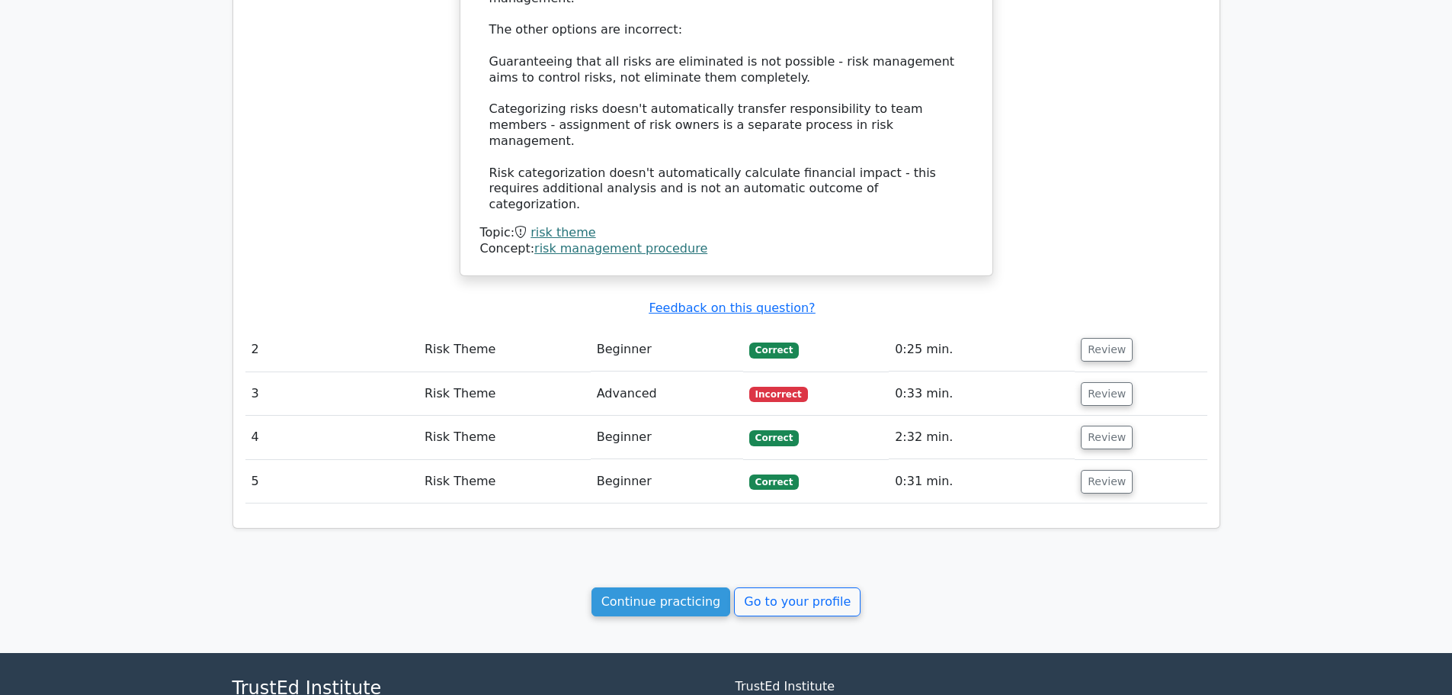
scroll to position [1392, 0]
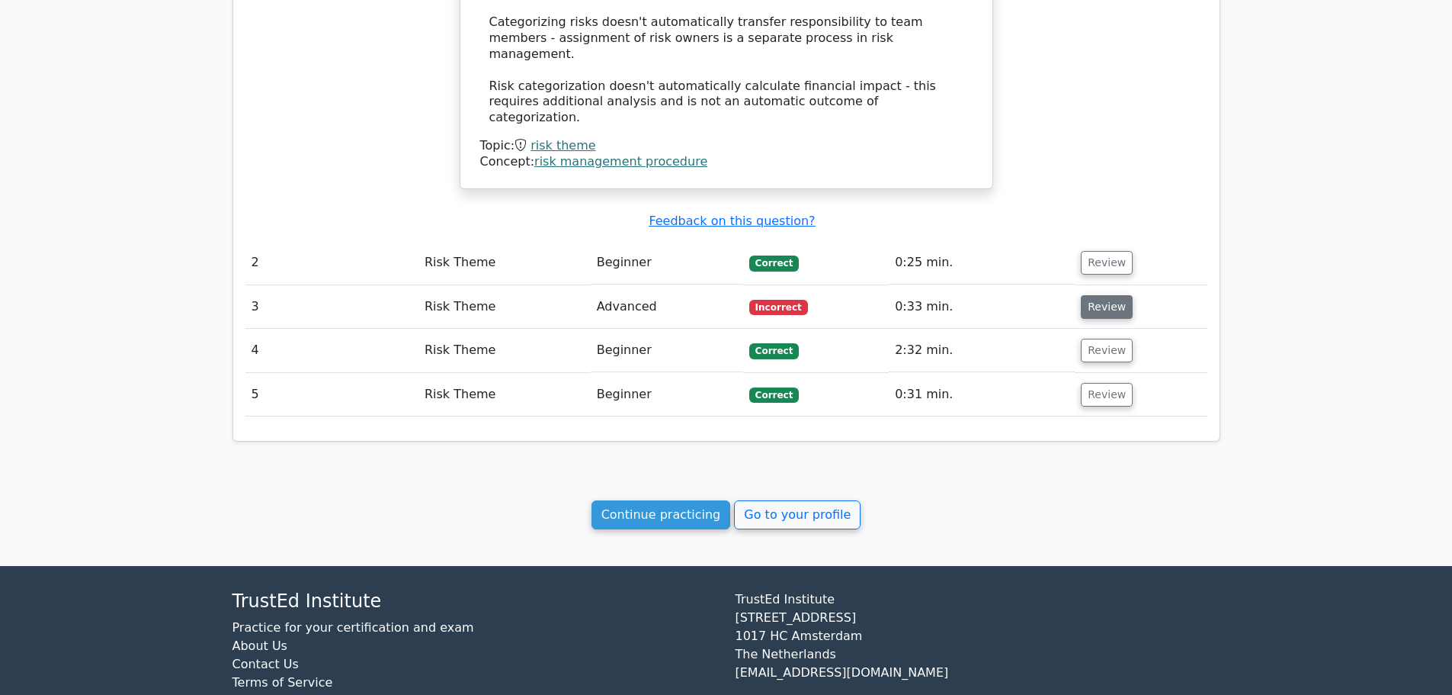
click at [1096, 295] on button "Review" at bounding box center [1107, 307] width 52 height 24
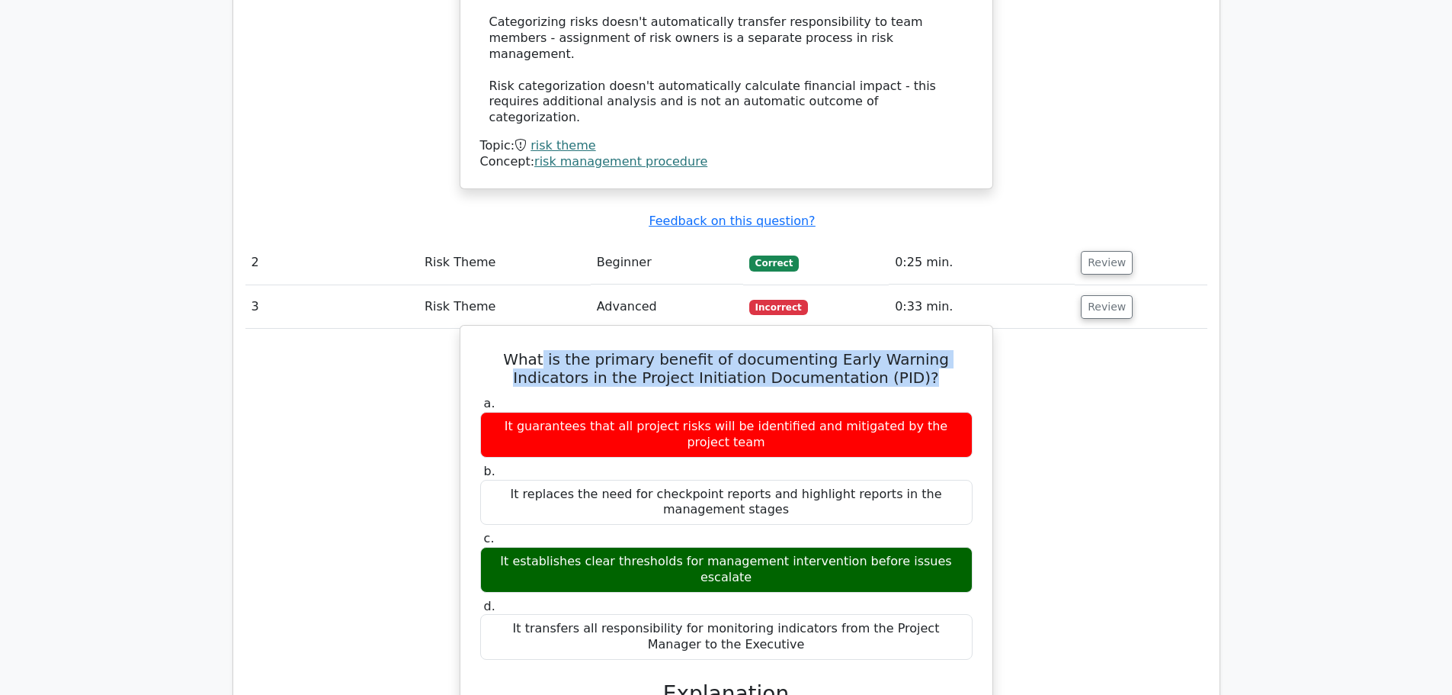
drag, startPoint x: 514, startPoint y: 304, endPoint x: 894, endPoint y: 325, distance: 381.0
click at [894, 332] on div "What is the primary benefit of documenting Early Warning Indicators in the Proj…" at bounding box center [727, 680] width 520 height 697
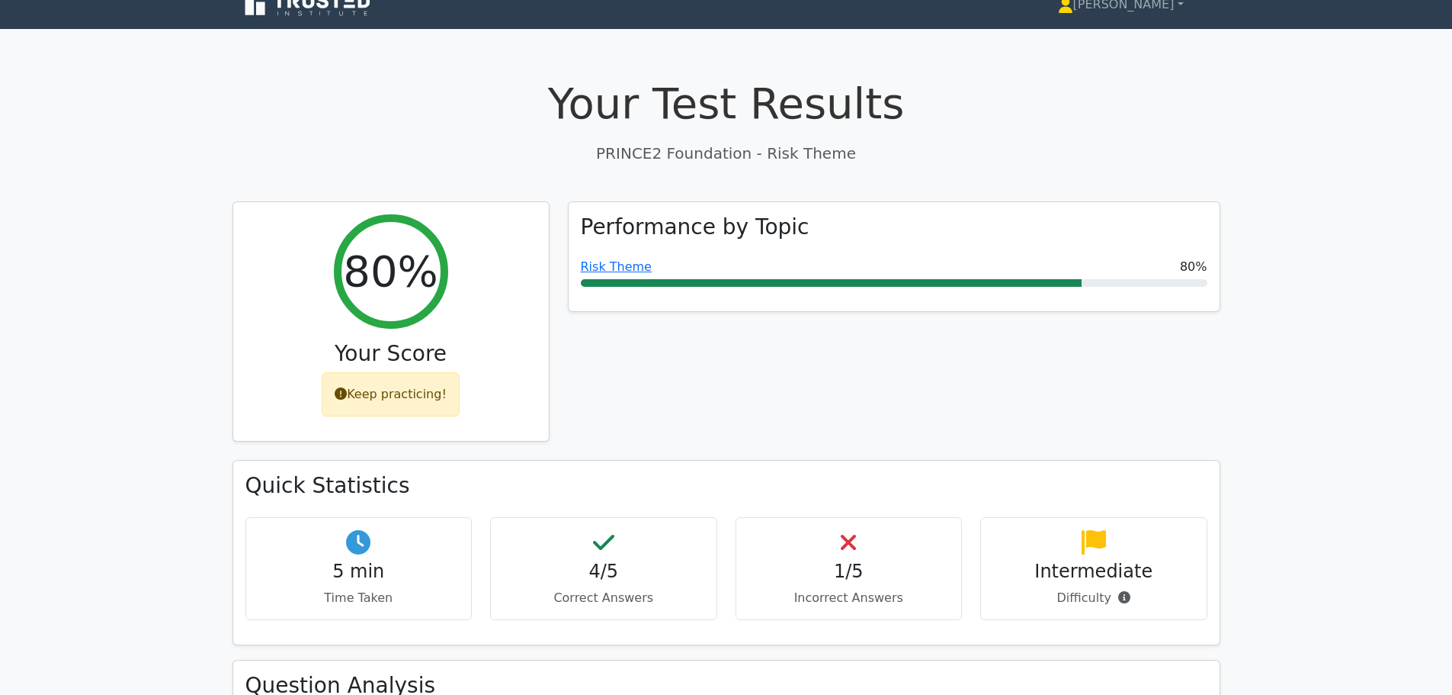
scroll to position [0, 0]
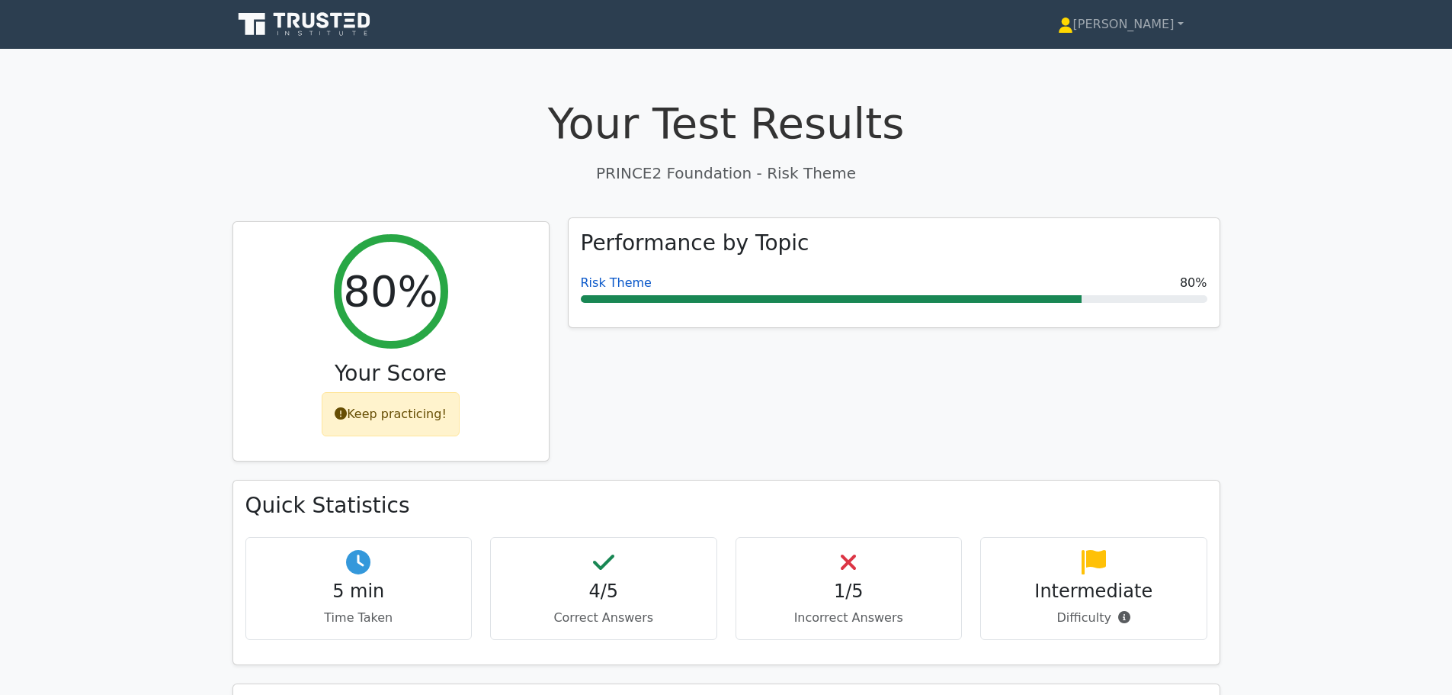
click at [626, 281] on link "Risk Theme" at bounding box center [616, 282] width 71 height 14
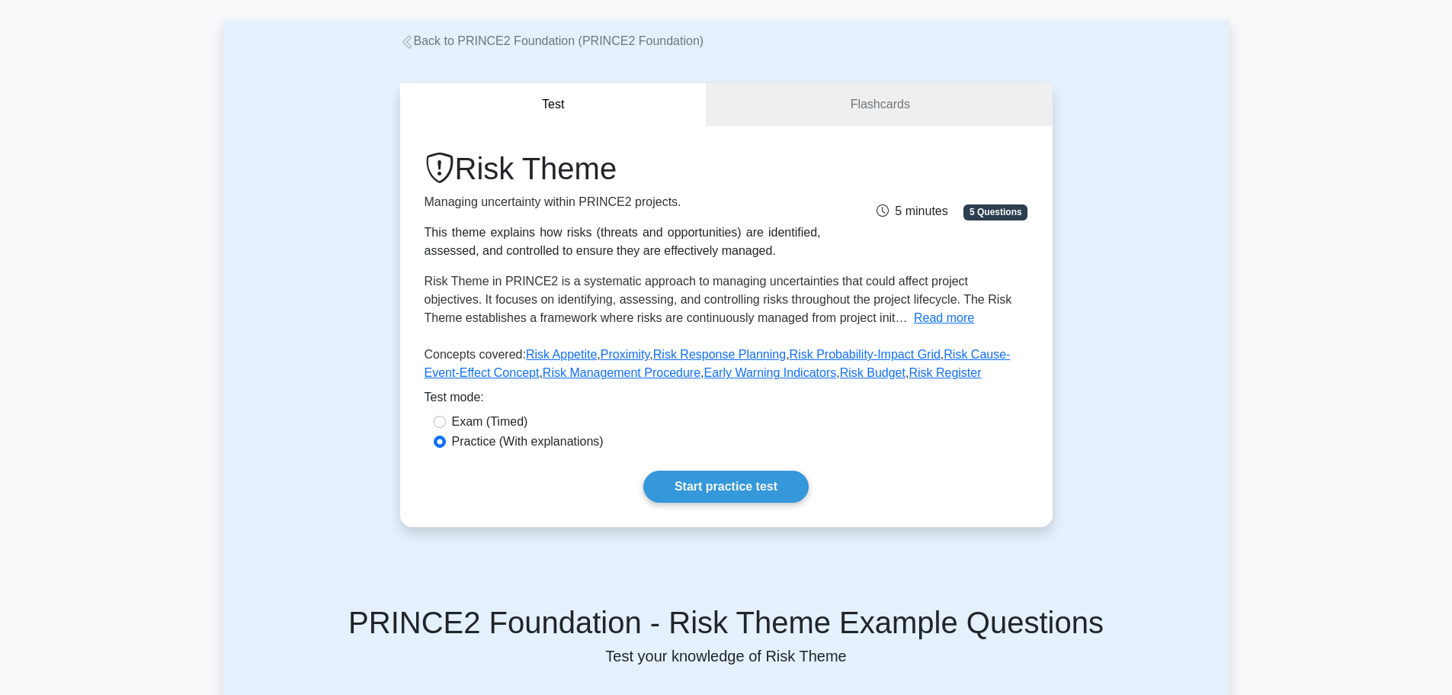
scroll to position [152, 0]
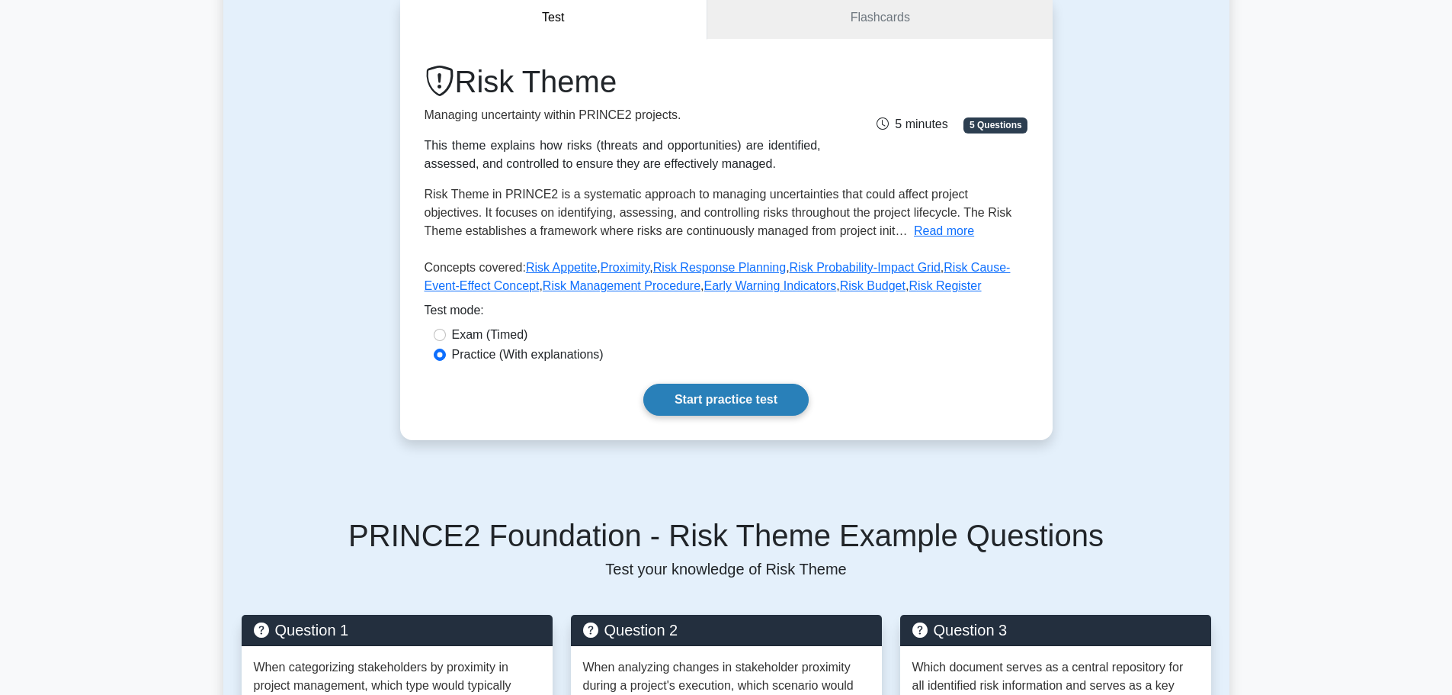
click at [733, 402] on link "Start practice test" at bounding box center [726, 400] width 165 height 32
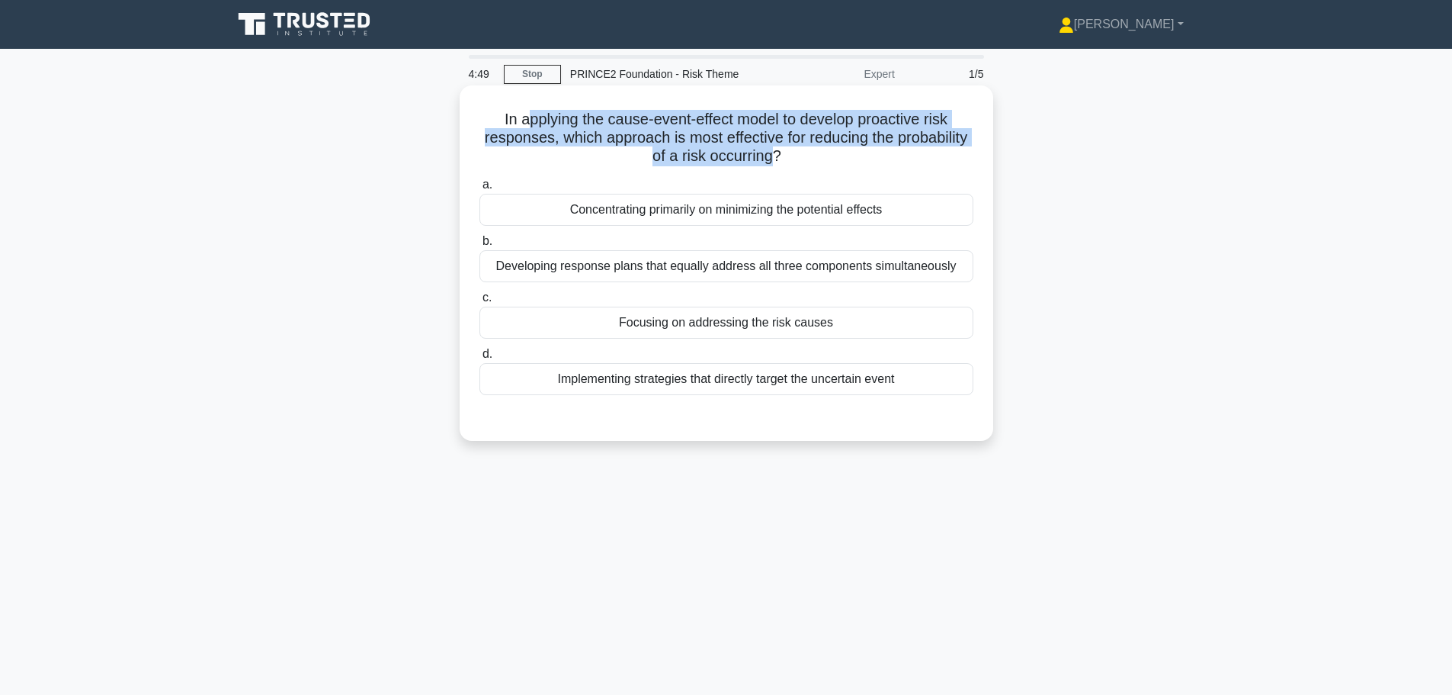
drag, startPoint x: 521, startPoint y: 121, endPoint x: 810, endPoint y: 165, distance: 292.3
click at [810, 165] on h5 "In applying the cause-event-effect model to develop proactive risk responses, w…" at bounding box center [726, 138] width 497 height 56
click at [809, 165] on h5 "In applying the cause-event-effect model to develop proactive risk responses, w…" at bounding box center [726, 138] width 497 height 56
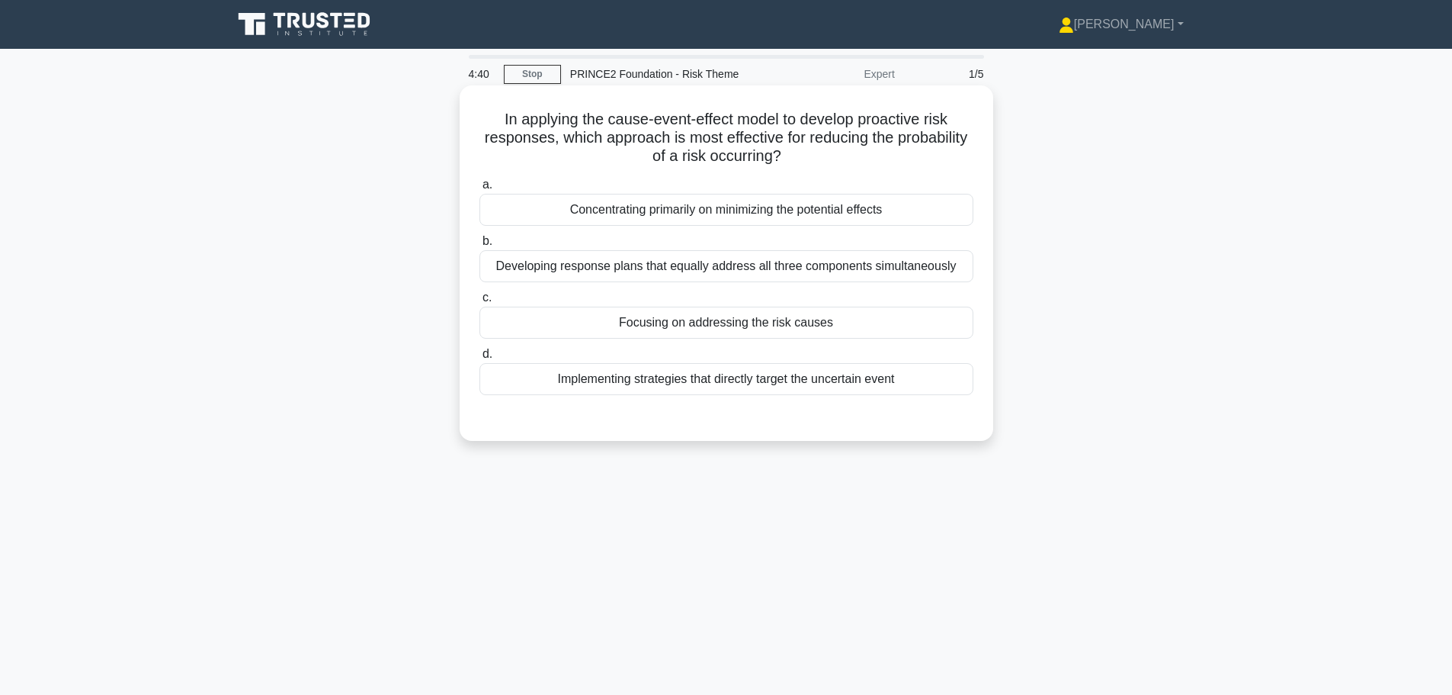
click at [805, 383] on div "Implementing strategies that directly target the uncertain event" at bounding box center [727, 379] width 494 height 32
click at [480, 359] on input "d. Implementing strategies that directly target the uncertain event" at bounding box center [480, 354] width 0 height 10
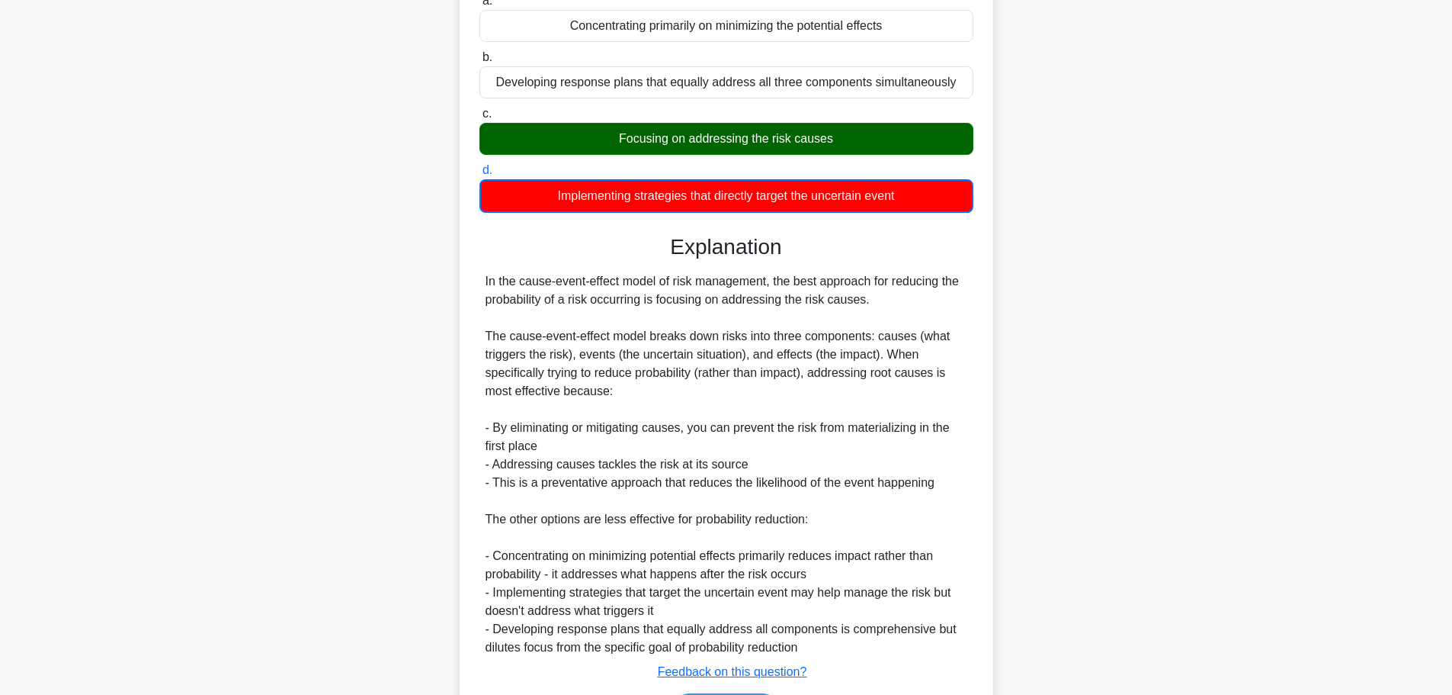
scroll to position [284, 0]
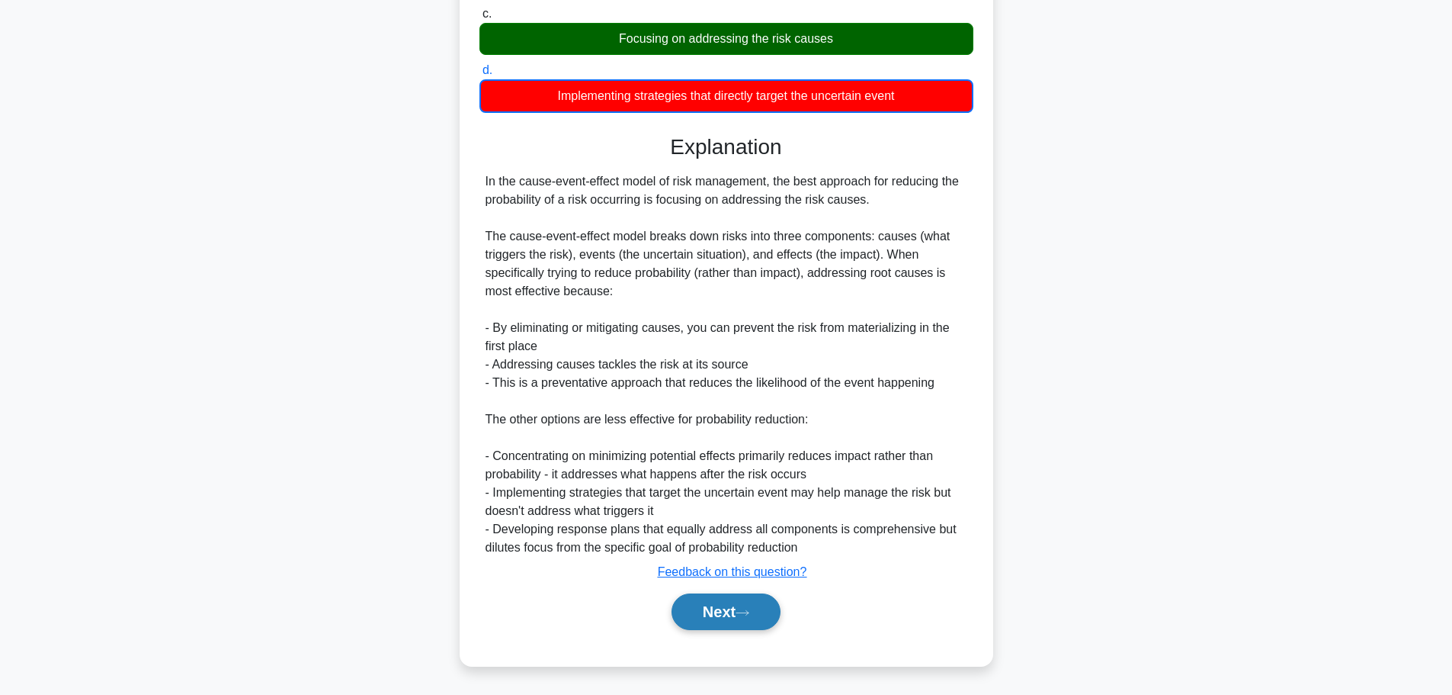
click at [753, 601] on button "Next" at bounding box center [726, 611] width 109 height 37
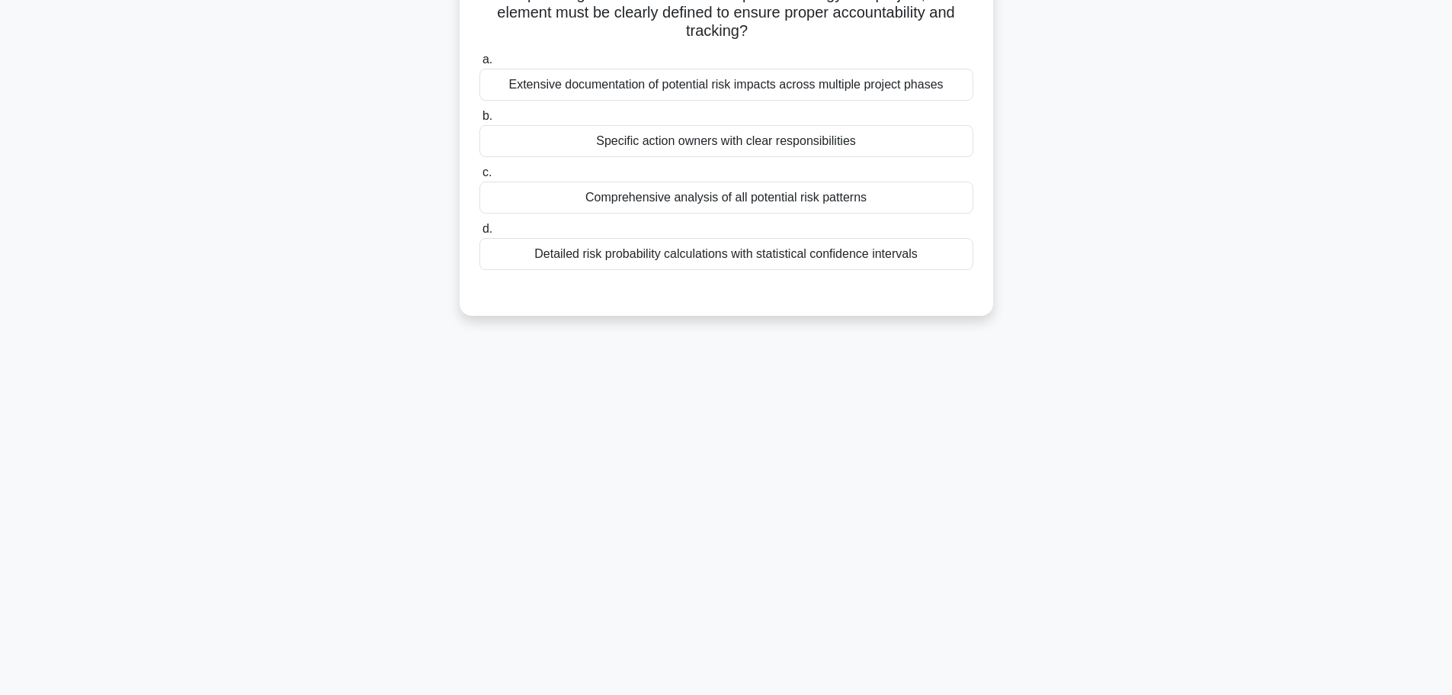
scroll to position [0, 0]
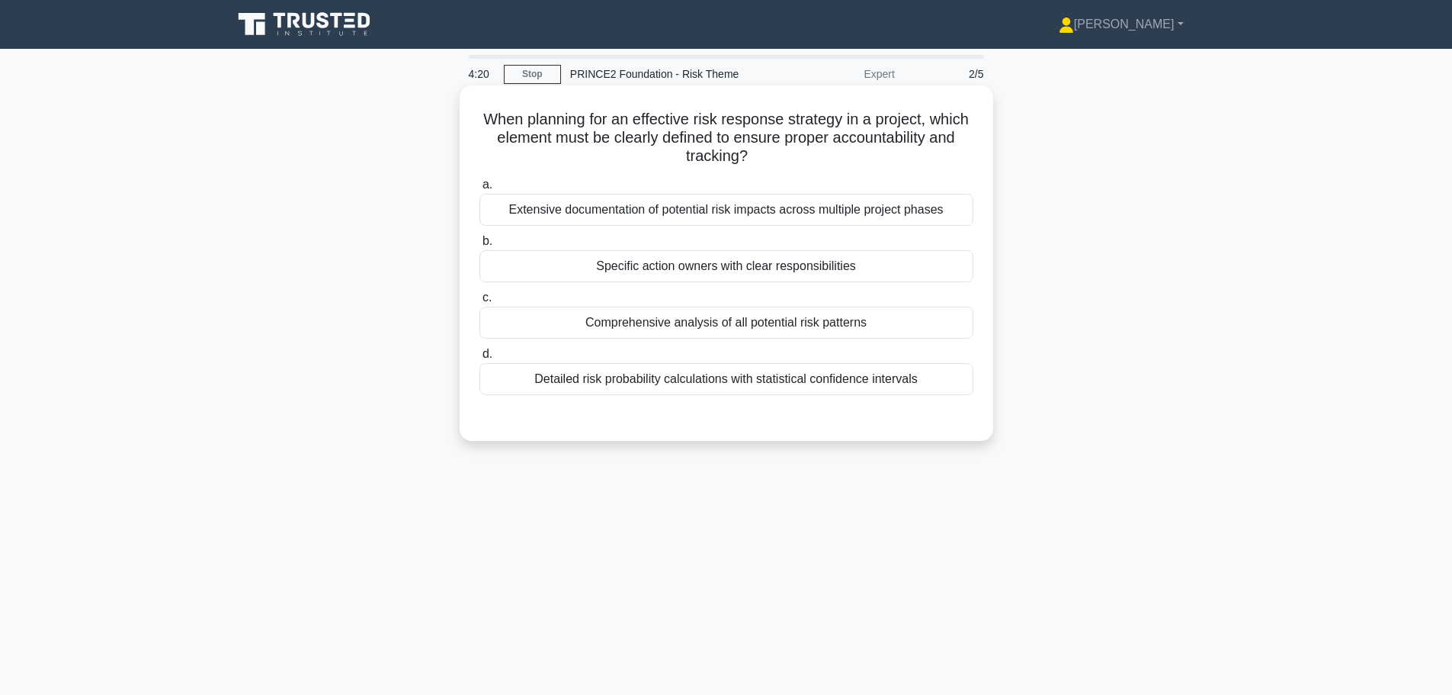
drag, startPoint x: 512, startPoint y: 123, endPoint x: 865, endPoint y: 149, distance: 354.0
click at [865, 149] on h5 "When planning for an effective risk response strategy in a project, which eleme…" at bounding box center [726, 138] width 497 height 56
click at [731, 265] on div "Specific action owners with clear responsibilities" at bounding box center [727, 266] width 494 height 32
click at [480, 246] on input "b. Specific action owners with clear responsibilities" at bounding box center [480, 241] width 0 height 10
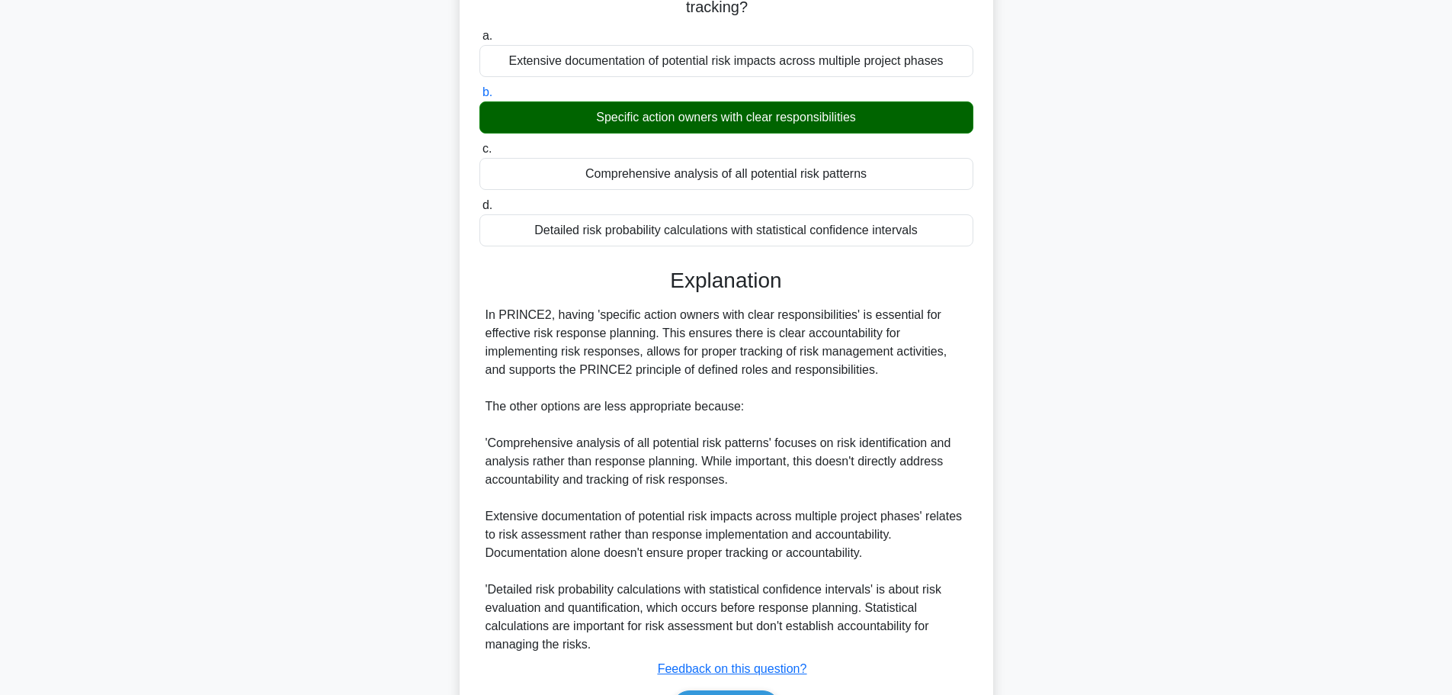
scroll to position [246, 0]
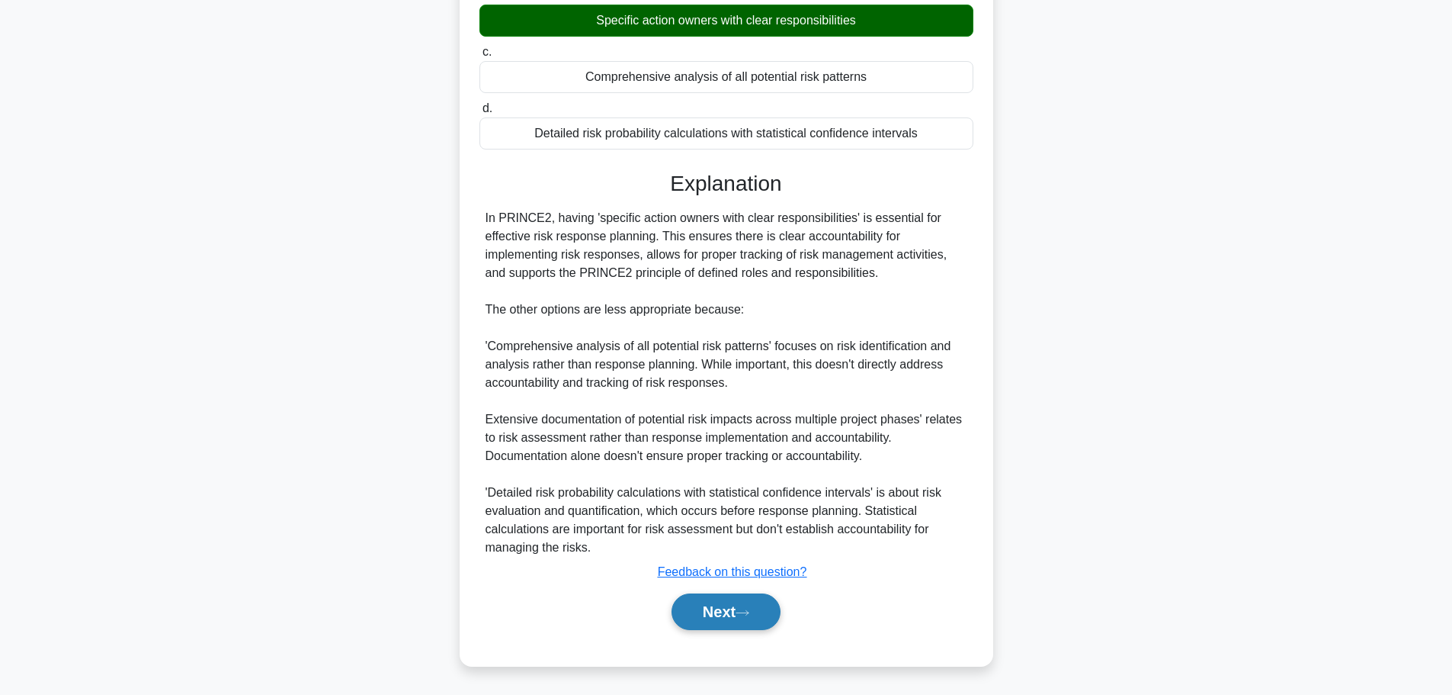
click at [750, 605] on button "Next" at bounding box center [726, 611] width 109 height 37
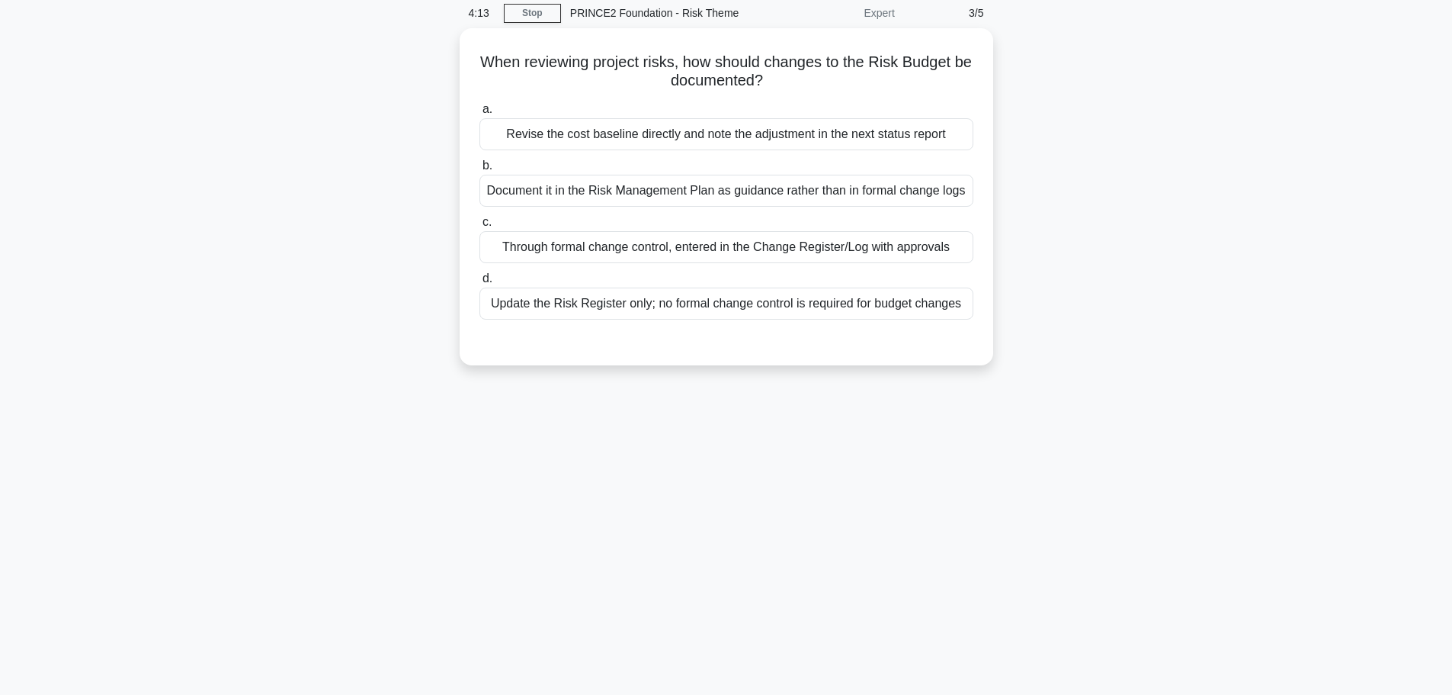
scroll to position [0, 0]
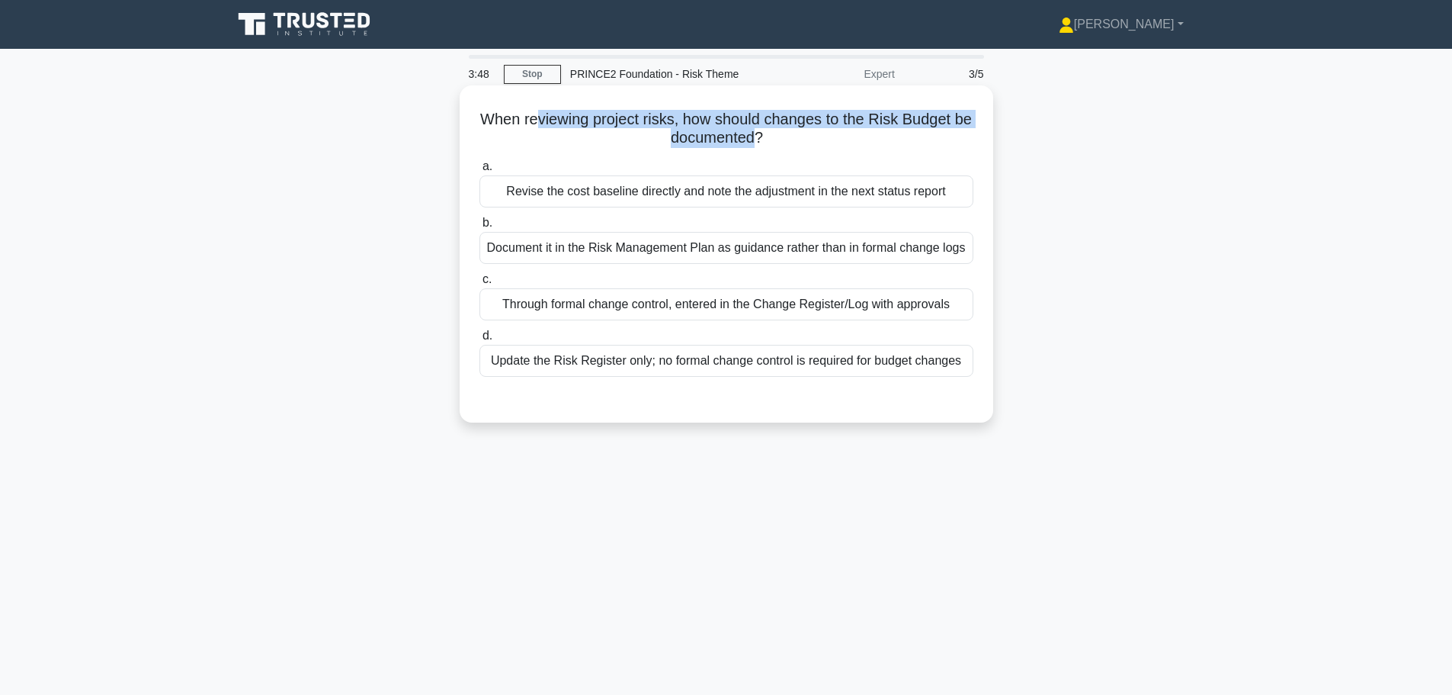
drag, startPoint x: 642, startPoint y: 124, endPoint x: 764, endPoint y: 139, distance: 122.9
click at [764, 139] on h5 "When reviewing project risks, how should changes to the Risk Budget be document…" at bounding box center [726, 129] width 497 height 38
click at [782, 309] on div "Through formal change control, entered in the Change Register/Log with approvals" at bounding box center [727, 304] width 494 height 32
click at [480, 284] on input "c. Through formal change control, entered in the Change Register/Log with appro…" at bounding box center [480, 279] width 0 height 10
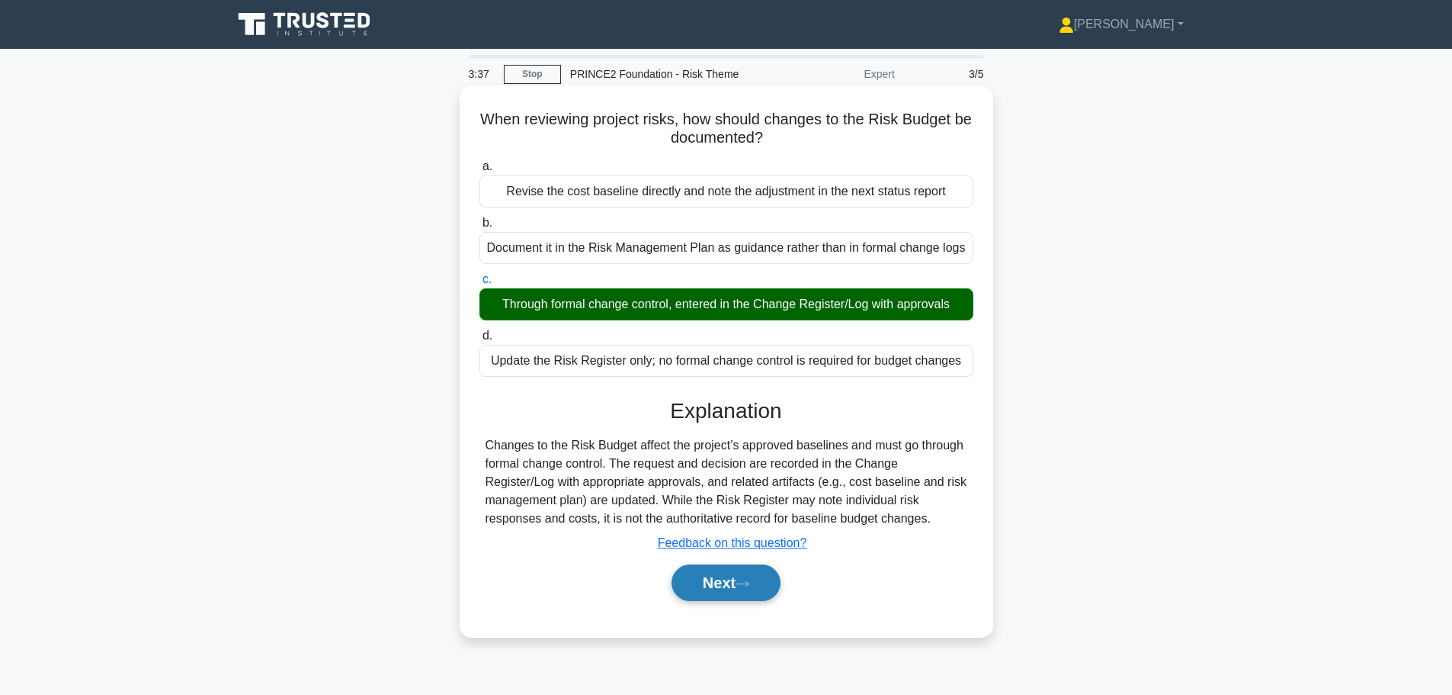
click at [760, 583] on button "Next" at bounding box center [726, 582] width 109 height 37
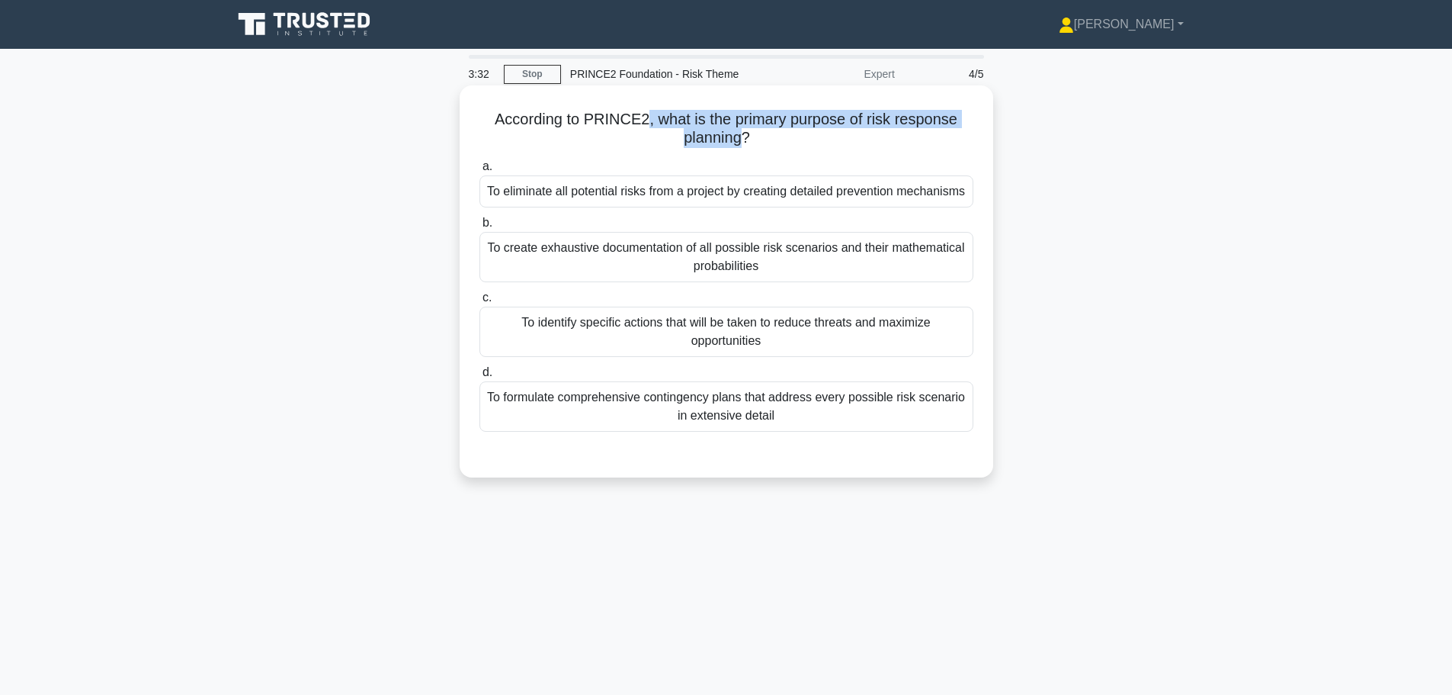
drag, startPoint x: 644, startPoint y: 122, endPoint x: 744, endPoint y: 141, distance: 102.4
click at [744, 141] on h5 "According to PRINCE2, what is the primary purpose of risk response planning? .s…" at bounding box center [726, 129] width 497 height 38
click at [788, 335] on div "To identify specific actions that will be taken to reduce threats and maximize …" at bounding box center [727, 332] width 494 height 50
click at [480, 303] on input "c. To identify specific actions that will be taken to reduce threats and maximi…" at bounding box center [480, 298] width 0 height 10
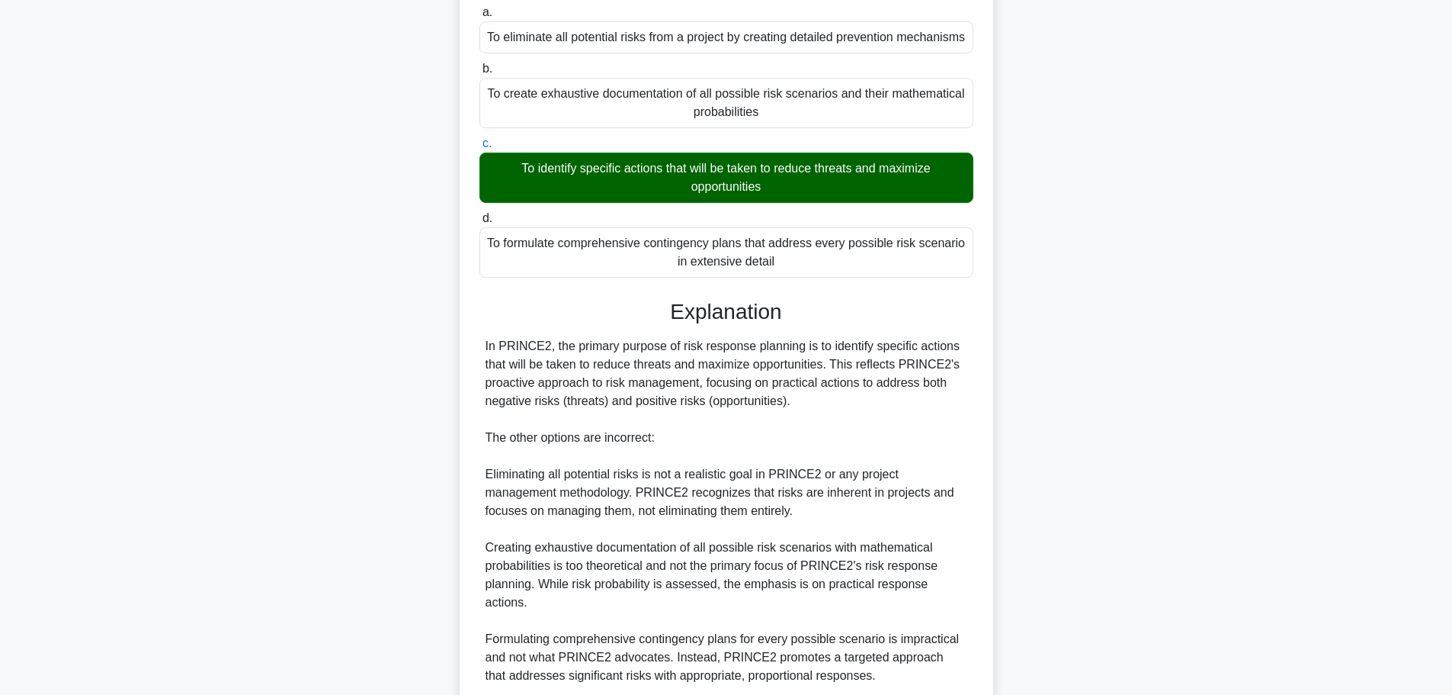
scroll to position [265, 0]
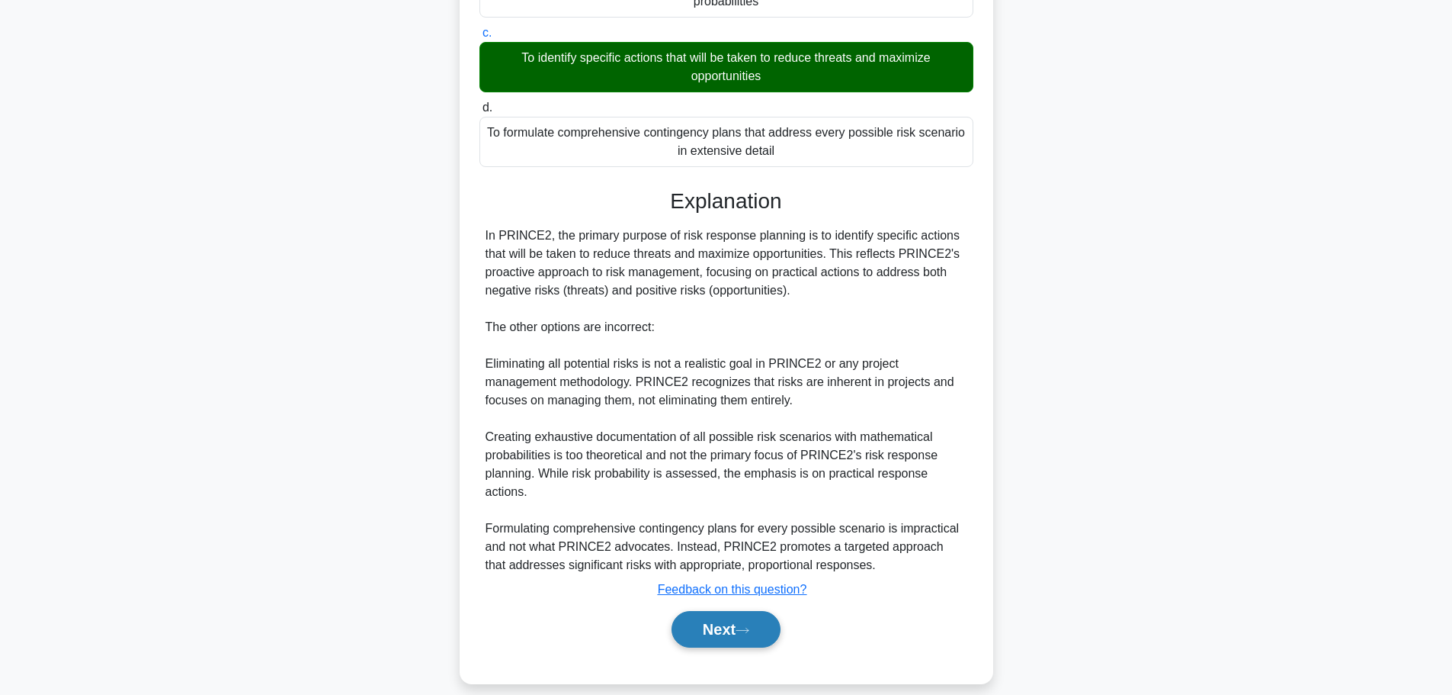
click at [764, 611] on button "Next" at bounding box center [726, 629] width 109 height 37
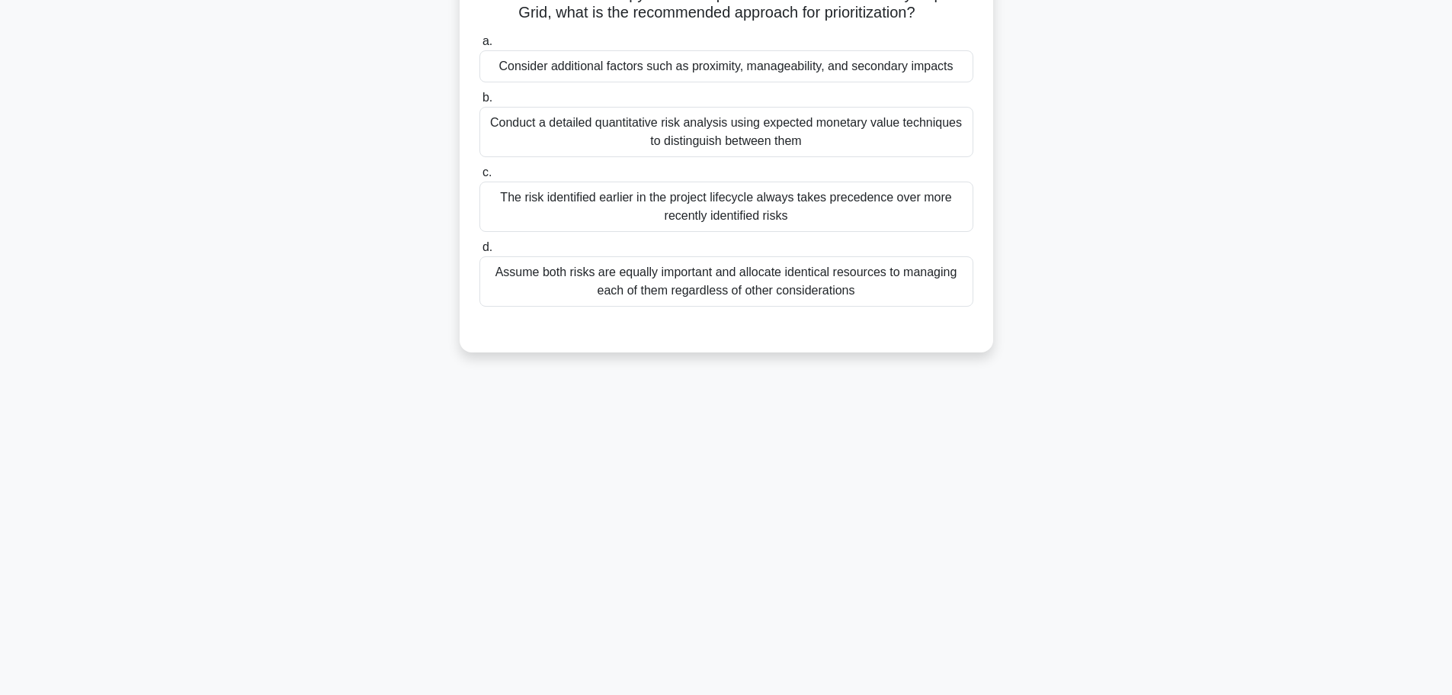
scroll to position [0, 0]
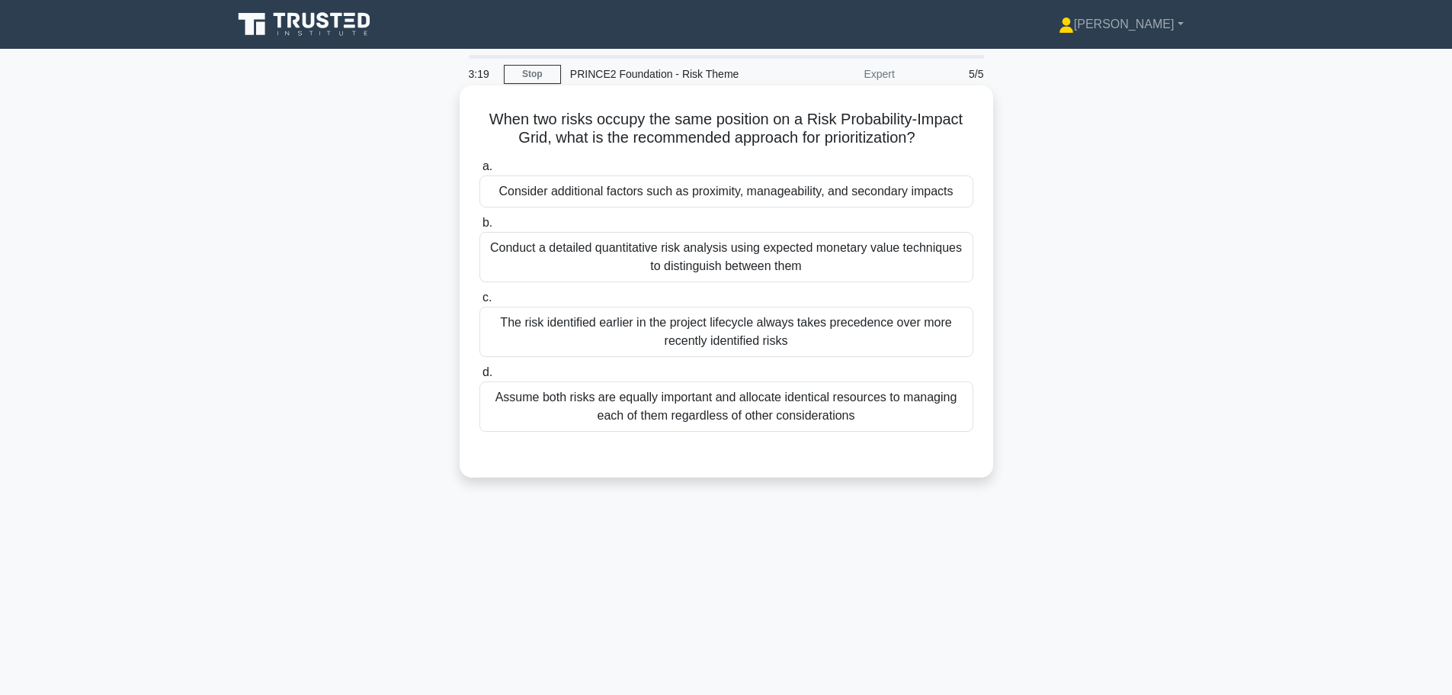
drag, startPoint x: 525, startPoint y: 114, endPoint x: 953, endPoint y: 139, distance: 428.4
click at [953, 139] on h5 "When two risks occupy the same position on a Risk Probability-Impact Grid, what…" at bounding box center [726, 129] width 497 height 38
click at [752, 193] on div "Consider additional factors such as proximity, manageability, and secondary imp…" at bounding box center [727, 191] width 494 height 32
click at [480, 172] on input "a. Consider additional factors such as proximity, manageability, and secondary …" at bounding box center [480, 167] width 0 height 10
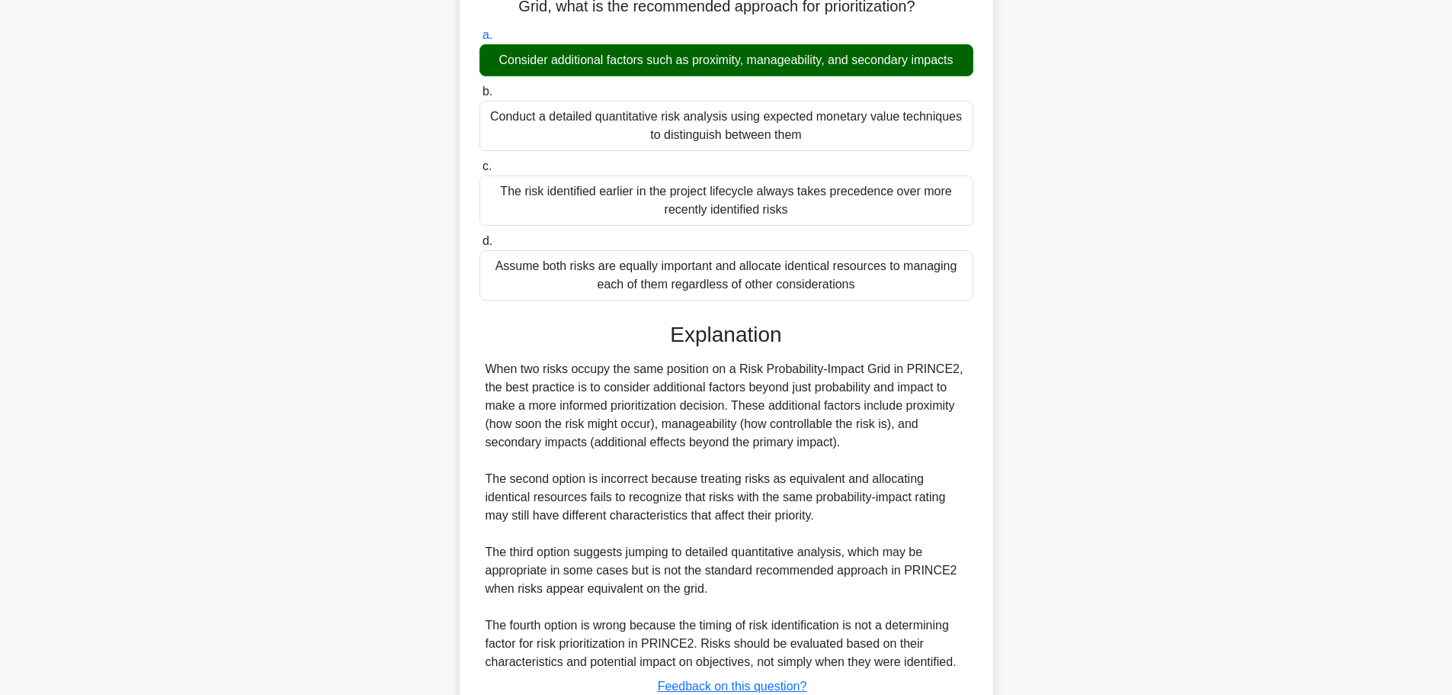
scroll to position [246, 0]
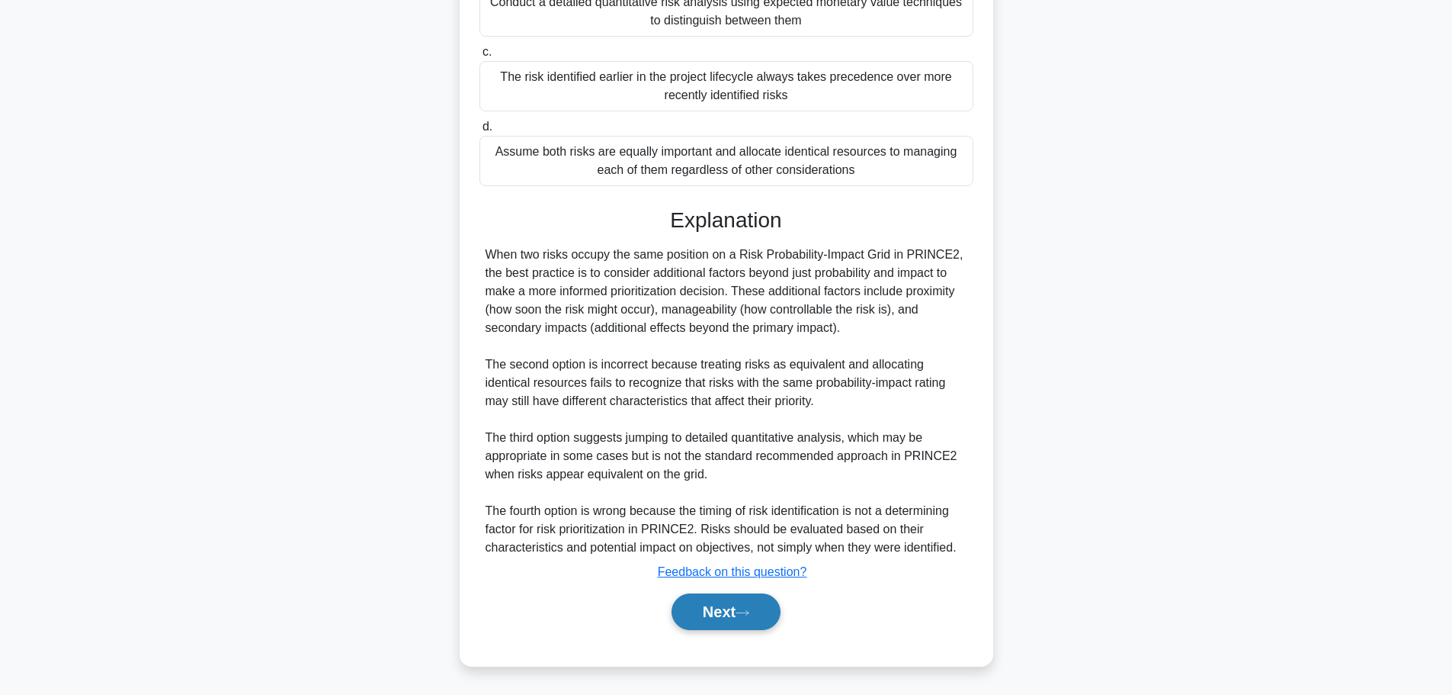
click at [749, 611] on icon at bounding box center [743, 612] width 14 height 8
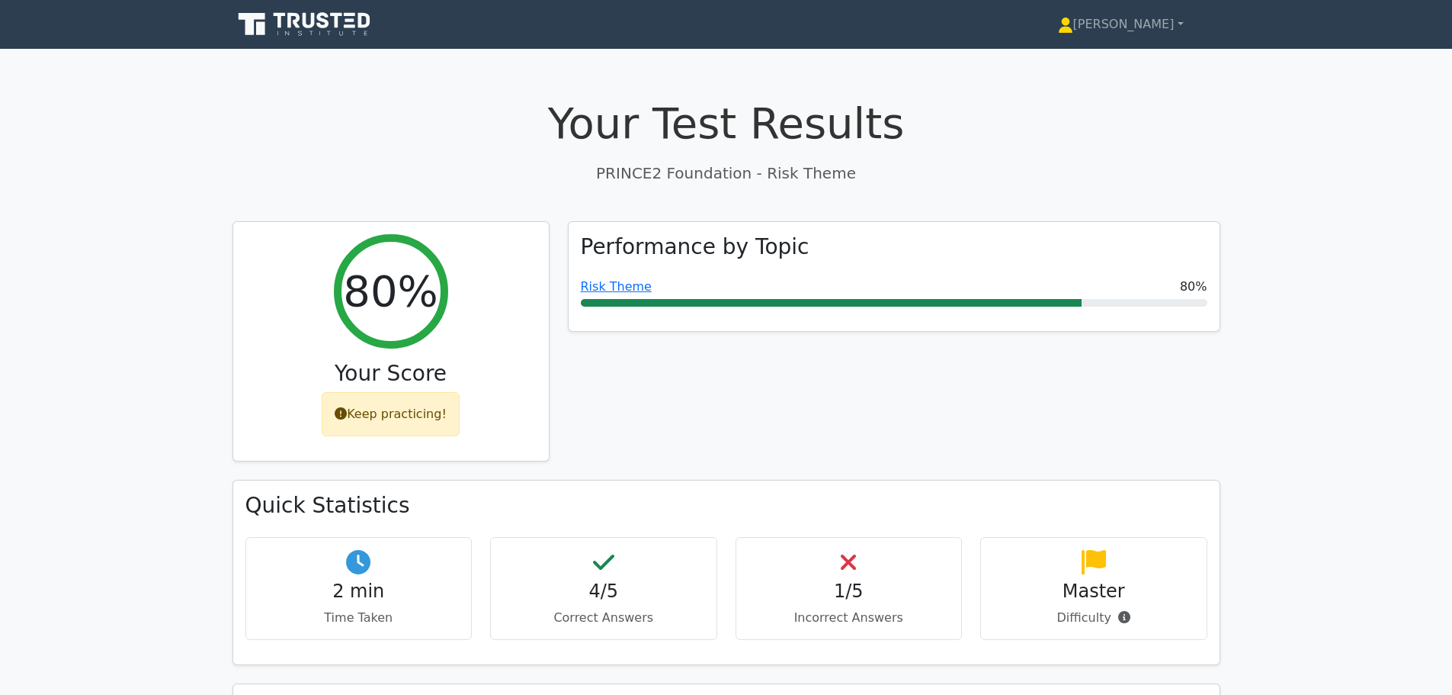
click at [307, 21] on icon at bounding box center [306, 24] width 146 height 29
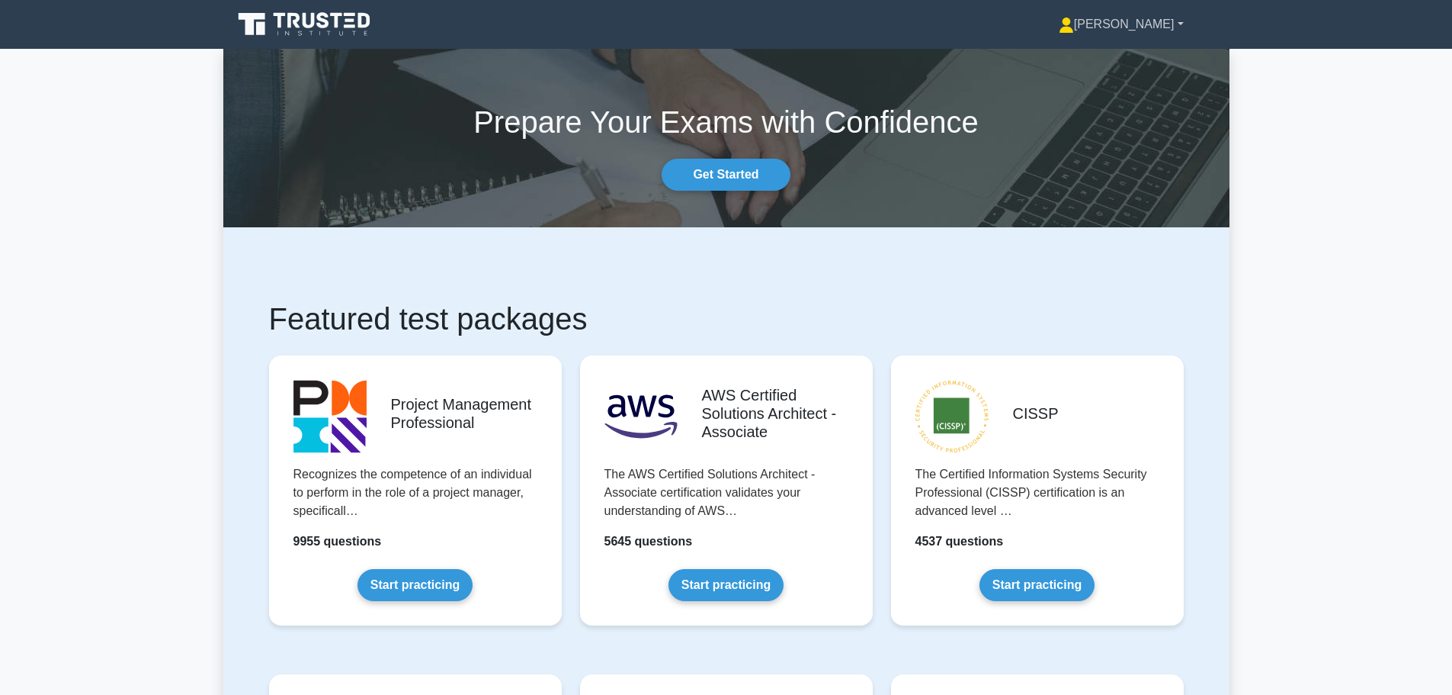
click at [1155, 18] on link "[PERSON_NAME]" at bounding box center [1121, 24] width 198 height 30
click at [1144, 55] on link "Profile" at bounding box center [1083, 60] width 120 height 24
